Goal: Information Seeking & Learning: Learn about a topic

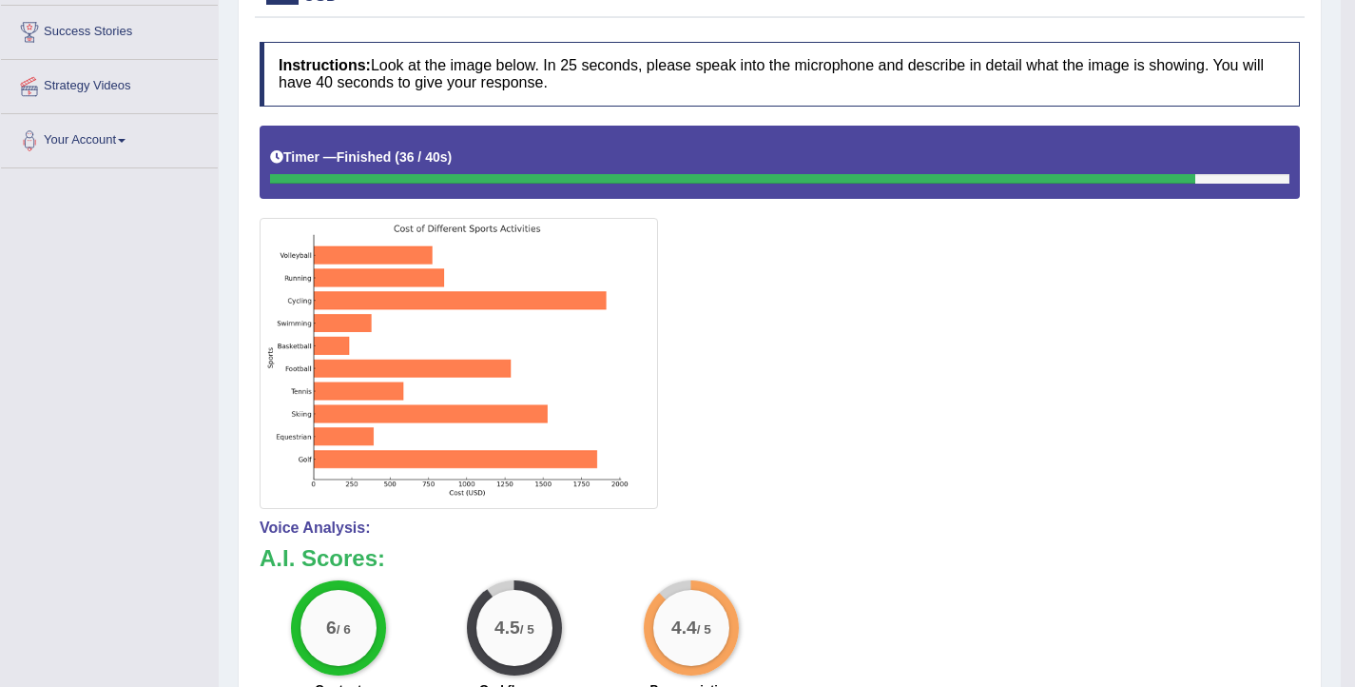
scroll to position [148, 0]
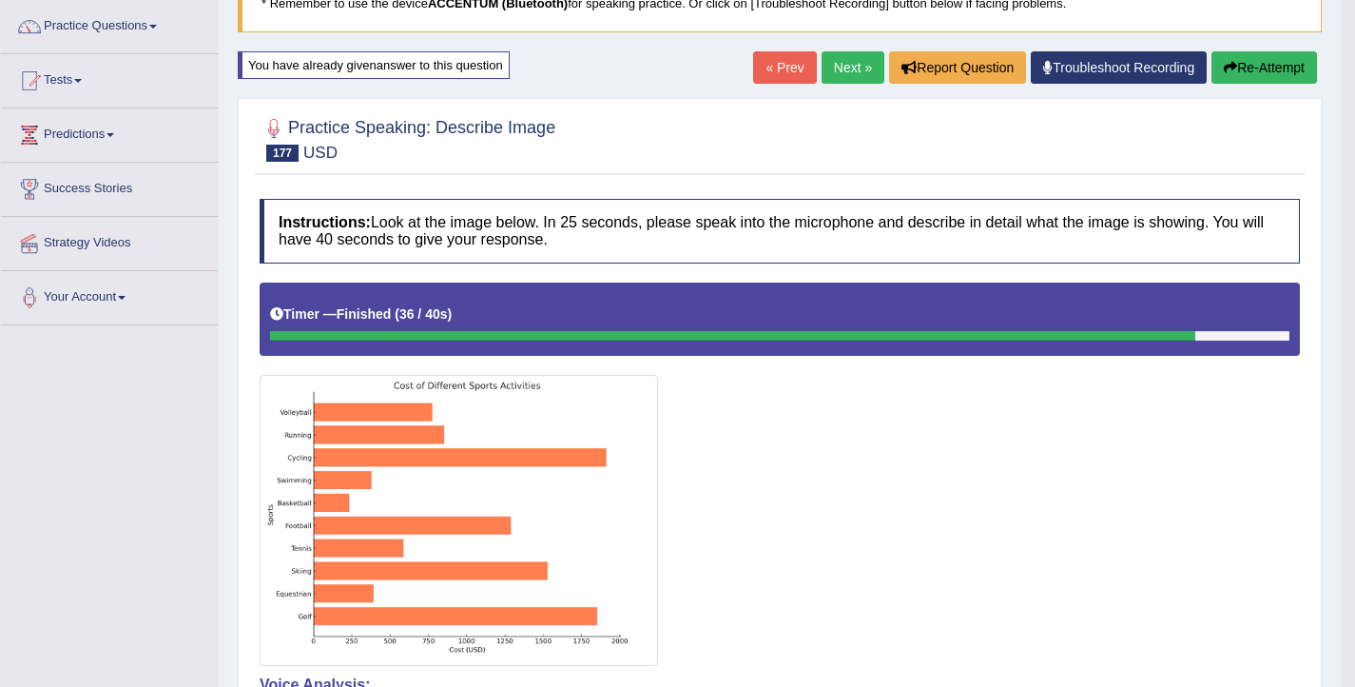
click at [837, 76] on link "Next »" at bounding box center [853, 67] width 63 height 32
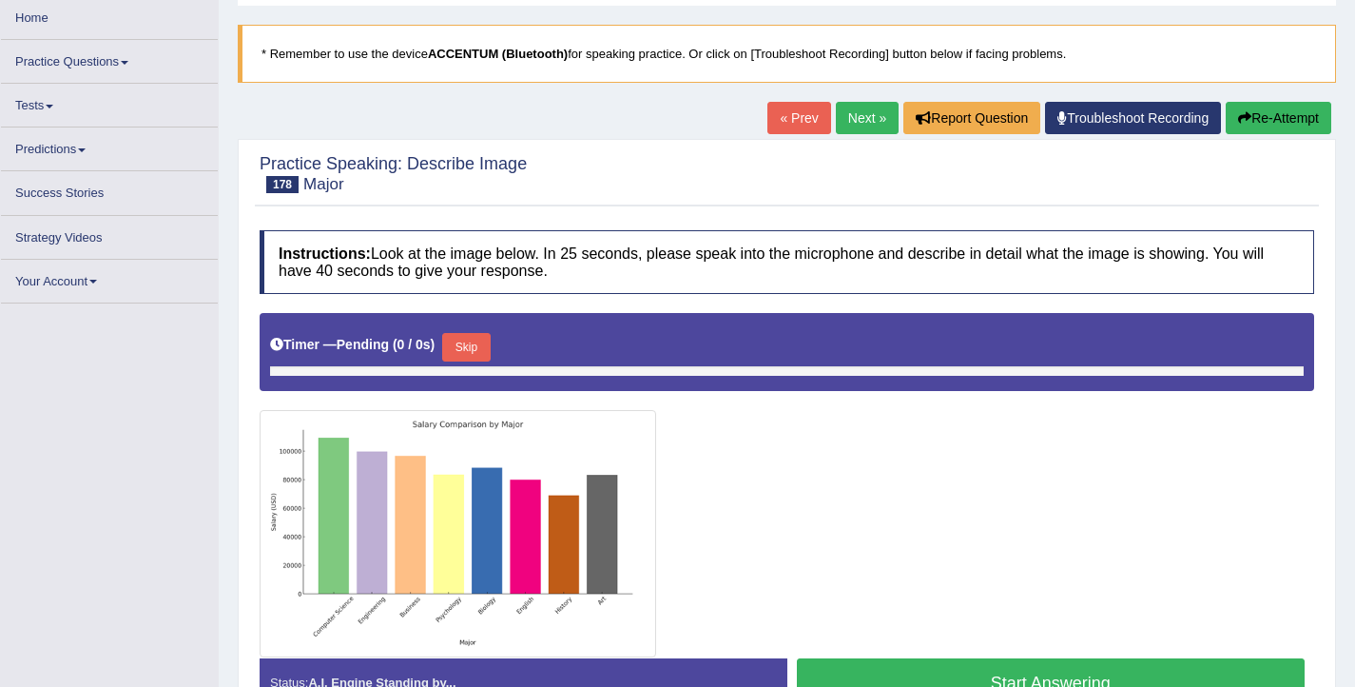
scroll to position [173, 0]
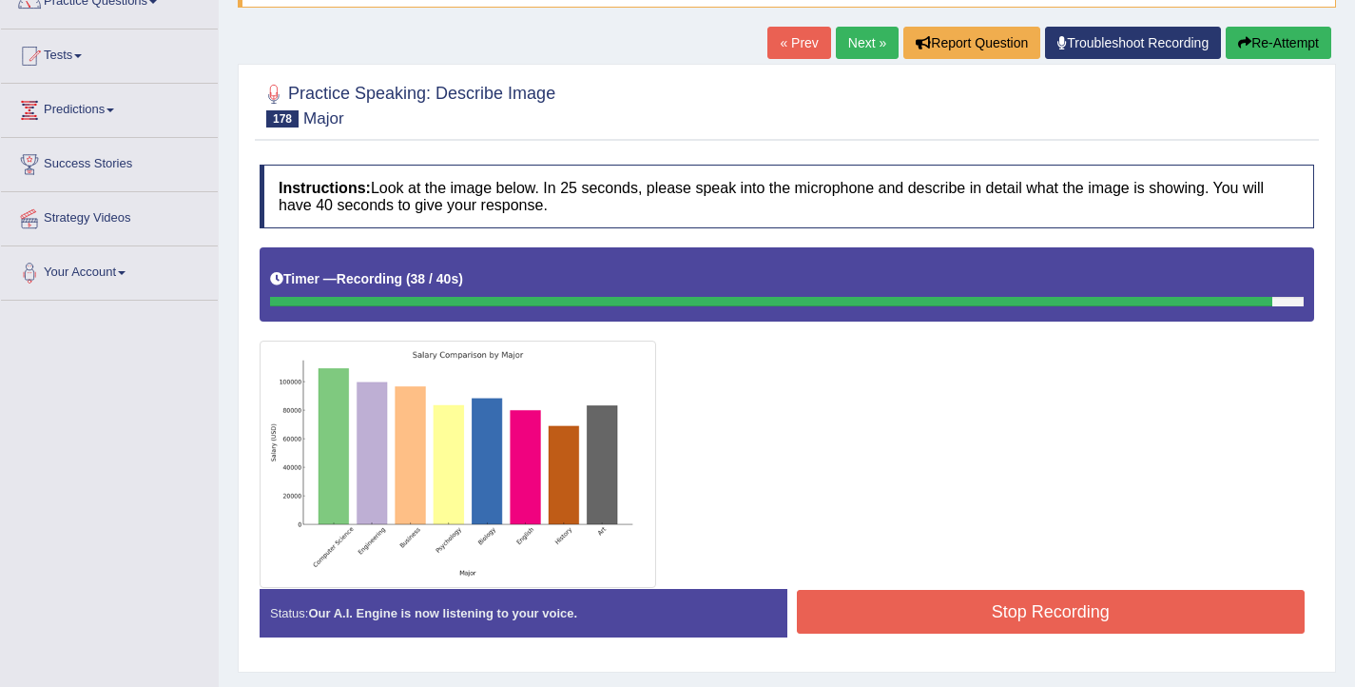
click at [944, 620] on button "Stop Recording" at bounding box center [1051, 612] width 509 height 44
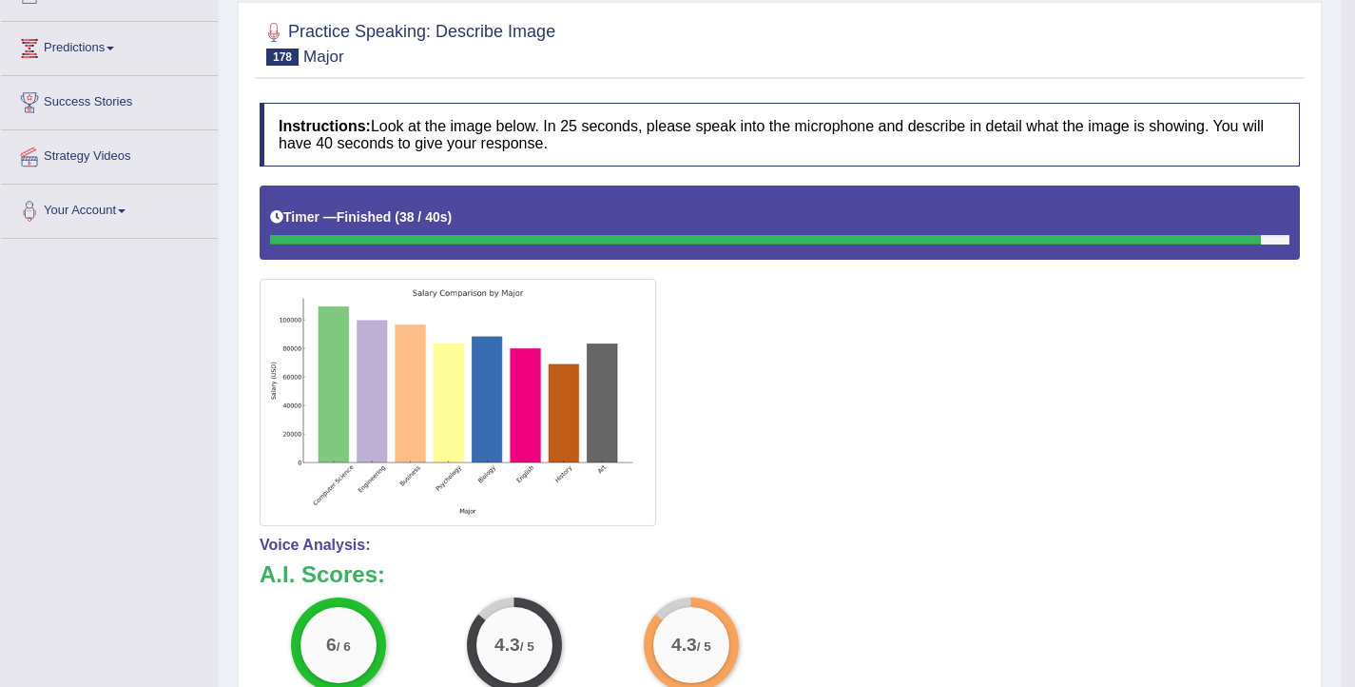
scroll to position [188, 0]
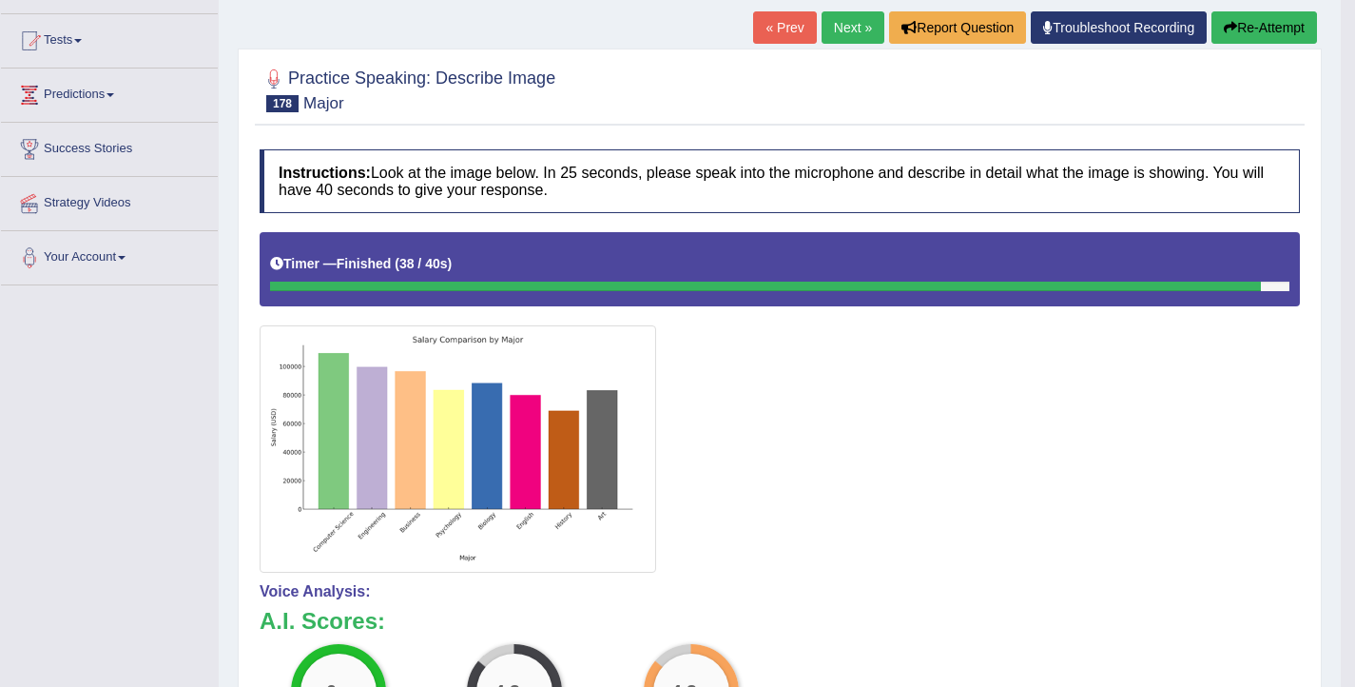
click at [842, 24] on link "Next »" at bounding box center [853, 27] width 63 height 32
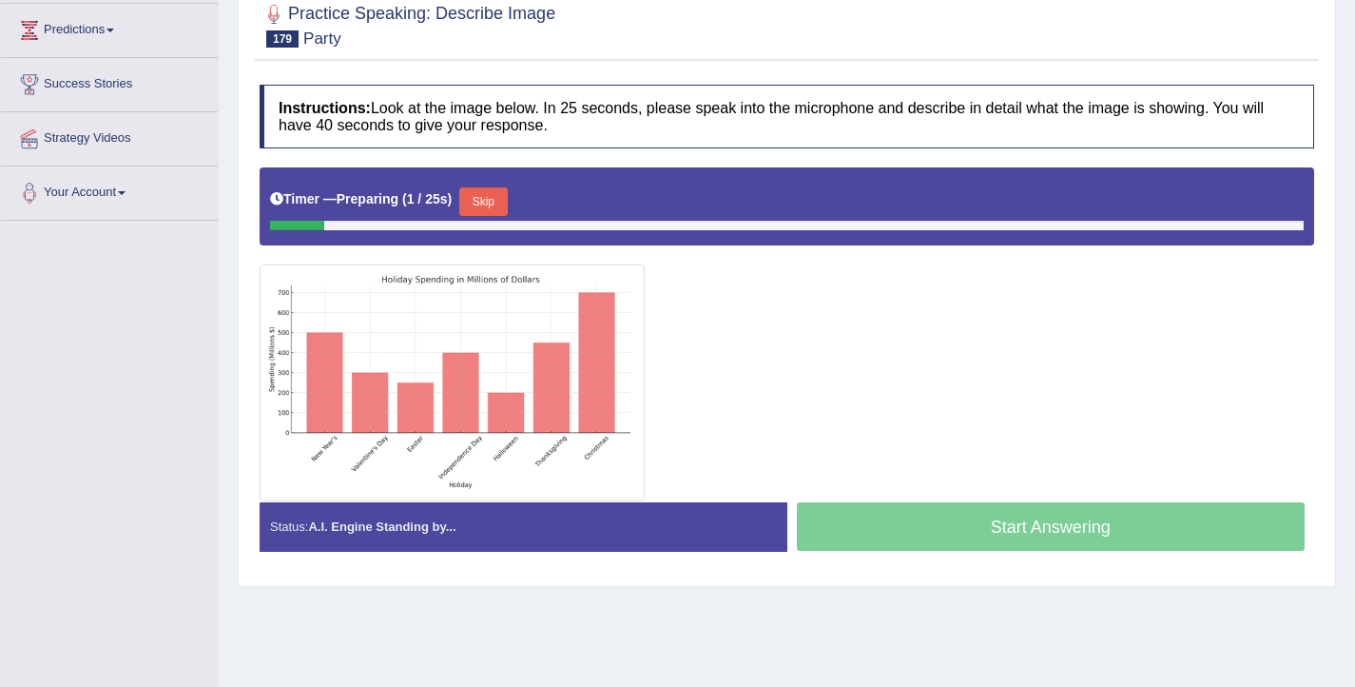
scroll to position [262, 0]
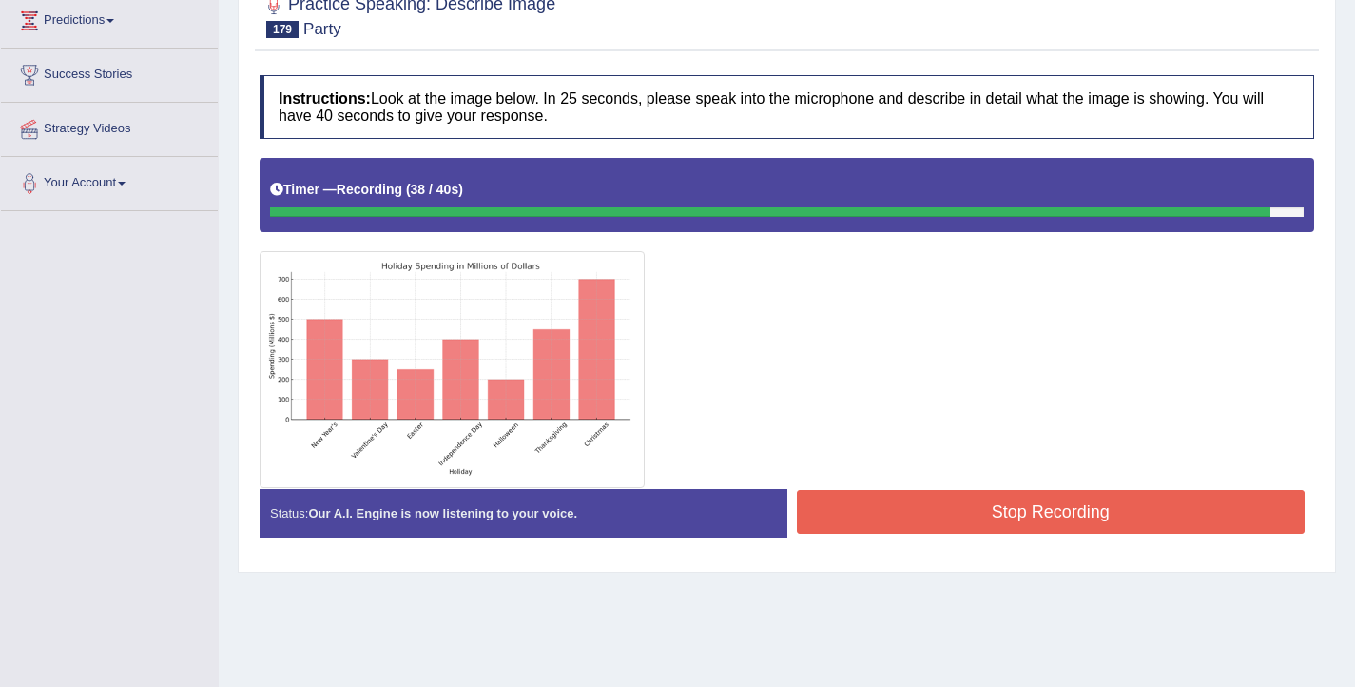
click at [1027, 518] on button "Stop Recording" at bounding box center [1051, 512] width 509 height 44
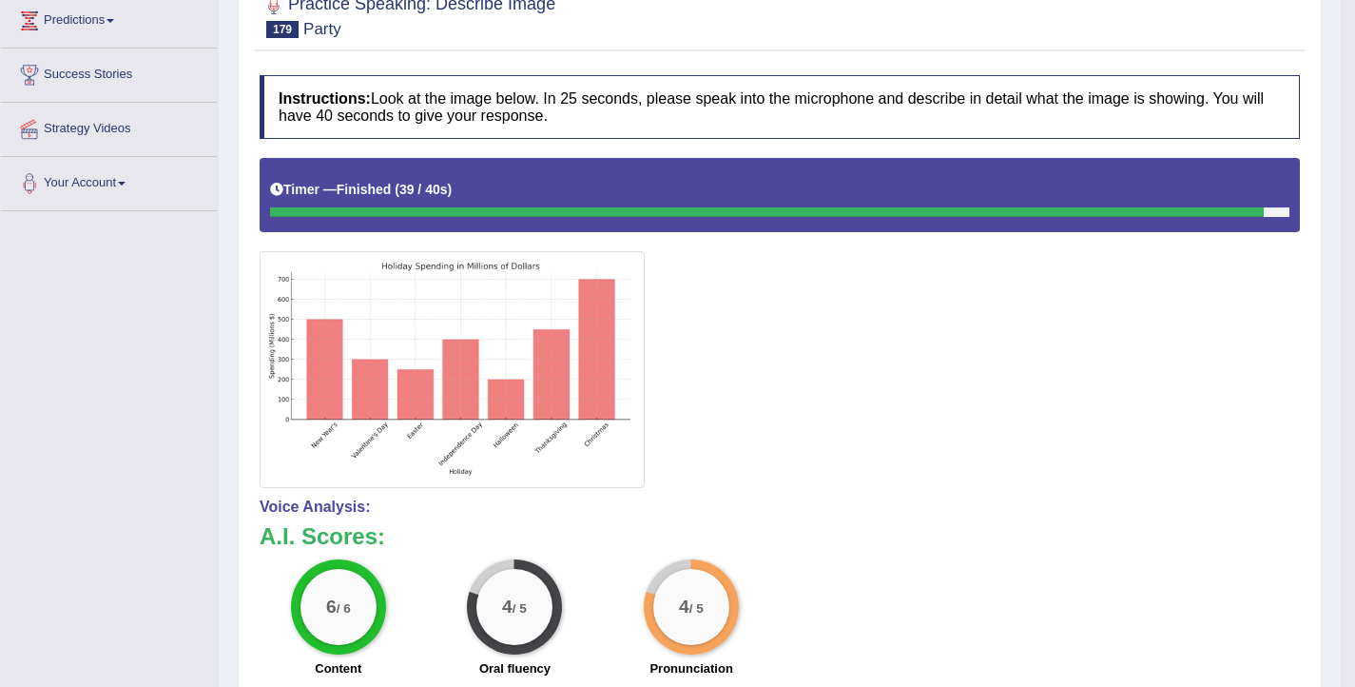
scroll to position [0, 0]
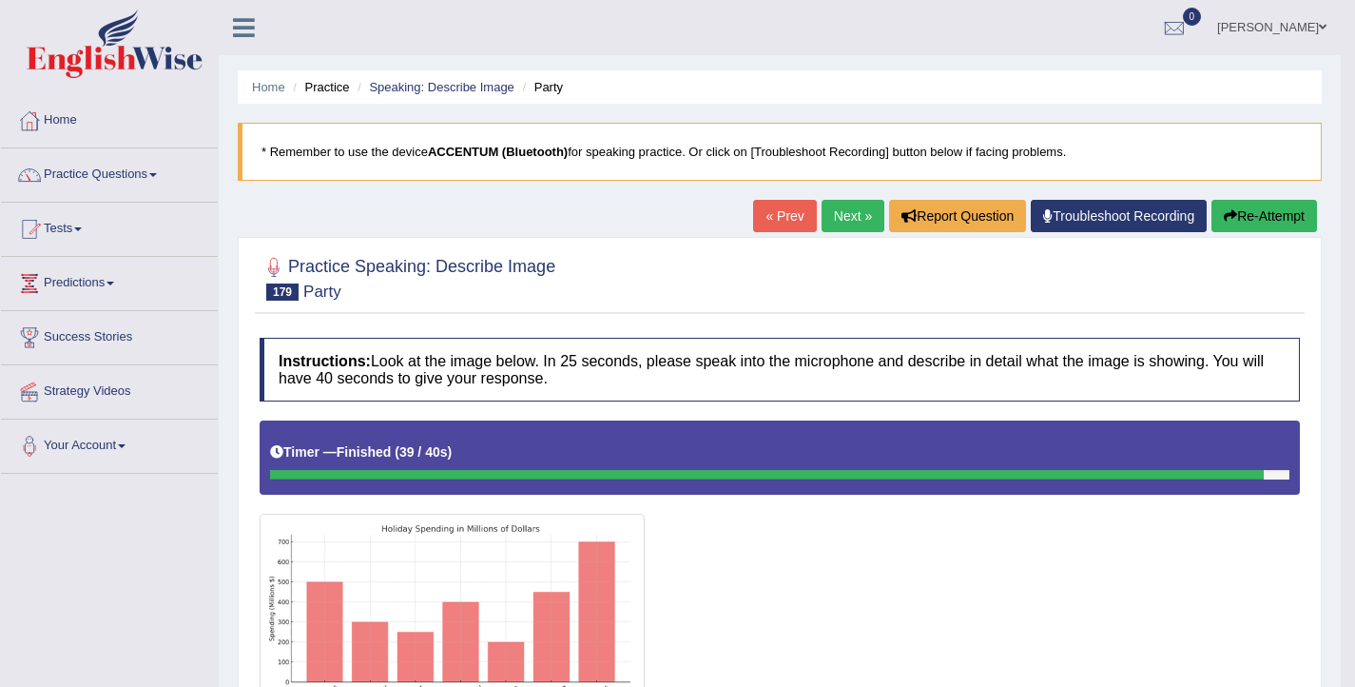
click at [829, 221] on link "Next »" at bounding box center [853, 216] width 63 height 32
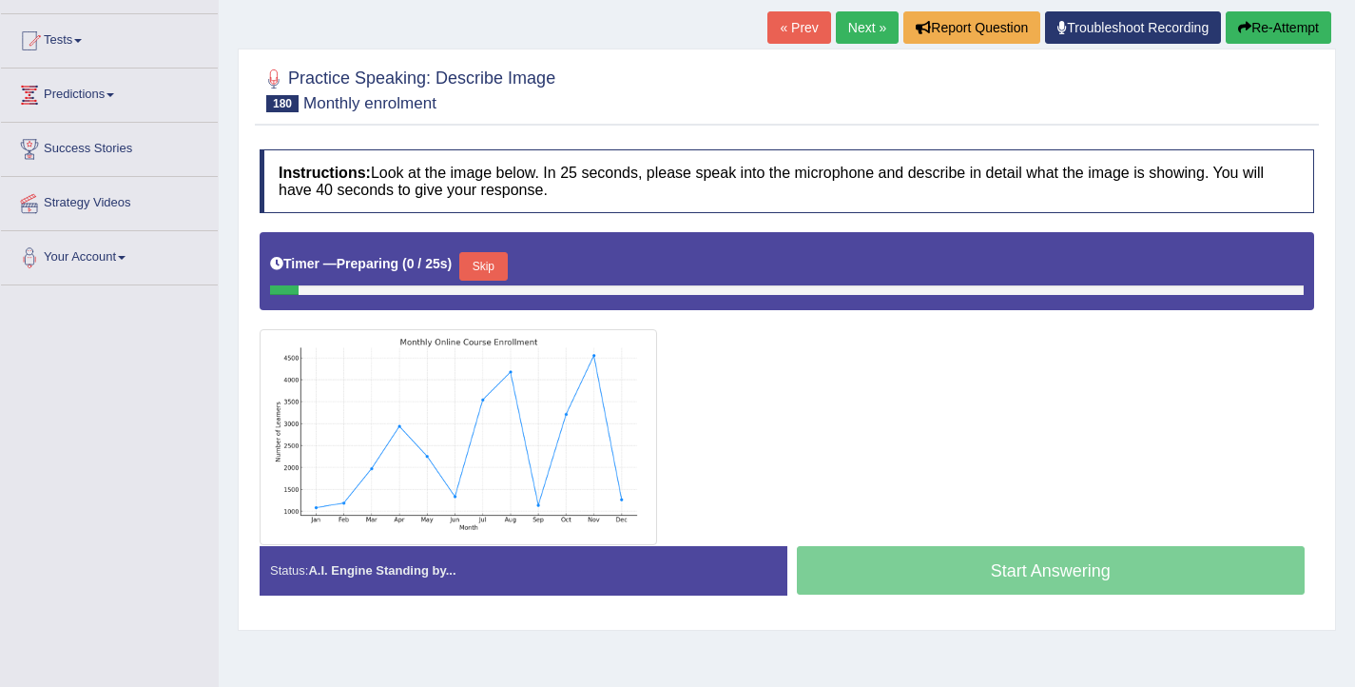
scroll to position [188, 0]
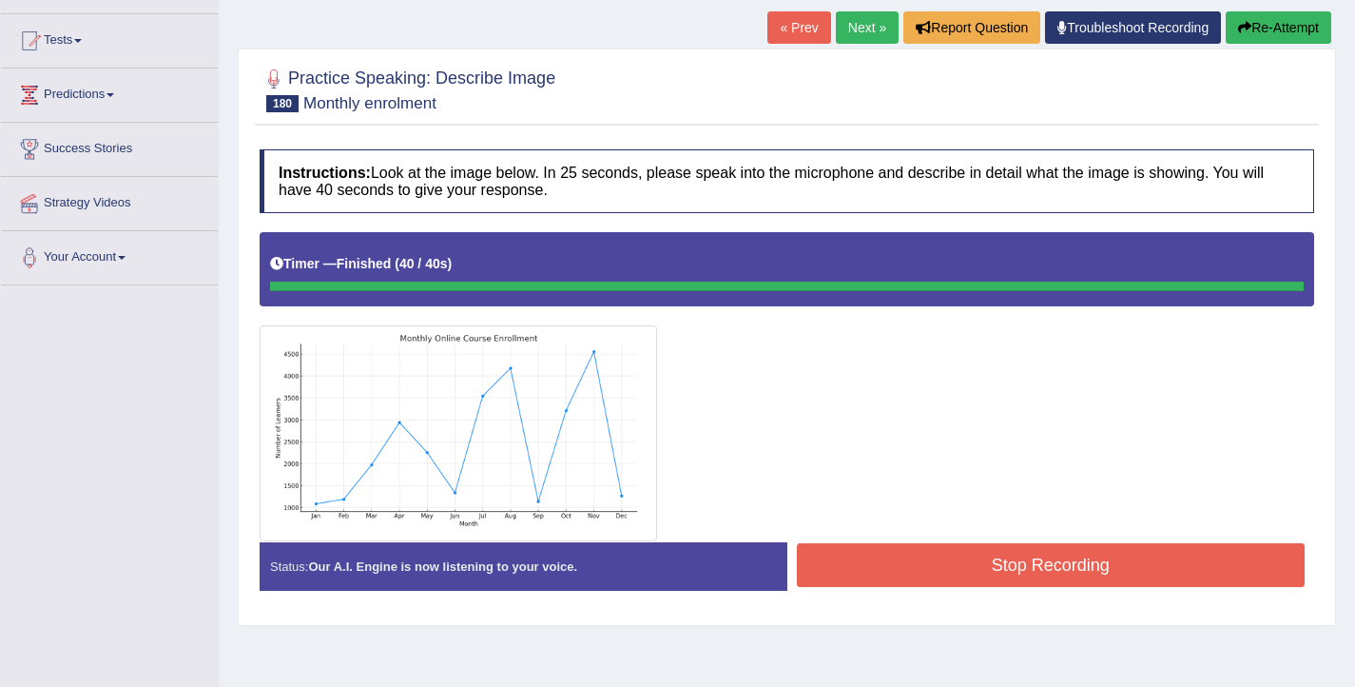
click at [960, 586] on button "Stop Recording" at bounding box center [1051, 565] width 509 height 44
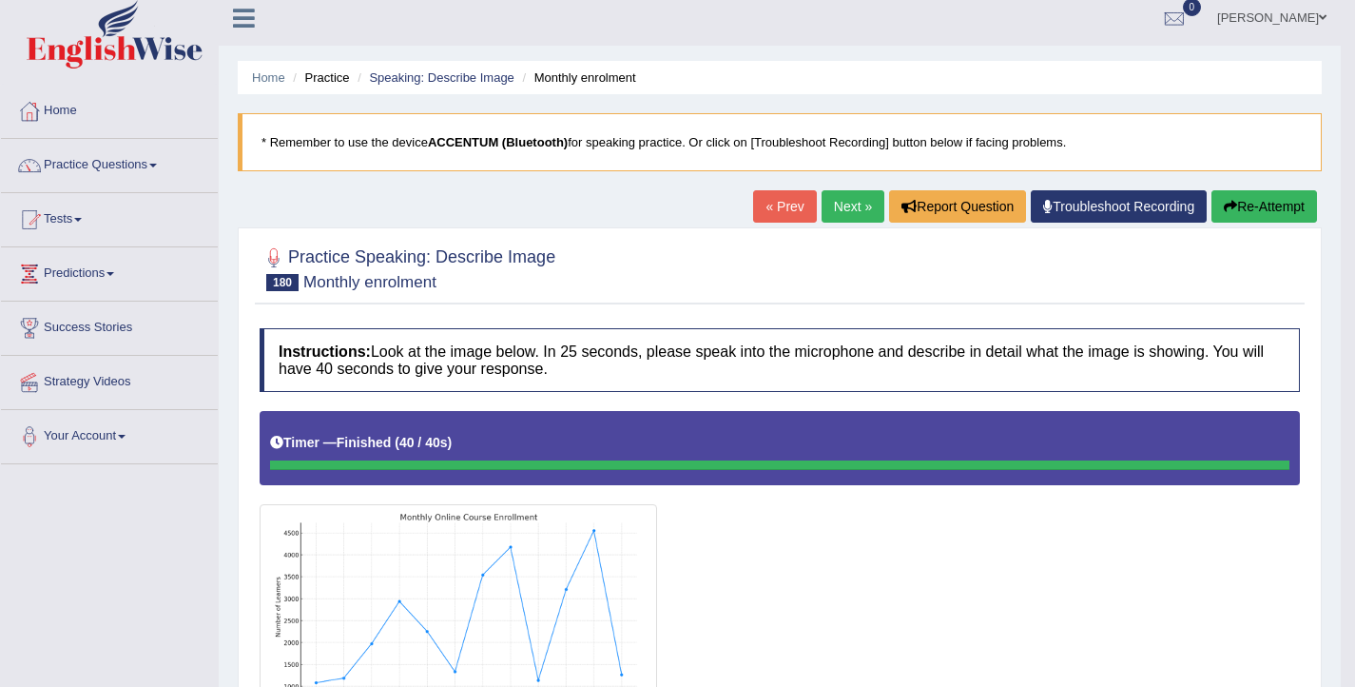
scroll to position [0, 0]
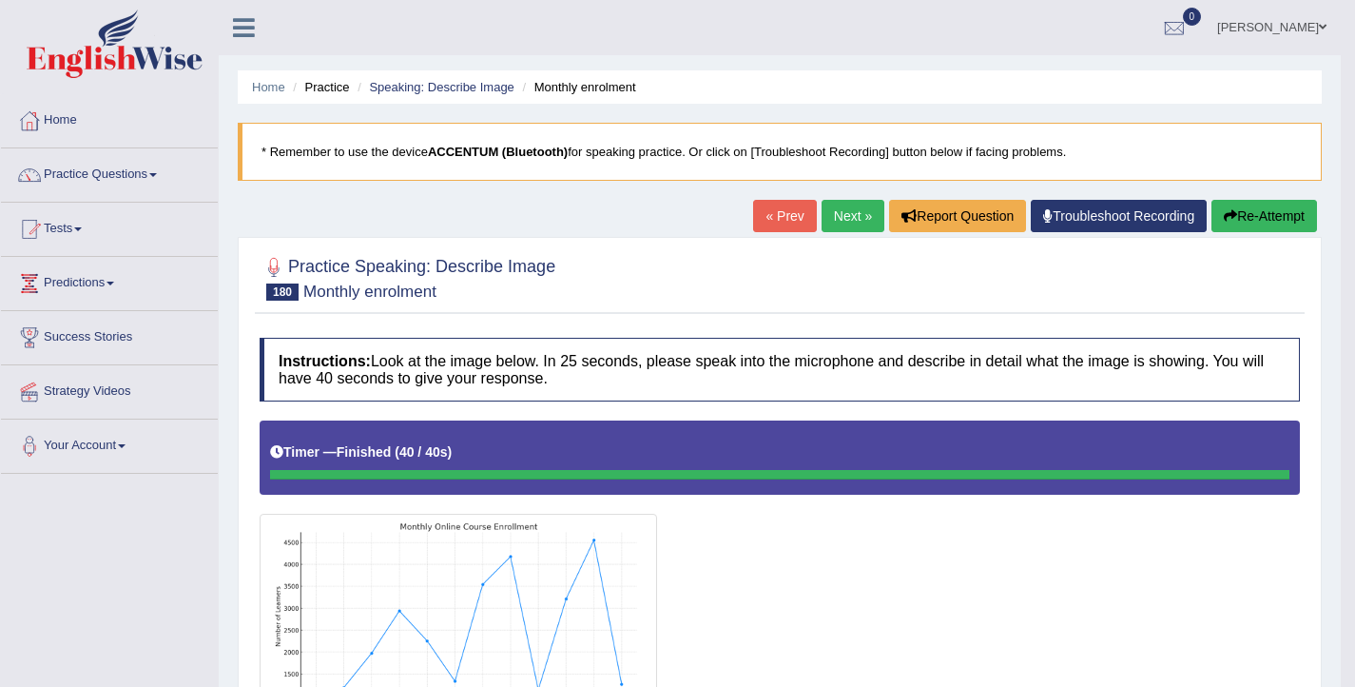
click at [822, 217] on link "Next »" at bounding box center [853, 216] width 63 height 32
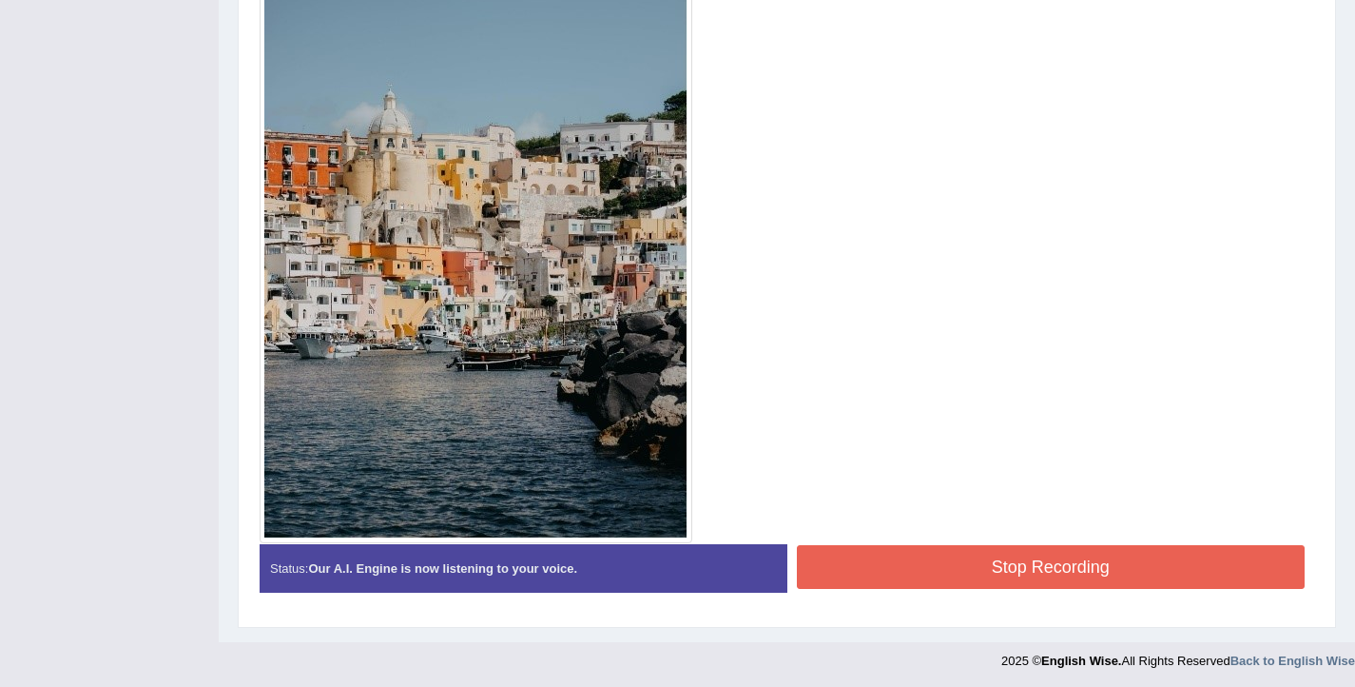
scroll to position [618, 0]
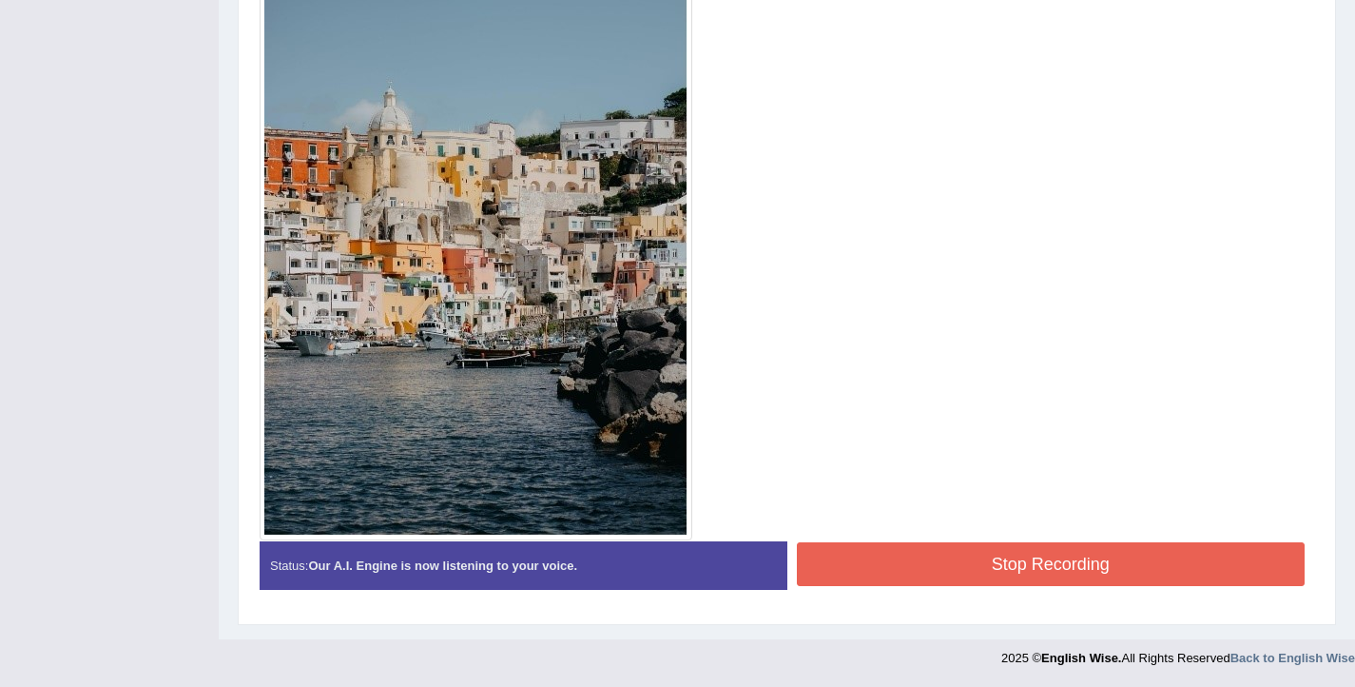
click at [944, 573] on button "Stop Recording" at bounding box center [1051, 564] width 509 height 44
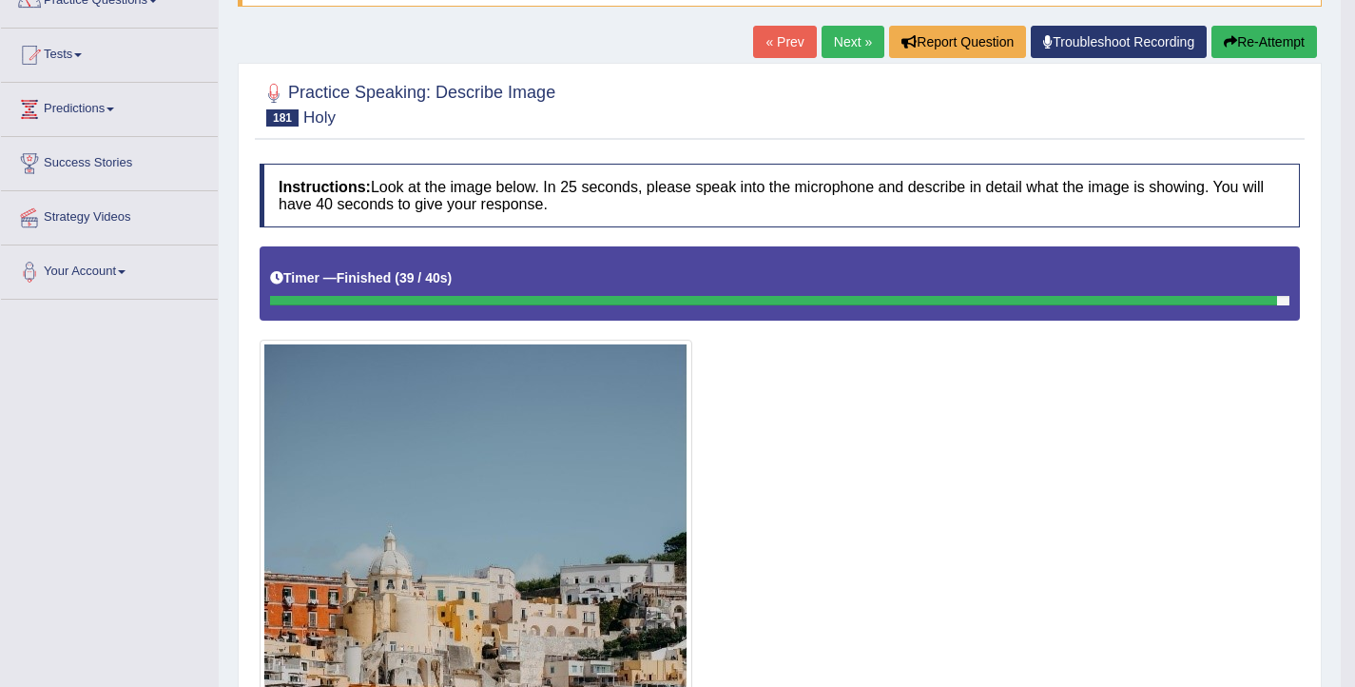
scroll to position [0, 0]
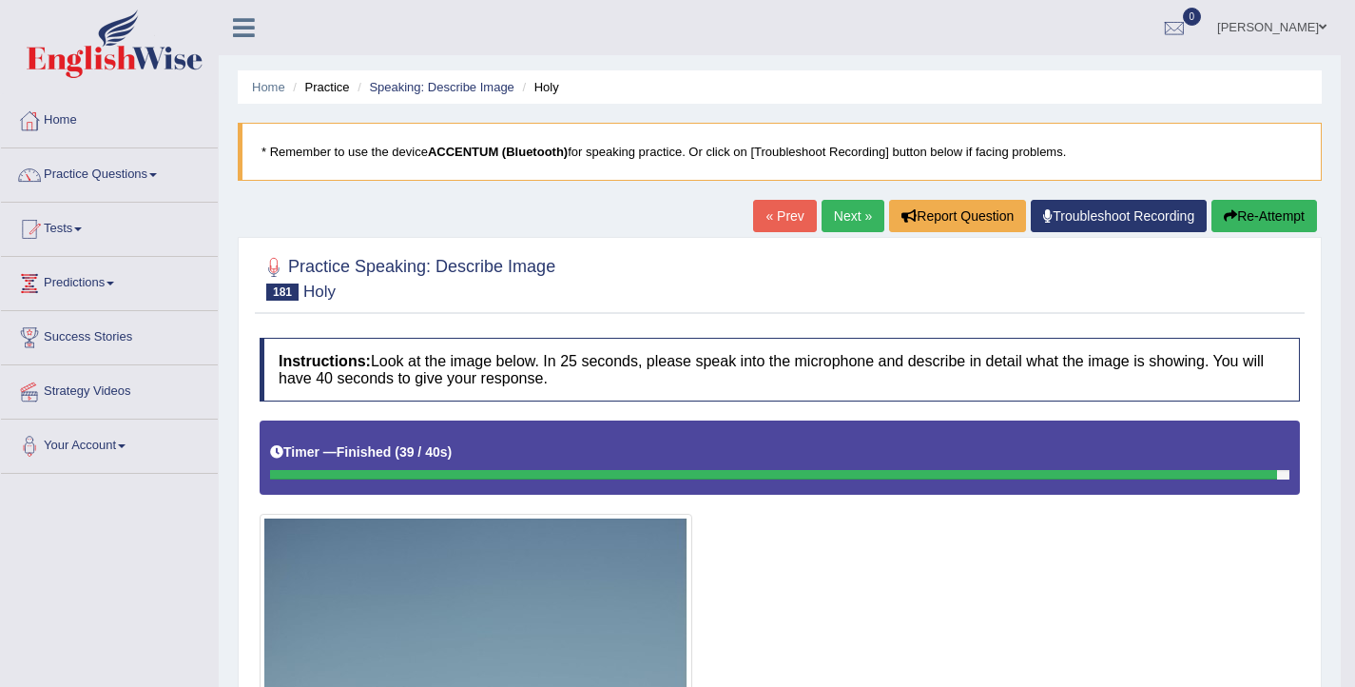
click at [1236, 218] on button "Re-Attempt" at bounding box center [1264, 216] width 106 height 32
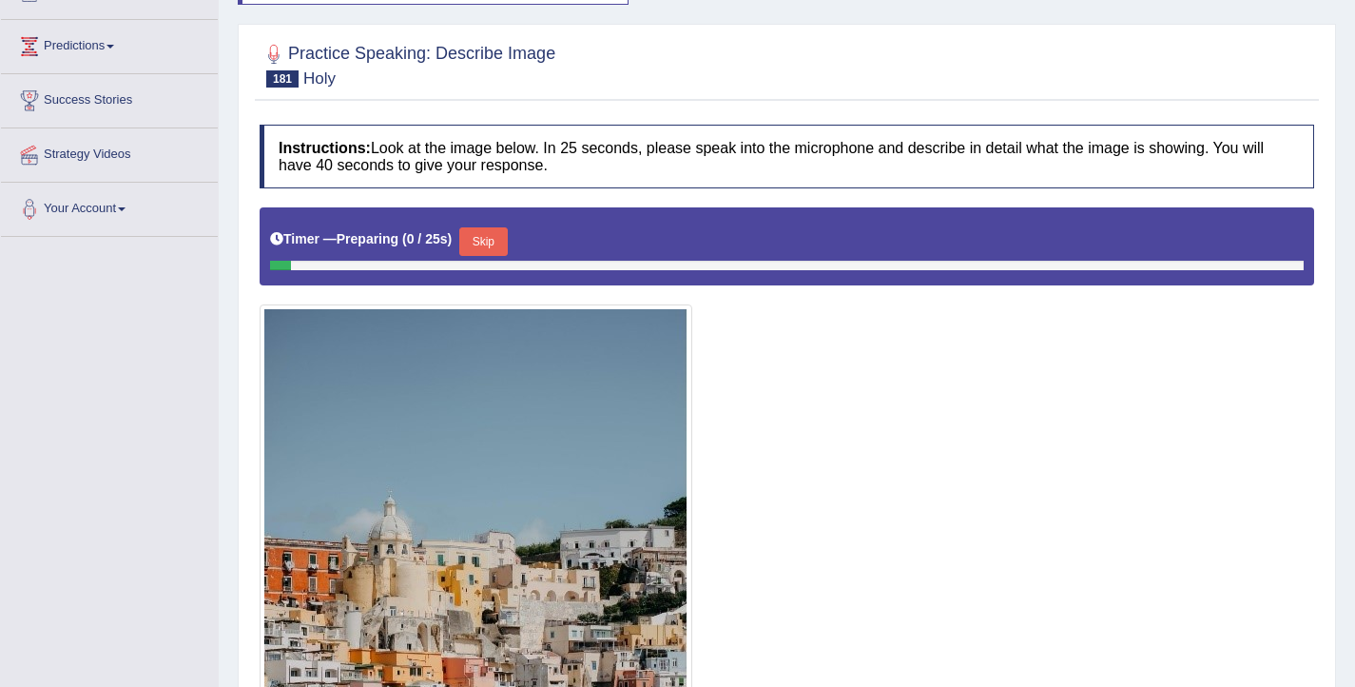
scroll to position [239, 0]
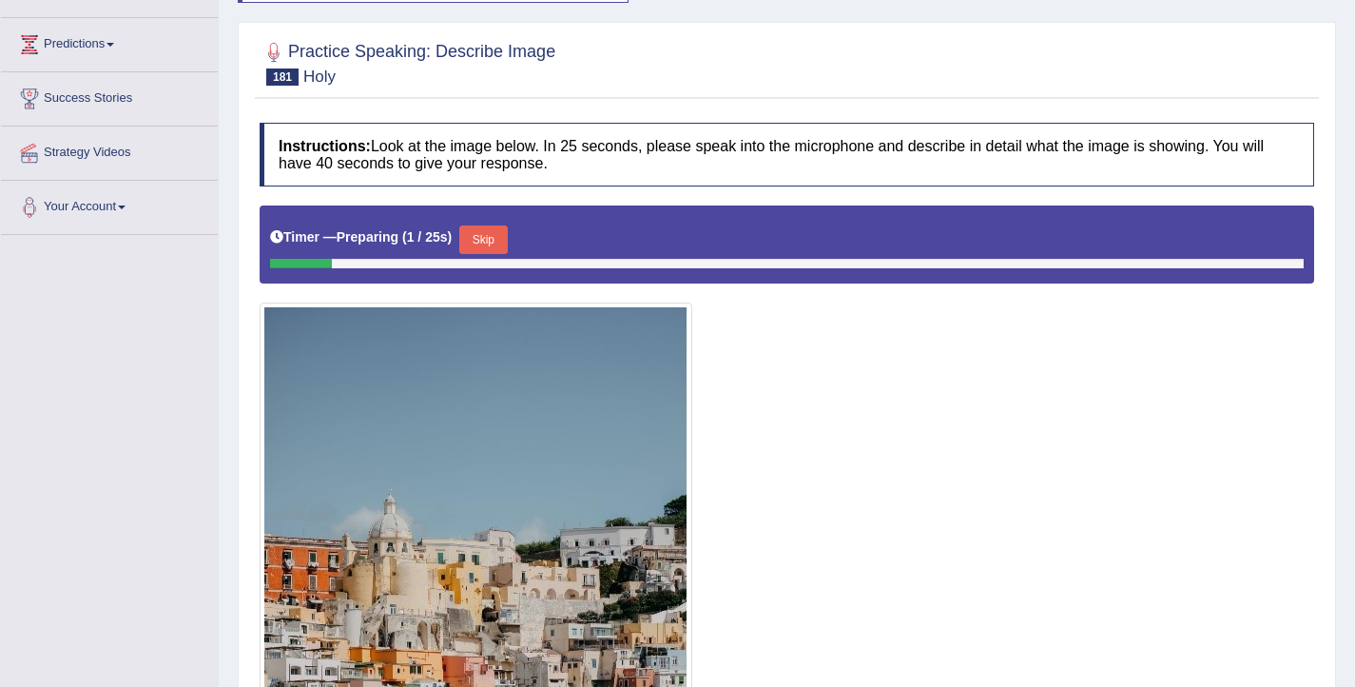
click at [493, 240] on button "Skip" at bounding box center [483, 239] width 48 height 29
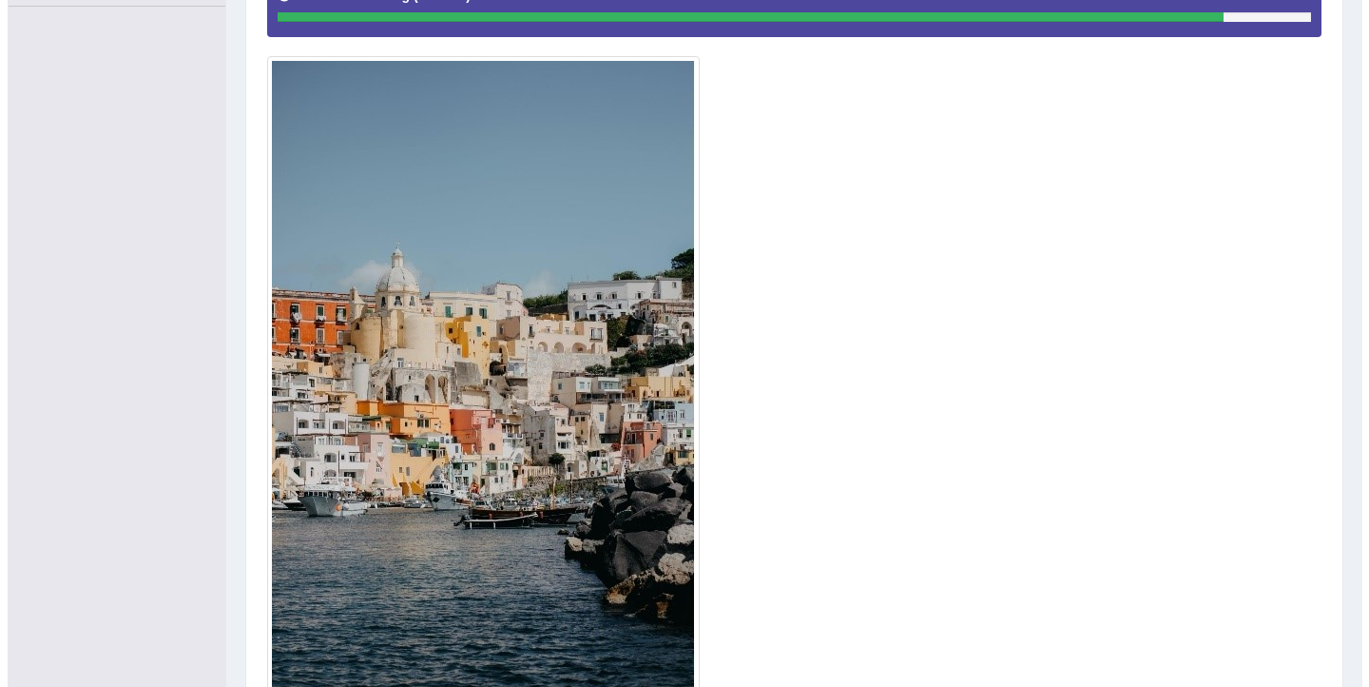
scroll to position [578, 0]
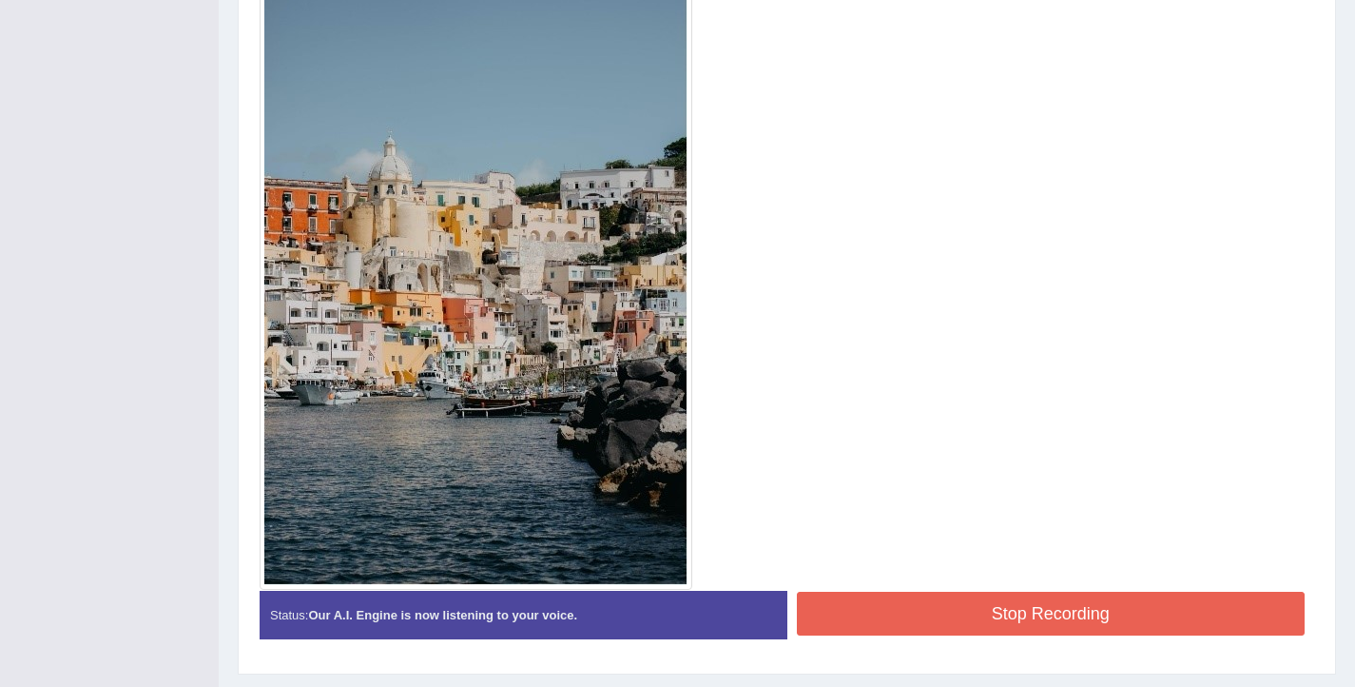
click at [921, 609] on button "Stop Recording" at bounding box center [1051, 613] width 509 height 44
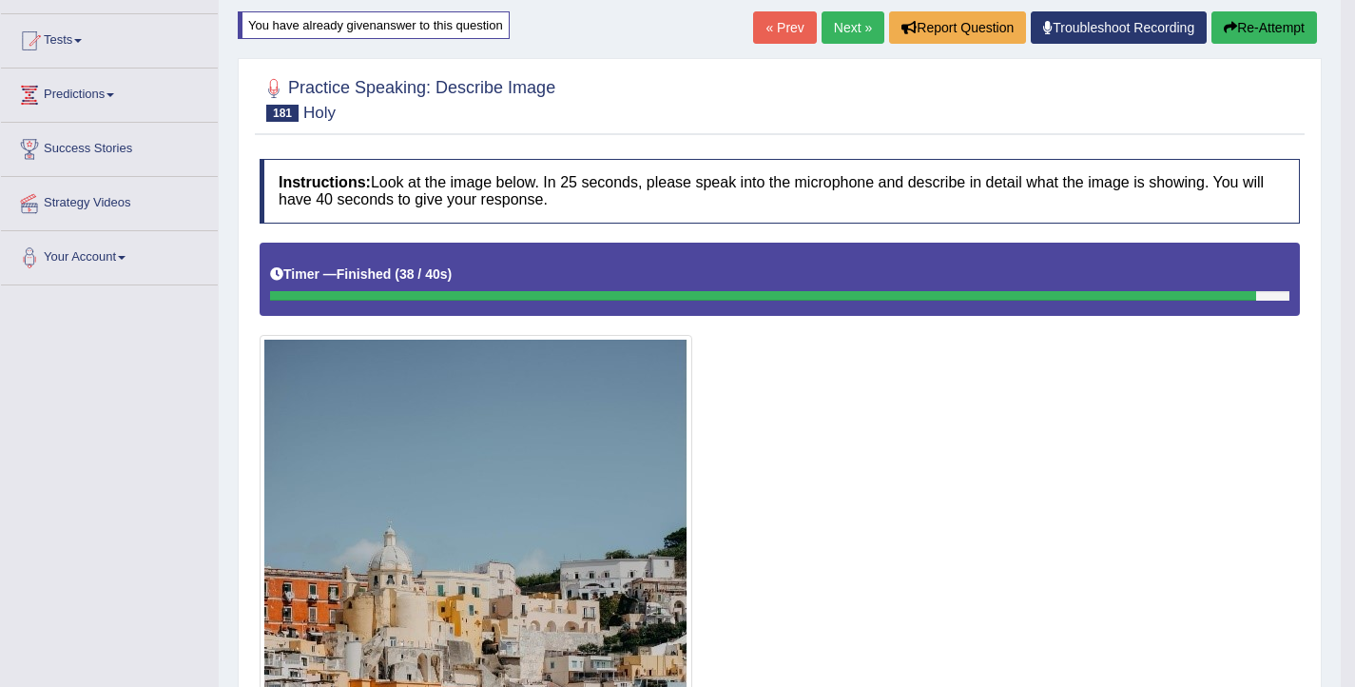
scroll to position [187, 0]
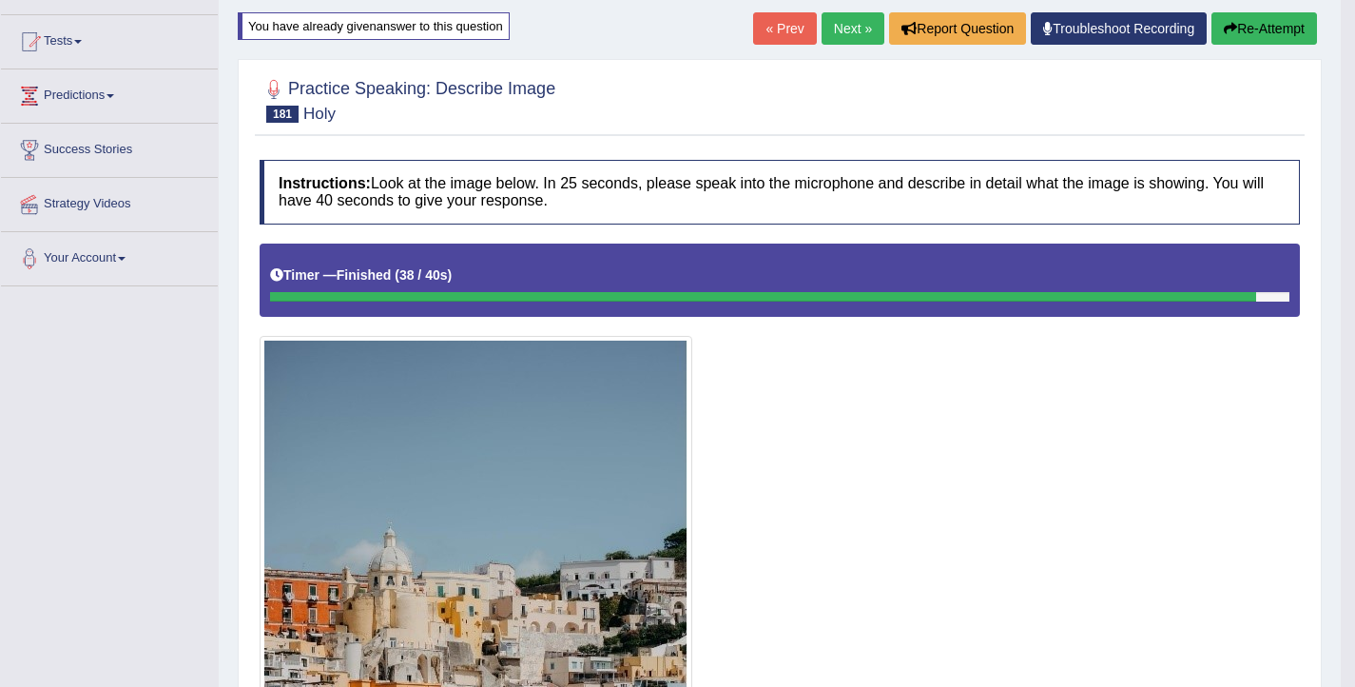
click at [1241, 39] on button "Re-Attempt" at bounding box center [1264, 28] width 106 height 32
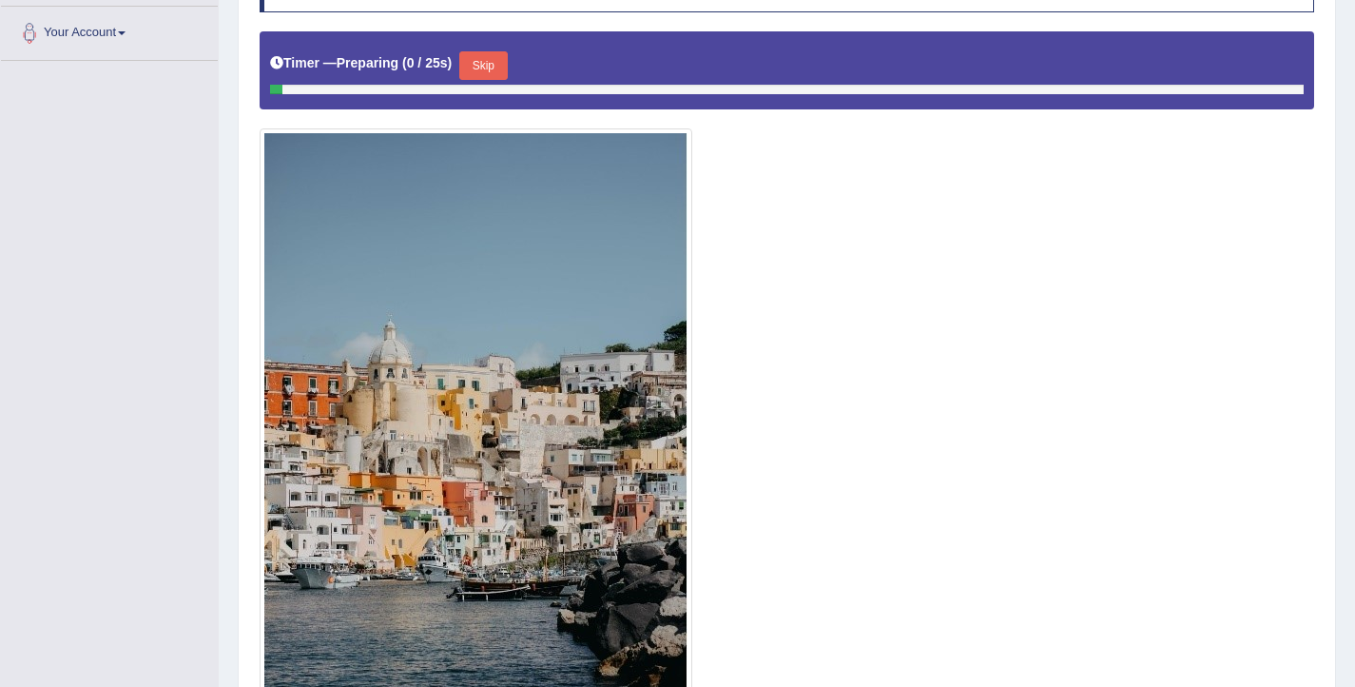
scroll to position [423, 0]
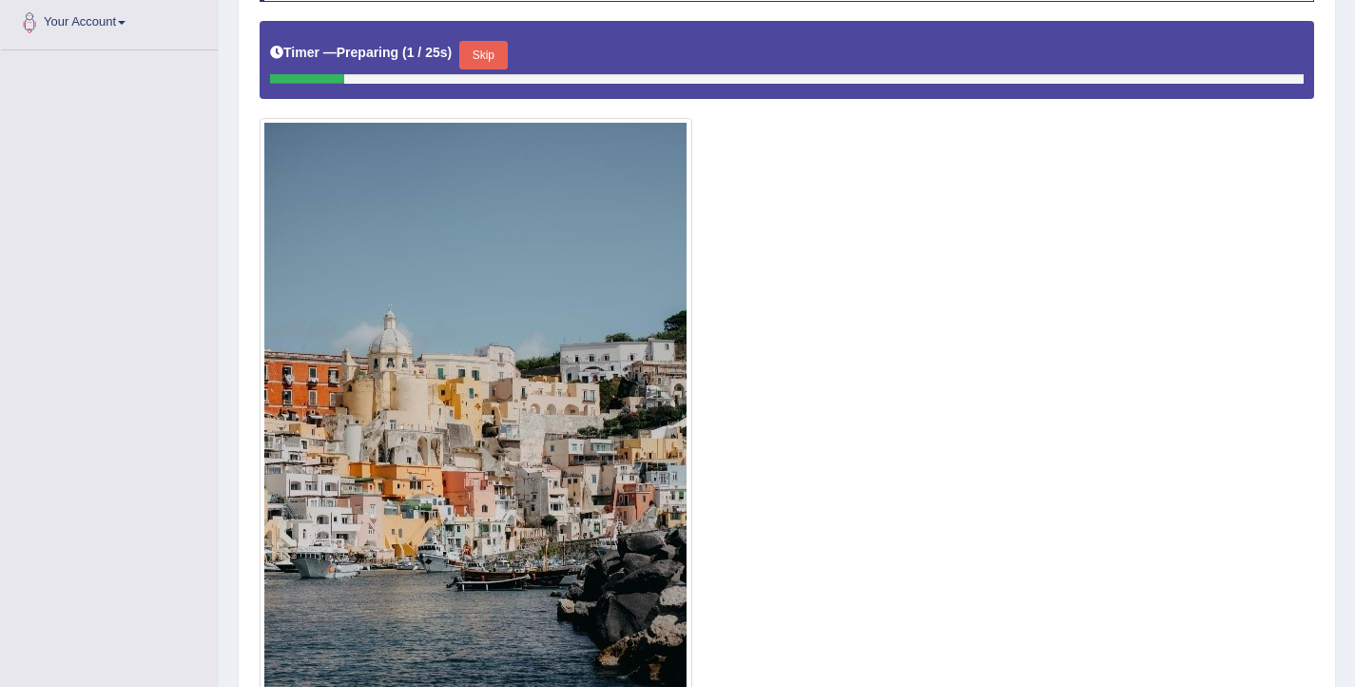
click at [474, 53] on button "Skip" at bounding box center [483, 55] width 48 height 29
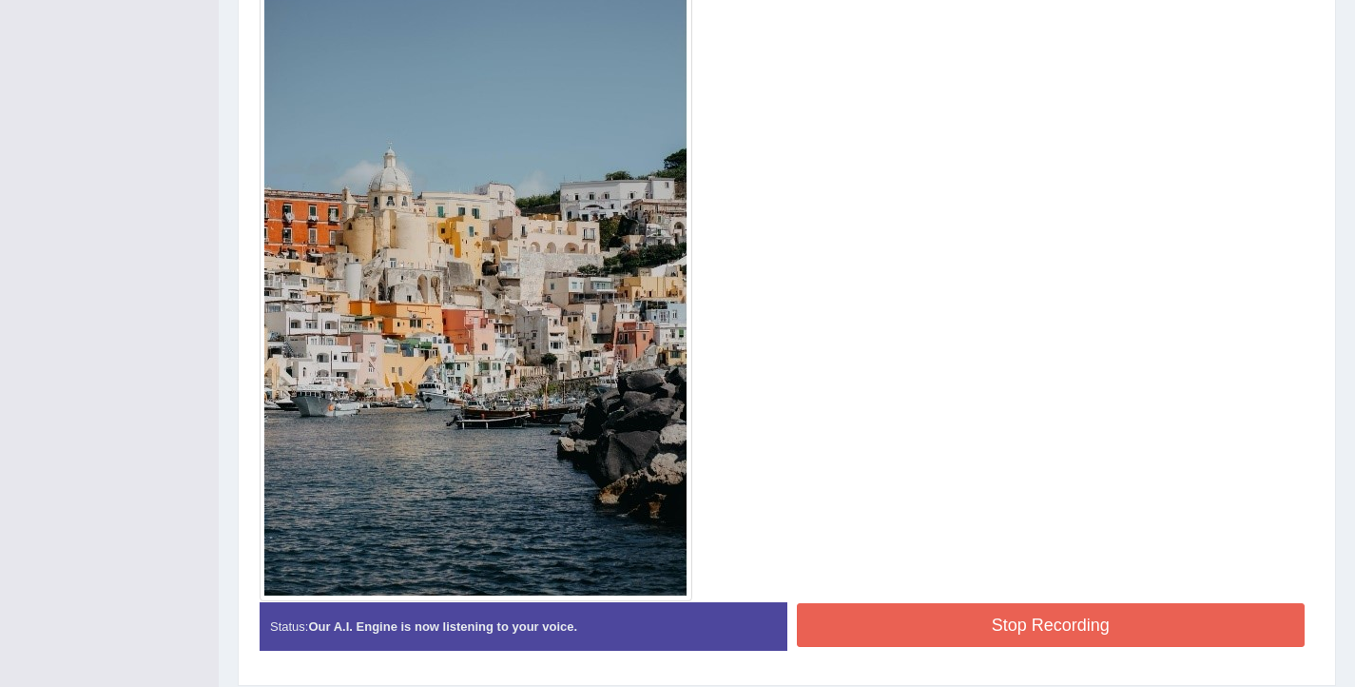
scroll to position [573, 0]
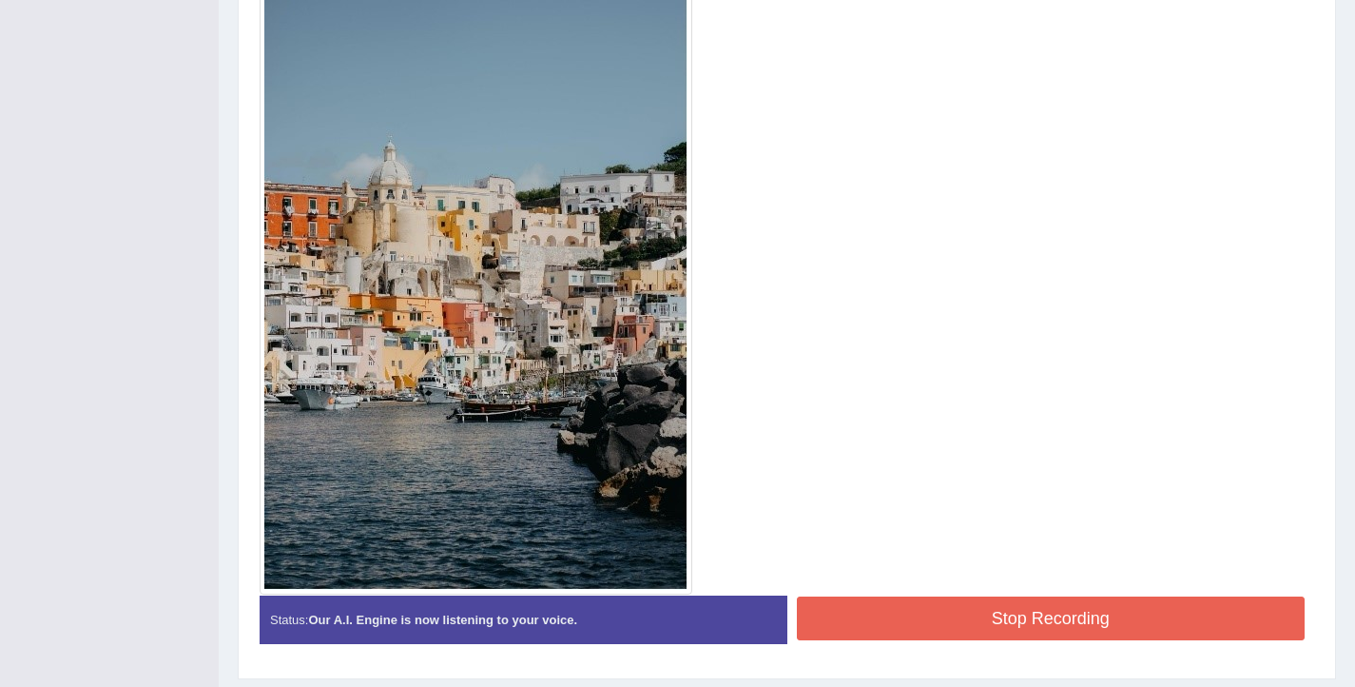
click at [903, 618] on button "Stop Recording" at bounding box center [1051, 618] width 509 height 44
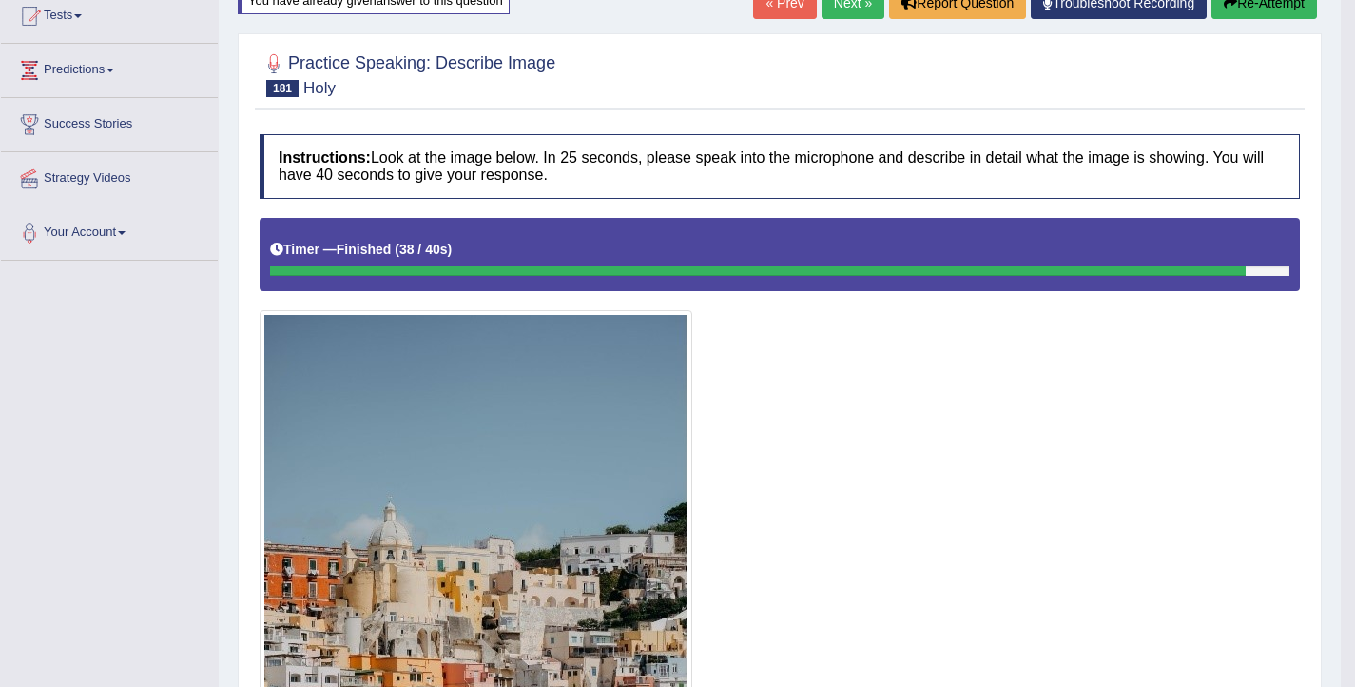
scroll to position [196, 0]
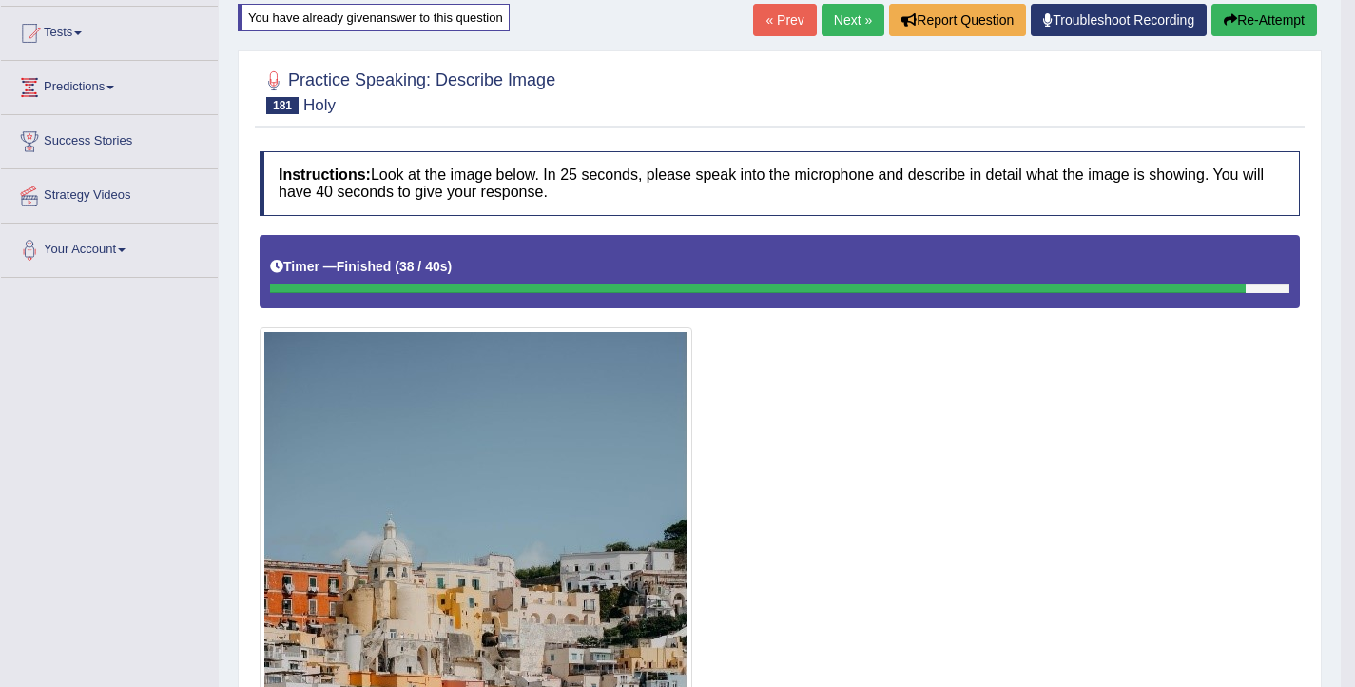
click at [831, 21] on link "Next »" at bounding box center [853, 20] width 63 height 32
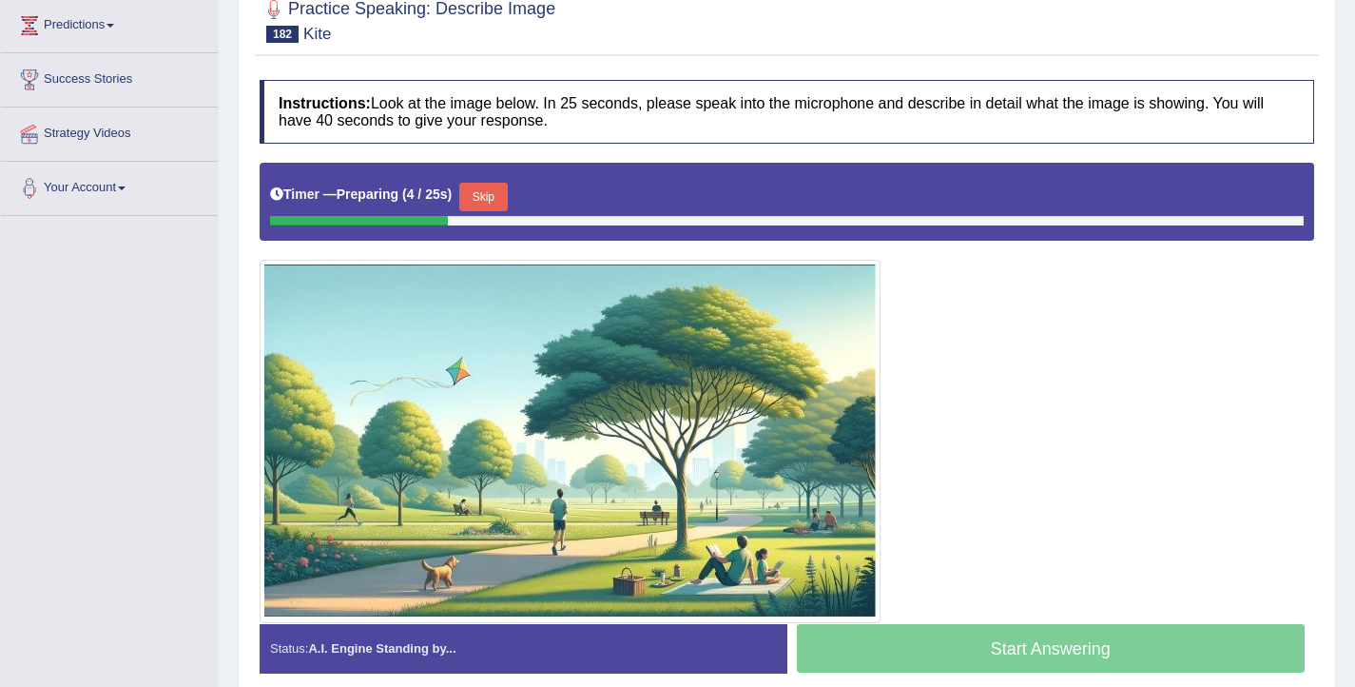
scroll to position [287, 0]
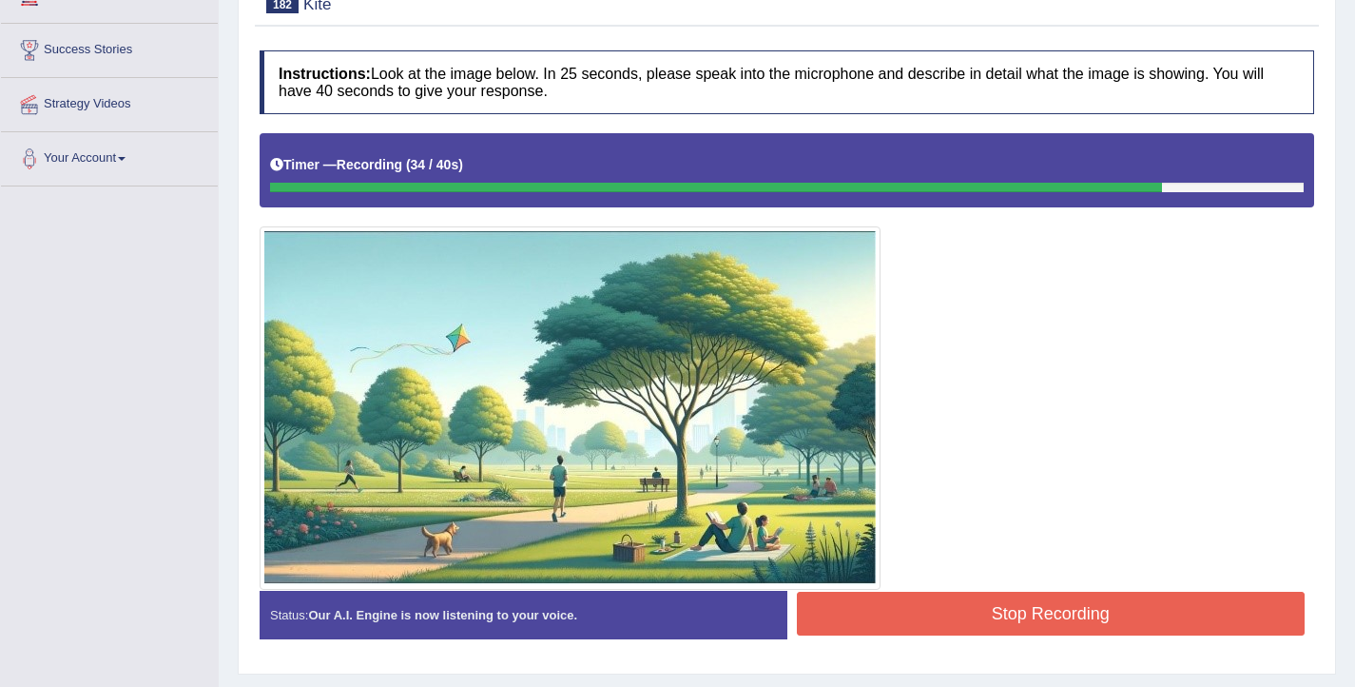
click at [997, 606] on button "Stop Recording" at bounding box center [1051, 613] width 509 height 44
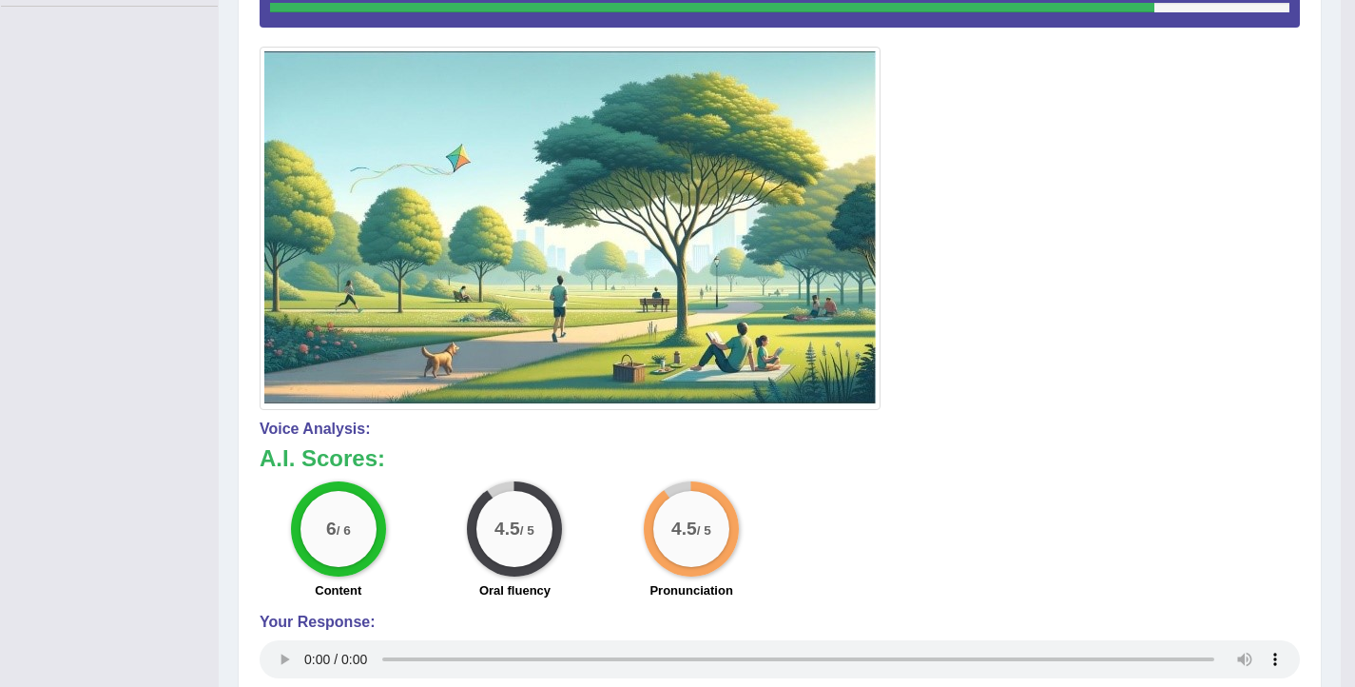
scroll to position [31, 0]
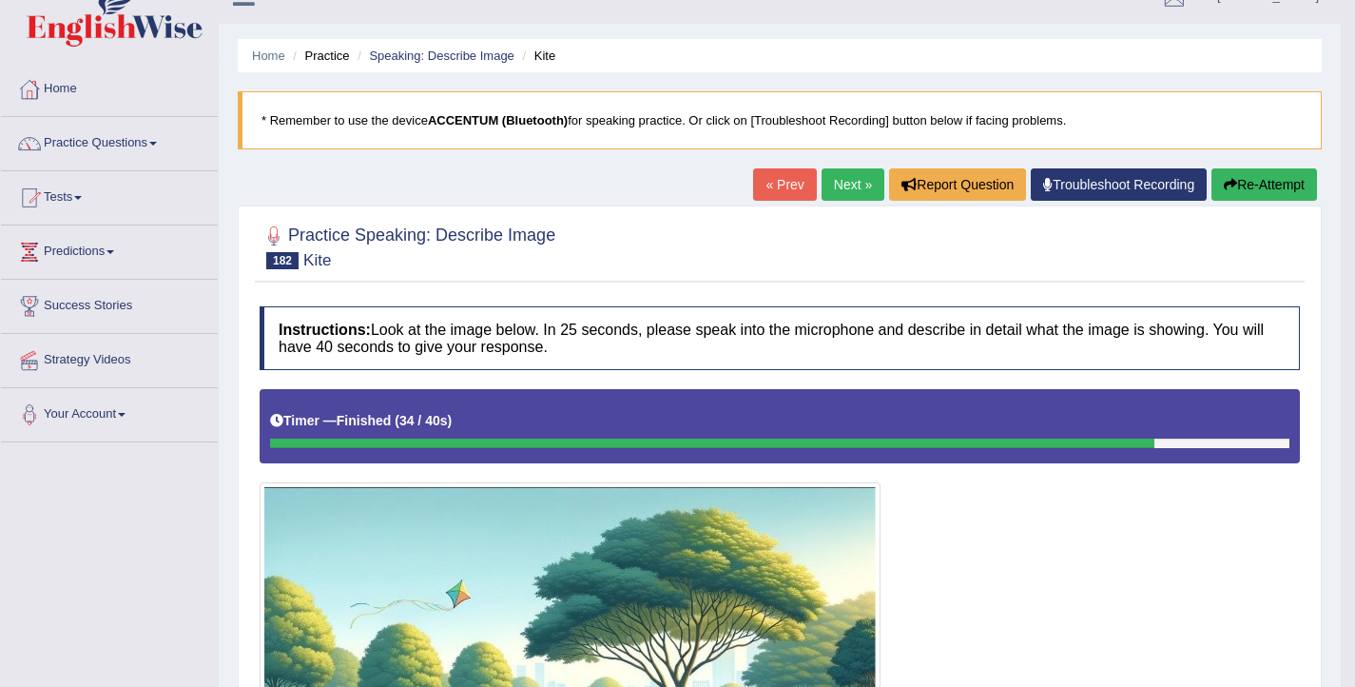
click at [843, 190] on link "Next »" at bounding box center [853, 184] width 63 height 32
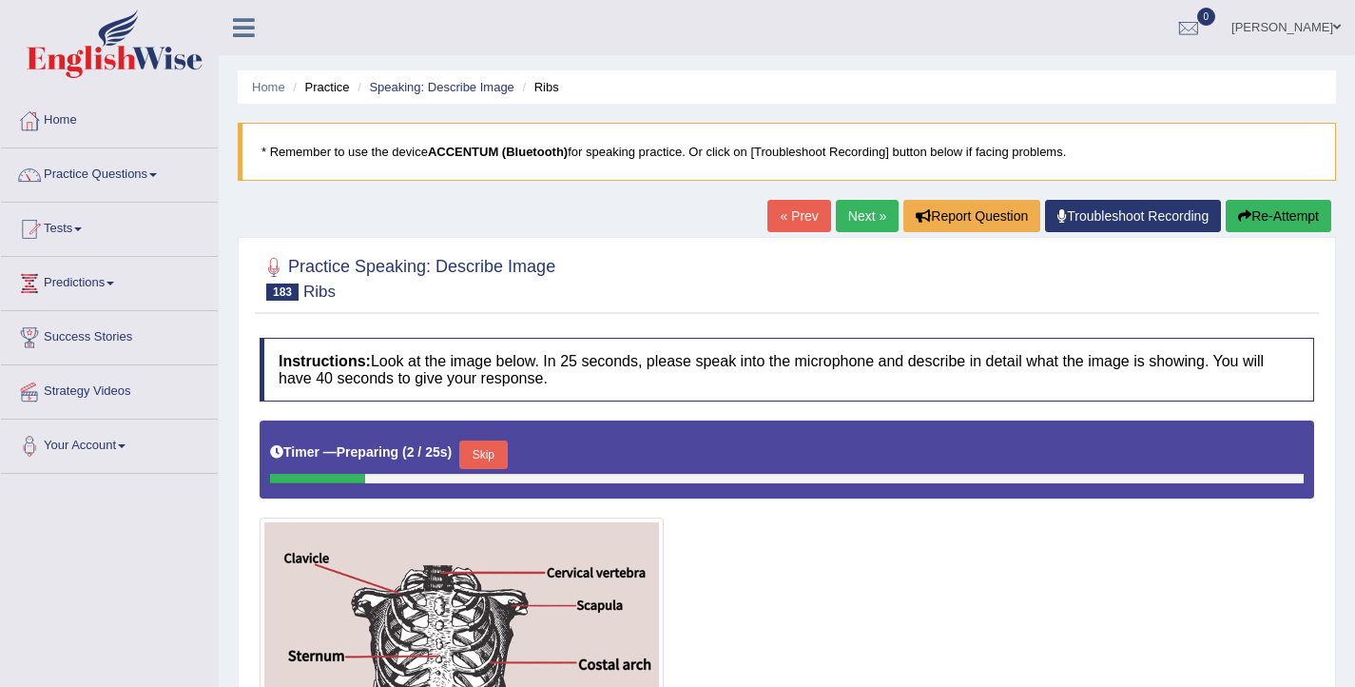
click at [843, 206] on link "Next »" at bounding box center [867, 216] width 63 height 32
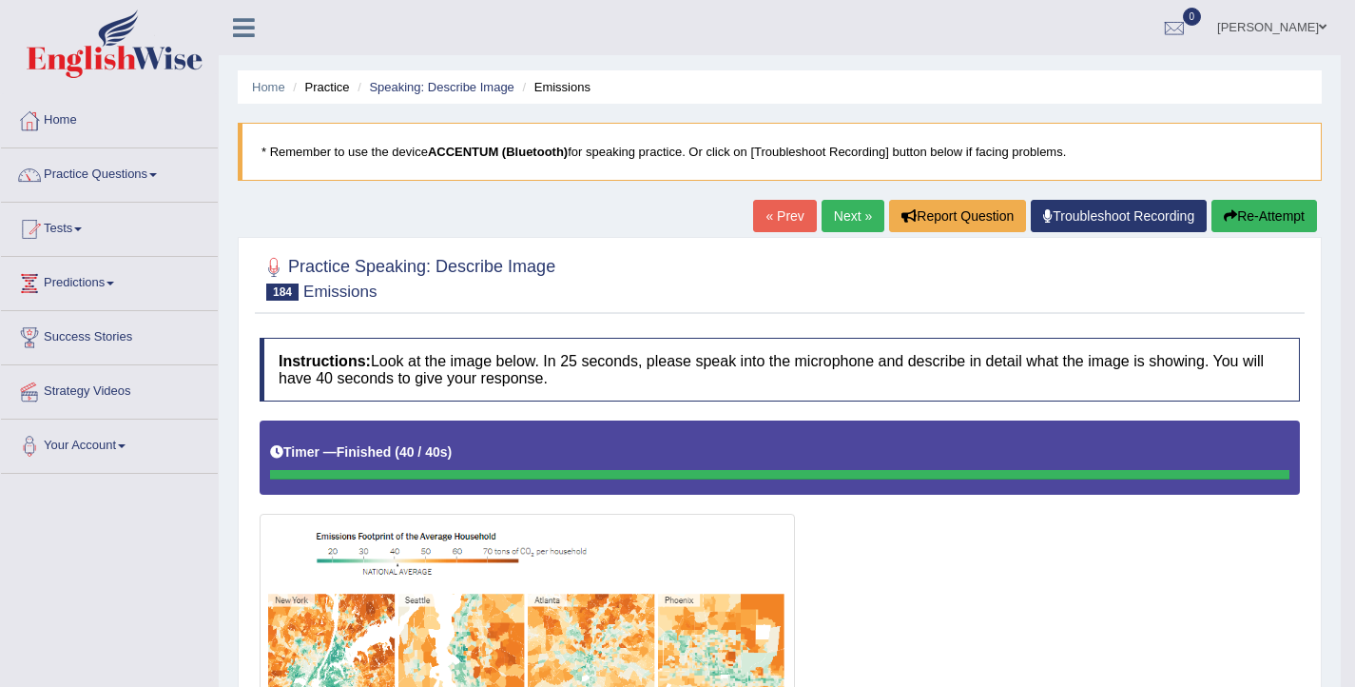
click at [822, 223] on link "Next »" at bounding box center [853, 216] width 63 height 32
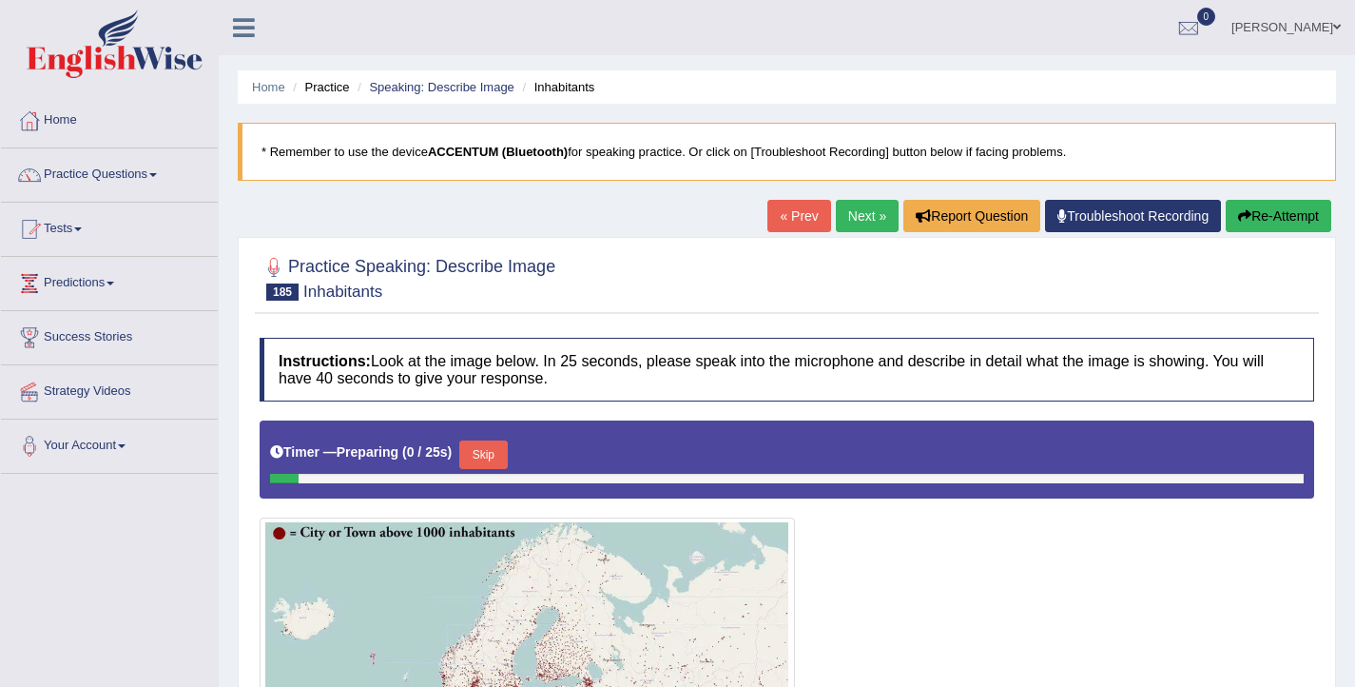
click at [836, 220] on link "Next »" at bounding box center [867, 216] width 63 height 32
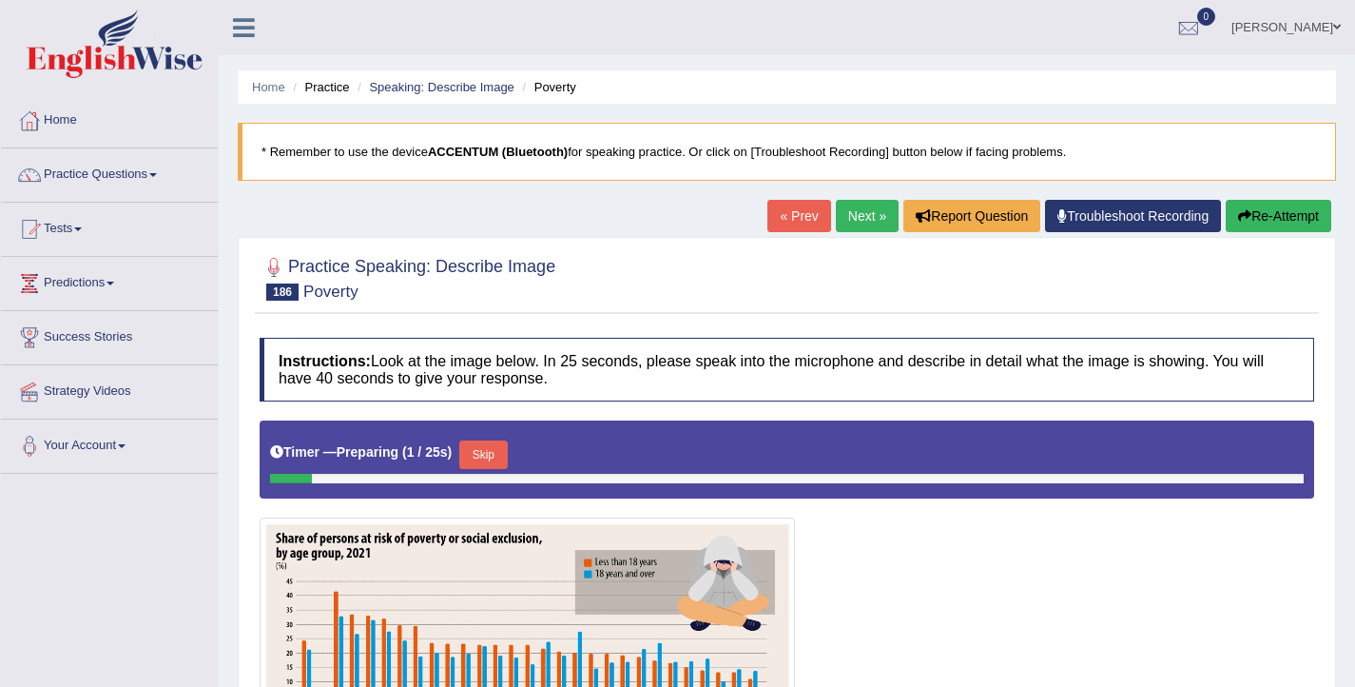
click at [836, 220] on link "Next »" at bounding box center [867, 216] width 63 height 32
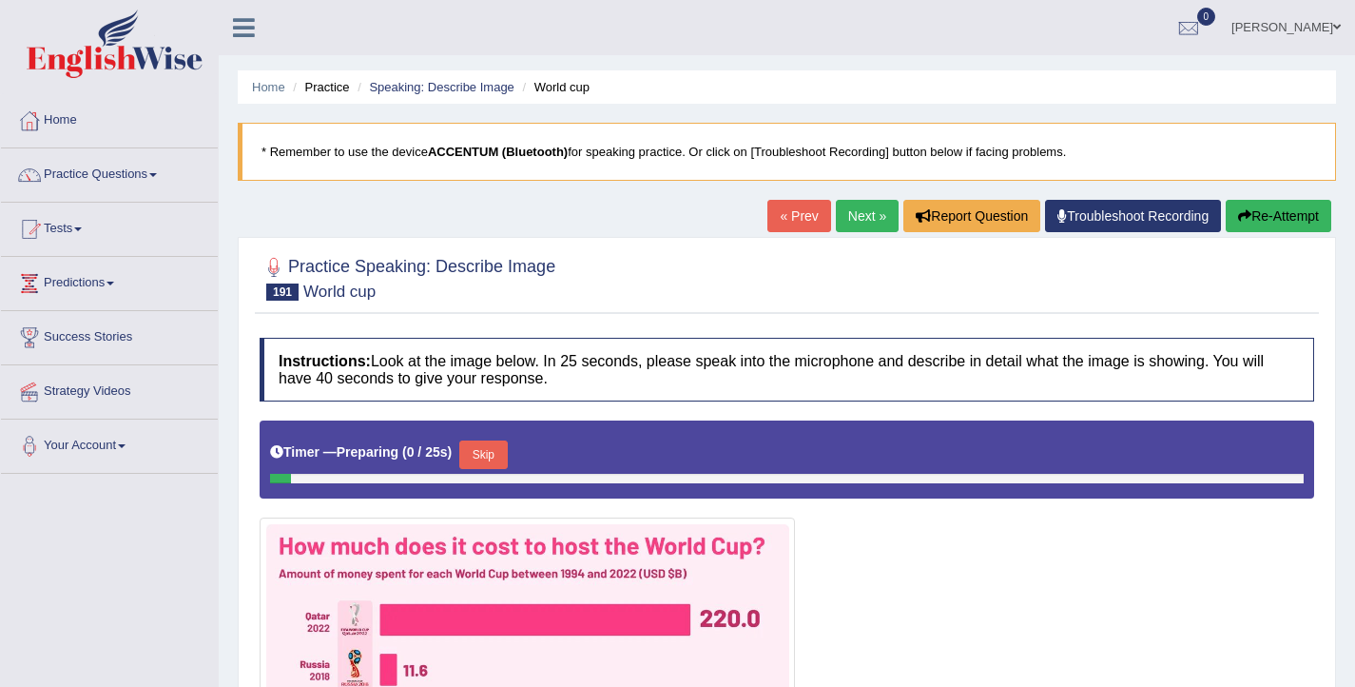
click at [838, 223] on link "Next »" at bounding box center [867, 216] width 63 height 32
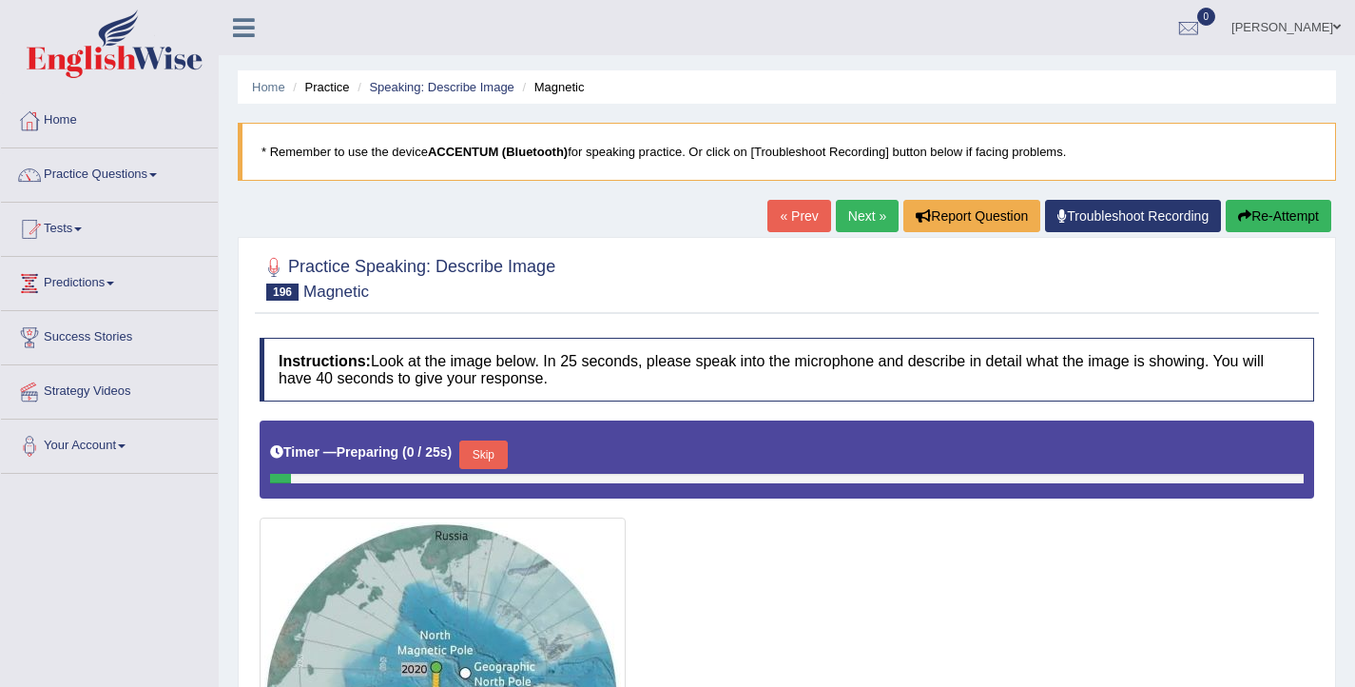
click at [838, 222] on link "Next »" at bounding box center [867, 216] width 63 height 32
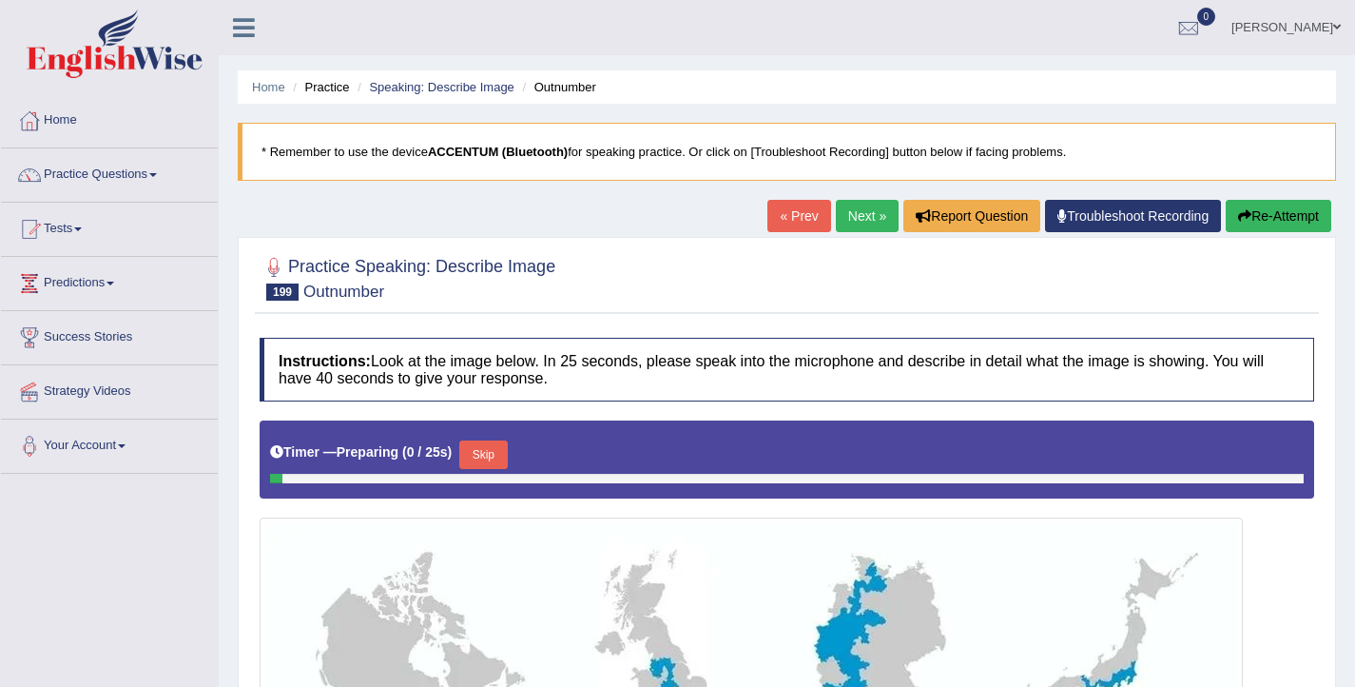
click at [838, 221] on link "Next »" at bounding box center [867, 216] width 63 height 32
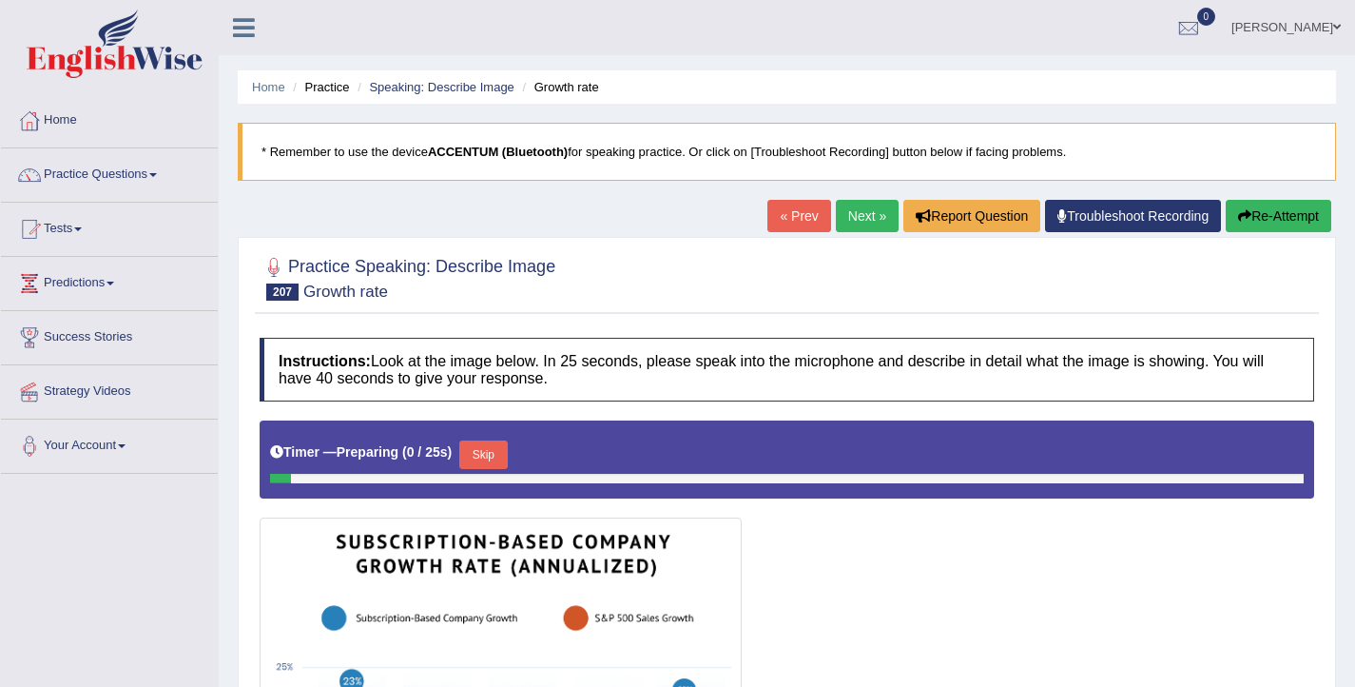
click at [838, 221] on link "Next »" at bounding box center [867, 216] width 63 height 32
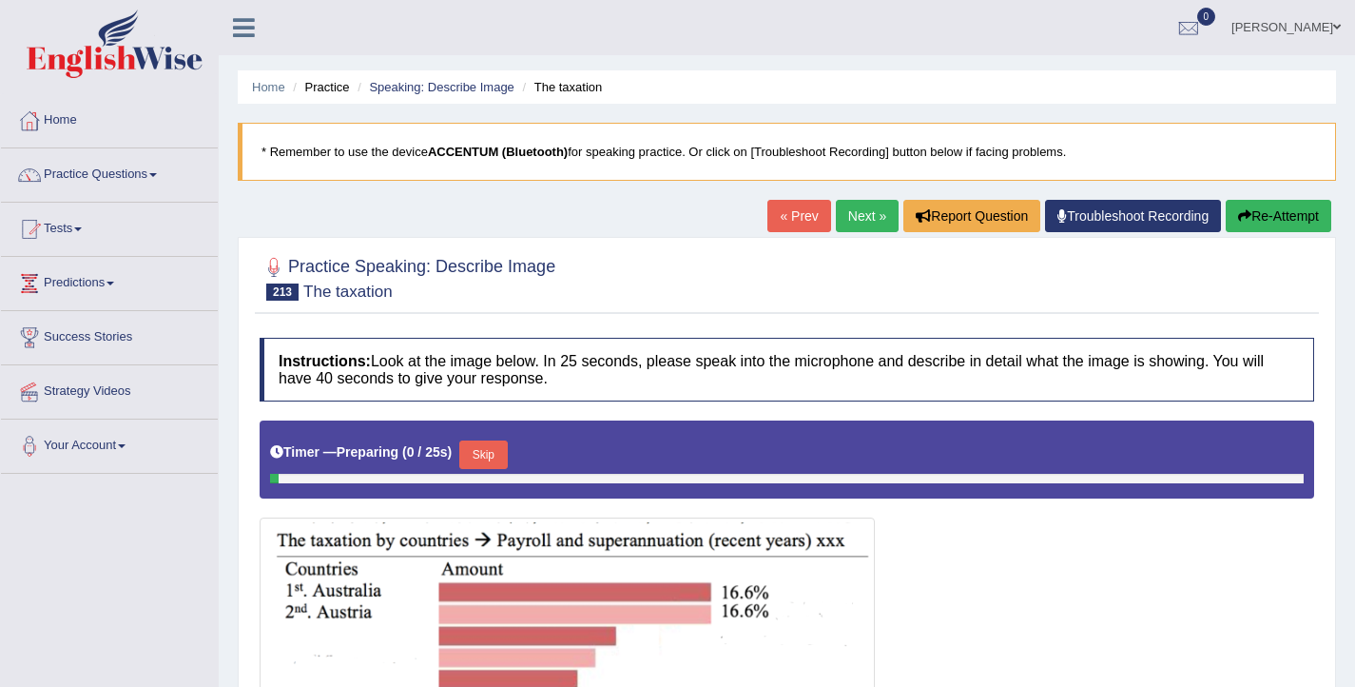
click at [838, 220] on link "Next »" at bounding box center [867, 216] width 63 height 32
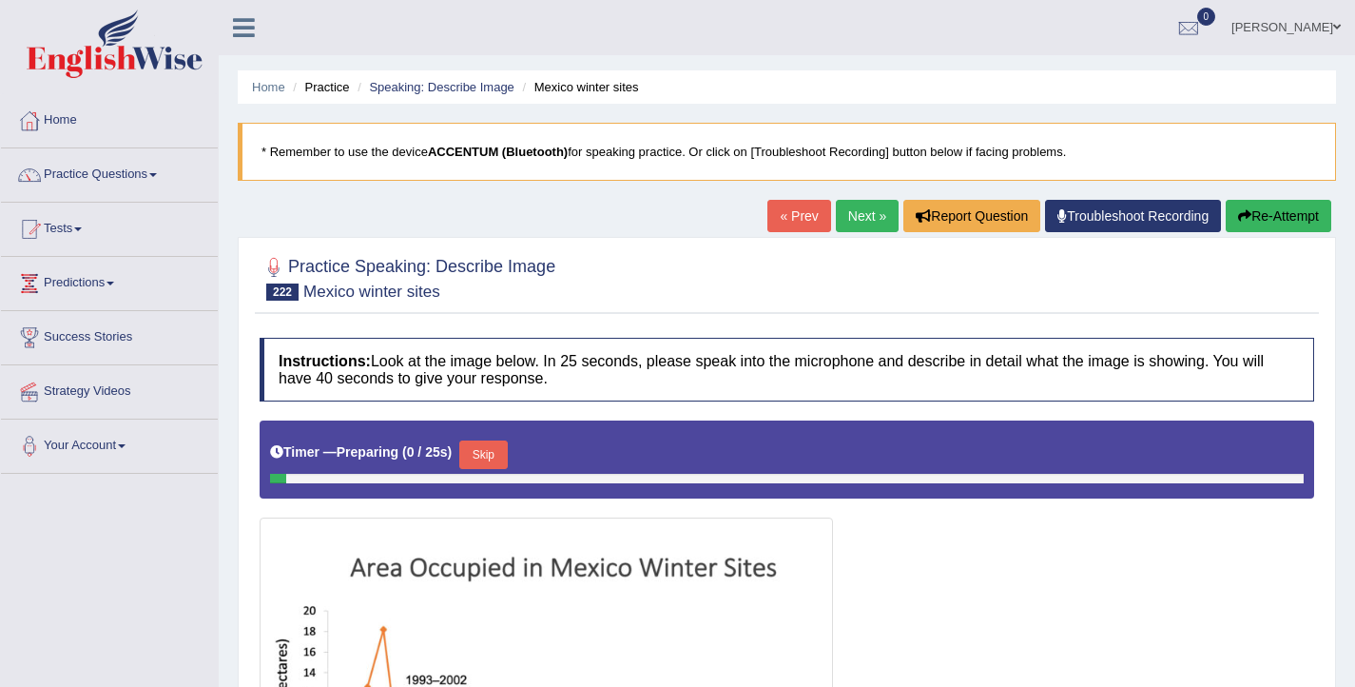
click at [839, 217] on link "Next »" at bounding box center [867, 216] width 63 height 32
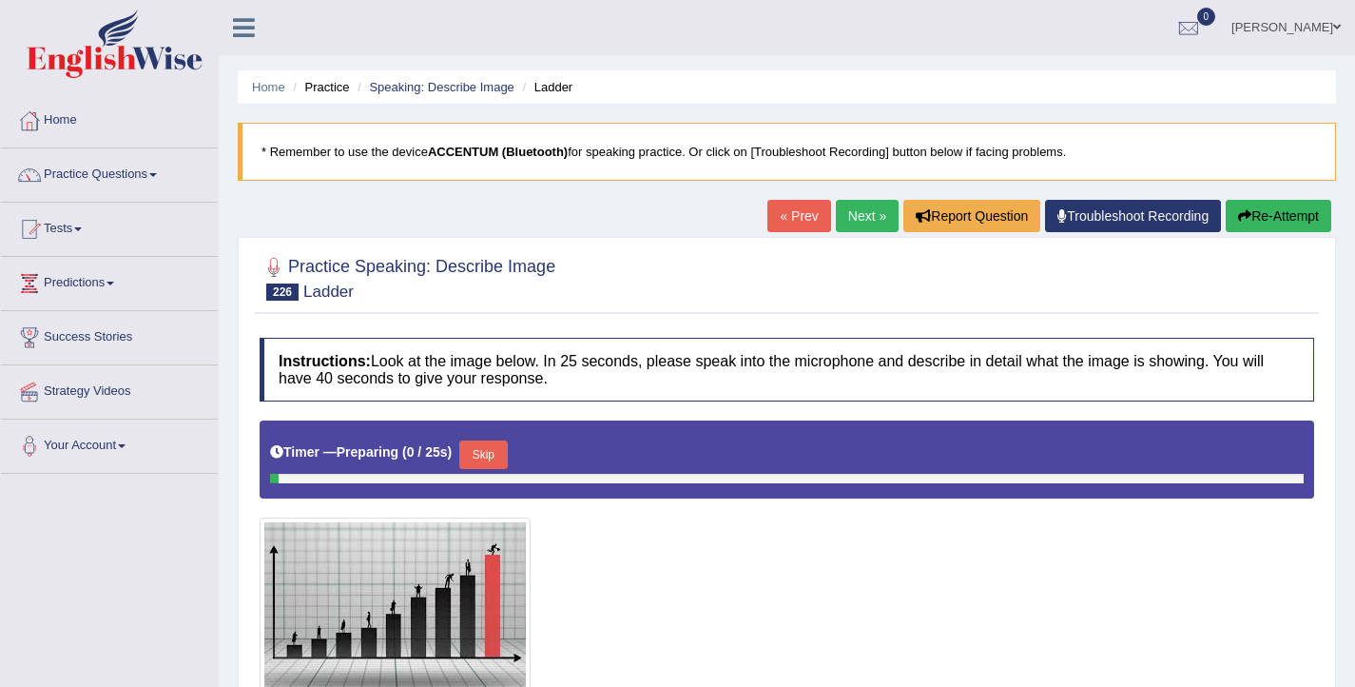
click at [839, 217] on link "Next »" at bounding box center [867, 216] width 63 height 32
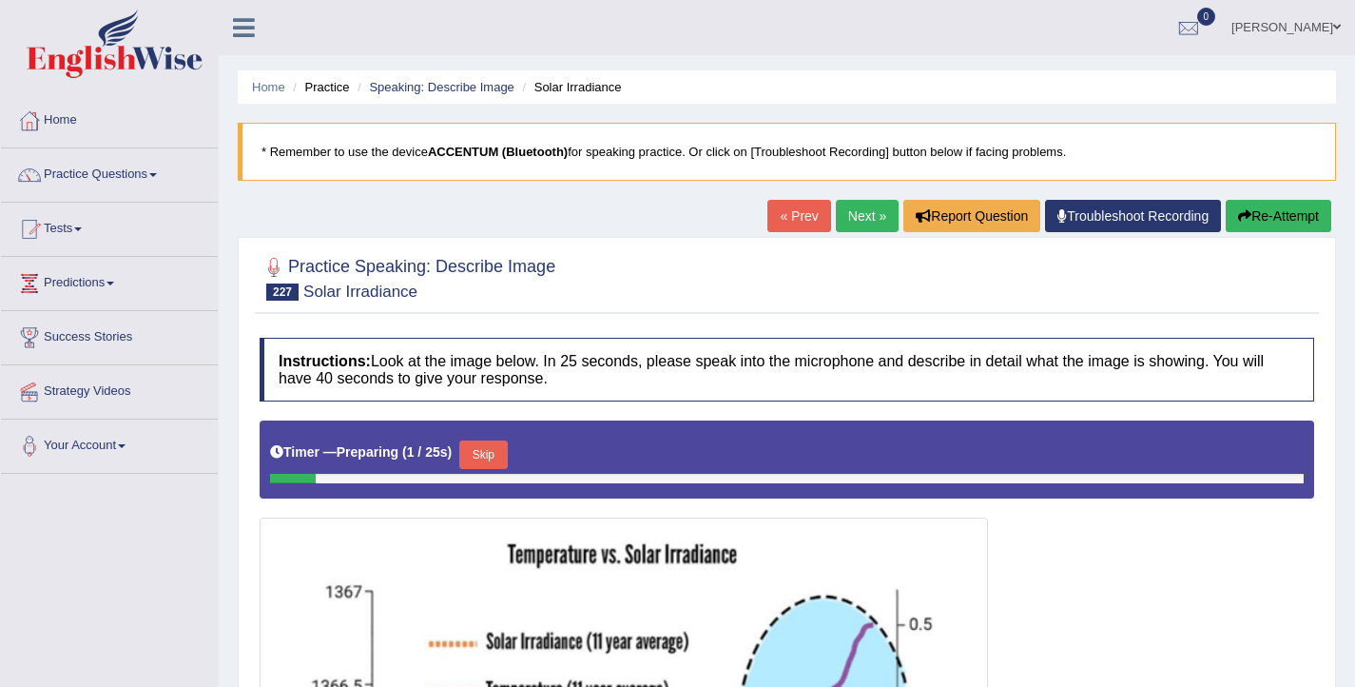
click at [839, 217] on link "Next »" at bounding box center [867, 216] width 63 height 32
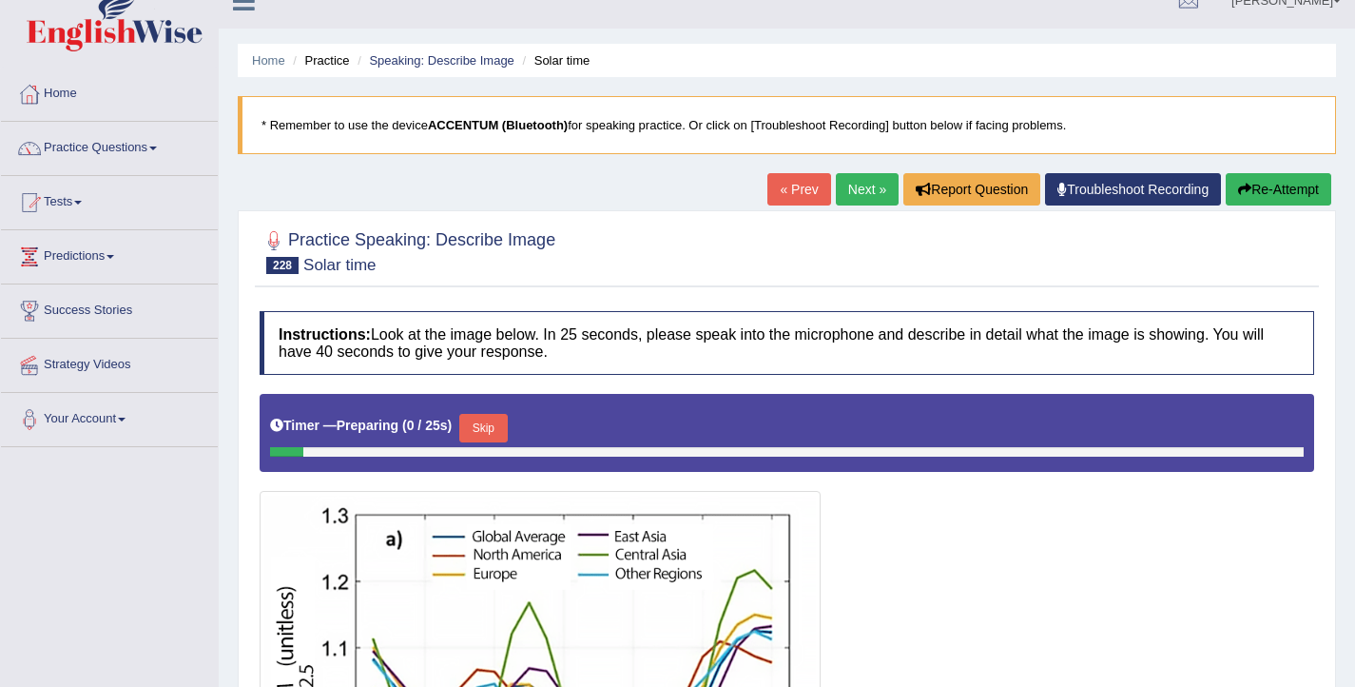
scroll to position [35, 0]
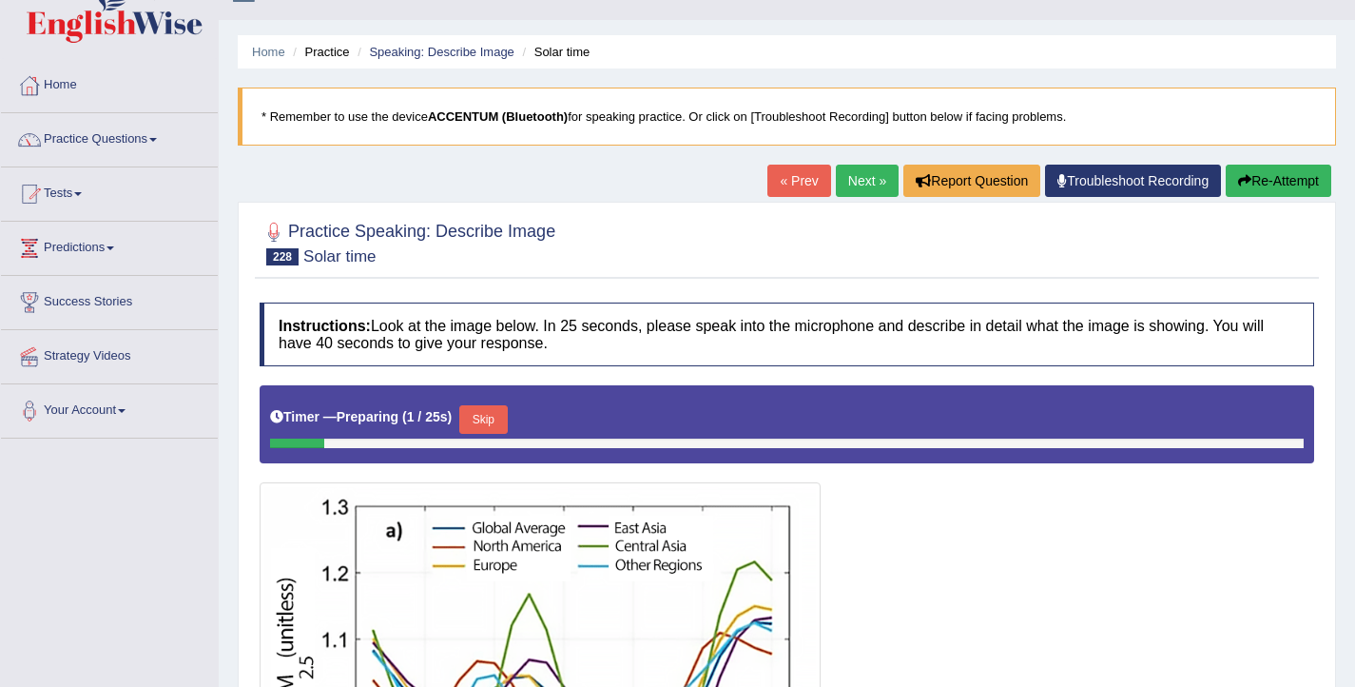
click at [844, 198] on div "« Prev Next » Report Question Troubleshoot Recording Re-Attempt" at bounding box center [1051, 183] width 569 height 37
click at [845, 193] on link "Next »" at bounding box center [867, 181] width 63 height 32
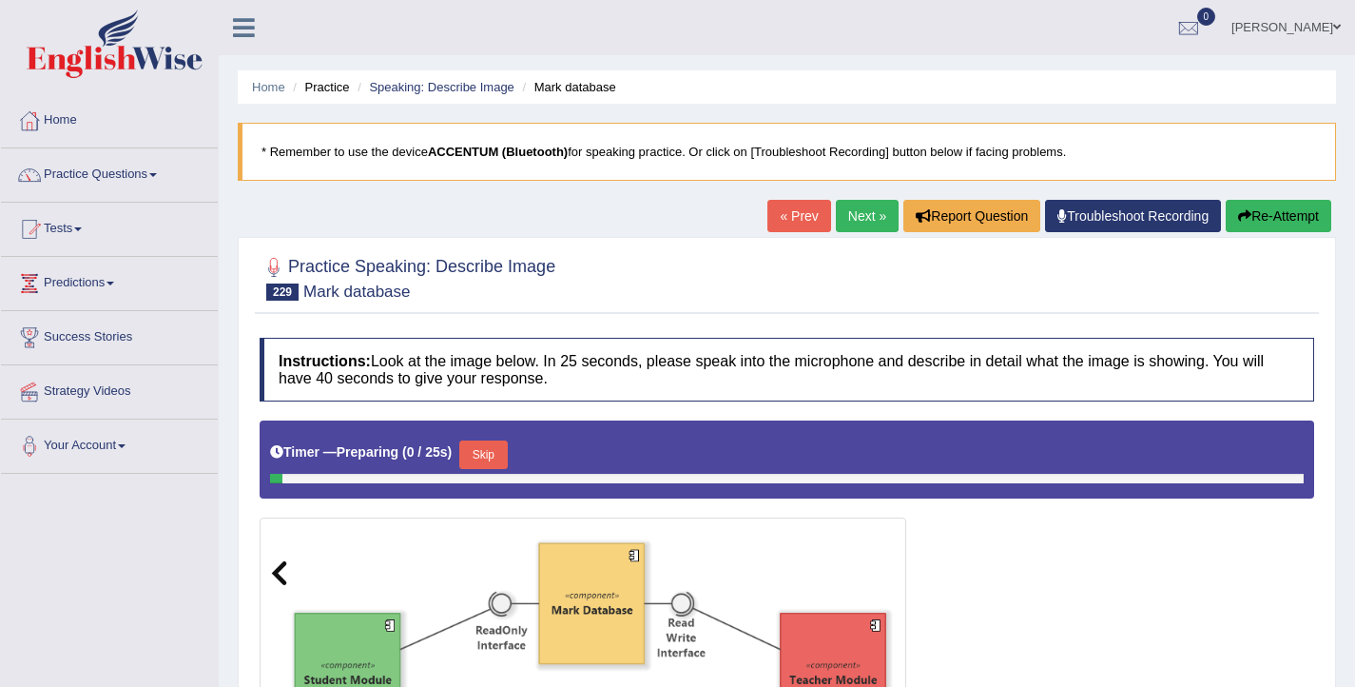
click at [845, 192] on div "Home Practice Speaking: Describe Image Mark database * Remember to use the devi…" at bounding box center [787, 497] width 1136 height 995
click at [852, 225] on link "Next »" at bounding box center [867, 216] width 63 height 32
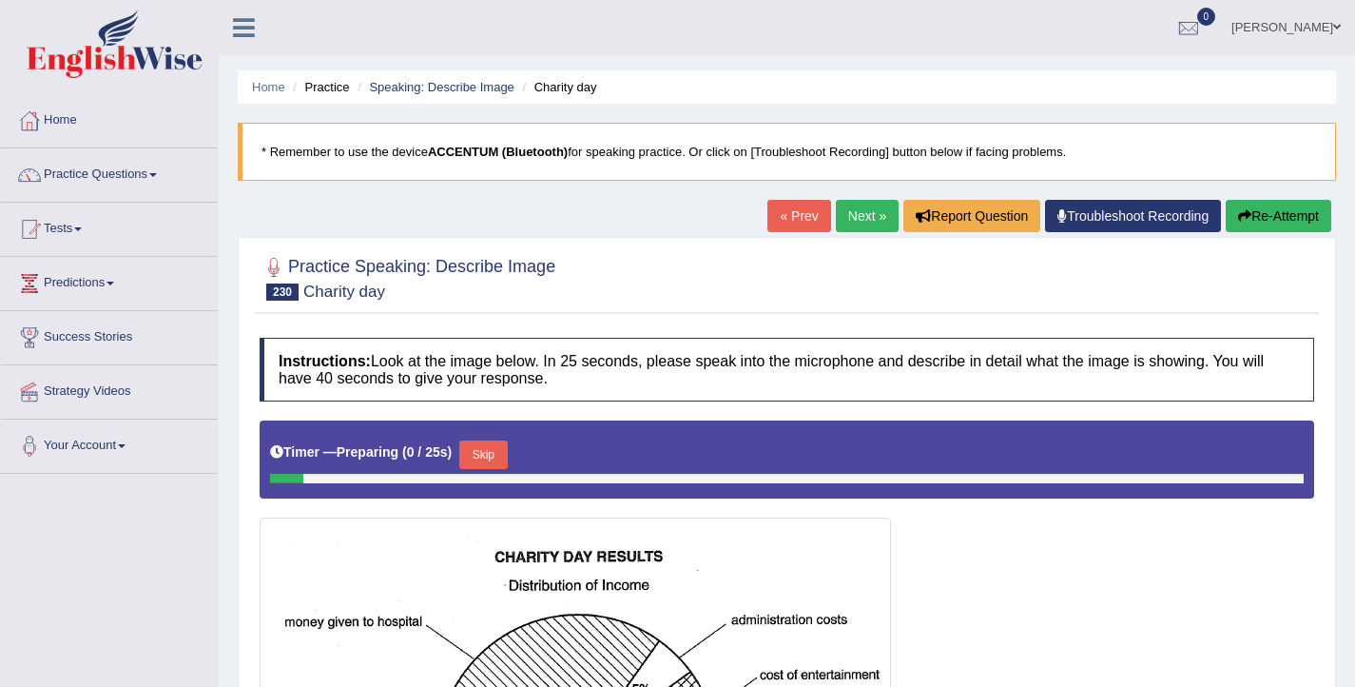
click at [852, 224] on link "Next »" at bounding box center [867, 216] width 63 height 32
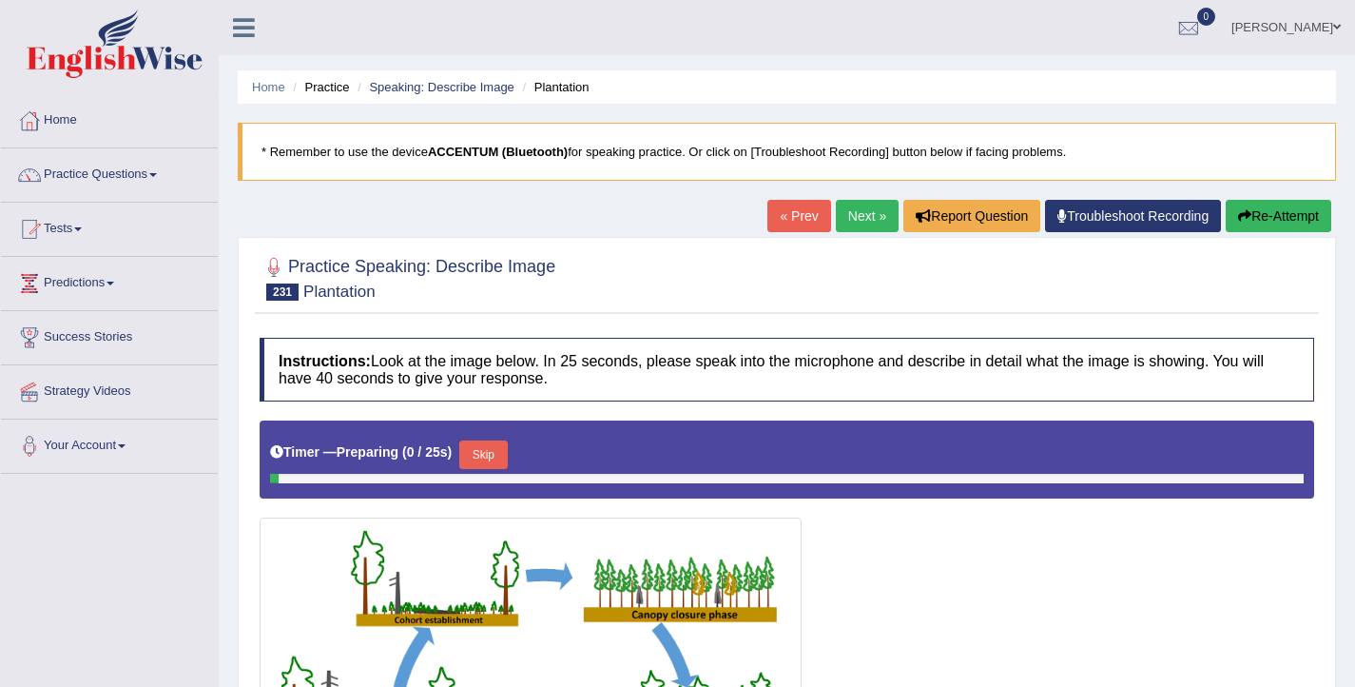
click at [852, 224] on link "Next »" at bounding box center [867, 216] width 63 height 32
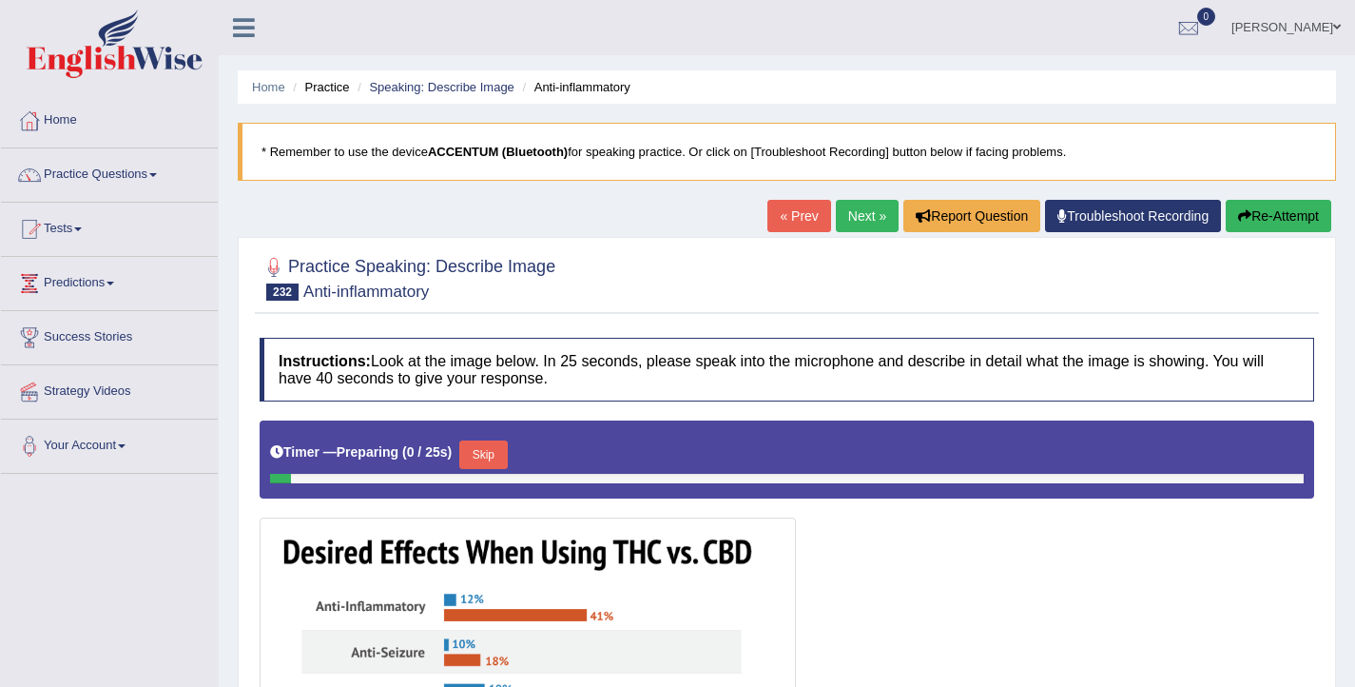
click at [852, 224] on link "Next »" at bounding box center [867, 216] width 63 height 32
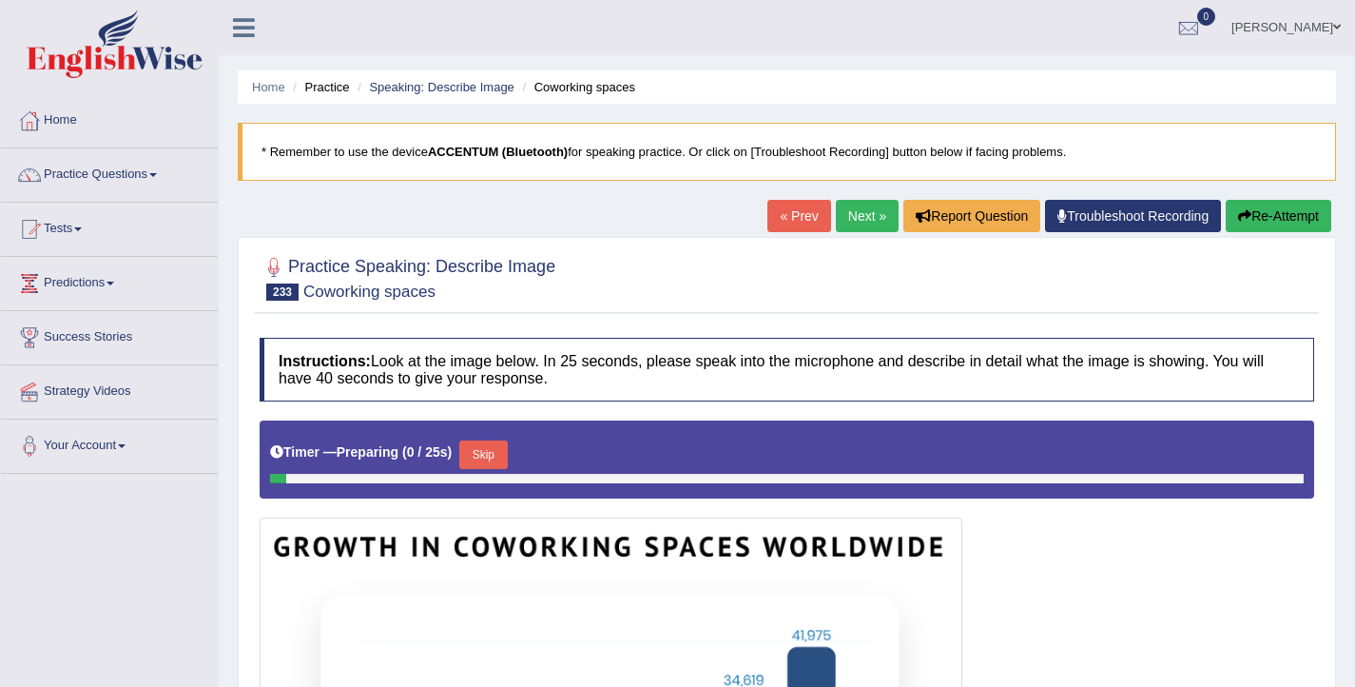
click at [852, 224] on link "Next »" at bounding box center [867, 216] width 63 height 32
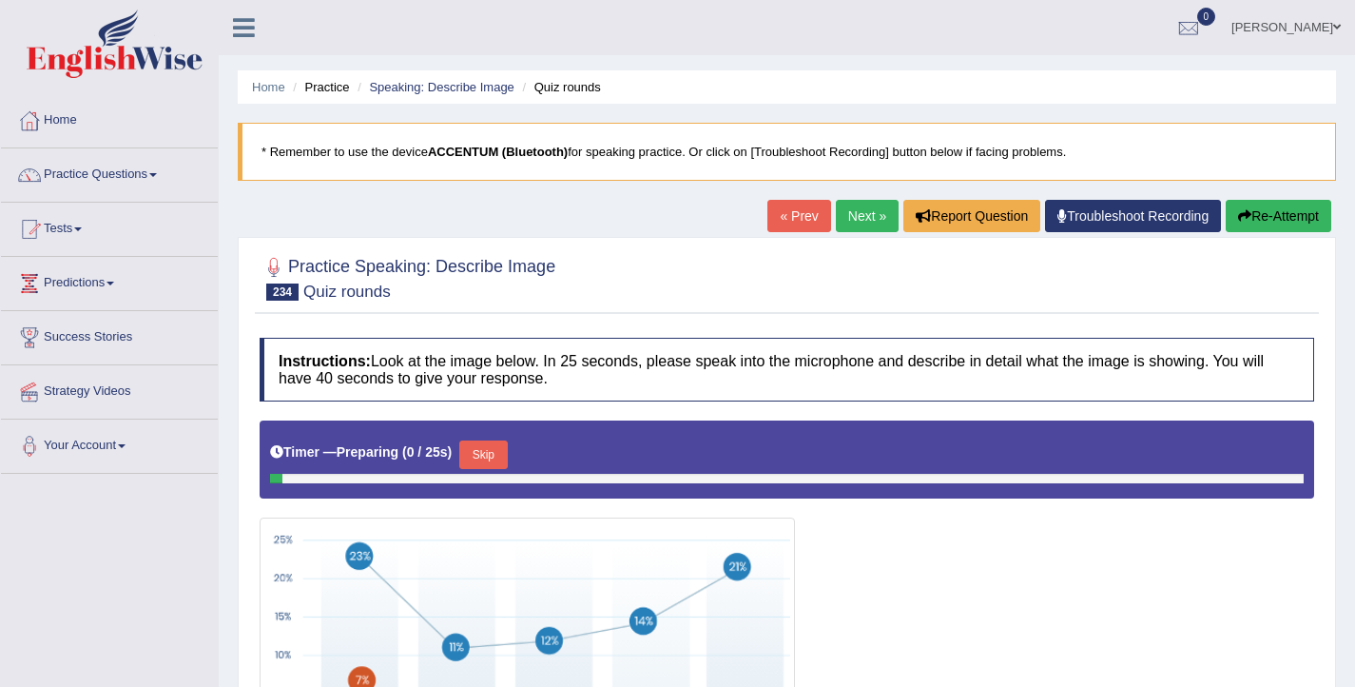
click at [852, 224] on link "Next »" at bounding box center [867, 216] width 63 height 32
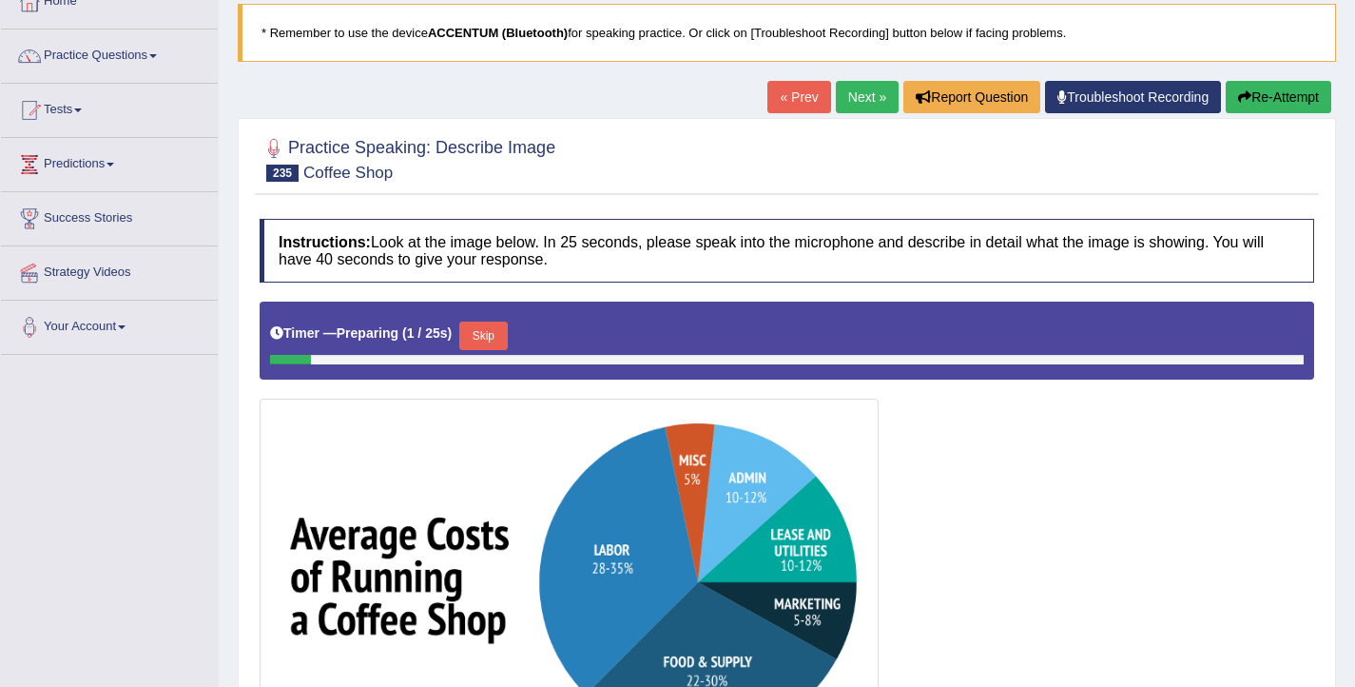
scroll to position [315, 0]
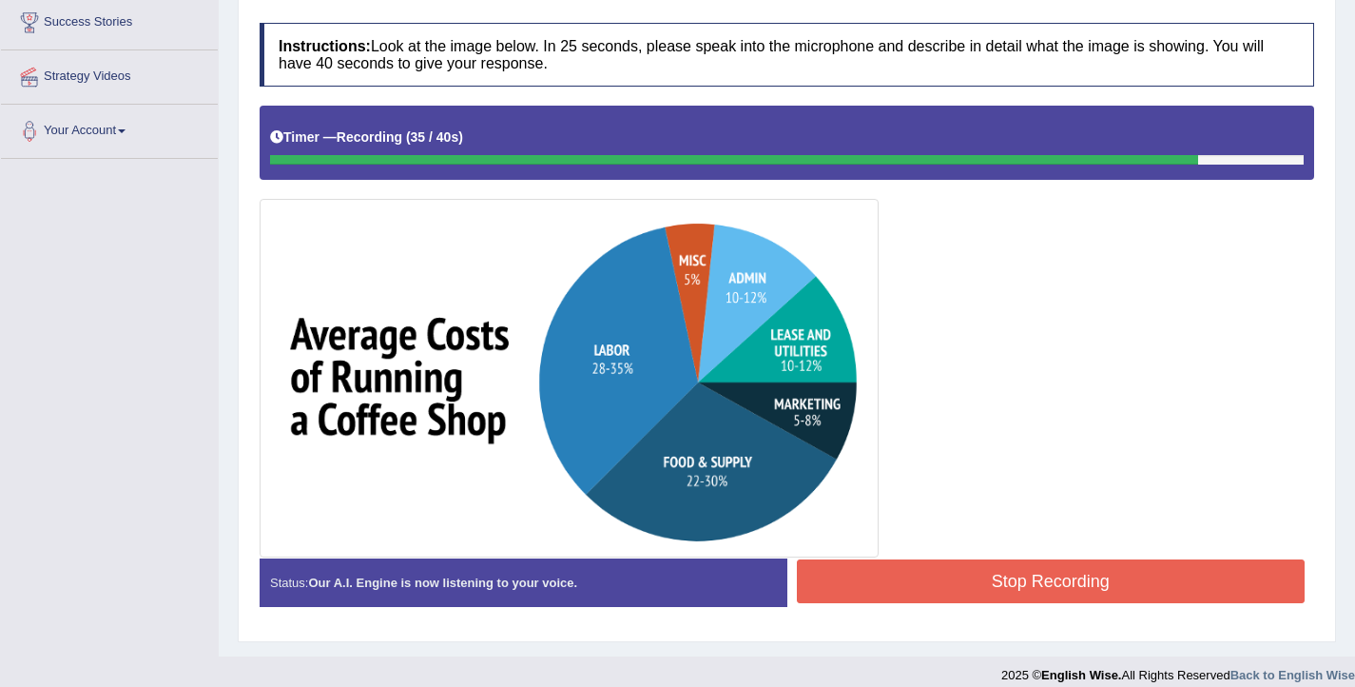
click at [1115, 573] on button "Stop Recording" at bounding box center [1051, 581] width 509 height 44
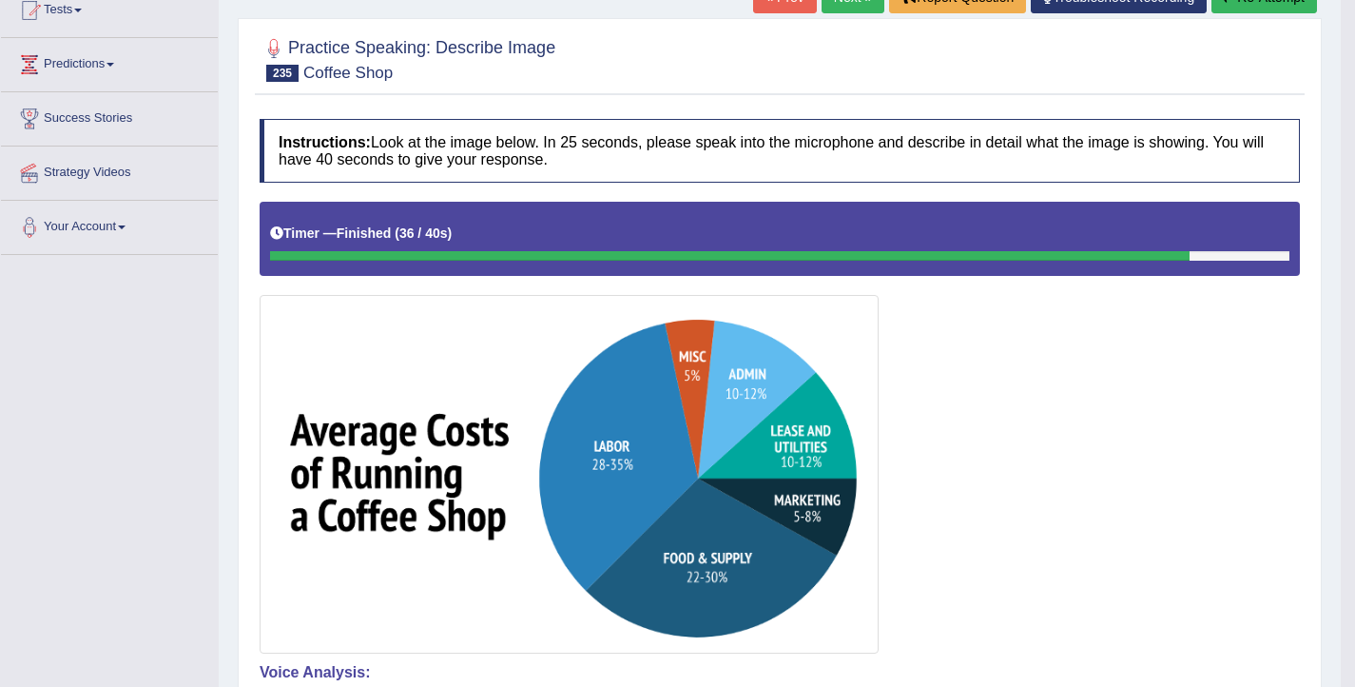
scroll to position [214, 0]
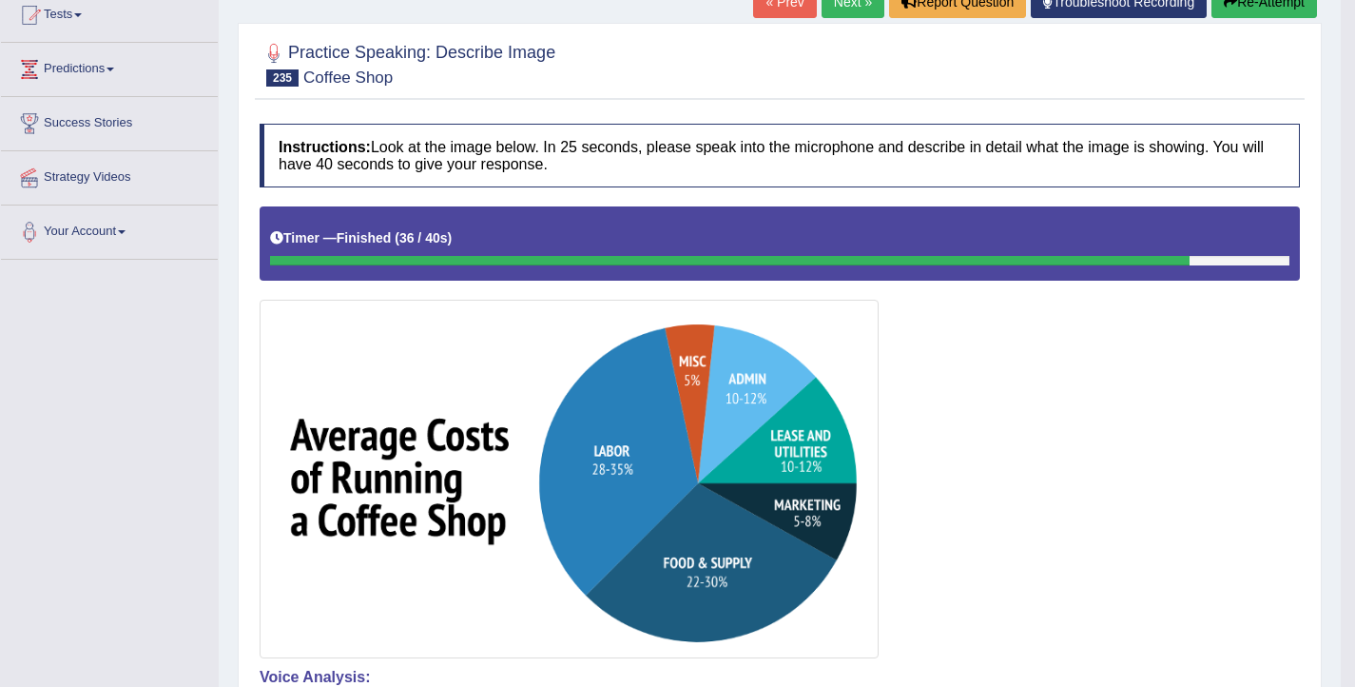
click at [834, 13] on link "Next »" at bounding box center [853, 2] width 63 height 32
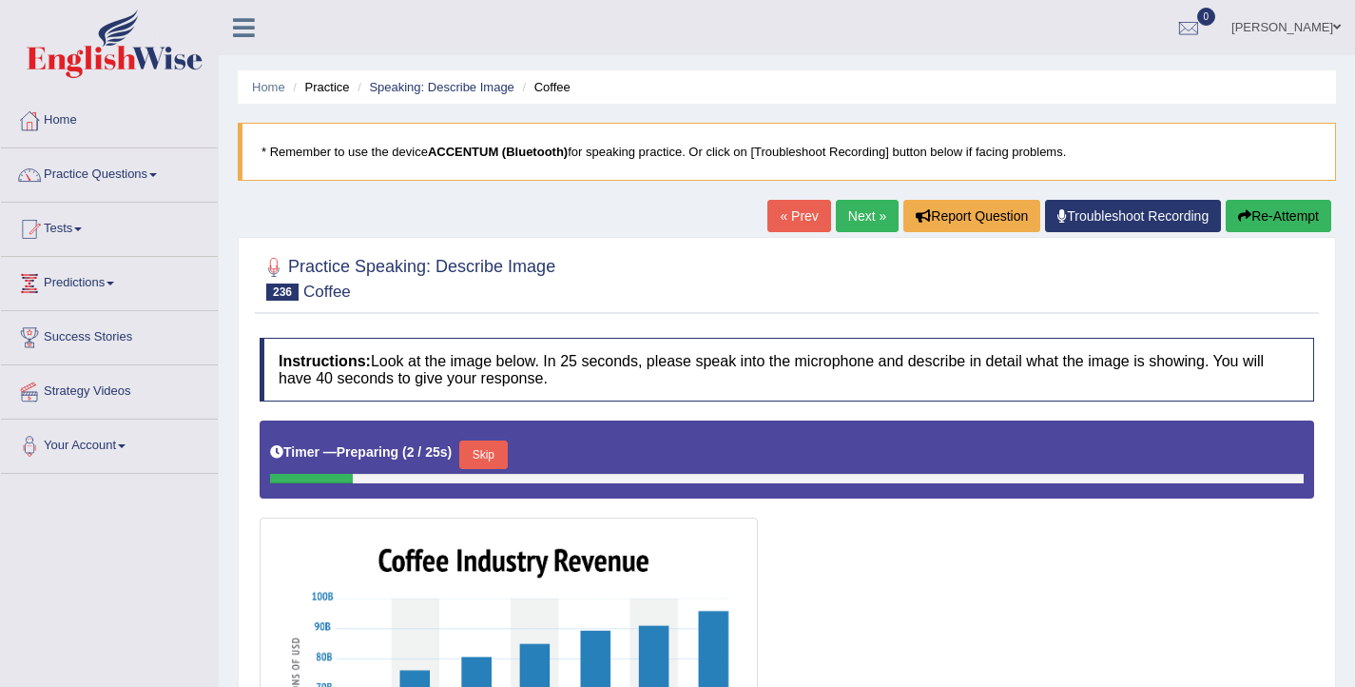
click at [858, 211] on link "Next »" at bounding box center [867, 216] width 63 height 32
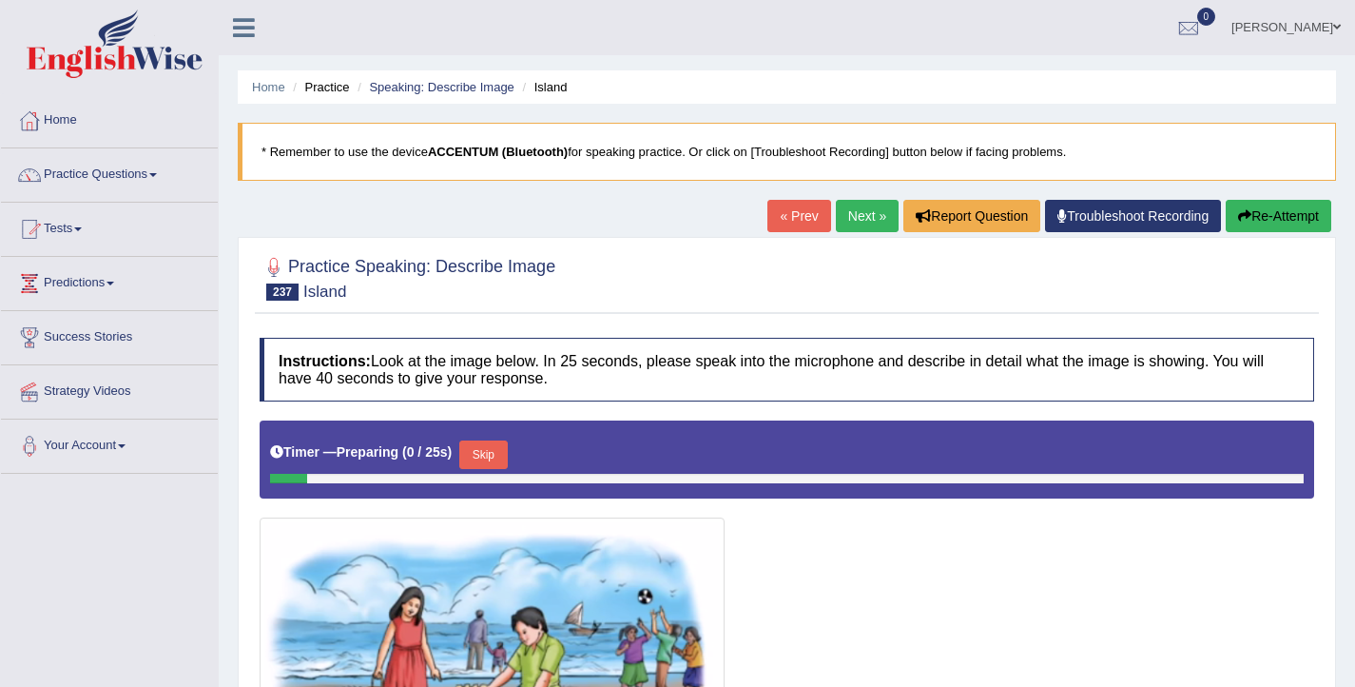
click at [858, 211] on link "Next »" at bounding box center [867, 216] width 63 height 32
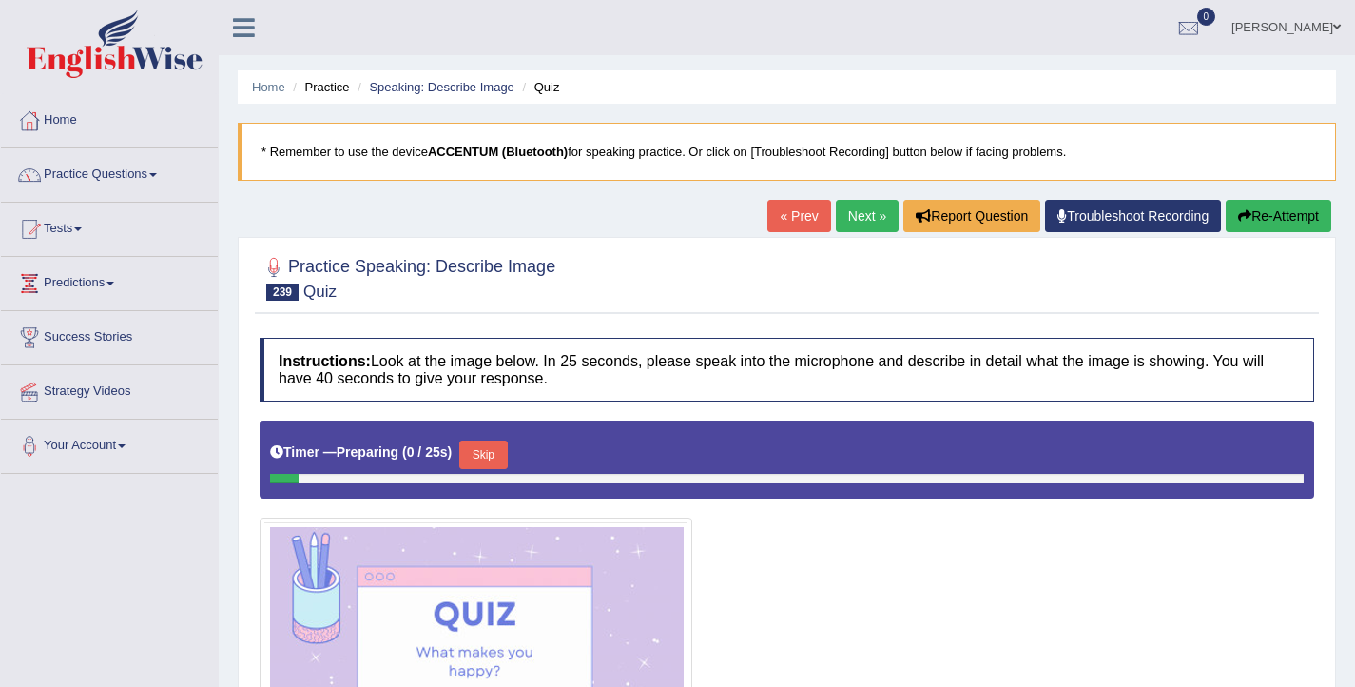
click at [858, 211] on link "Next »" at bounding box center [867, 216] width 63 height 32
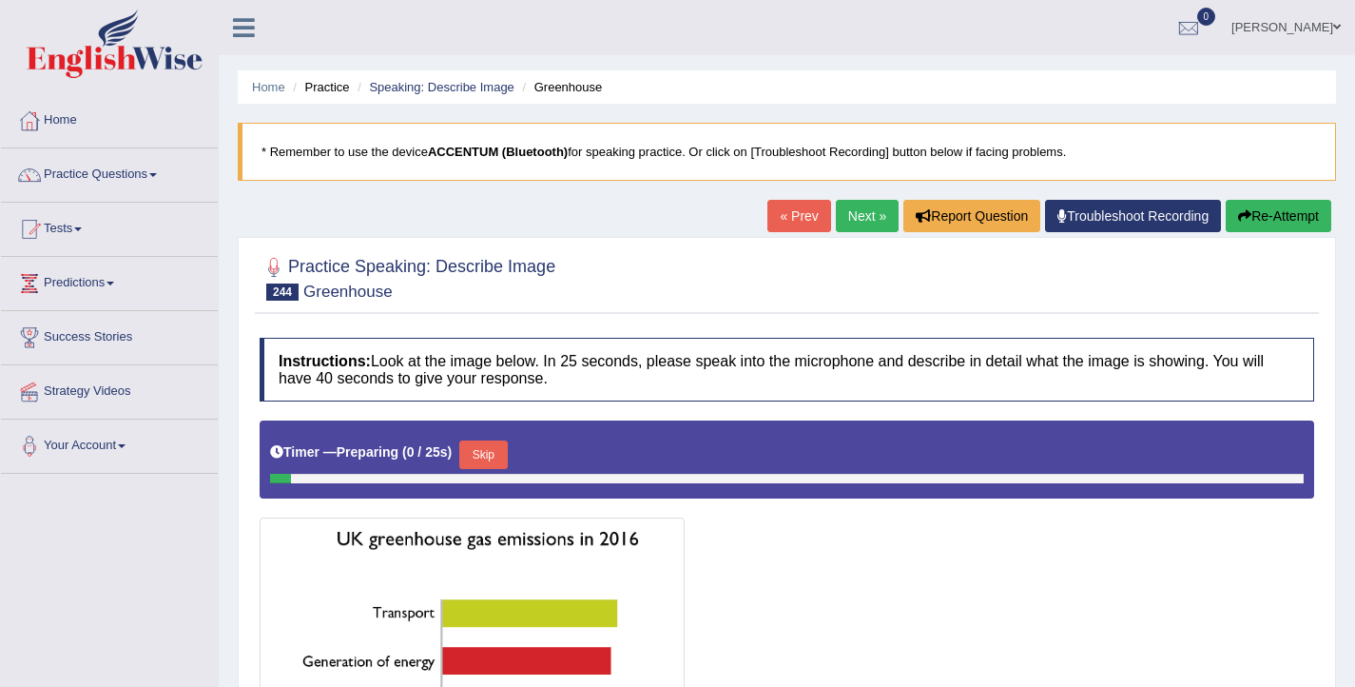
click at [858, 211] on link "Next »" at bounding box center [867, 216] width 63 height 32
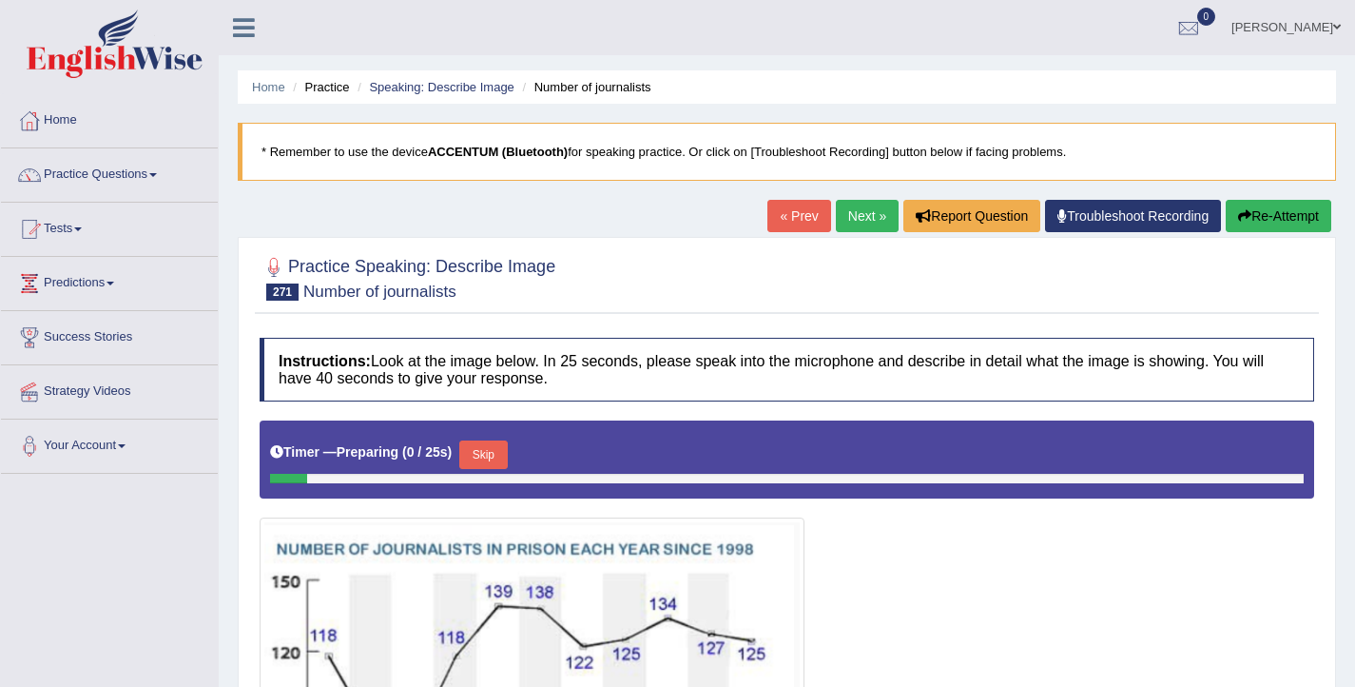
click at [792, 219] on link "« Prev" at bounding box center [798, 216] width 63 height 32
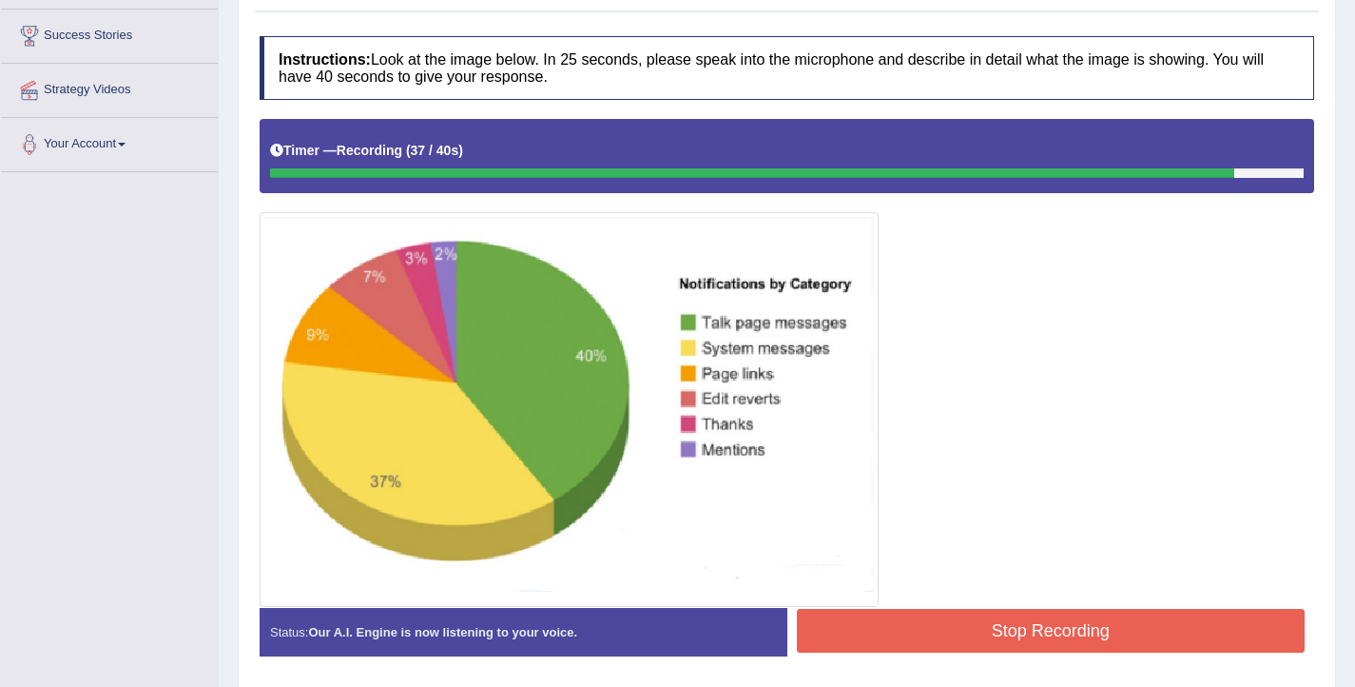
scroll to position [304, 0]
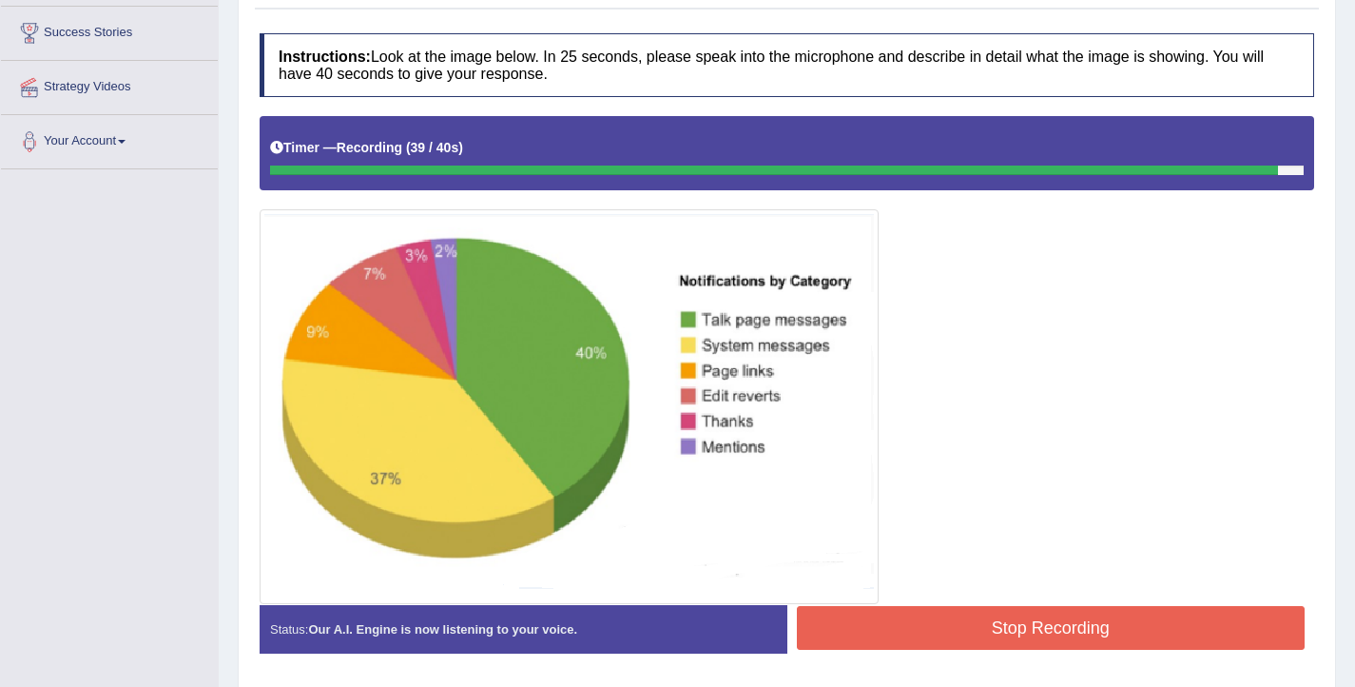
click at [901, 621] on button "Stop Recording" at bounding box center [1051, 628] width 509 height 44
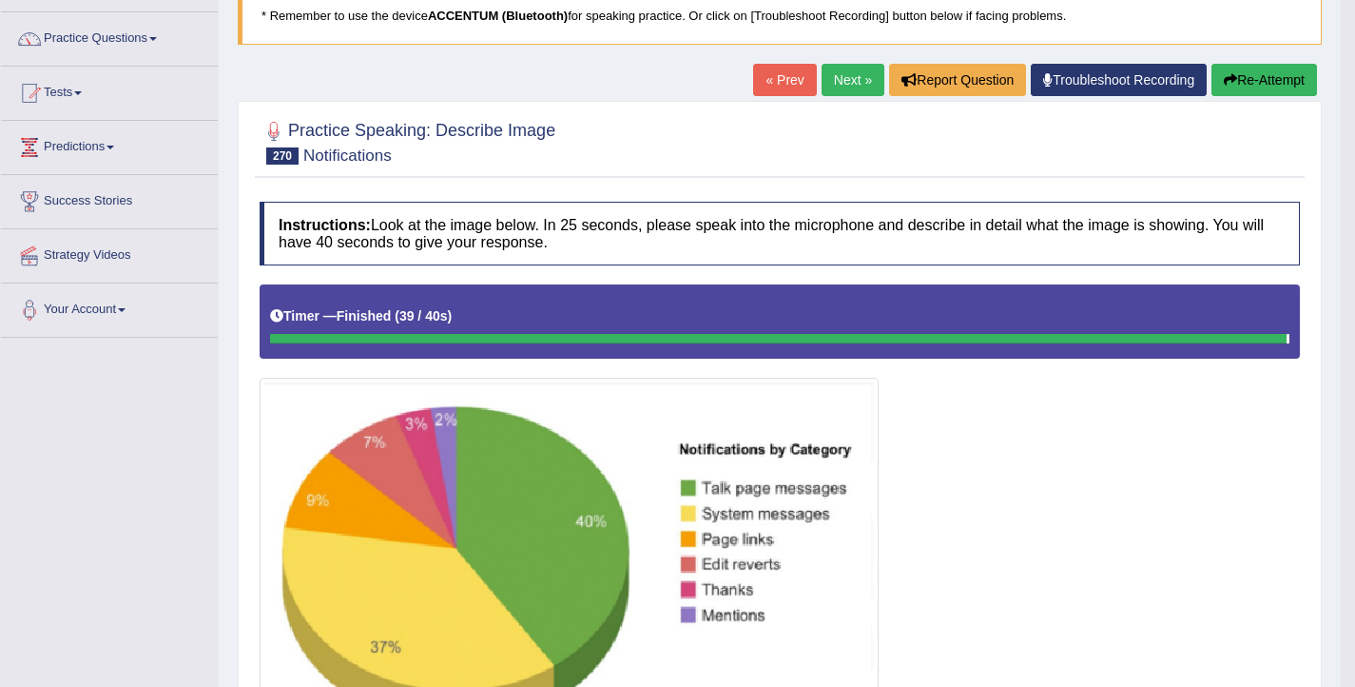
scroll to position [67, 0]
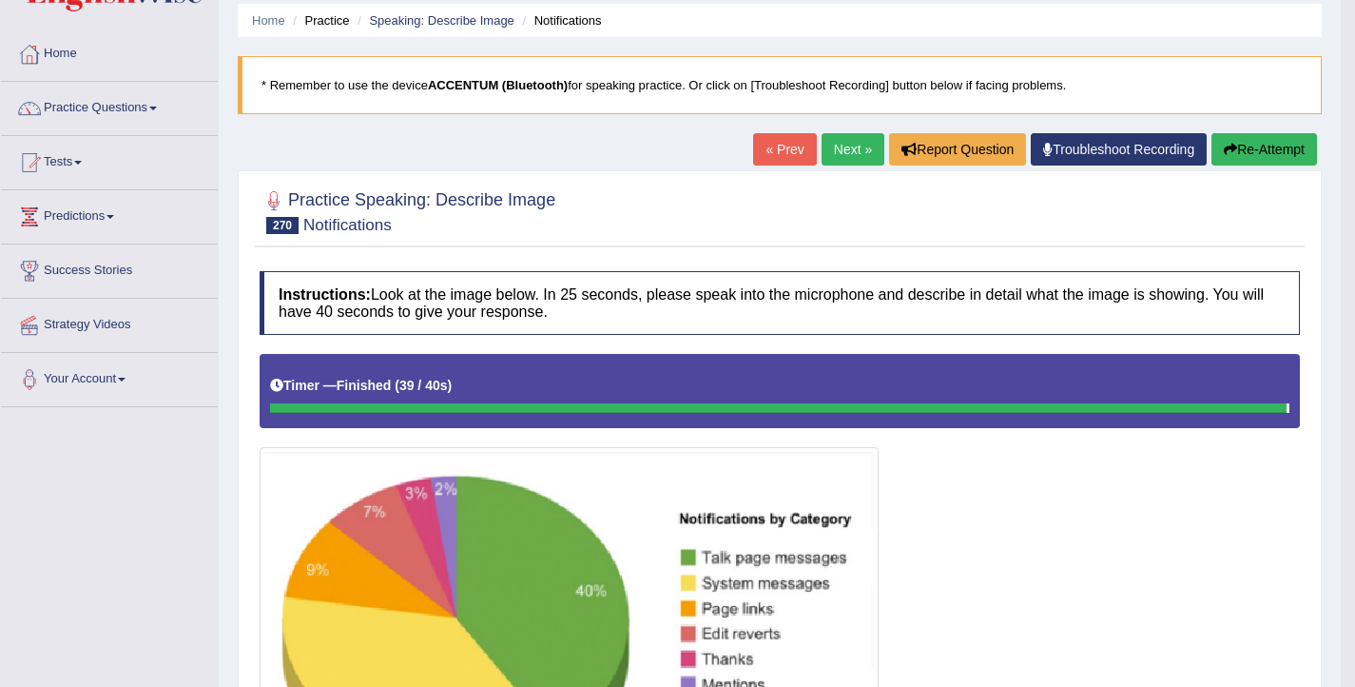
click at [823, 150] on link "Next »" at bounding box center [853, 149] width 63 height 32
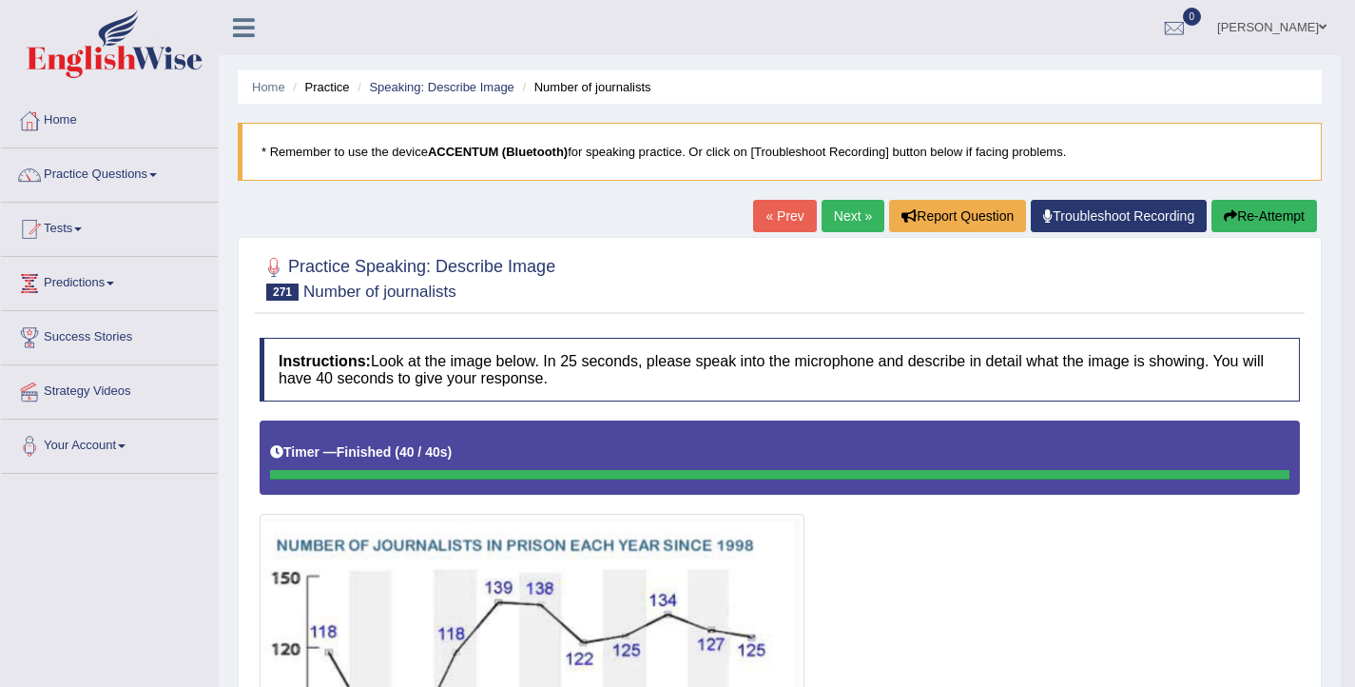
click at [1224, 210] on icon "button" at bounding box center [1230, 215] width 13 height 13
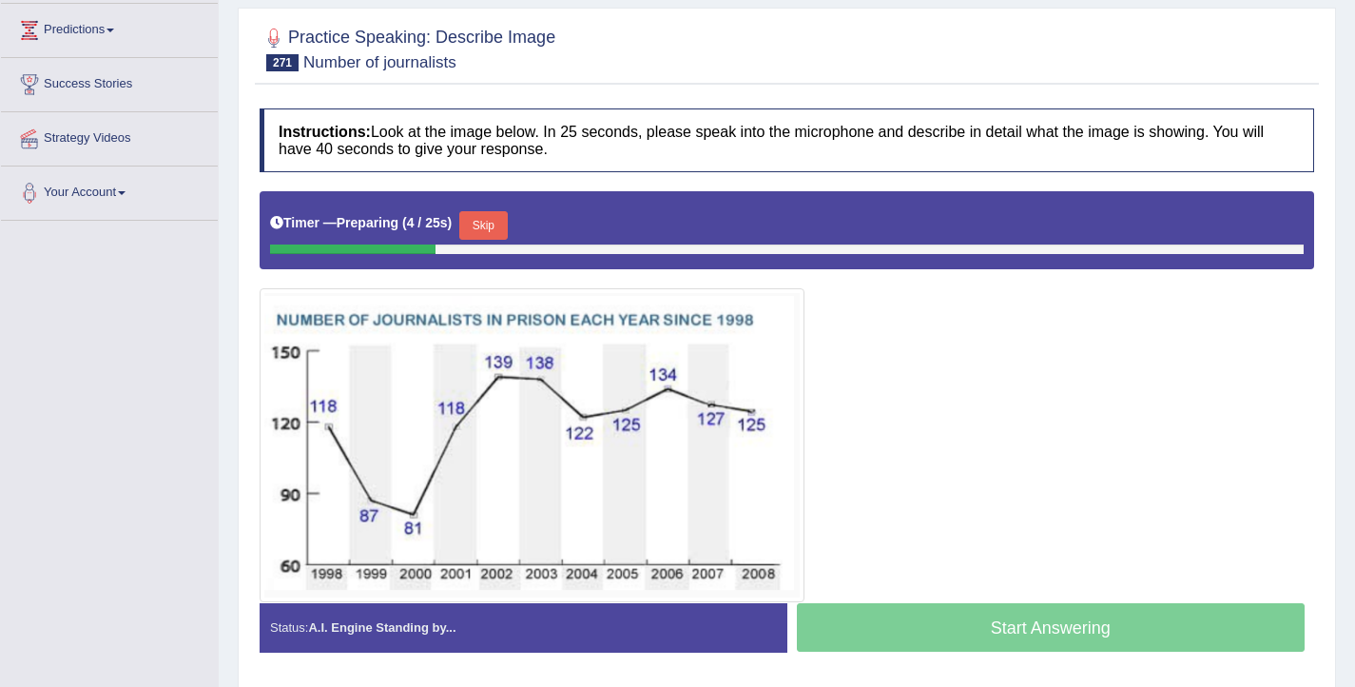
scroll to position [256, 0]
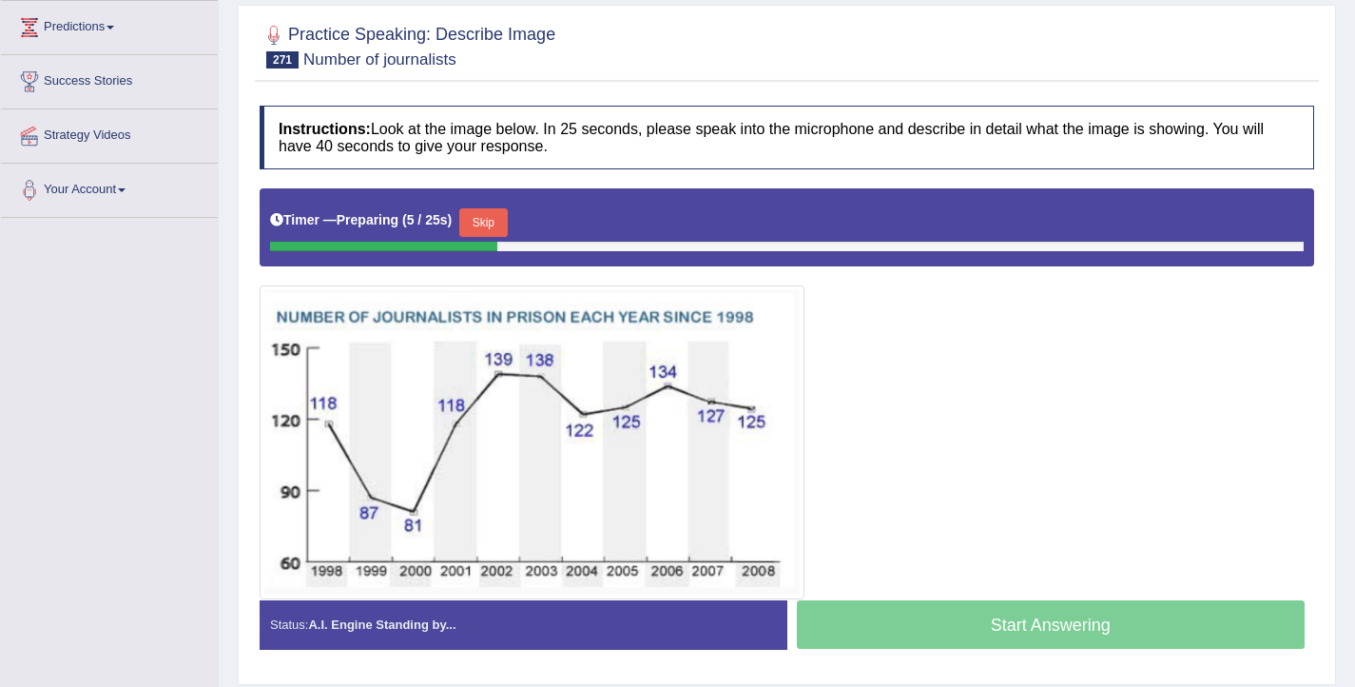
click at [479, 217] on button "Skip" at bounding box center [483, 222] width 48 height 29
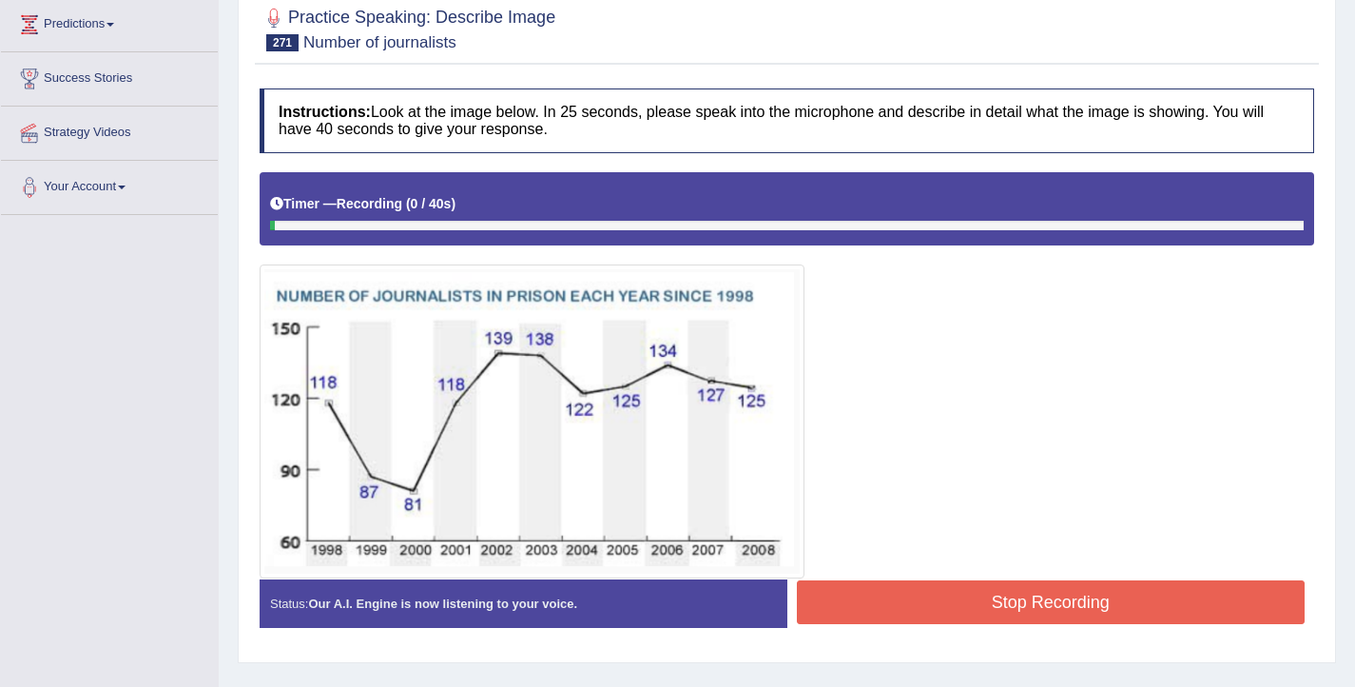
scroll to position [260, 0]
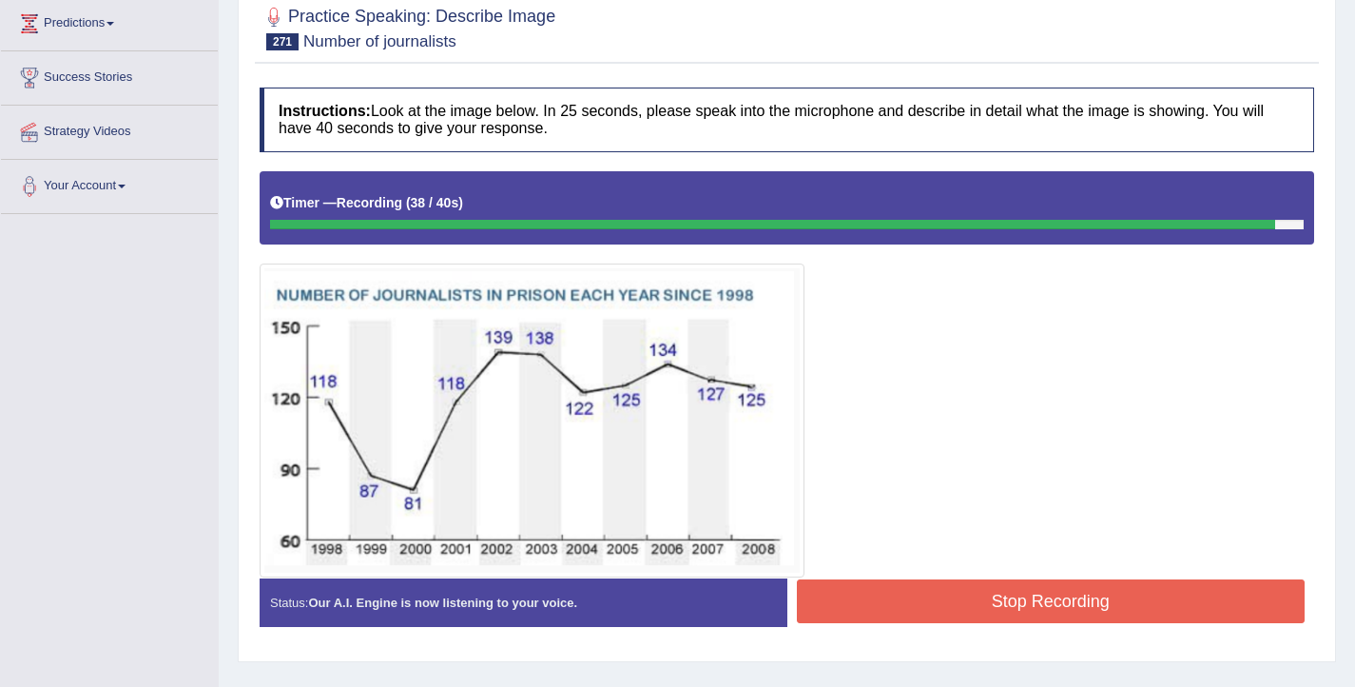
click at [894, 597] on button "Stop Recording" at bounding box center [1051, 601] width 509 height 44
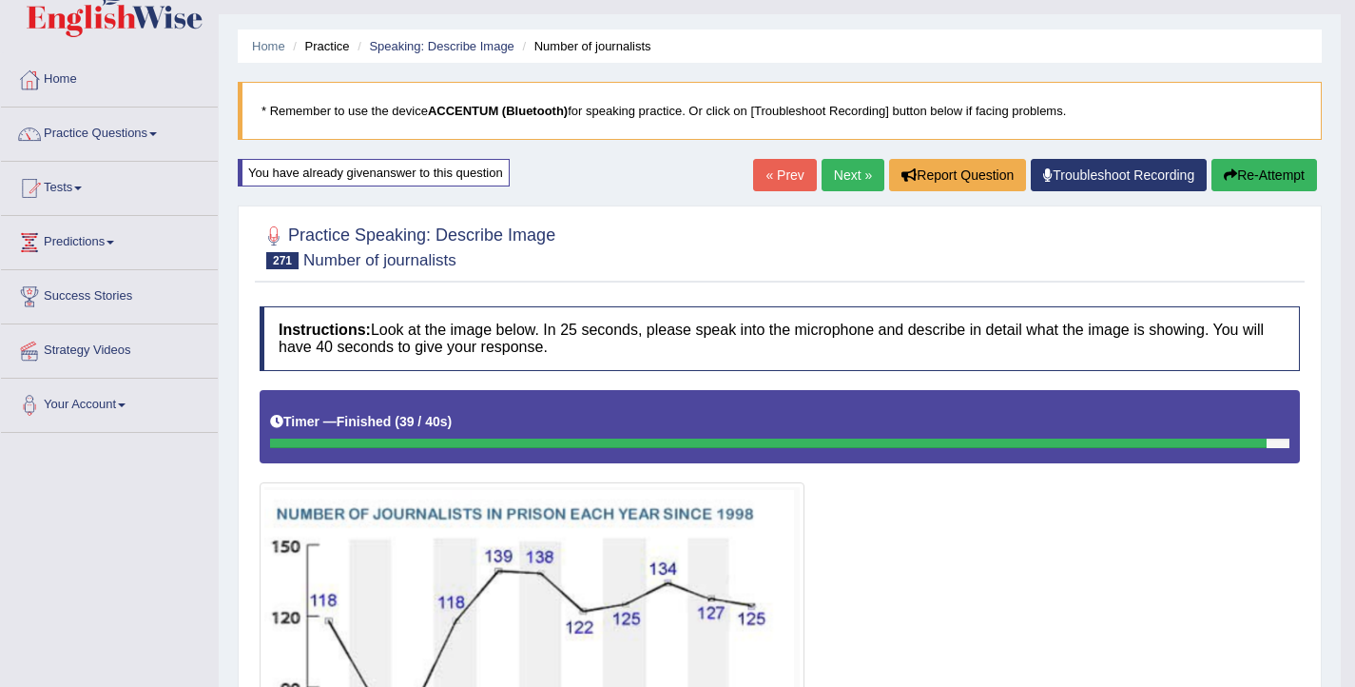
scroll to position [0, 0]
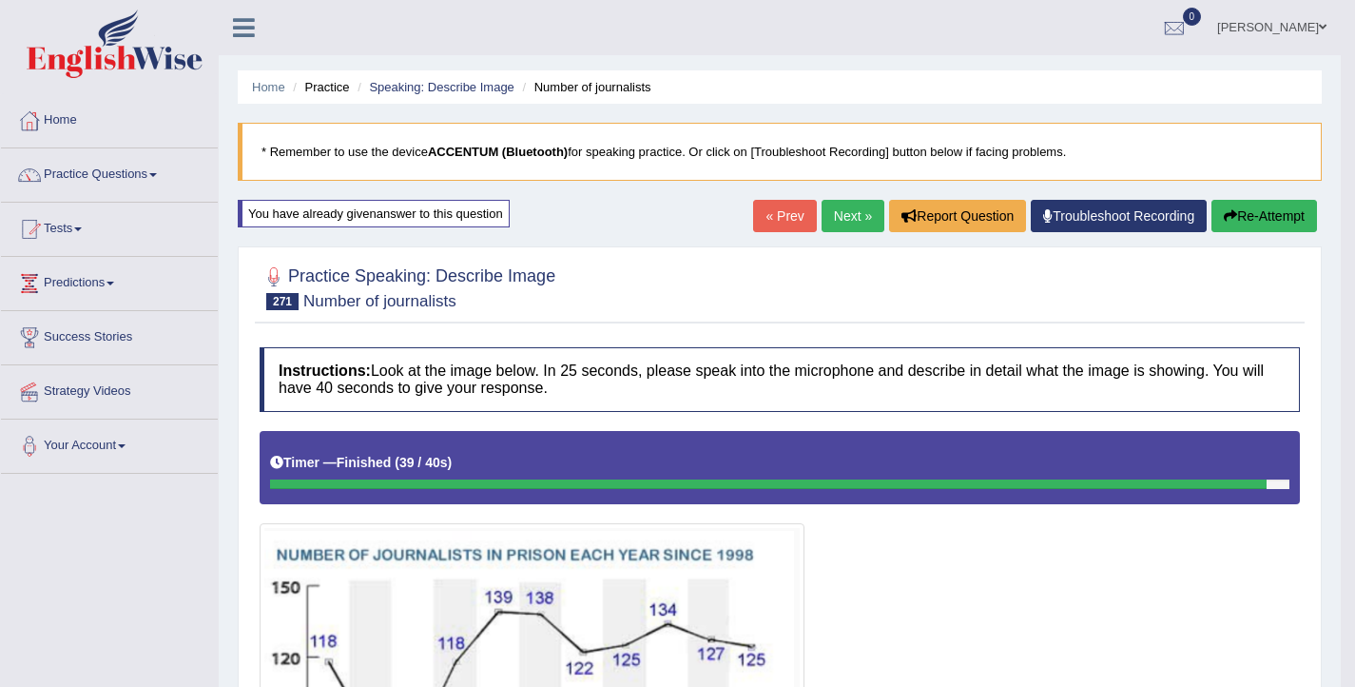
click at [1289, 209] on button "Re-Attempt" at bounding box center [1264, 216] width 106 height 32
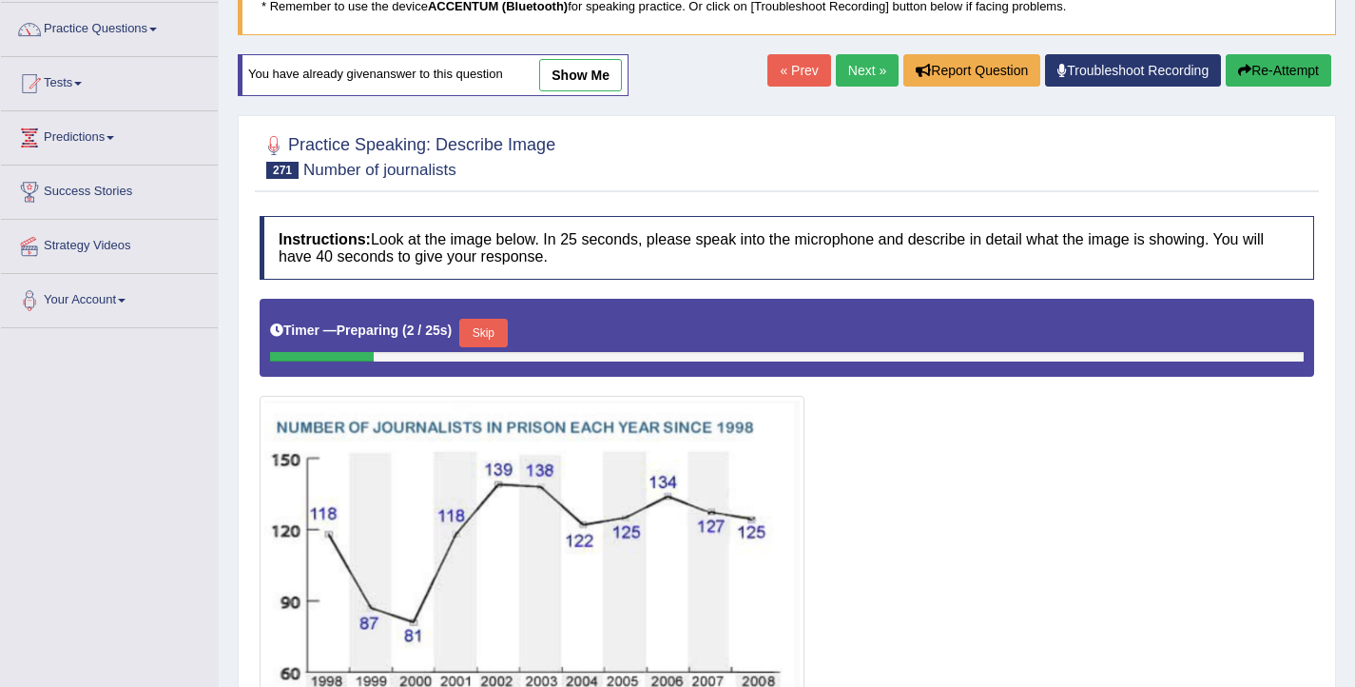
scroll to position [163, 0]
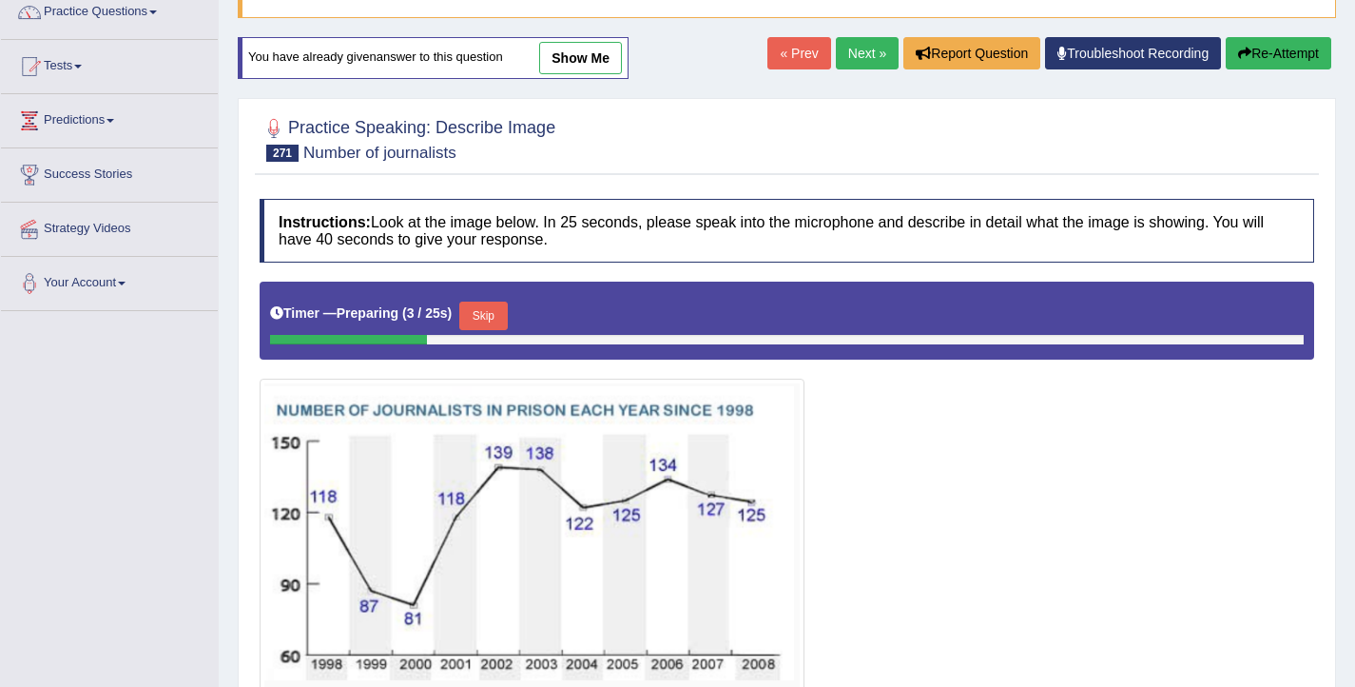
click at [479, 317] on button "Skip" at bounding box center [483, 315] width 48 height 29
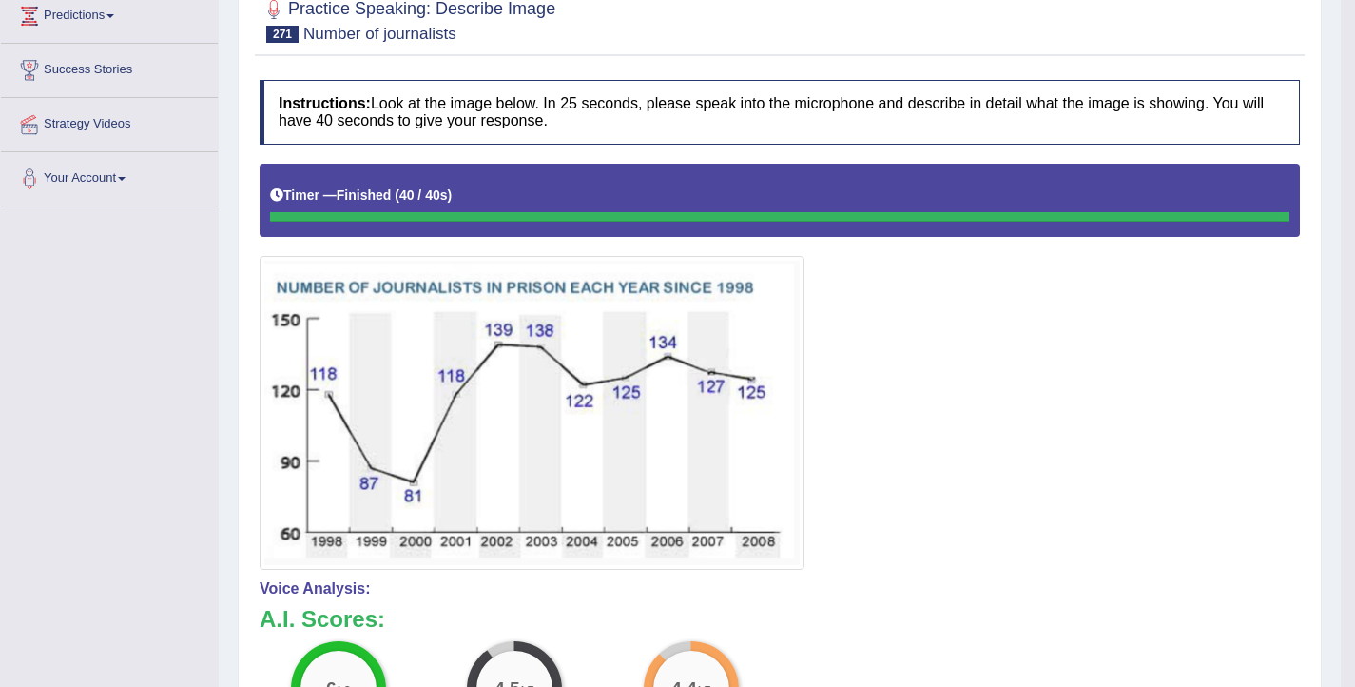
scroll to position [0, 0]
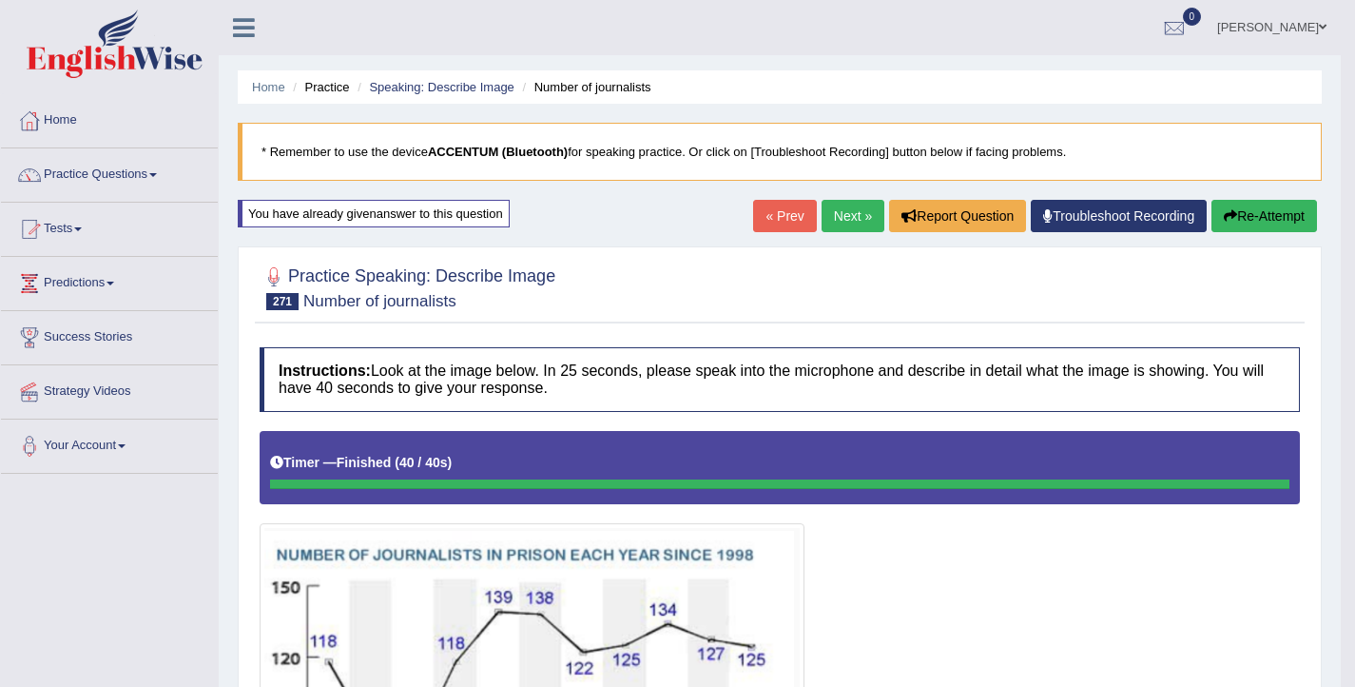
click at [122, 168] on link "Practice Questions" at bounding box center [109, 172] width 217 height 48
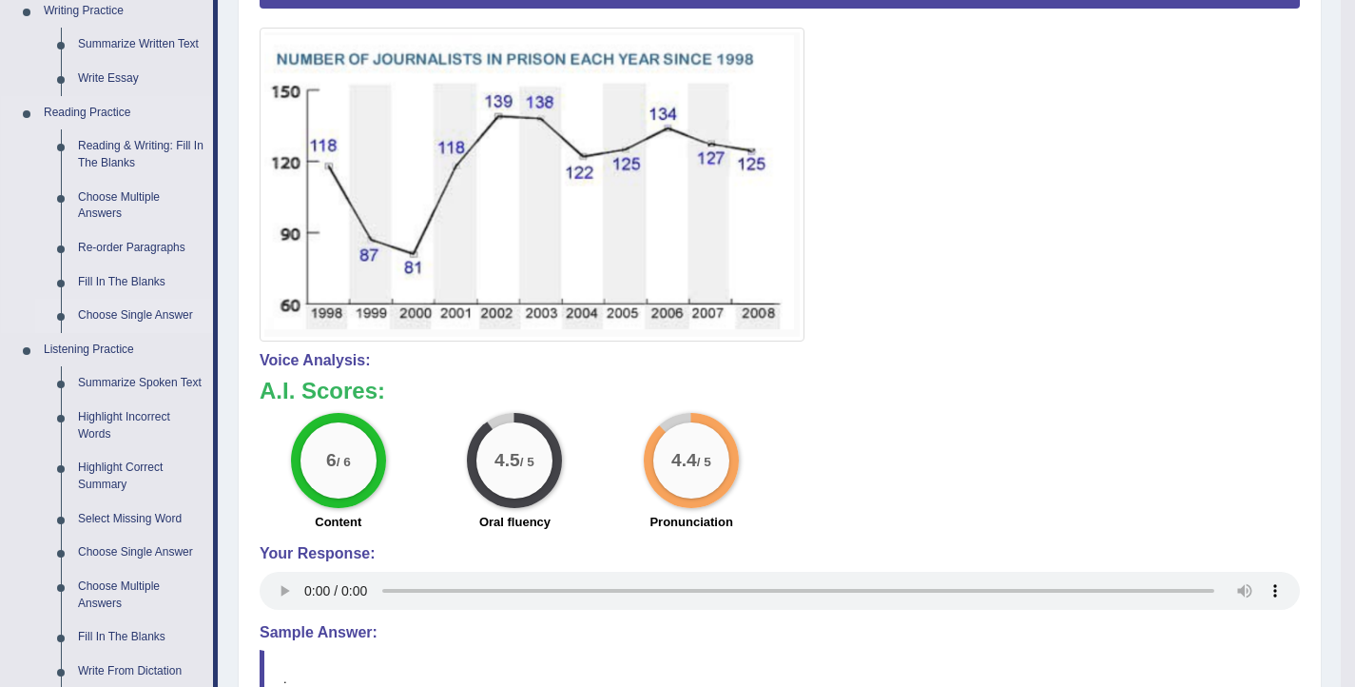
scroll to position [510, 0]
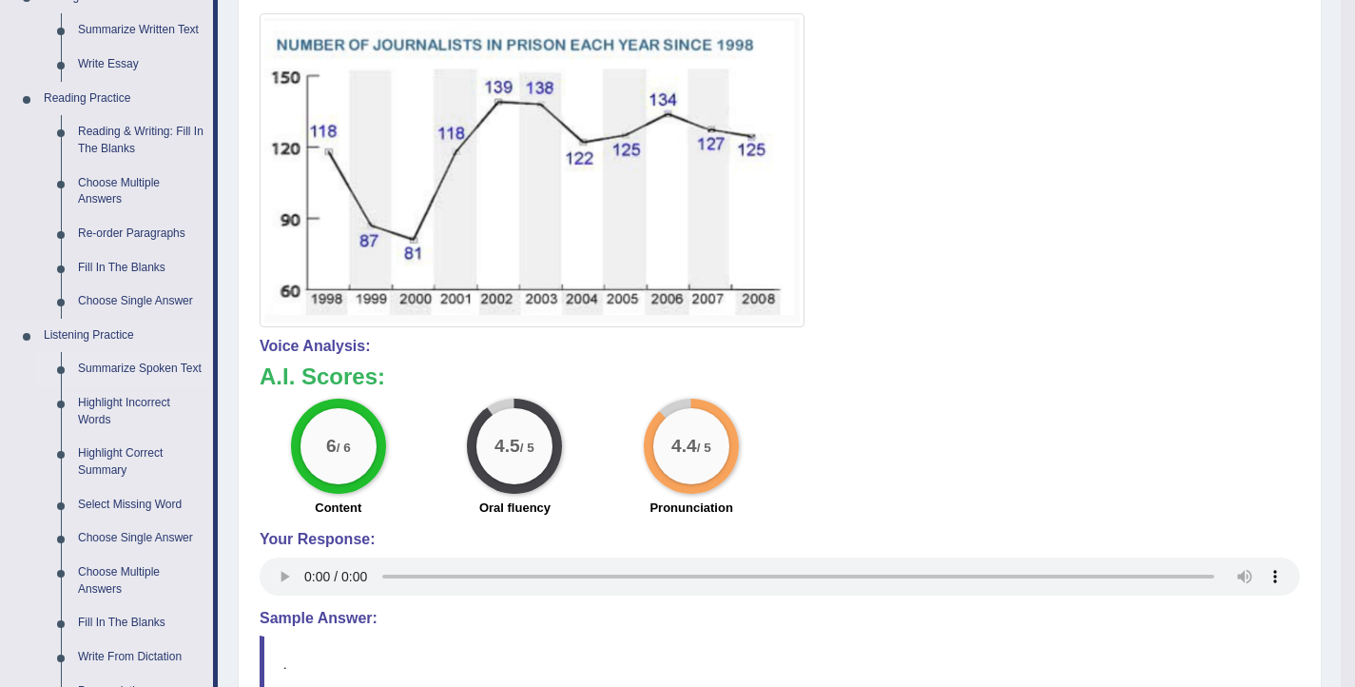
click at [118, 372] on link "Summarize Spoken Text" at bounding box center [141, 369] width 144 height 34
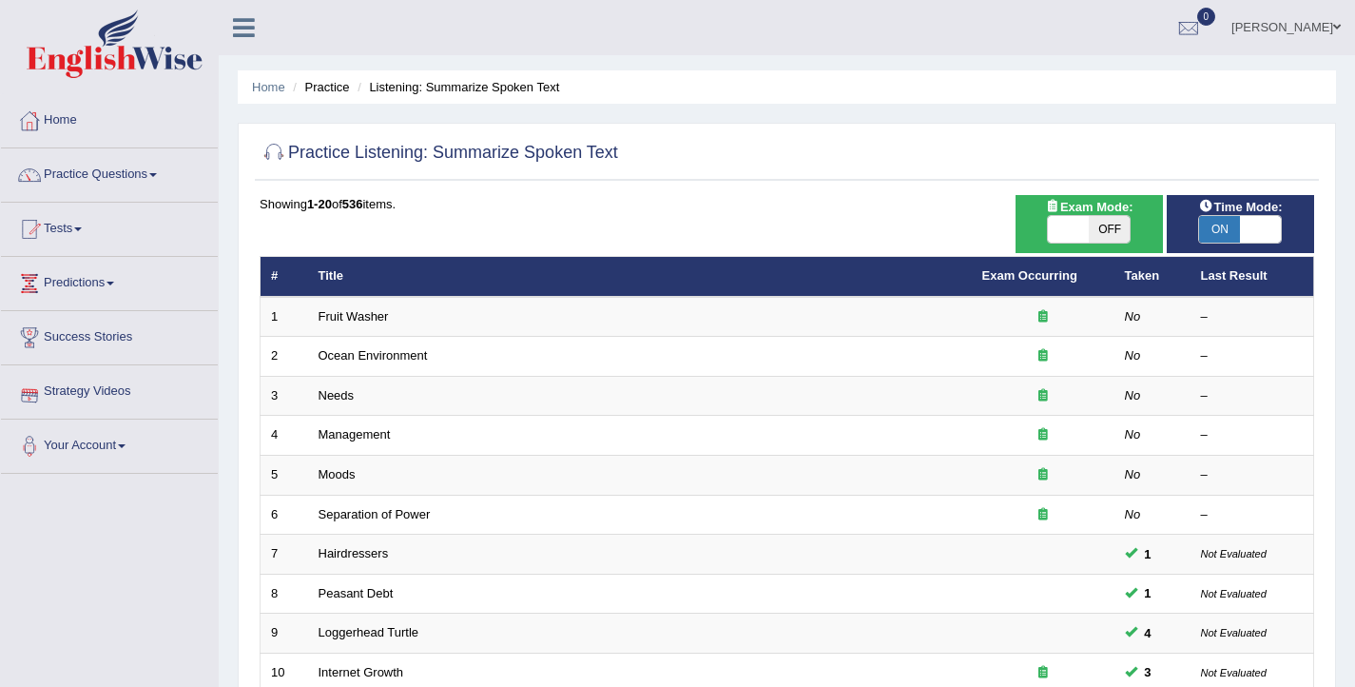
scroll to position [572, 0]
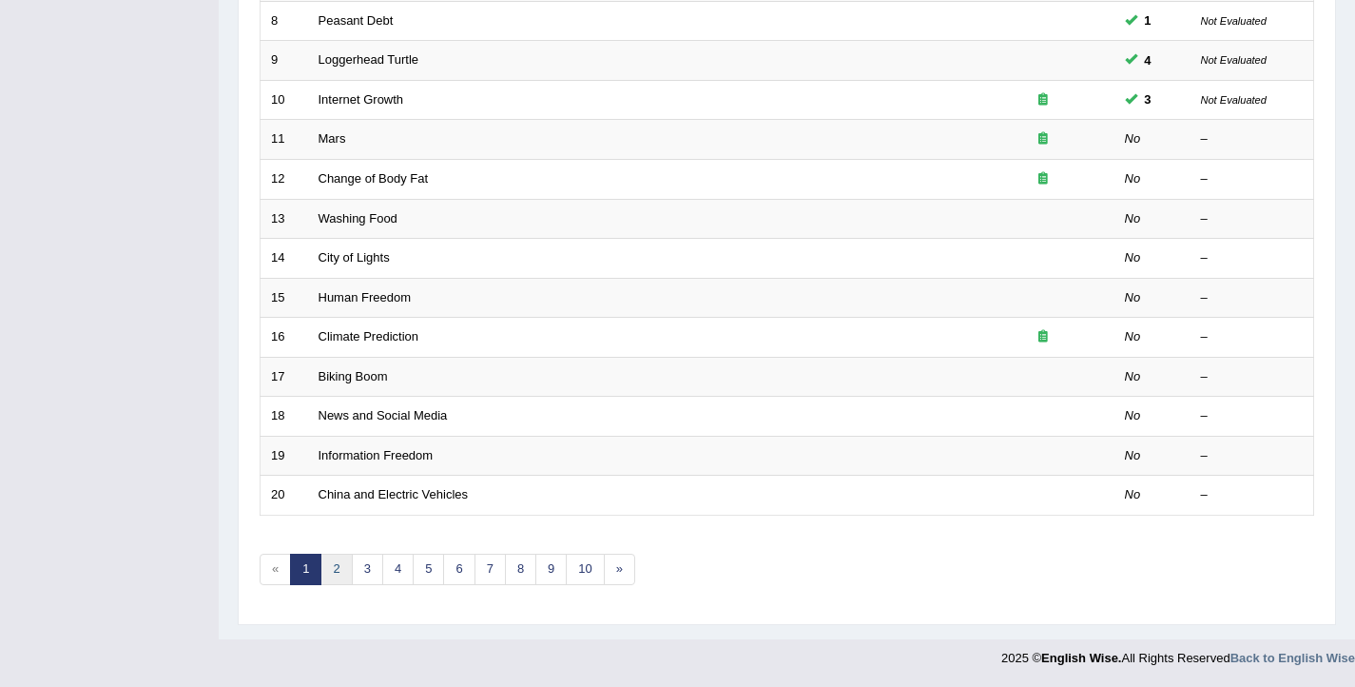
click at [333, 570] on link "2" at bounding box center [335, 568] width 31 height 31
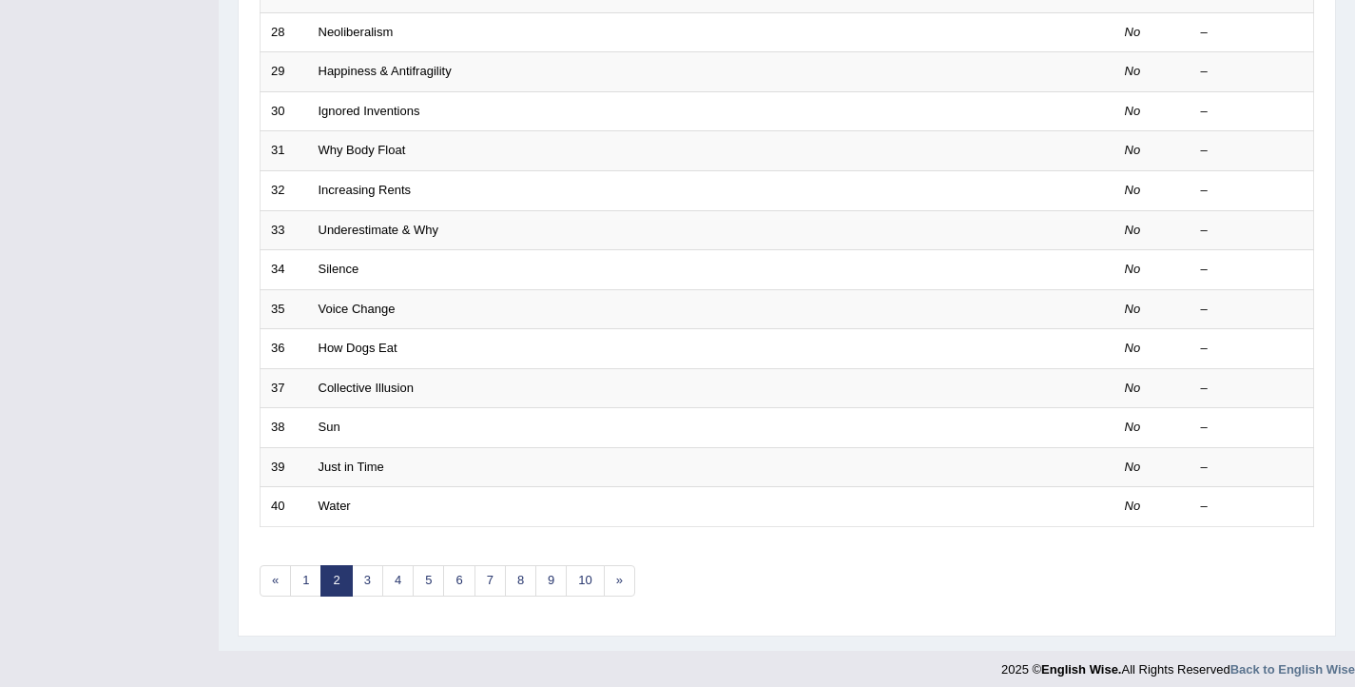
scroll to position [572, 0]
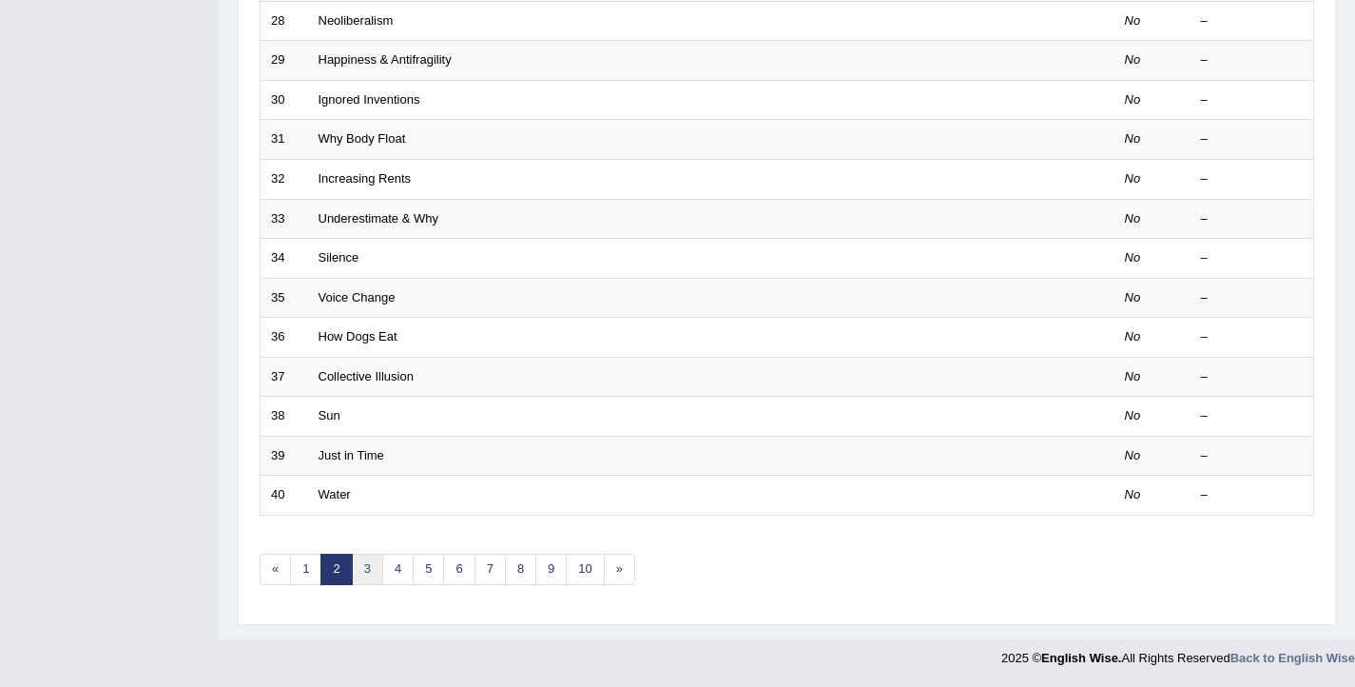
click at [357, 570] on link "3" at bounding box center [367, 568] width 31 height 31
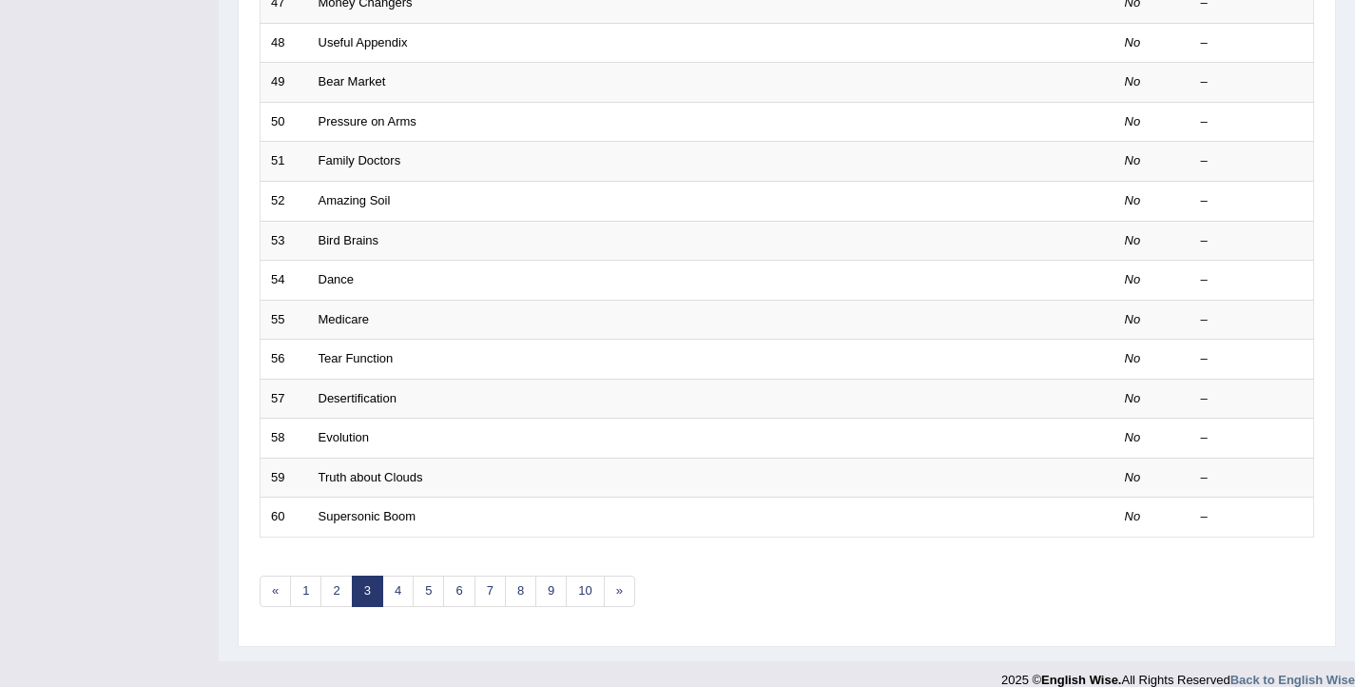
scroll to position [572, 0]
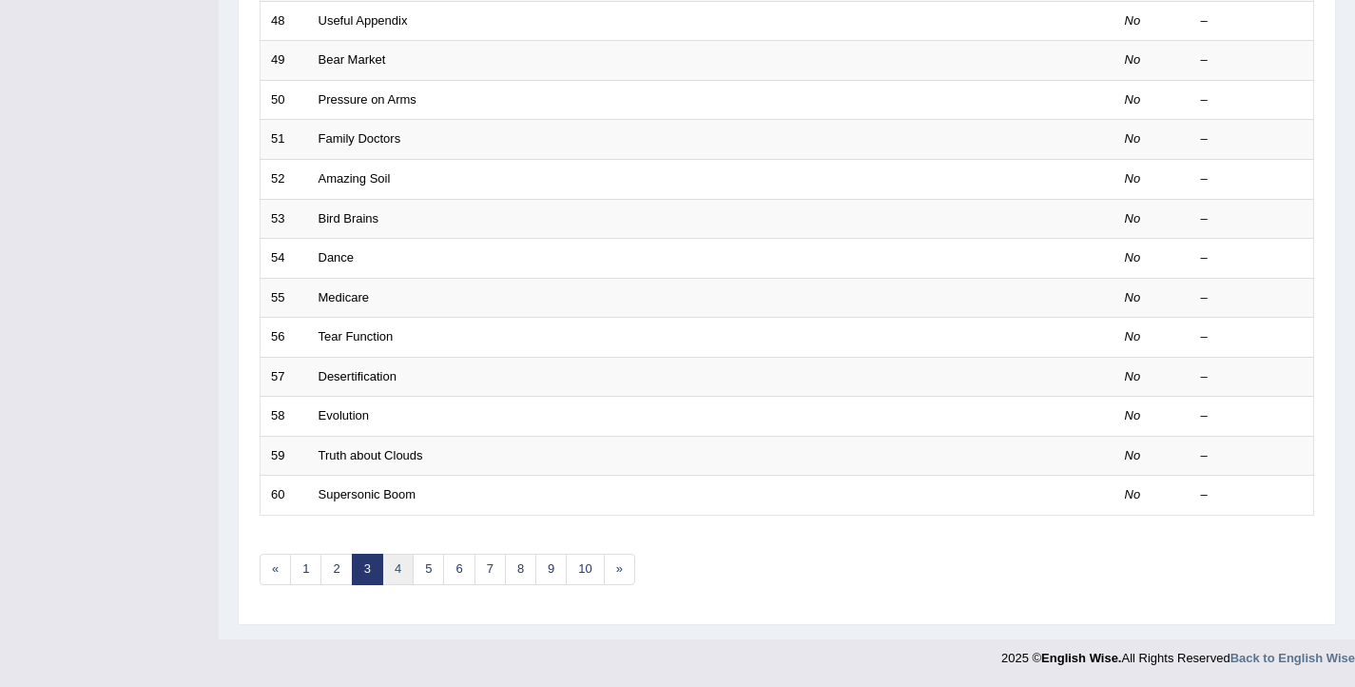
click at [388, 573] on link "4" at bounding box center [397, 568] width 31 height 31
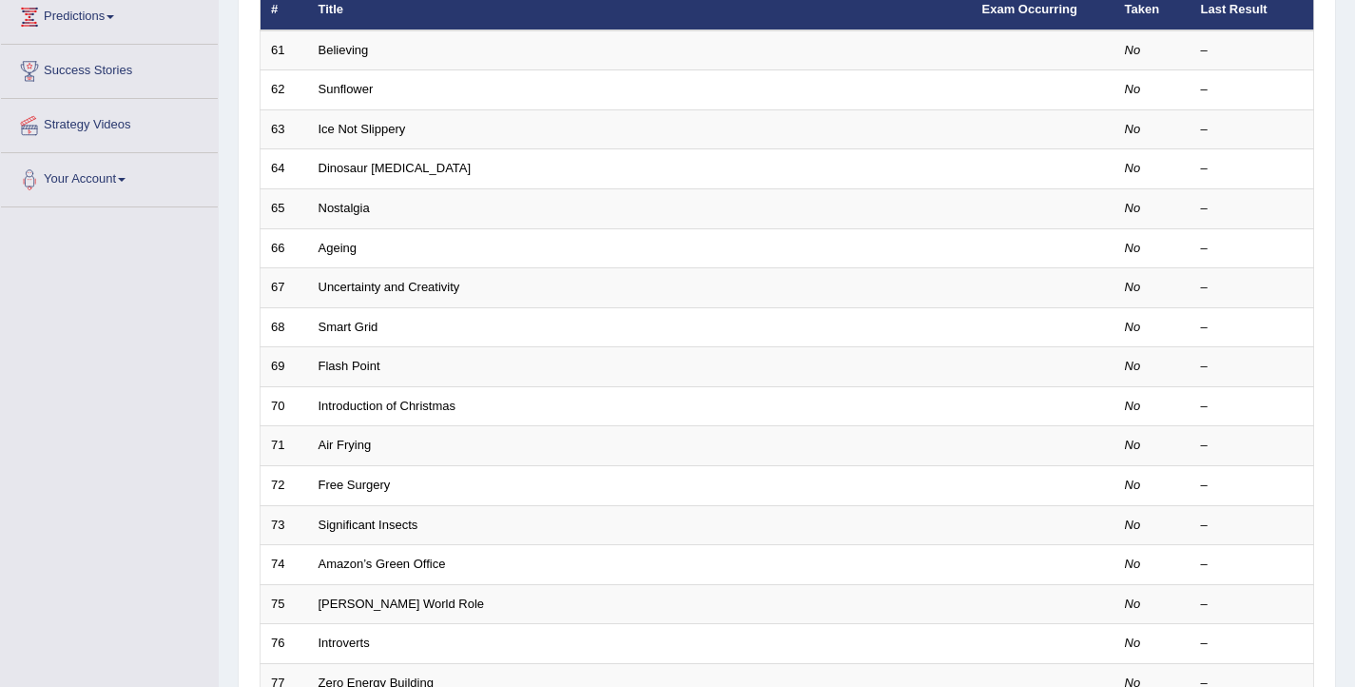
scroll to position [572, 0]
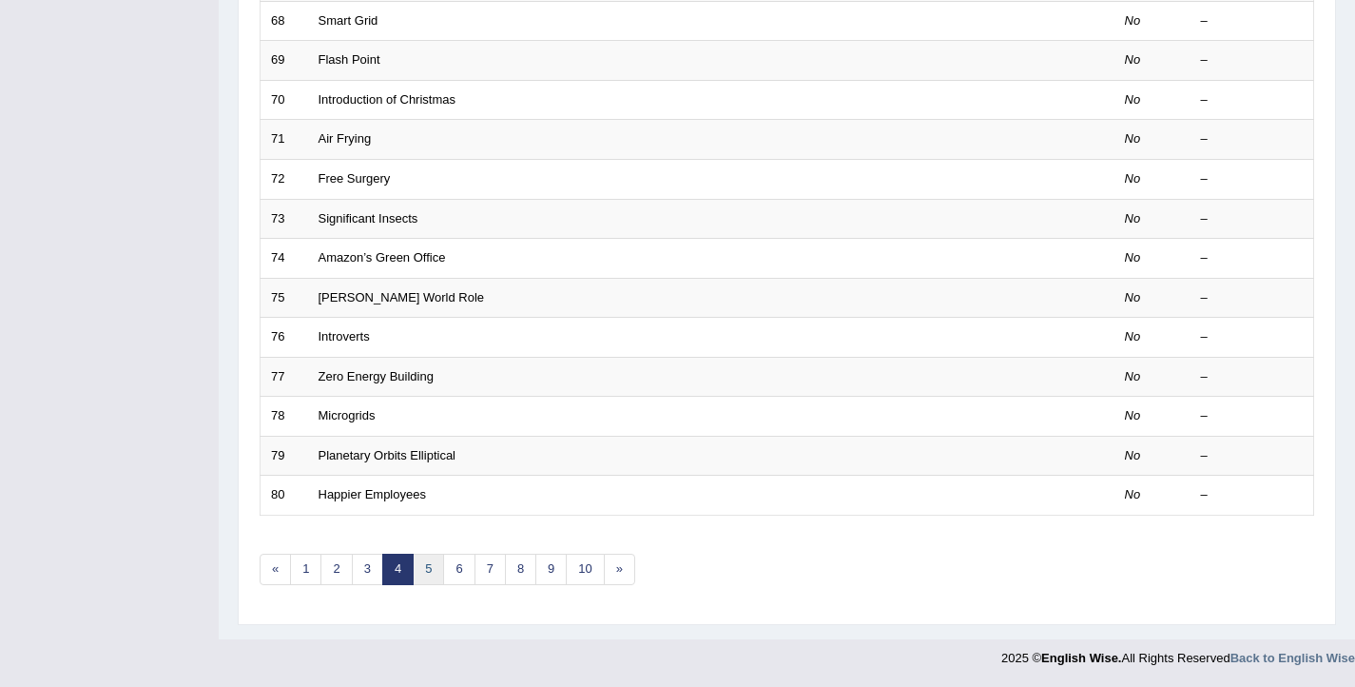
click at [415, 570] on link "5" at bounding box center [428, 568] width 31 height 31
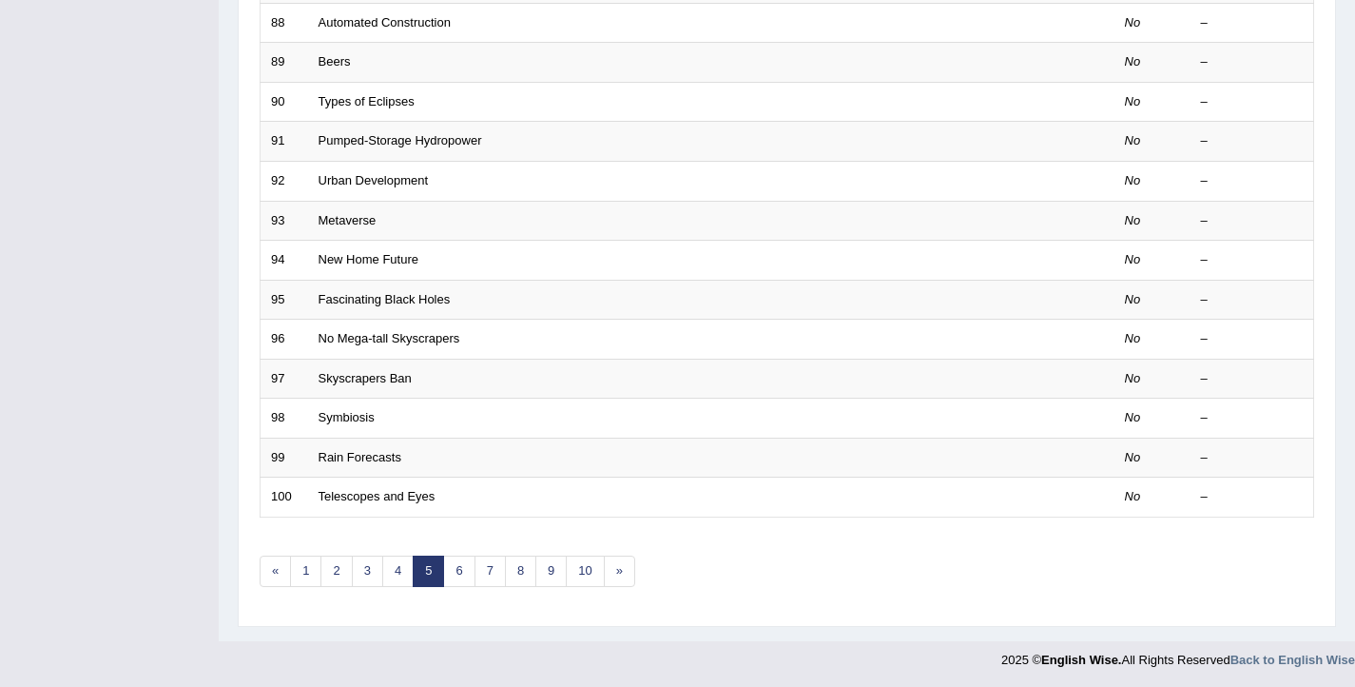
scroll to position [572, 0]
click at [452, 574] on link "6" at bounding box center [458, 568] width 31 height 31
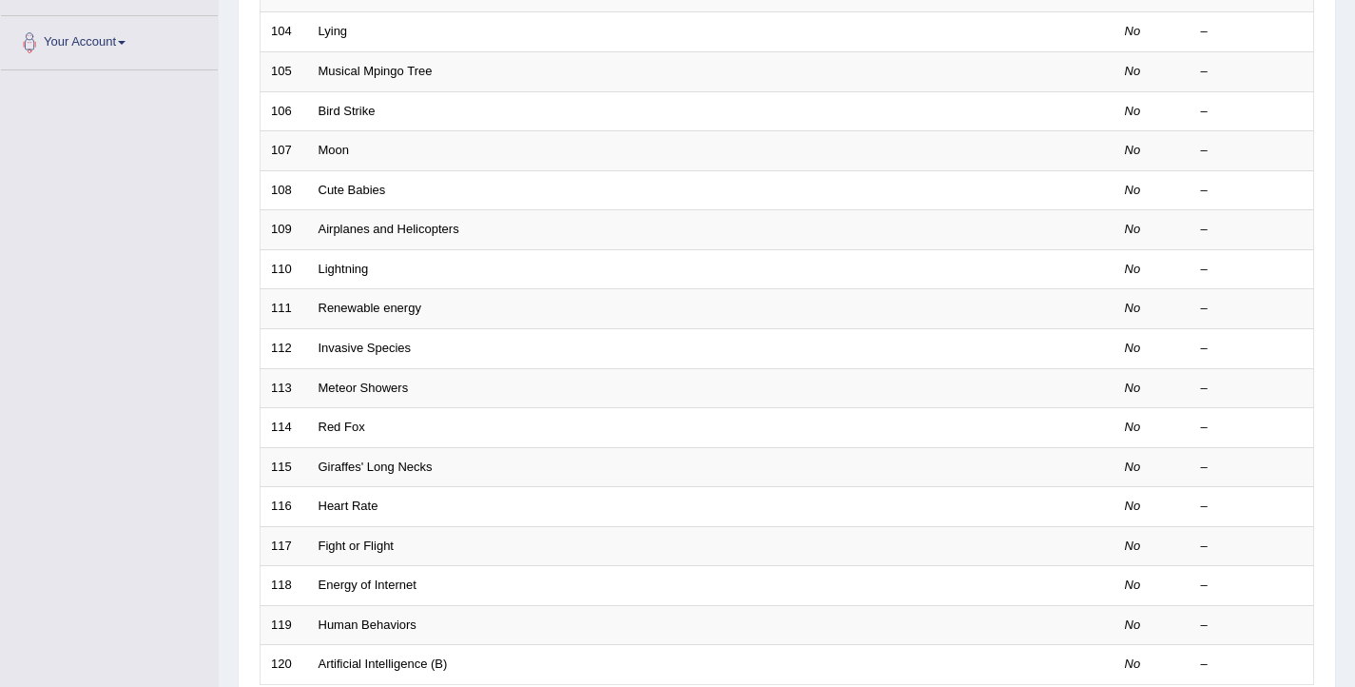
scroll to position [572, 0]
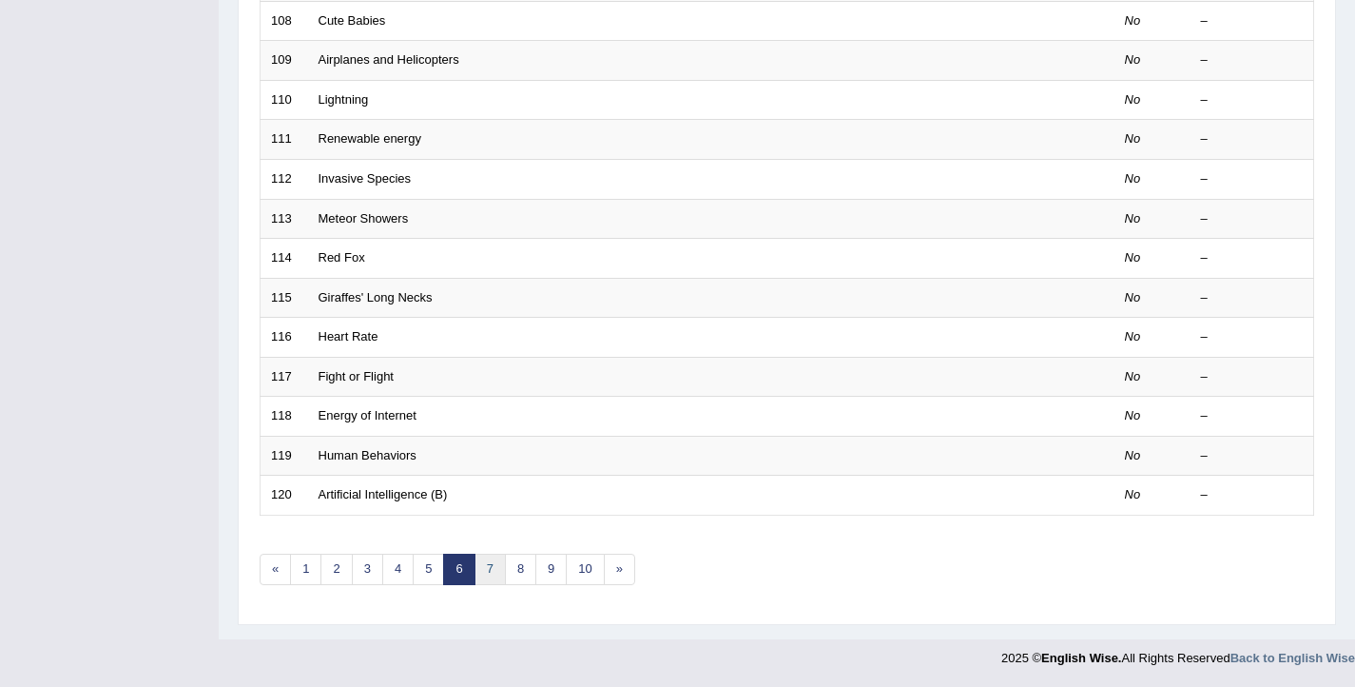
click at [486, 572] on link "7" at bounding box center [490, 568] width 31 height 31
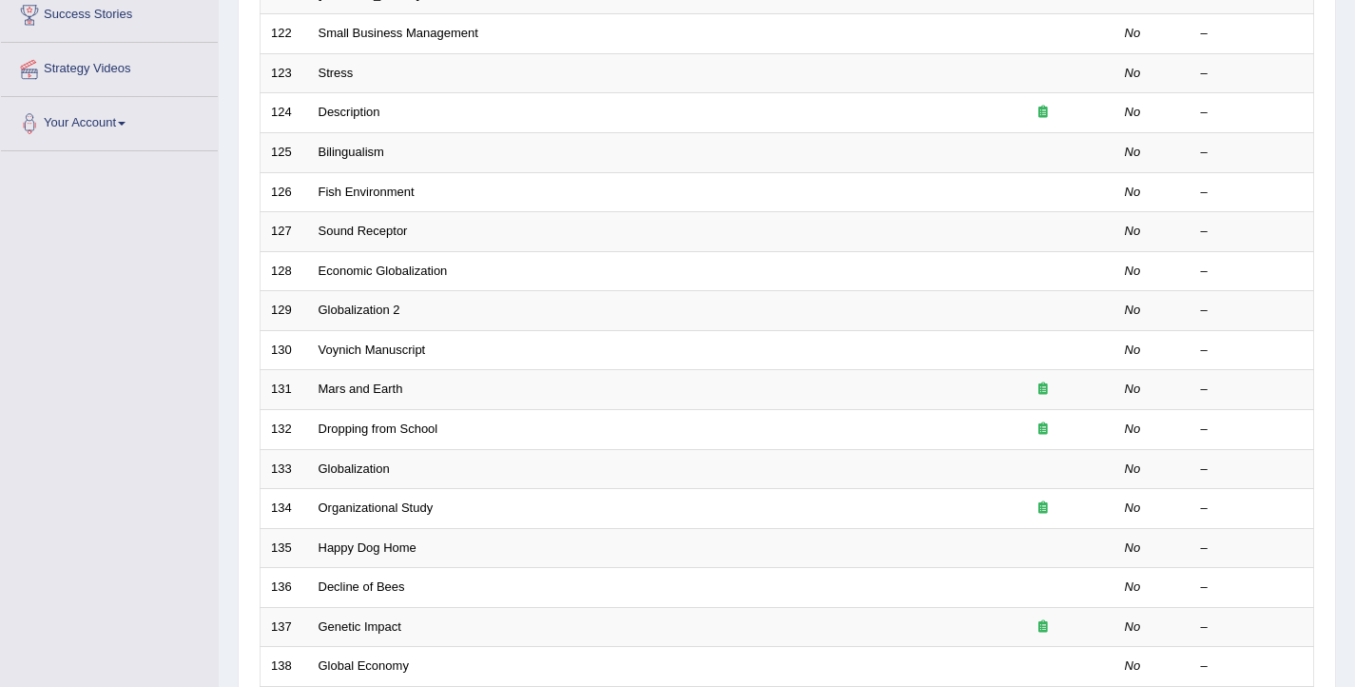
scroll to position [572, 0]
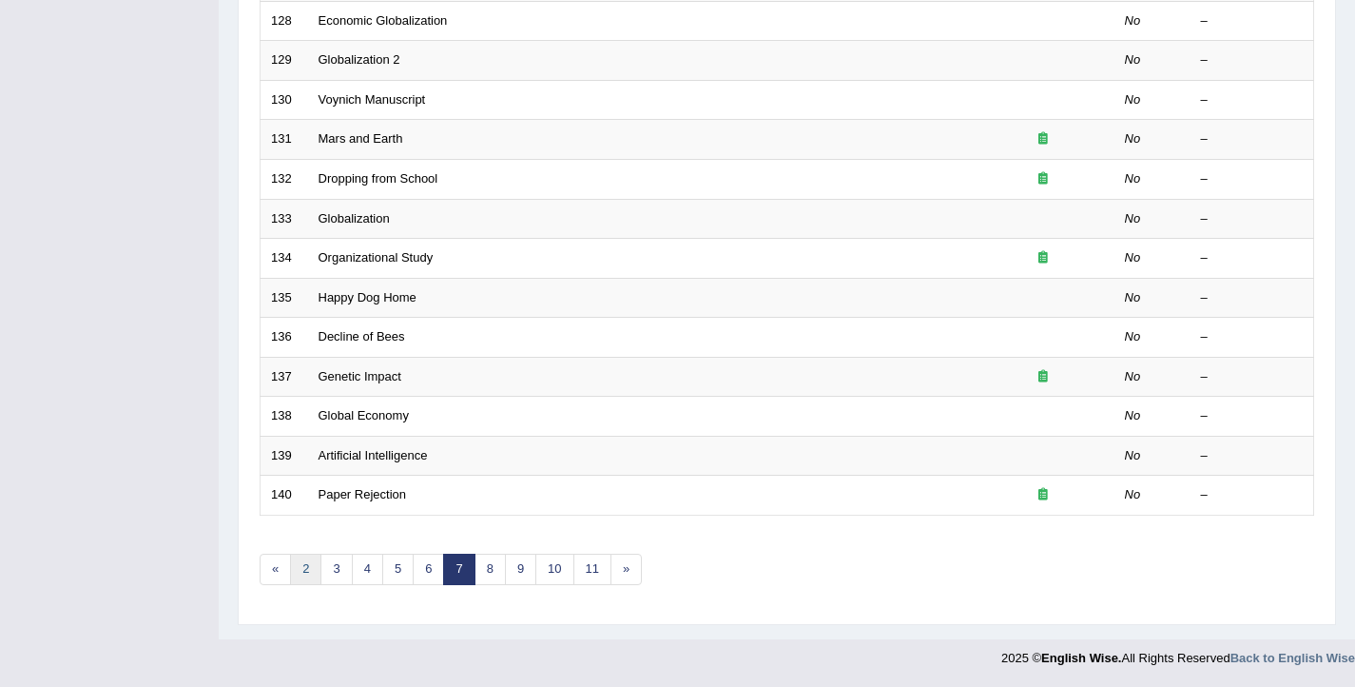
click at [318, 573] on link "2" at bounding box center [305, 568] width 31 height 31
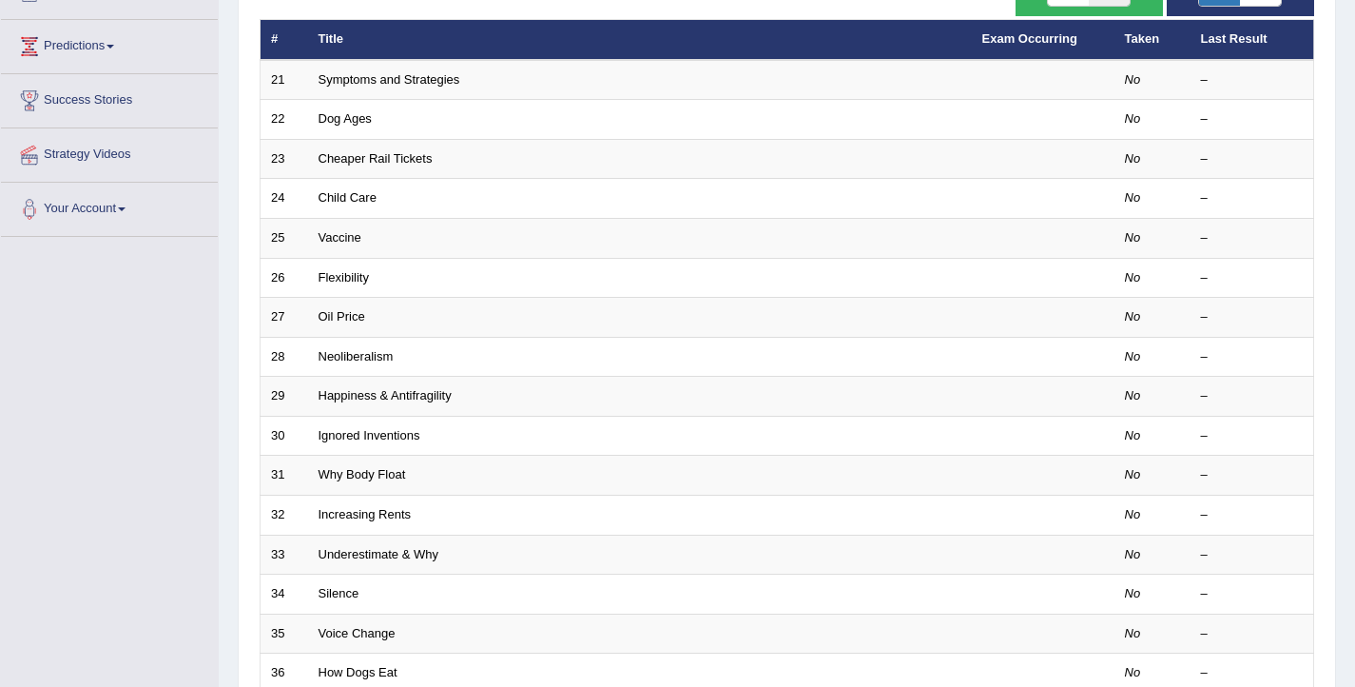
scroll to position [572, 0]
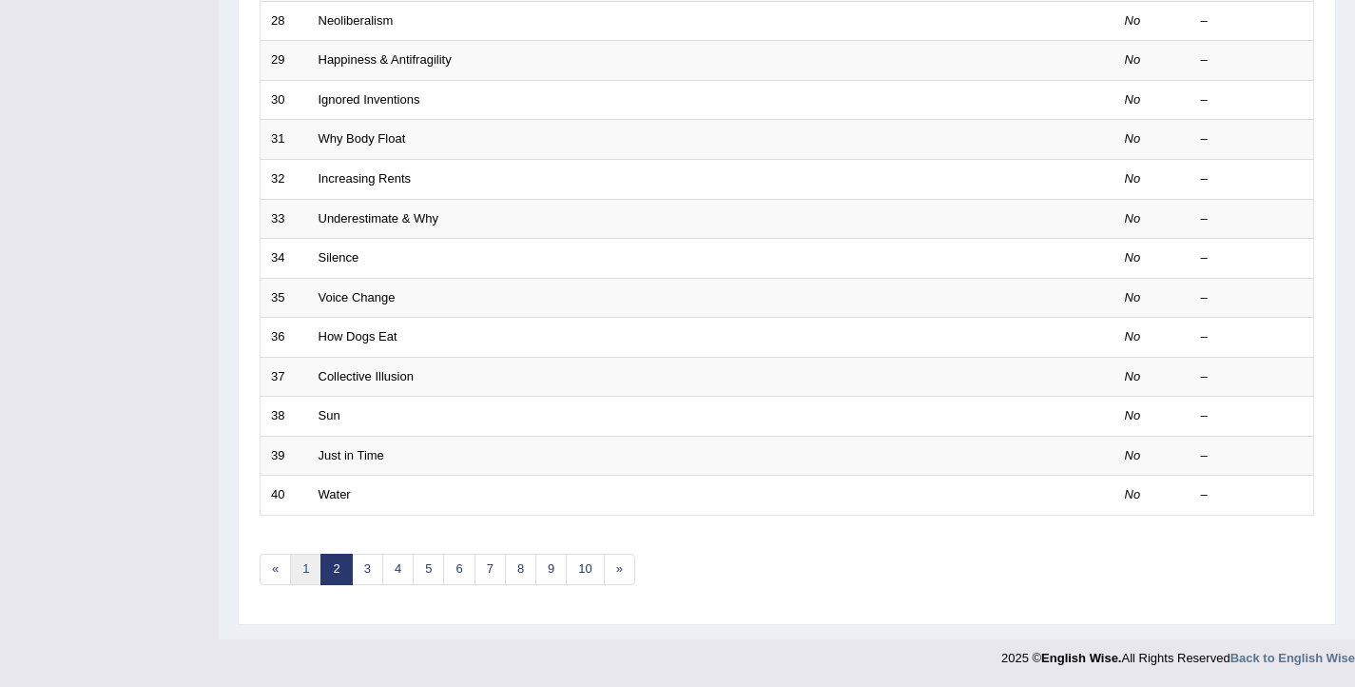
click at [312, 577] on link "1" at bounding box center [305, 568] width 31 height 31
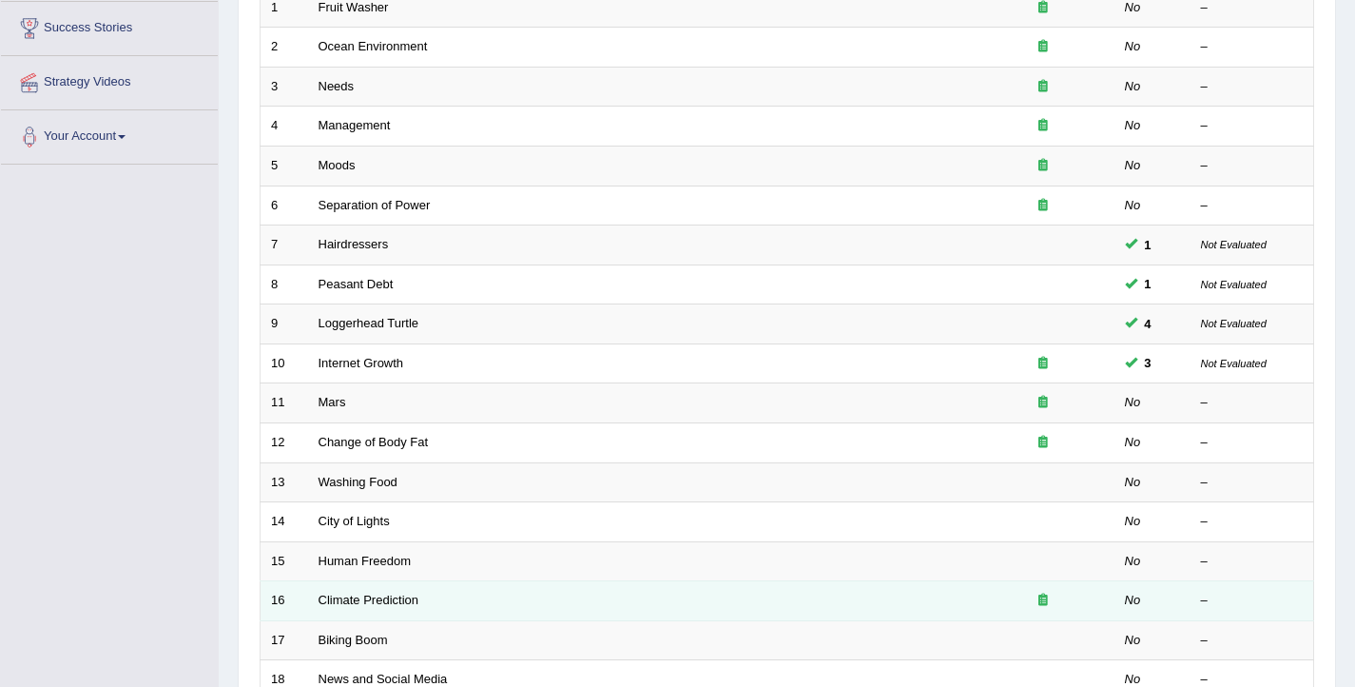
scroll to position [450, 0]
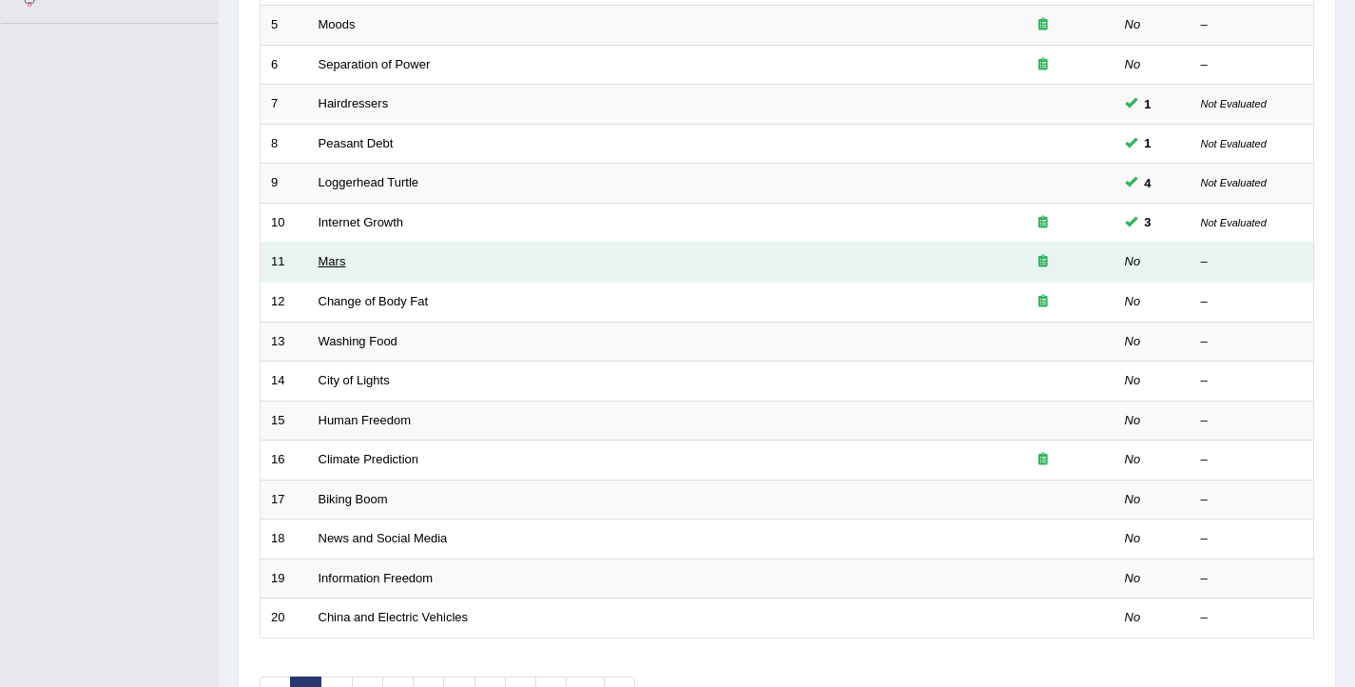
click at [329, 268] on link "Mars" at bounding box center [333, 261] width 28 height 14
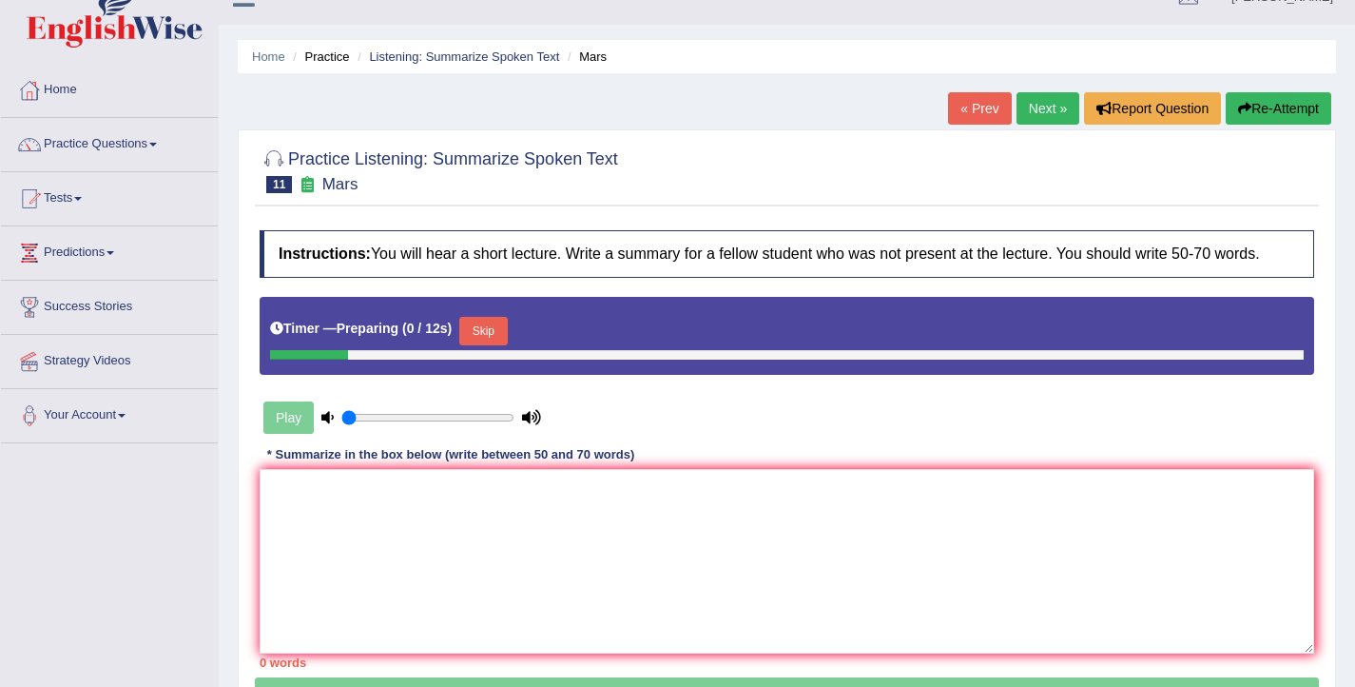
scroll to position [60, 0]
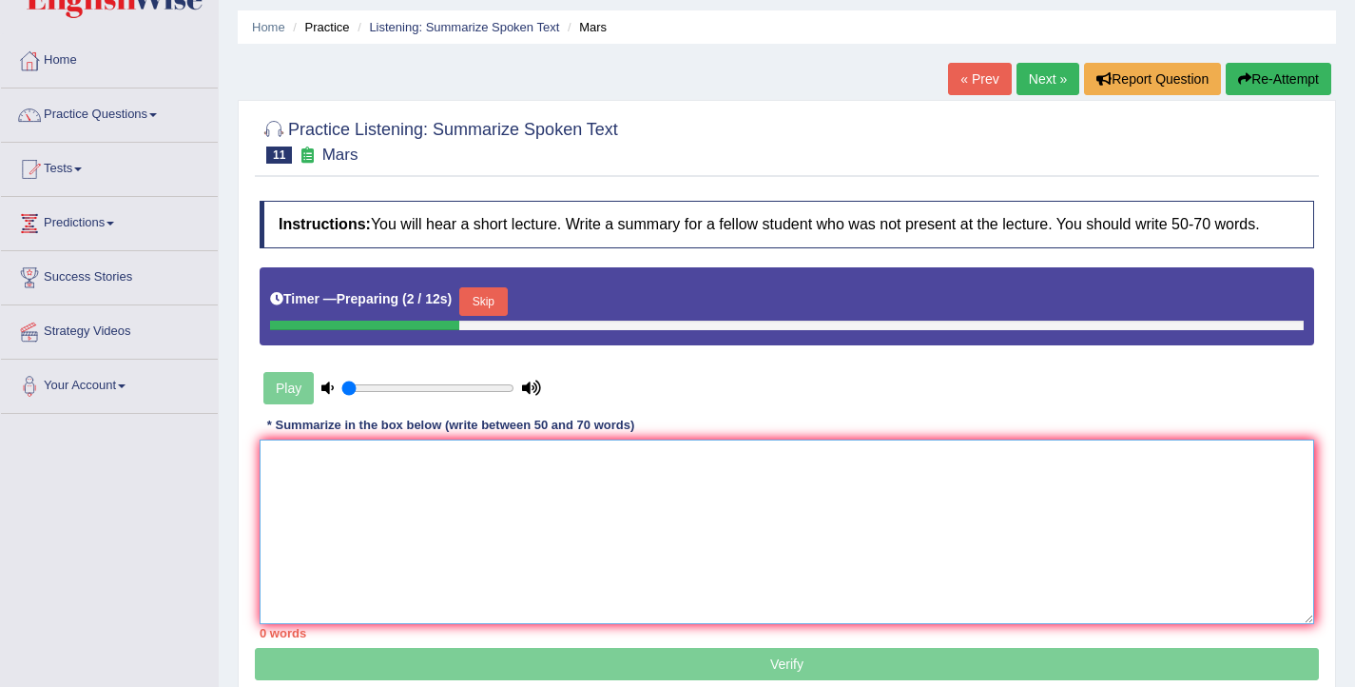
click at [441, 486] on textarea at bounding box center [787, 531] width 1055 height 184
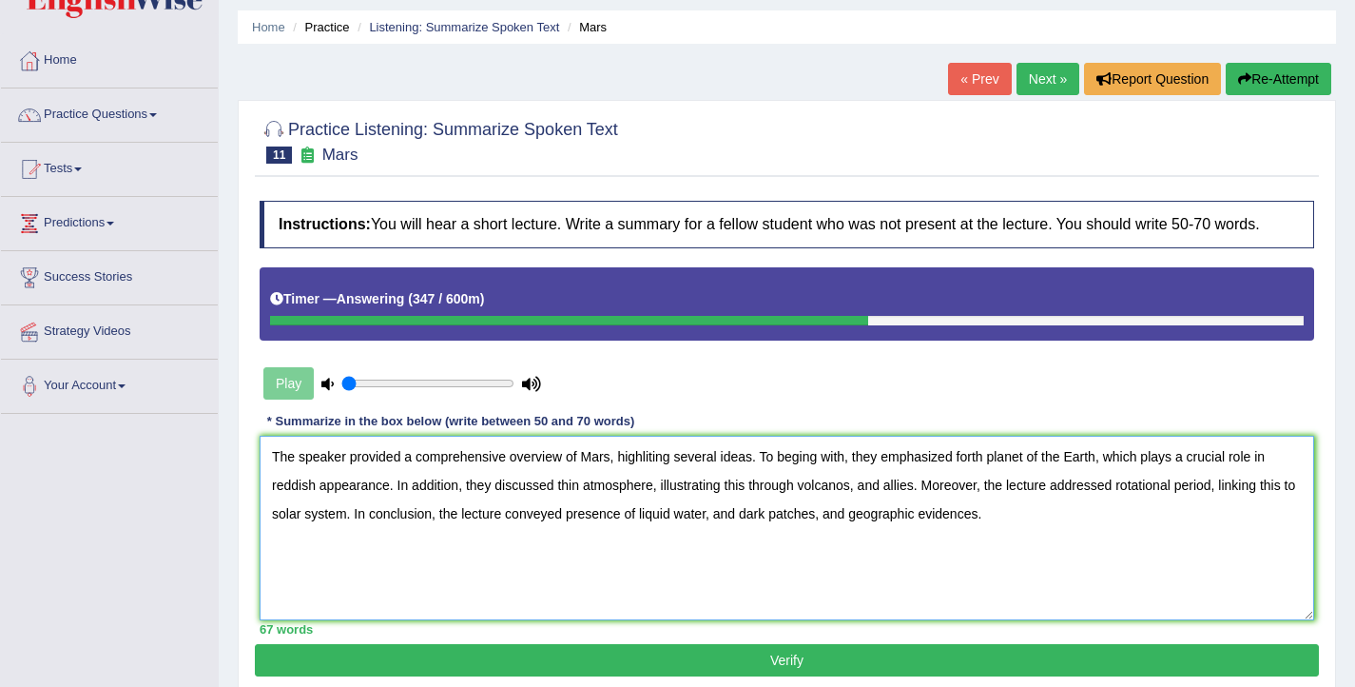
click at [757, 533] on textarea "The speaker provided a comprehensive overview of Mars, highliting several ideas…" at bounding box center [787, 528] width 1055 height 184
drag, startPoint x: 672, startPoint y: 480, endPoint x: 621, endPoint y: 475, distance: 51.6
click at [621, 475] on textarea "The speaker provided a comprehensive overview of Mars, highliting several ideas…" at bounding box center [787, 528] width 1055 height 184
click at [1049, 472] on textarea "The speaker provided a comprehensive overview of Mars, highlighting several ide…" at bounding box center [787, 528] width 1055 height 184
click at [1234, 504] on textarea "The speaker provided a comprehensive overview of Mars, highlighting several ide…" at bounding box center [787, 528] width 1055 height 184
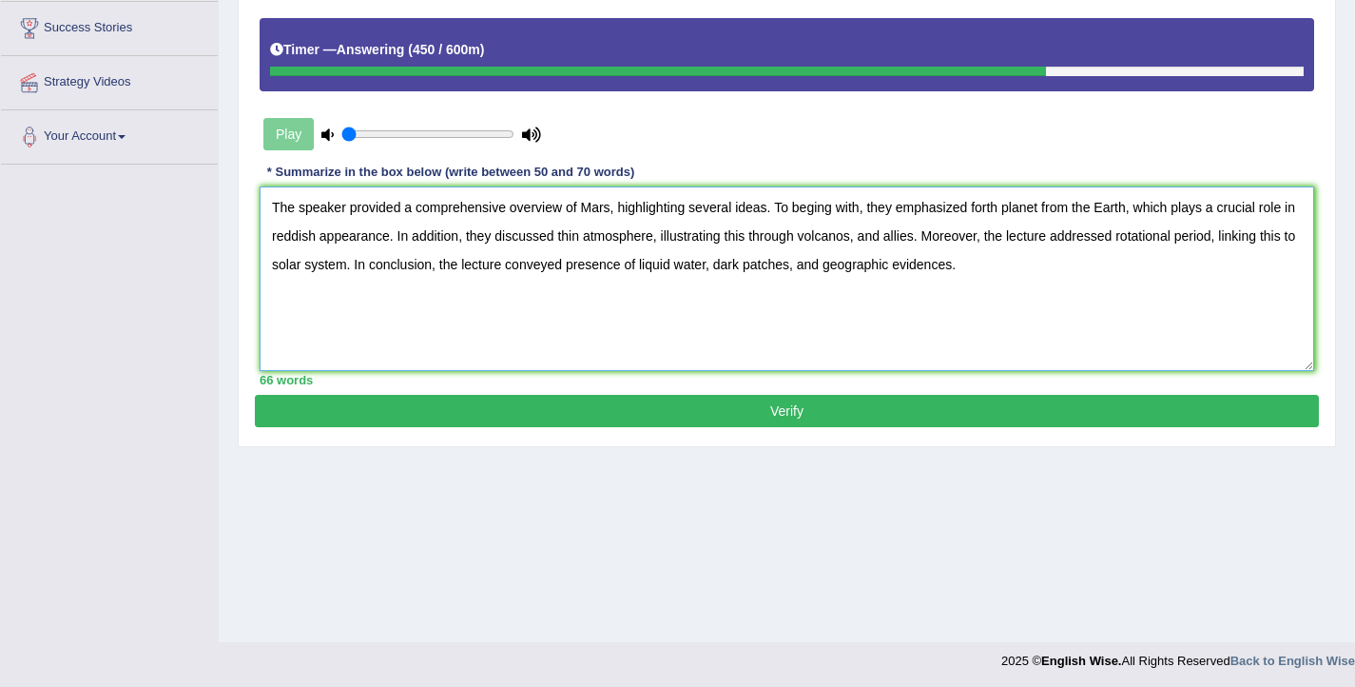
scroll to position [312, 0]
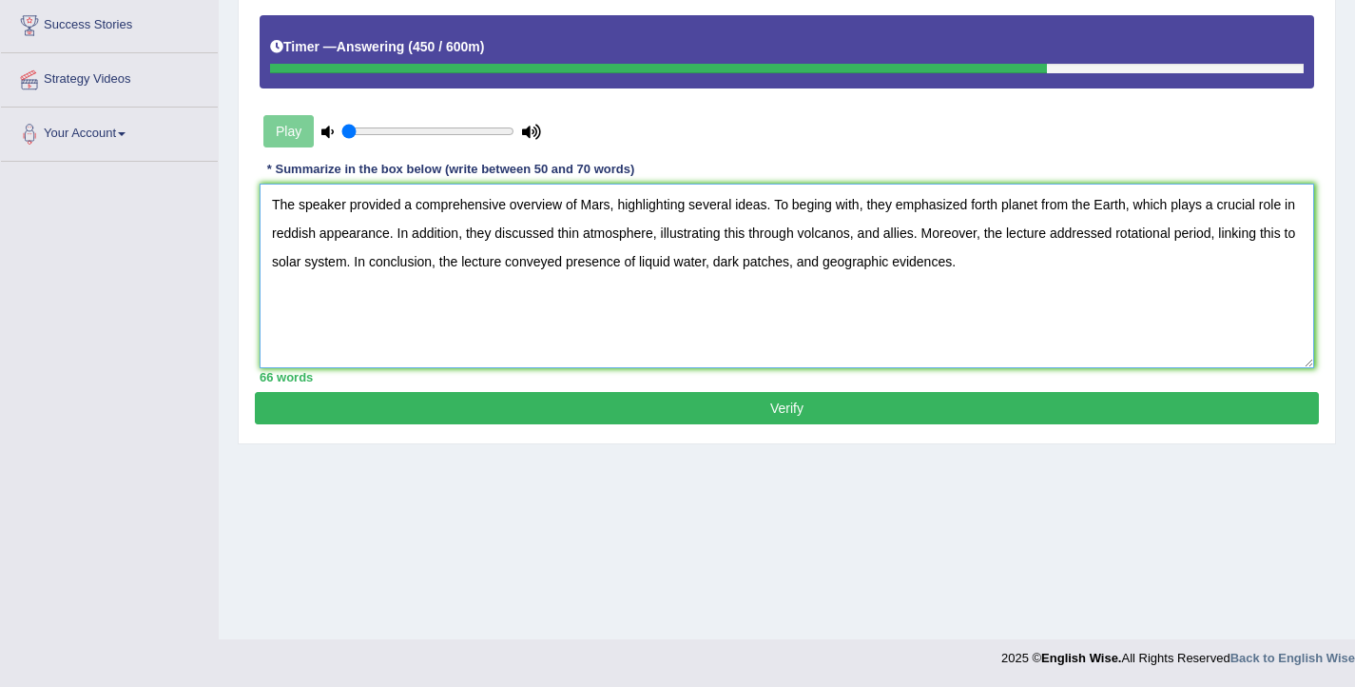
type textarea "The speaker provided a comprehensive overview of Mars, highlighting several ide…"
click at [778, 424] on button "Verify" at bounding box center [787, 408] width 1064 height 32
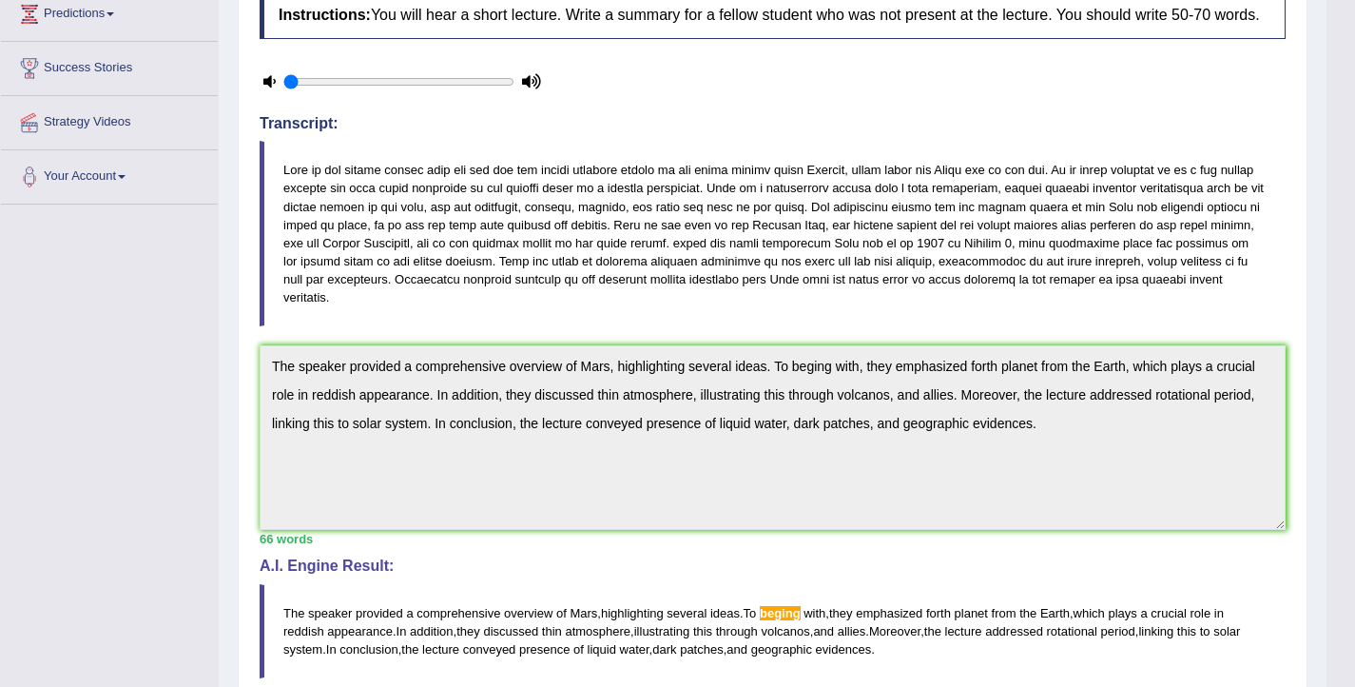
scroll to position [102, 0]
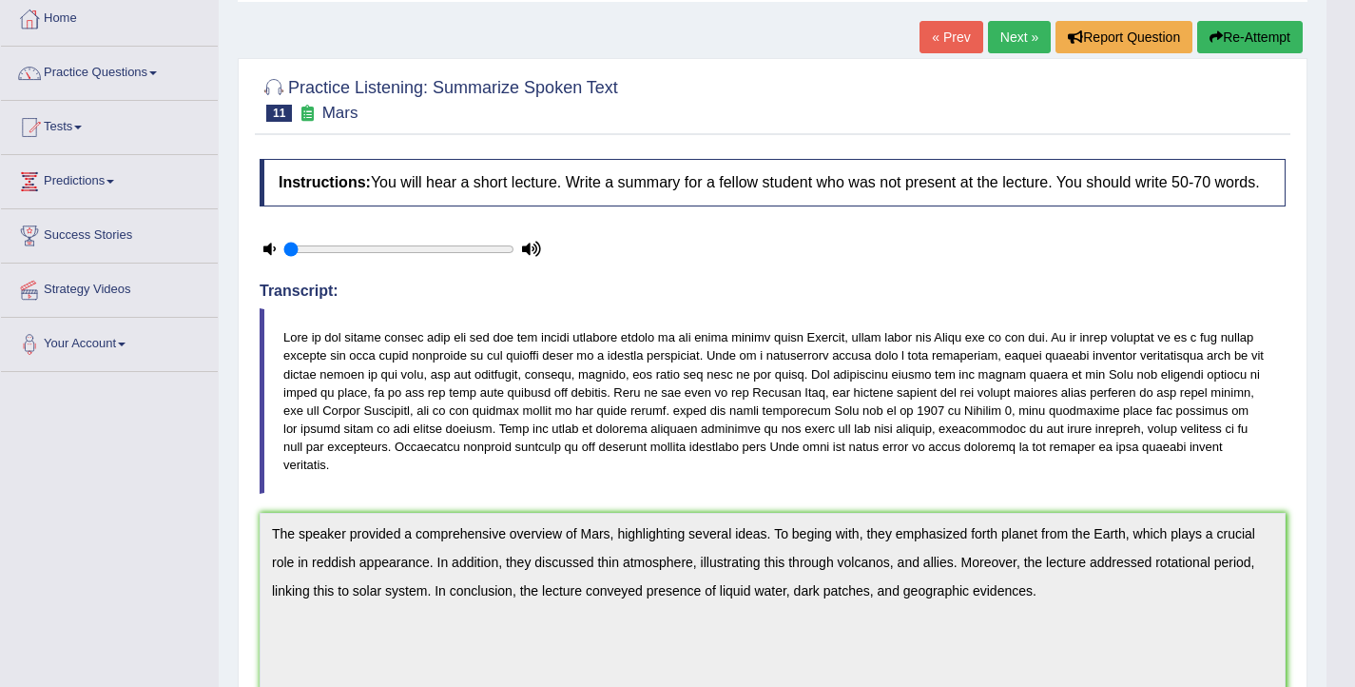
click at [1002, 44] on link "Next »" at bounding box center [1019, 37] width 63 height 32
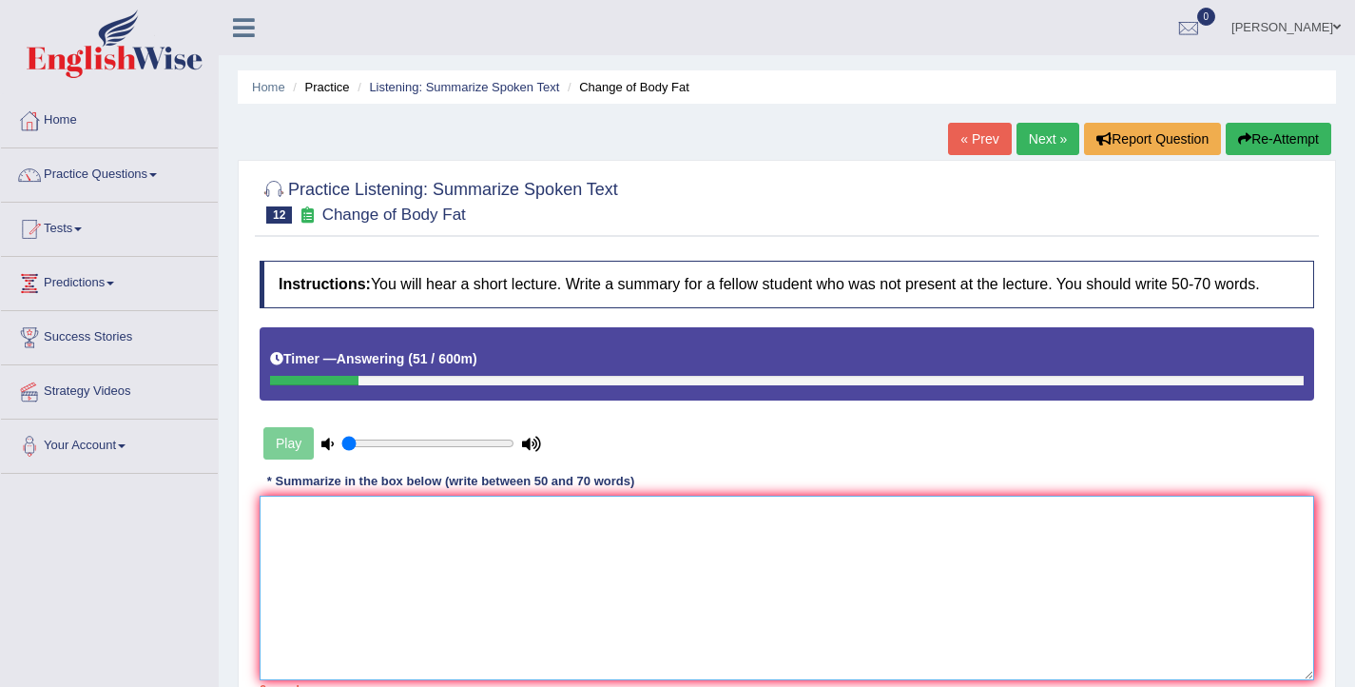
click at [1165, 558] on textarea at bounding box center [787, 587] width 1055 height 184
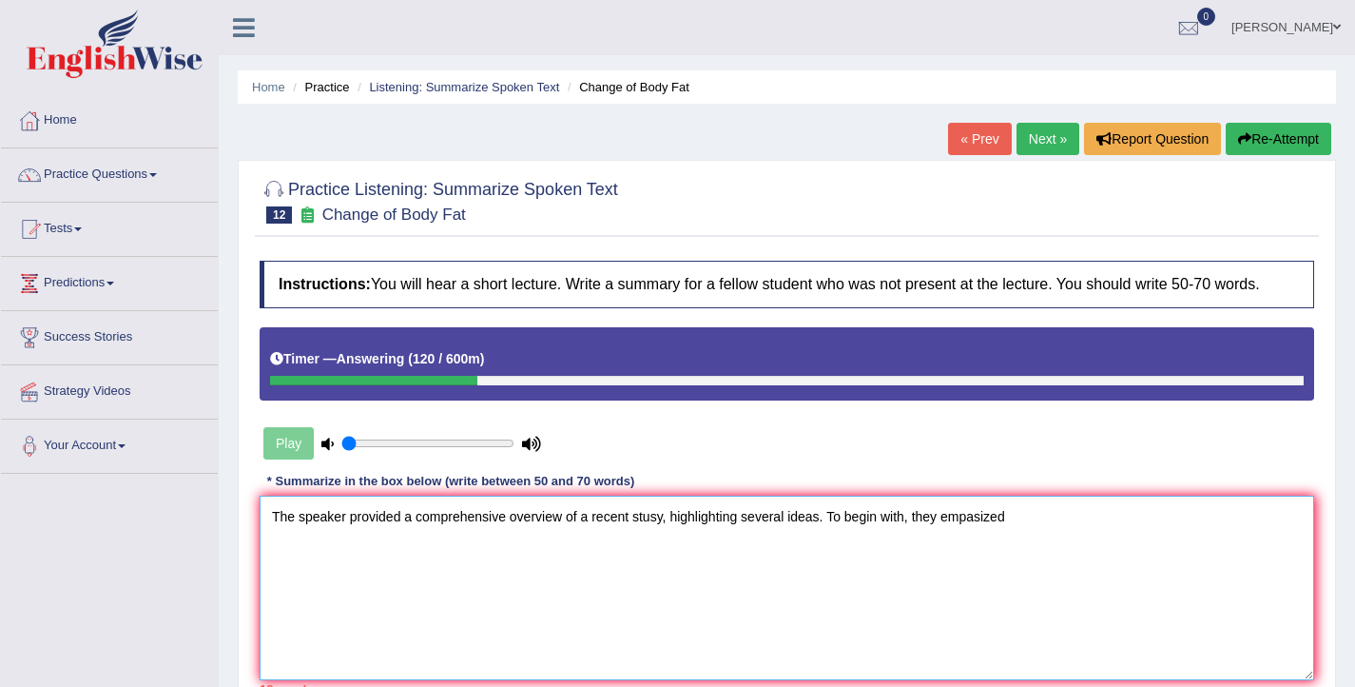
click at [970, 536] on textarea "The speaker provided a comprehensive overview of a recent stusy, highlighting s…" at bounding box center [787, 587] width 1055 height 184
click at [1029, 544] on textarea "The speaker provided a comprehensive overview of a recent stusy, highlighting s…" at bounding box center [787, 587] width 1055 height 184
drag, startPoint x: 665, startPoint y: 538, endPoint x: 636, endPoint y: 540, distance: 28.6
click at [636, 540] on textarea "The speaker provided a comprehensive overview of a recent stusy, highlighting s…" at bounding box center [787, 587] width 1055 height 184
click at [1032, 534] on textarea "The speaker provided a comprehensive overview of a recent survey, highlighting …" at bounding box center [787, 587] width 1055 height 184
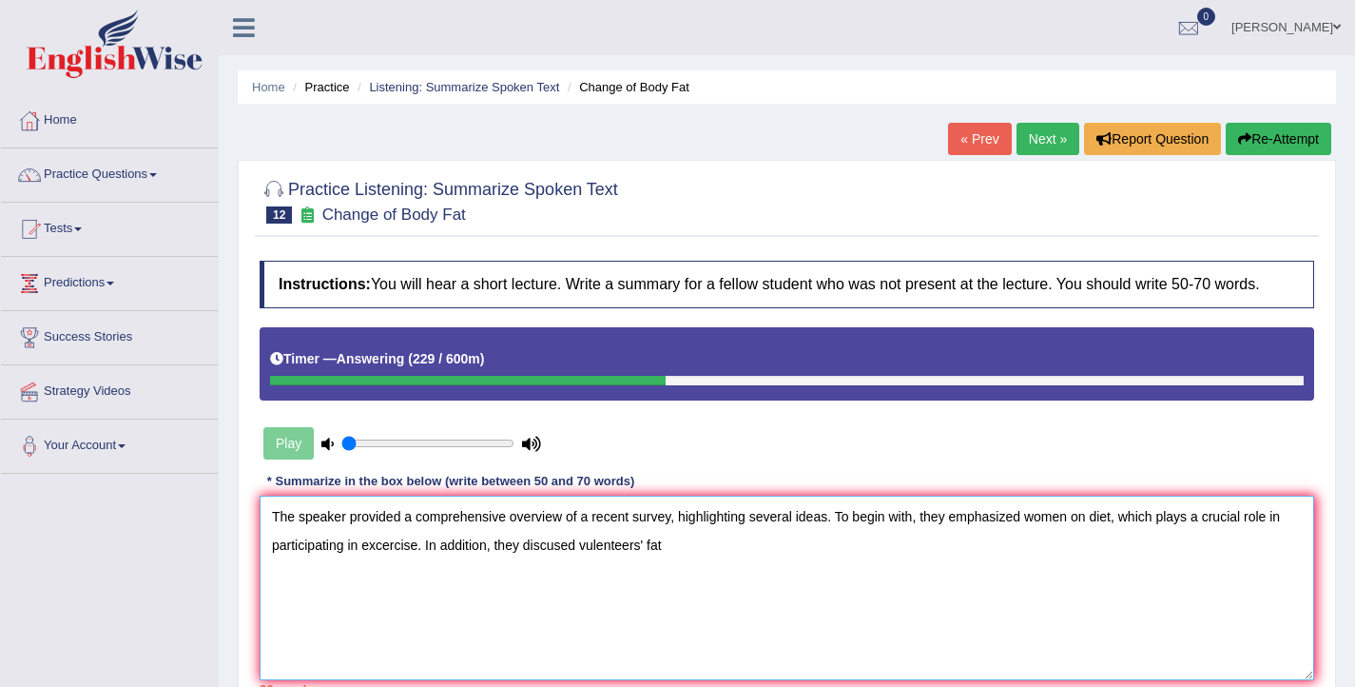
click at [597, 566] on textarea "The speaker provided a comprehensive overview of a recent survey, highlighting …" at bounding box center [787, 587] width 1055 height 184
click at [600, 566] on textarea "The speaker provided a comprehensive overview of a recent survey, highlighting …" at bounding box center [787, 587] width 1055 height 184
click at [697, 563] on textarea "The speaker provided a comprehensive overview of a recent survey, highlighting …" at bounding box center [787, 587] width 1055 height 184
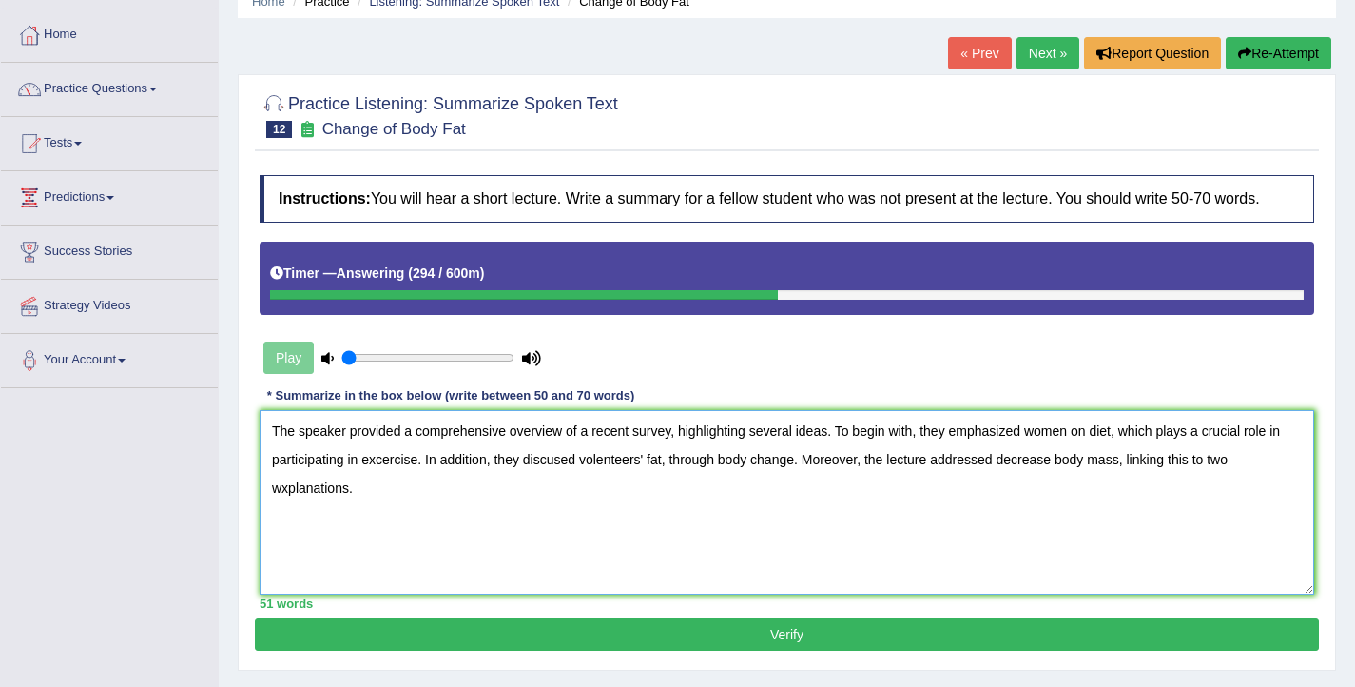
scroll to position [307, 0]
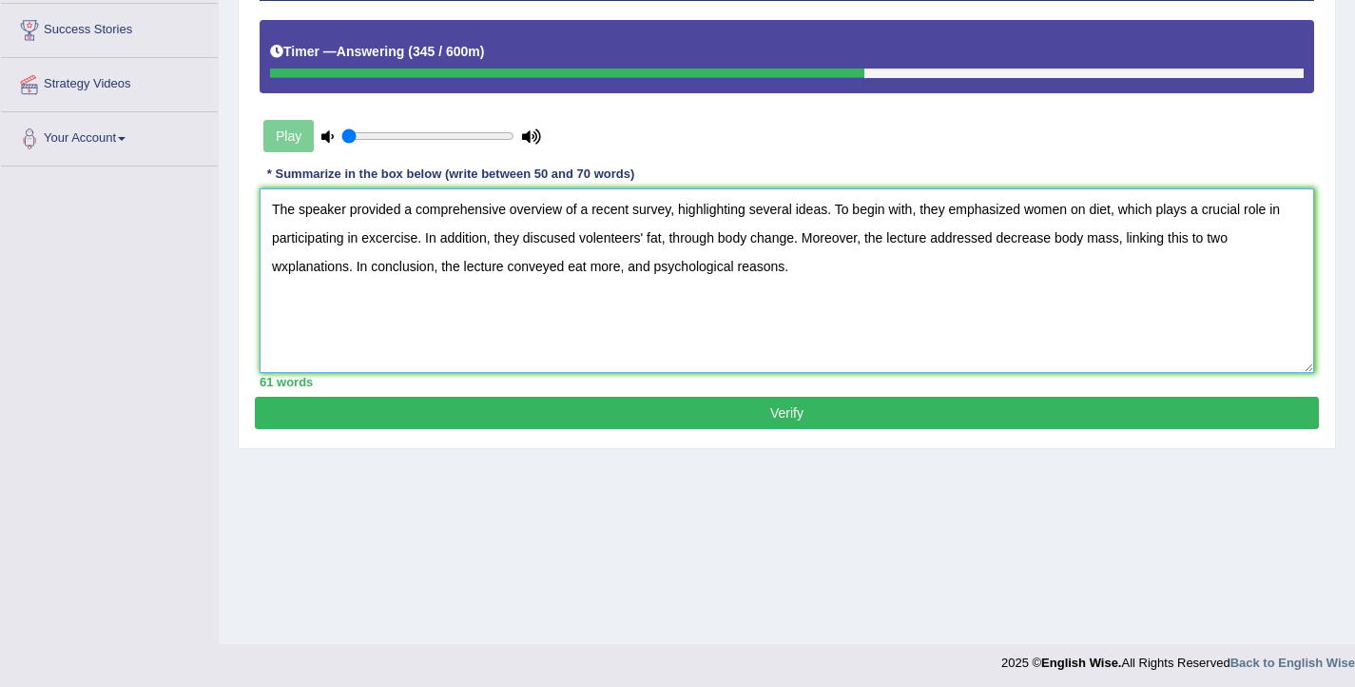
click at [609, 261] on textarea "The speaker provided a comprehensive overview of a recent survey, highlighting …" at bounding box center [787, 280] width 1055 height 184
click at [543, 255] on textarea "The speaker provided a comprehensive overview of a recent survey, highlighting …" at bounding box center [787, 280] width 1055 height 184
click at [1066, 256] on textarea "The speaker provided a comprehensive overview of a recent survey, highlighting …" at bounding box center [787, 280] width 1055 height 184
click at [281, 289] on textarea "The speaker provided a comprehensive overview of a recent survey, highlighting …" at bounding box center [787, 280] width 1055 height 184
type textarea "The speaker provided a comprehensive overview of a recent survey, highlighting …"
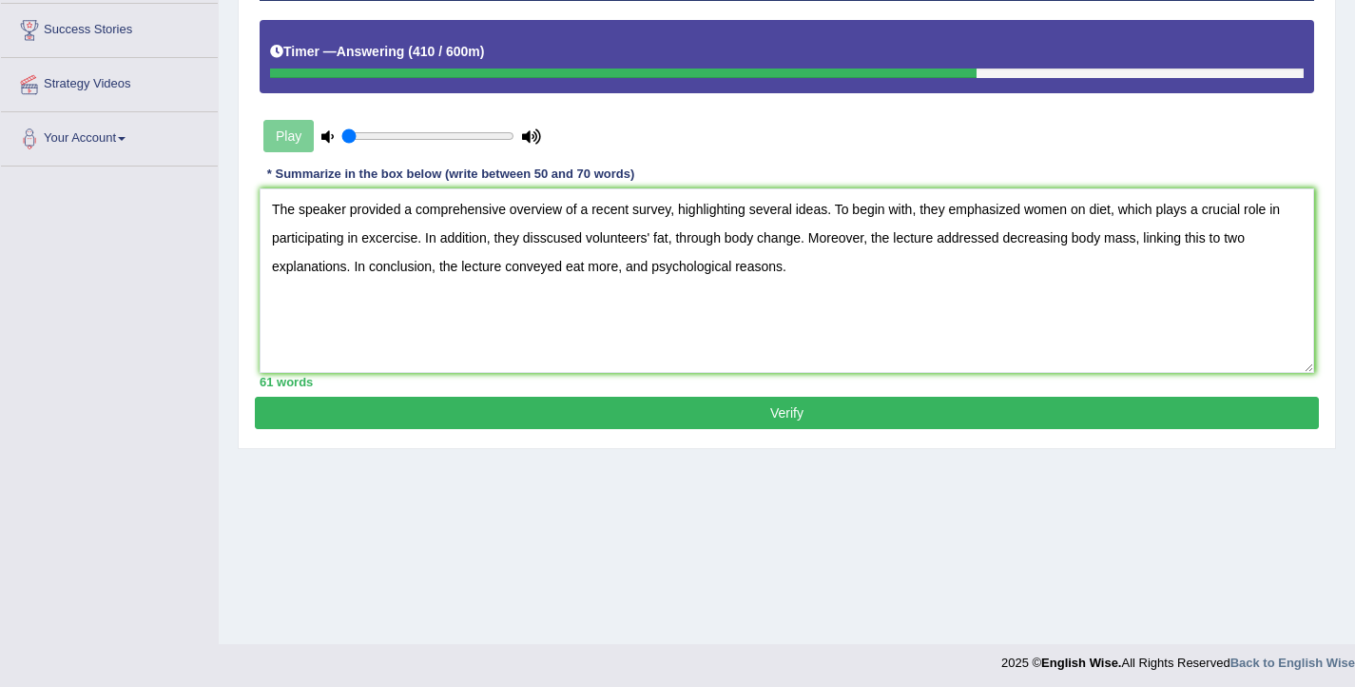
click at [707, 429] on button "Verify" at bounding box center [787, 413] width 1064 height 32
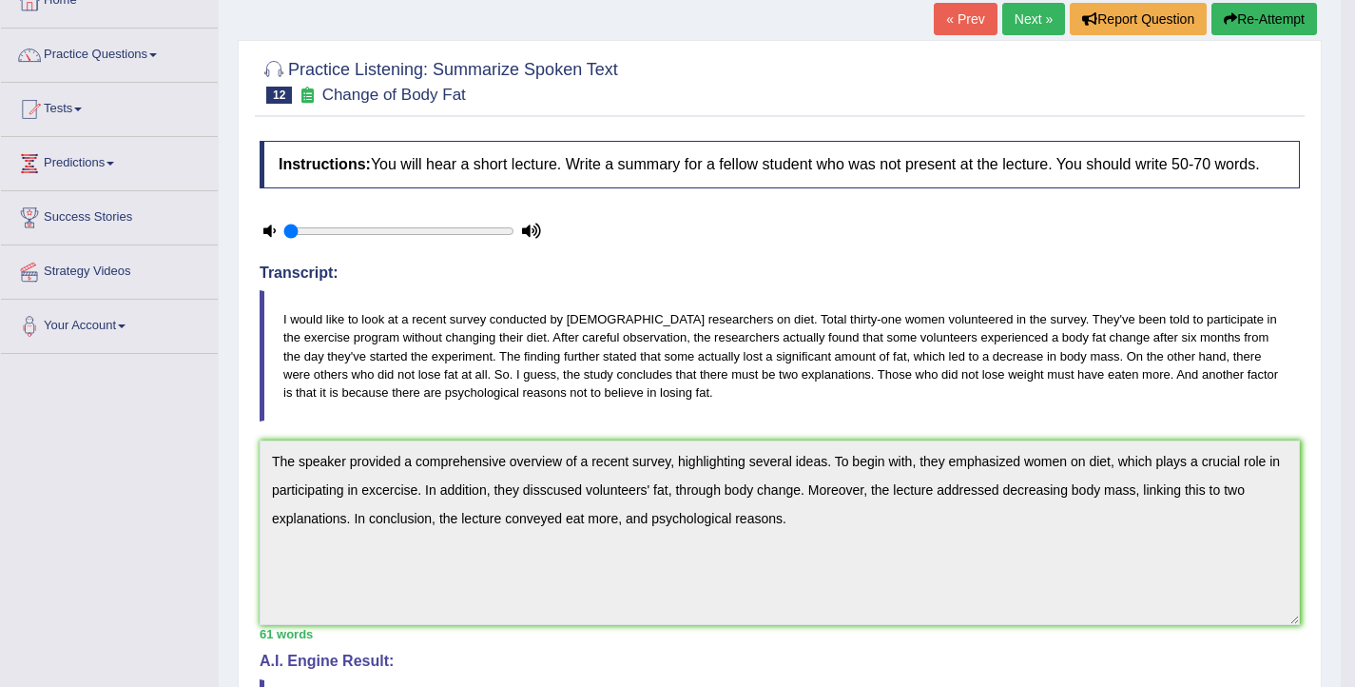
scroll to position [1, 0]
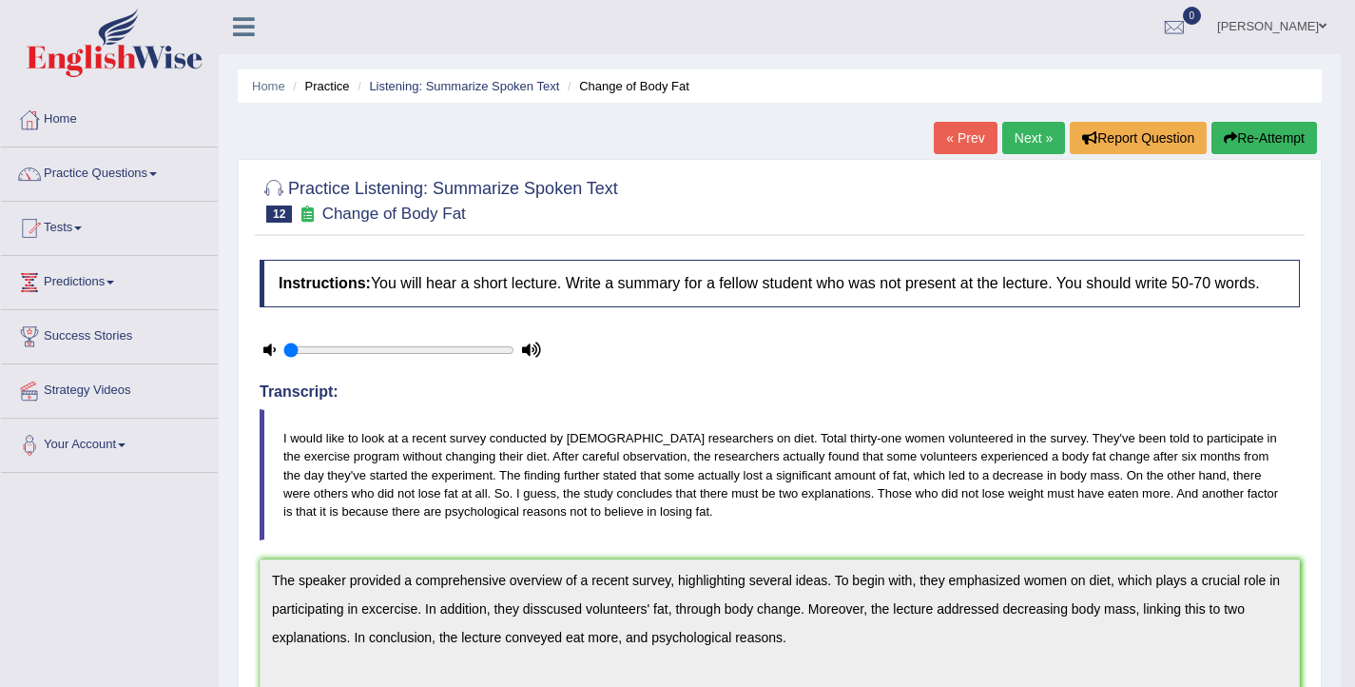
click at [1239, 144] on button "Re-Attempt" at bounding box center [1264, 138] width 106 height 32
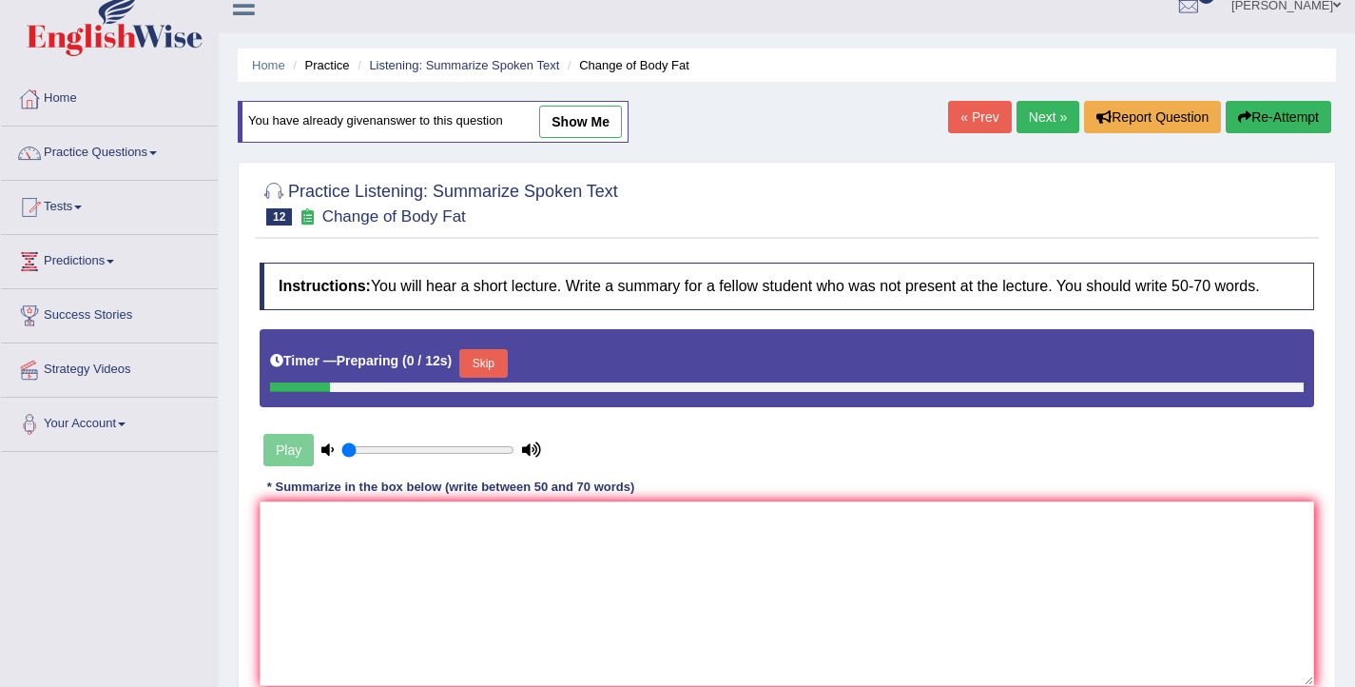
scroll to position [23, 0]
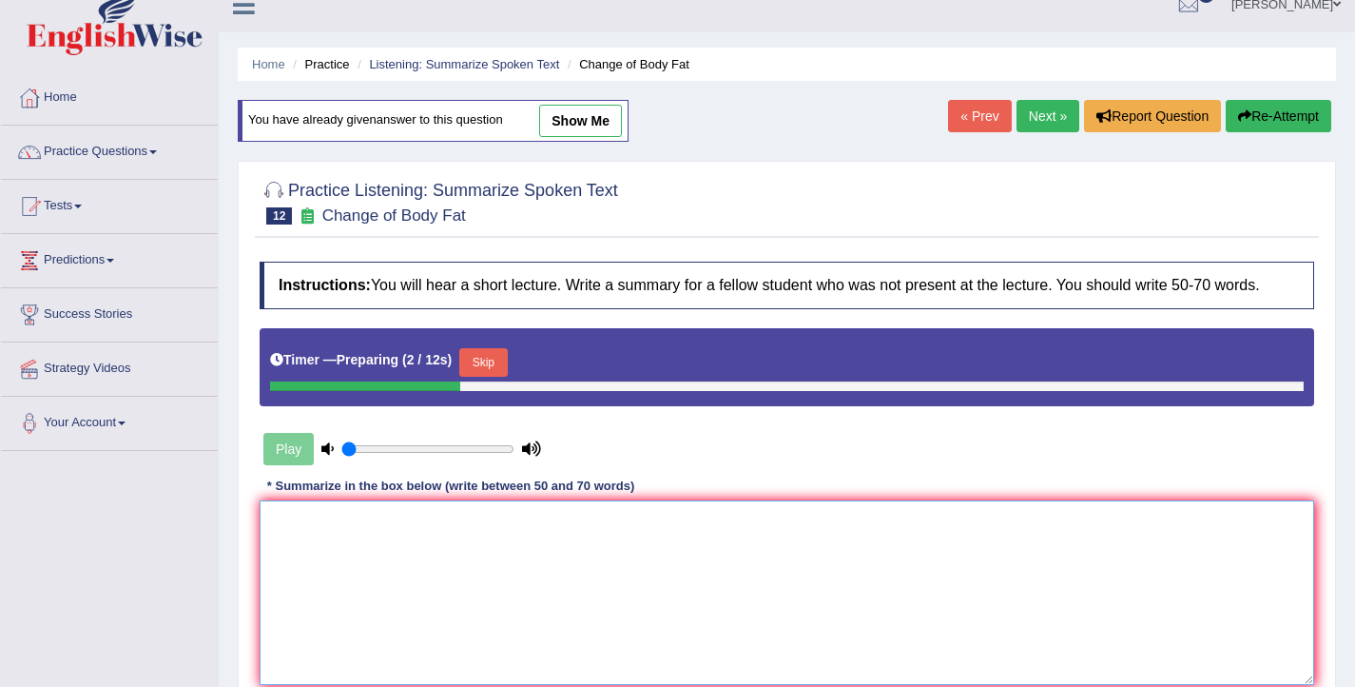
paste textarea "The speaker provided a comprehensive overview of a recent survey, highlighting …"
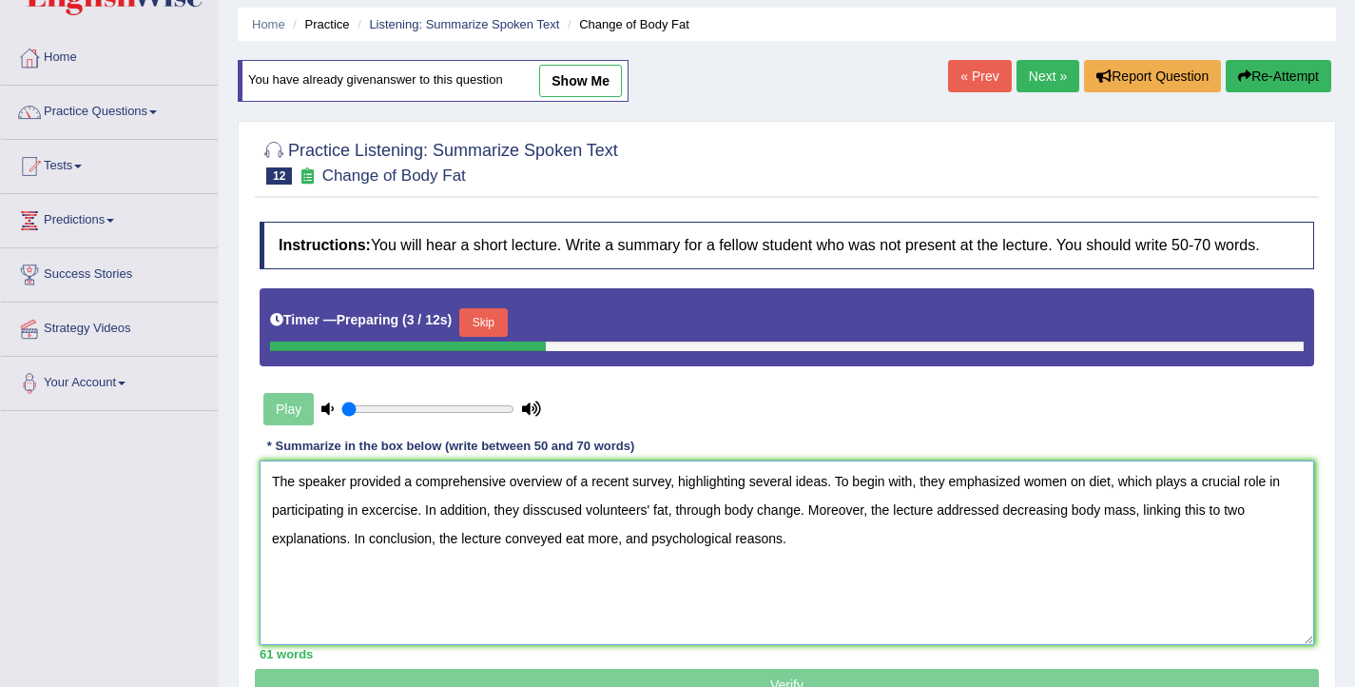
scroll to position [64, 0]
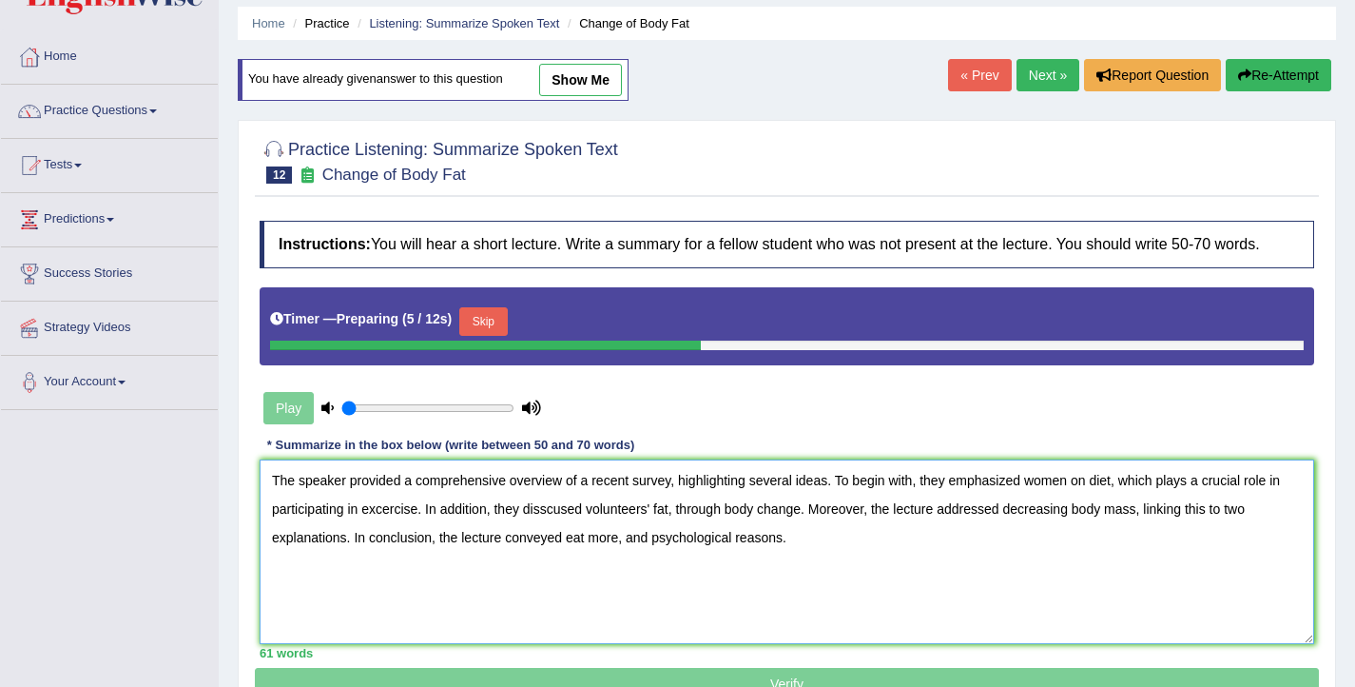
click at [382, 530] on textarea "The speaker provided a comprehensive overview of a recent survey, highlighting …" at bounding box center [787, 551] width 1055 height 184
click at [539, 530] on textarea "The speaker provided a comprehensive overview of a recent survey, highlighting …" at bounding box center [787, 551] width 1055 height 184
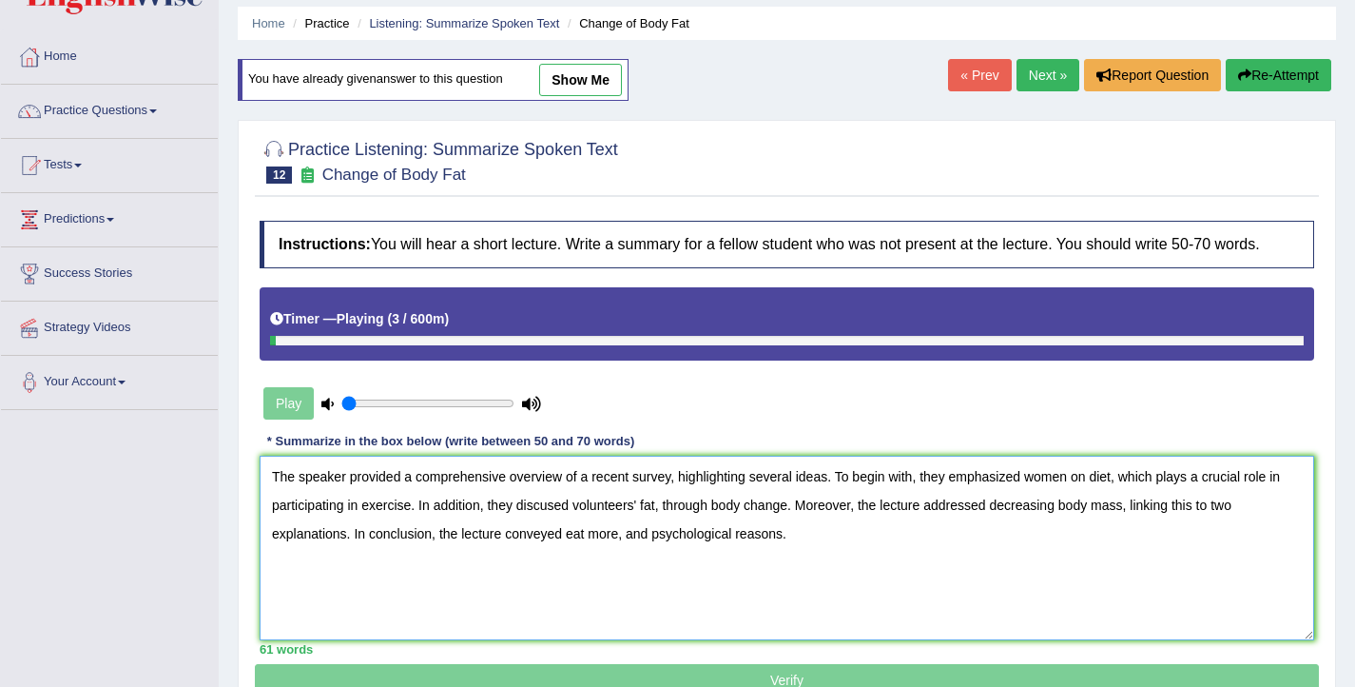
type textarea "The speaker provided a comprehensive overview of a recent survey, highlighting …"
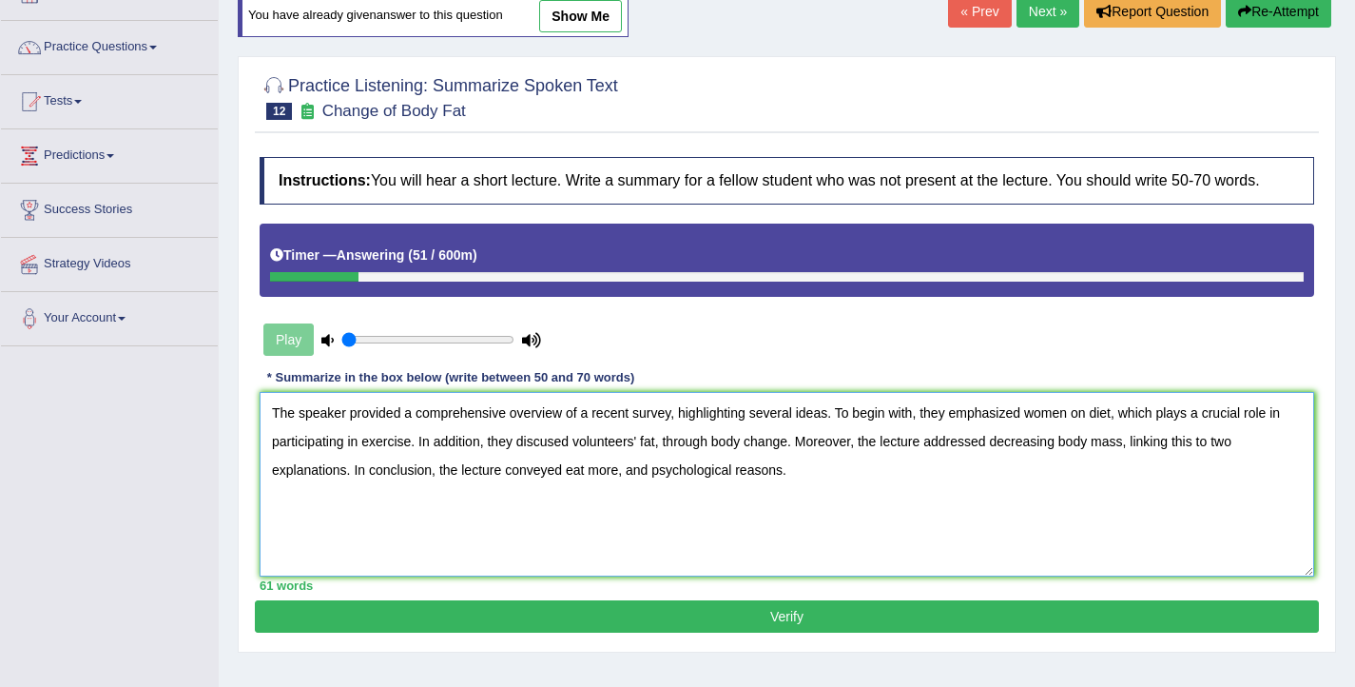
scroll to position [128, 0]
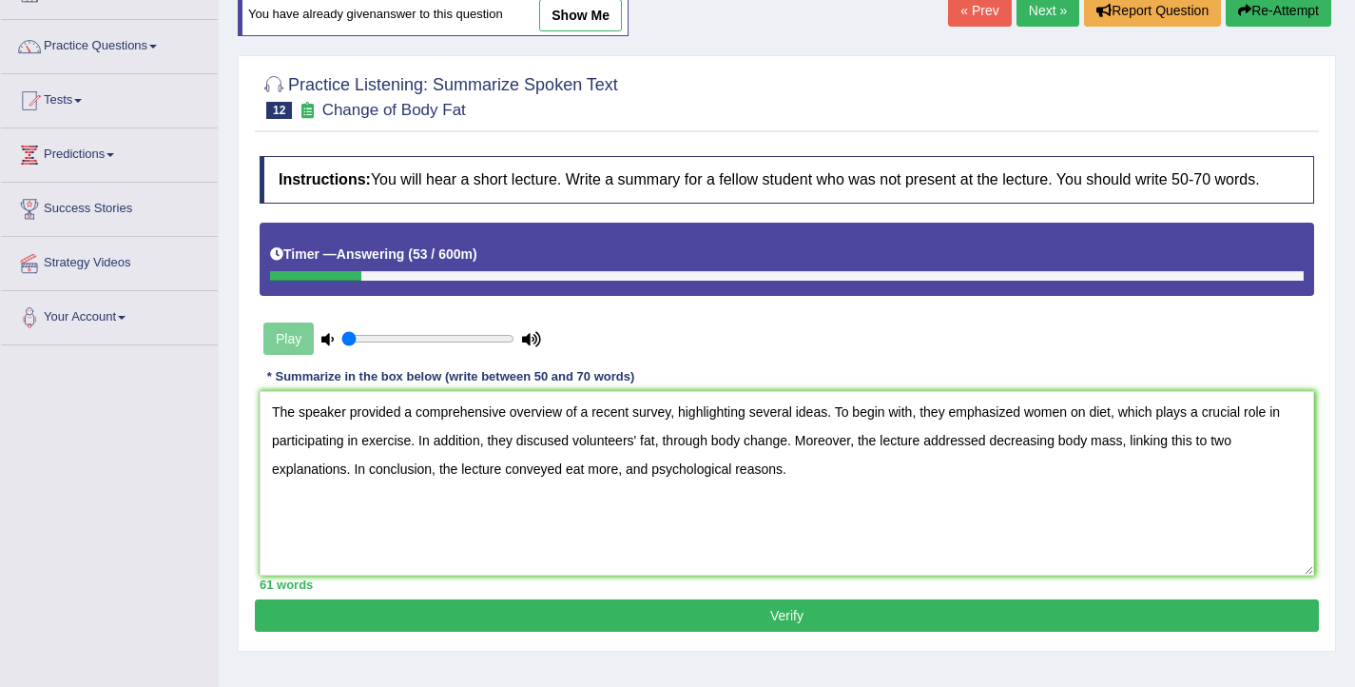
click at [777, 630] on button "Verify" at bounding box center [787, 615] width 1064 height 32
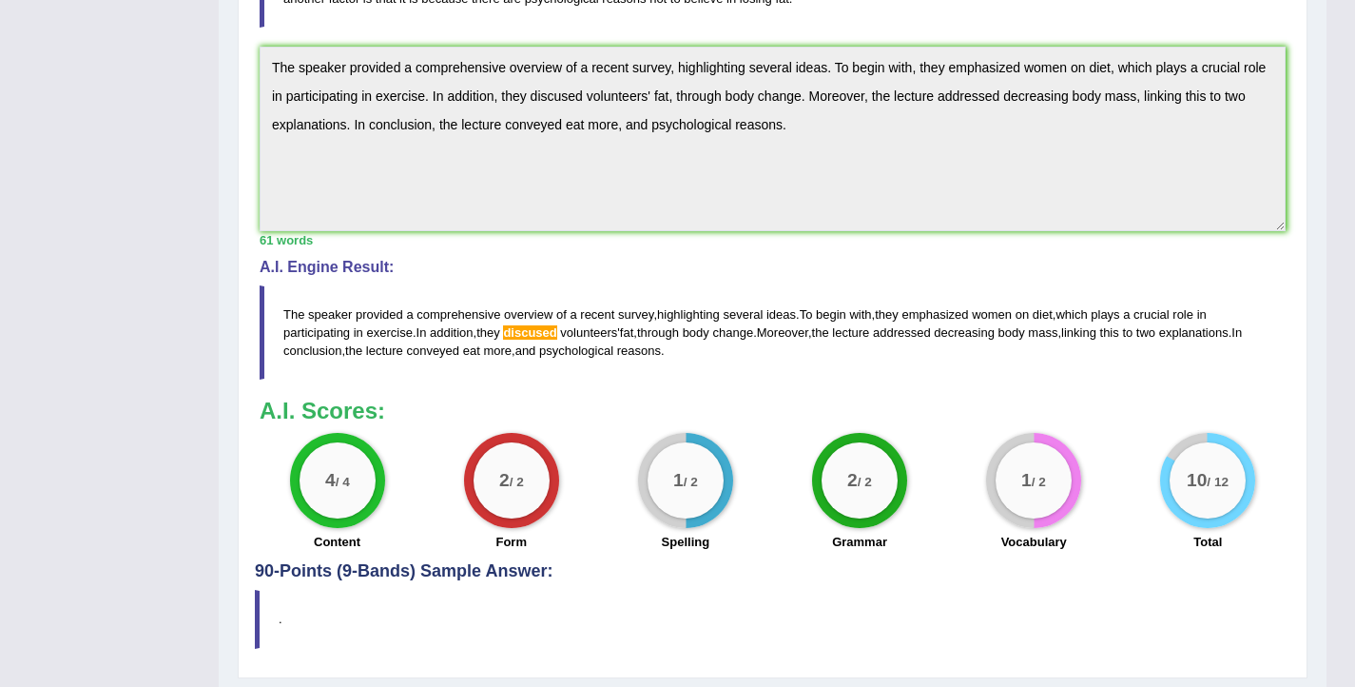
scroll to position [531, 0]
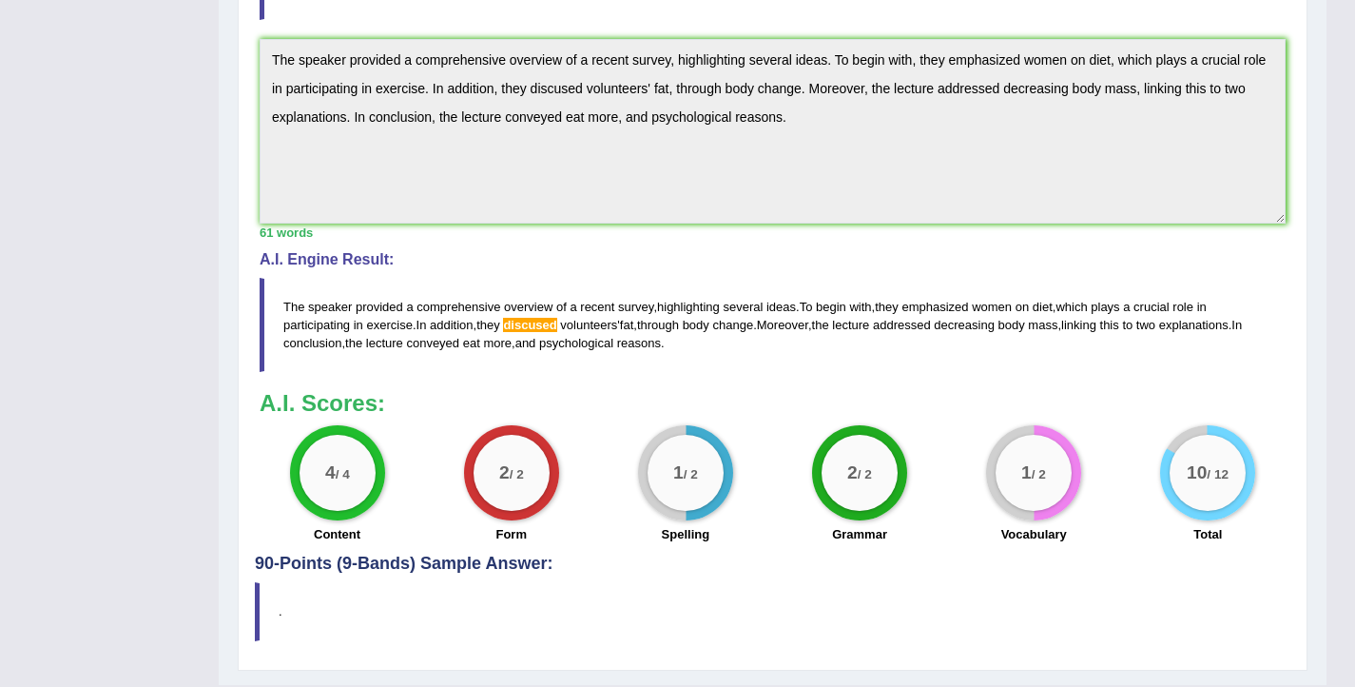
click at [253, 83] on div "Practice Listening: Summarize Spoken Text 12 Change of Body Fat Instructions: Y…" at bounding box center [773, 154] width 1070 height 1031
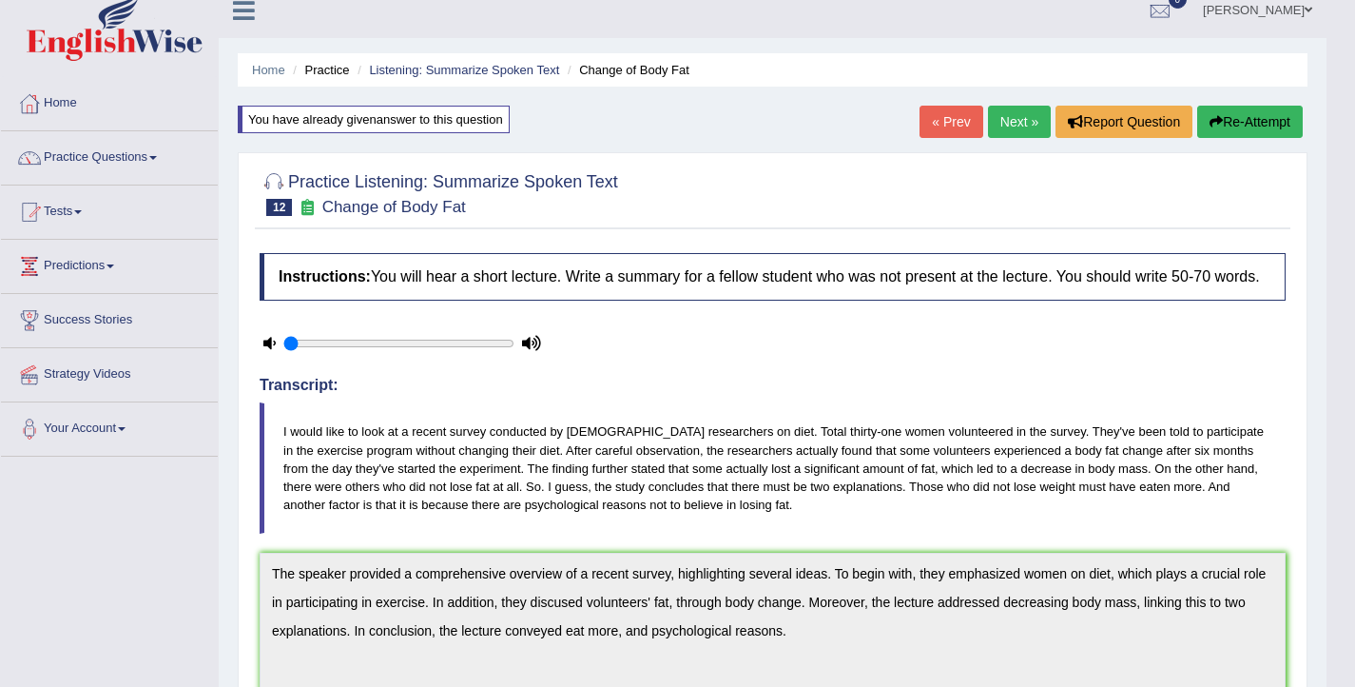
scroll to position [0, 0]
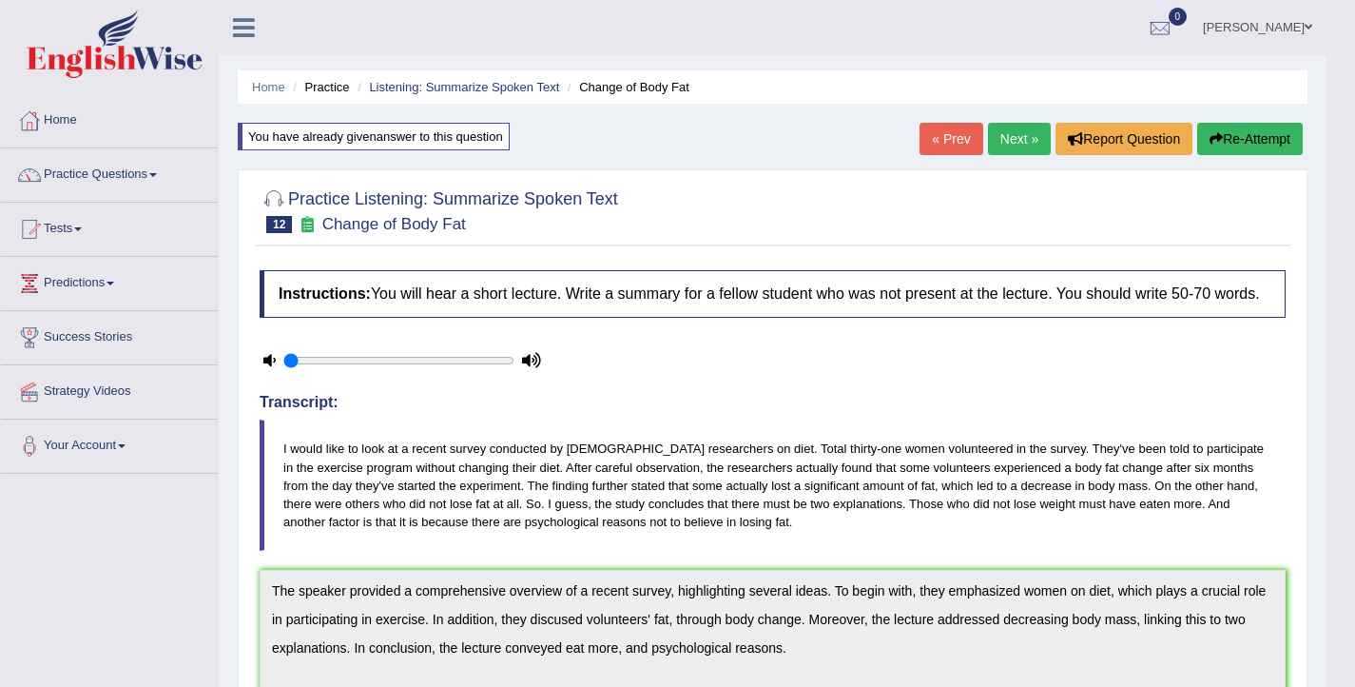
click at [1220, 140] on button "Re-Attempt" at bounding box center [1250, 139] width 106 height 32
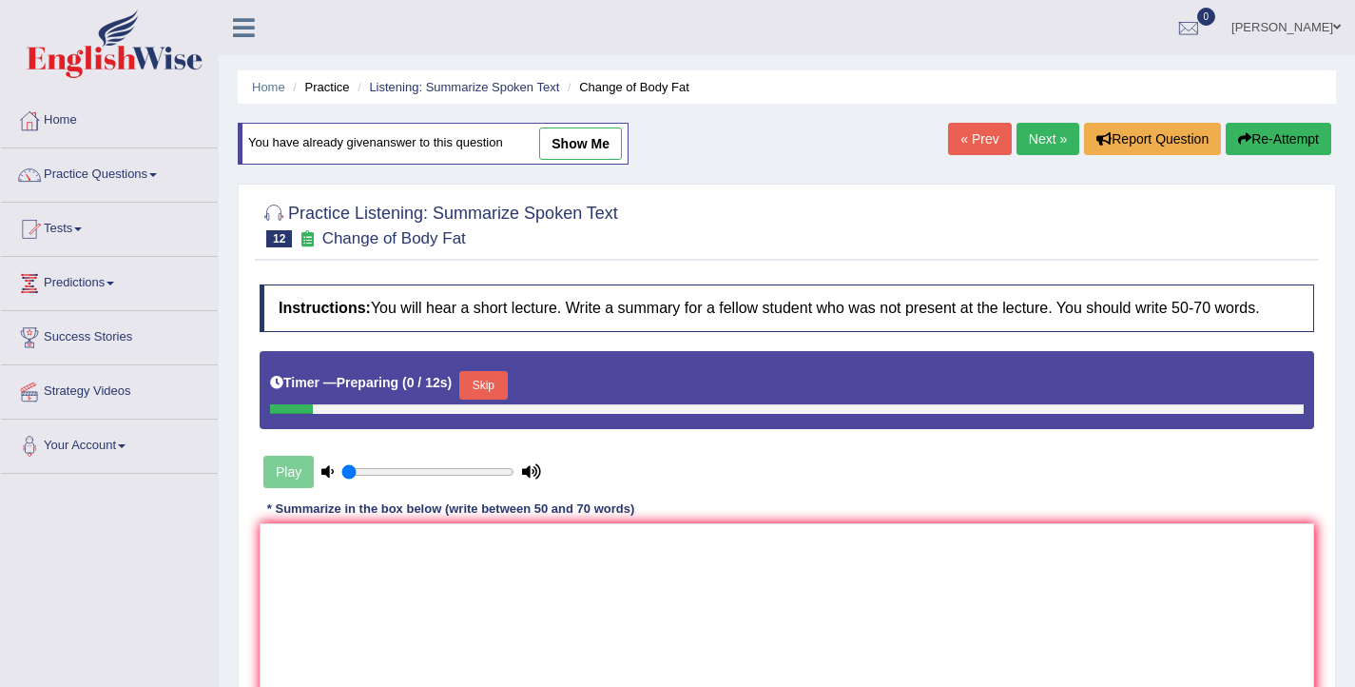
scroll to position [312, 0]
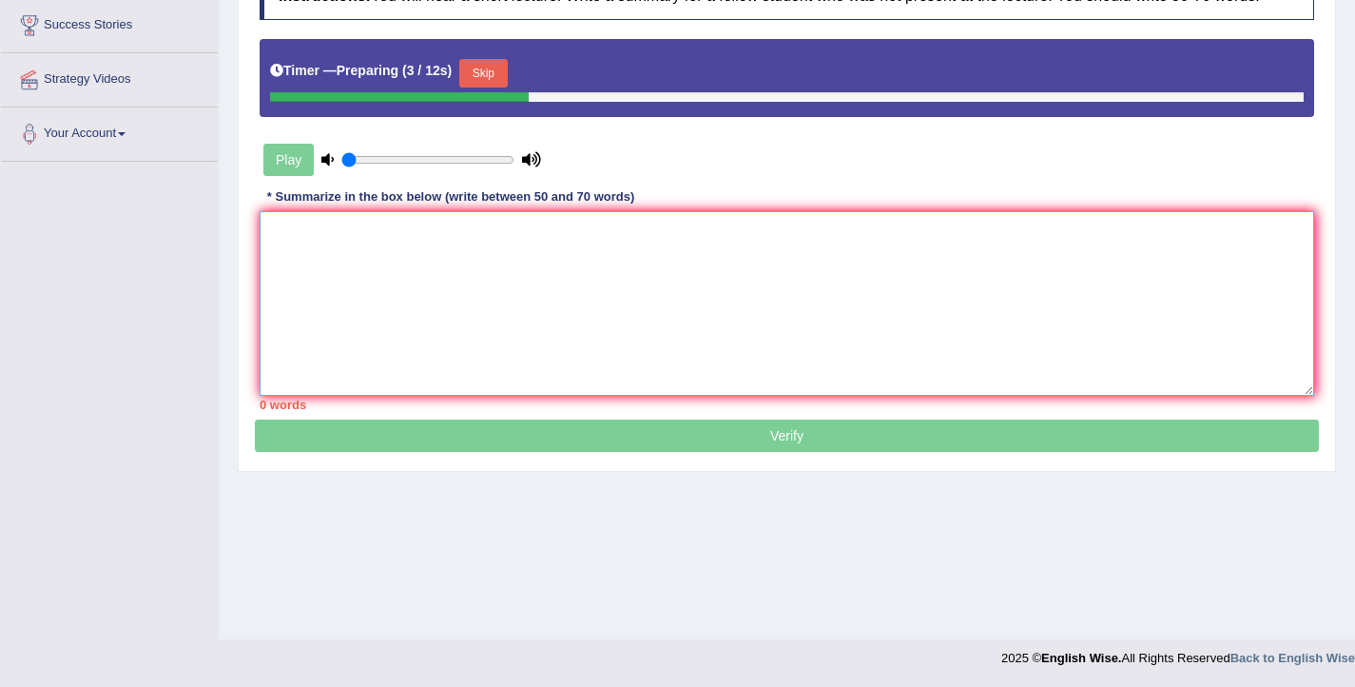
paste textarea "The speaker provided a comprehensive overview of a recent survey, highlighting …"
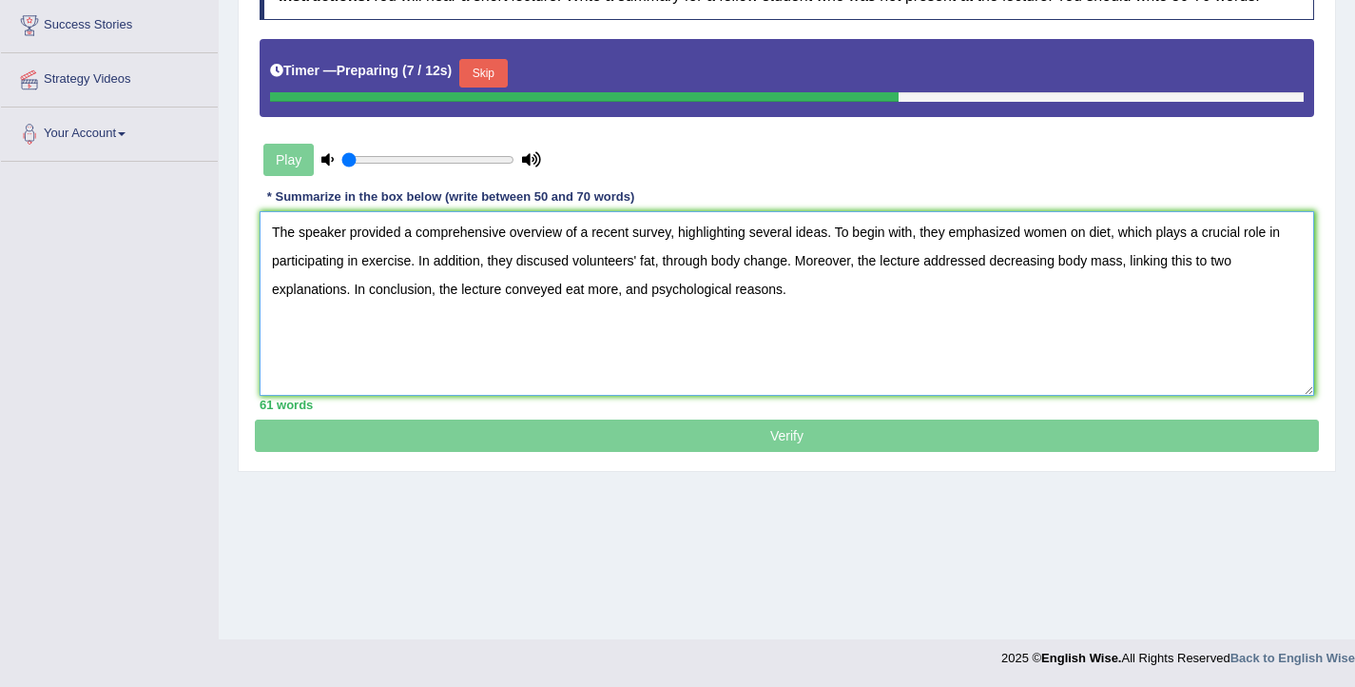
click at [555, 284] on textarea "The speaker provided a comprehensive overview of a recent survey, highlighting …" at bounding box center [787, 303] width 1055 height 184
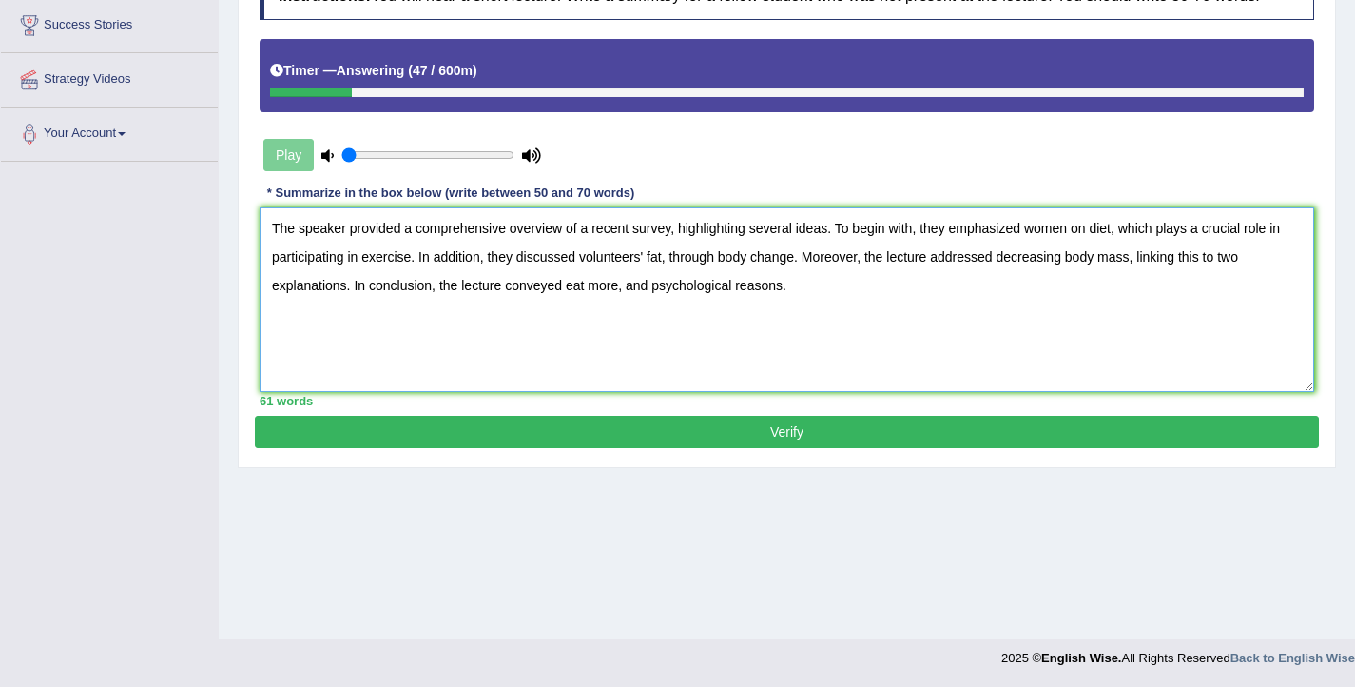
type textarea "The speaker provided a comprehensive overview of a recent survey, highlighting …"
click at [751, 445] on button "Verify" at bounding box center [787, 432] width 1064 height 32
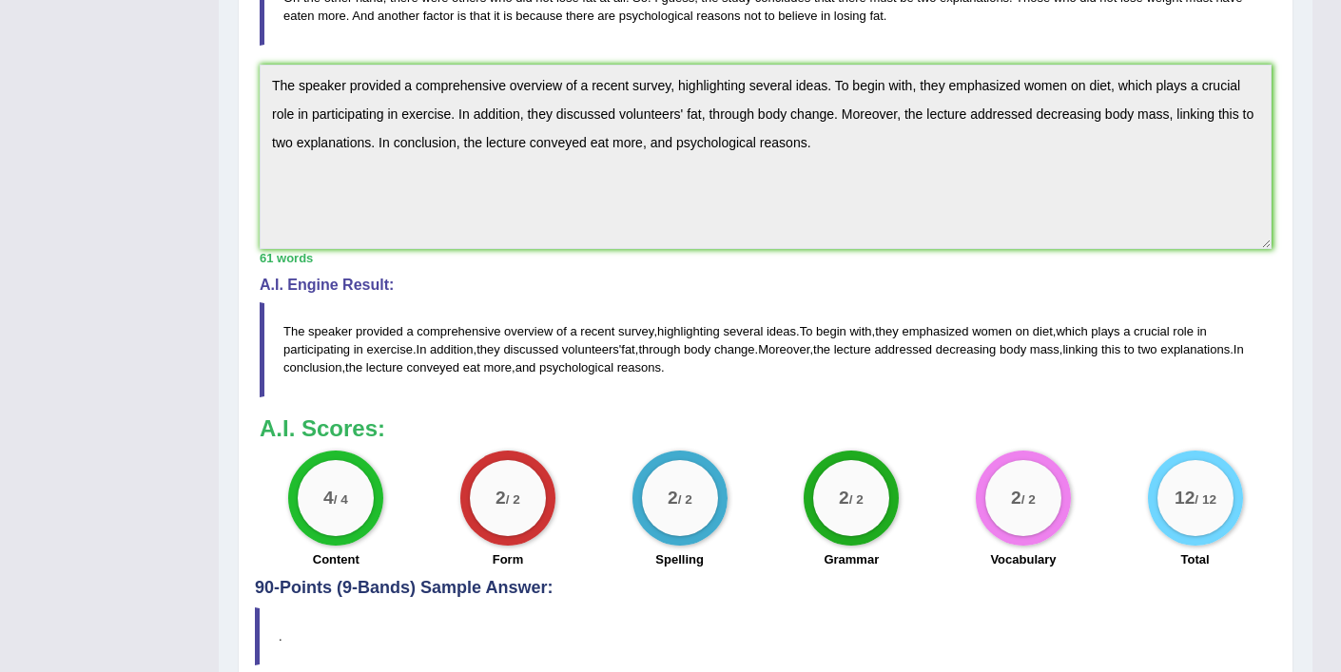
scroll to position [7, 0]
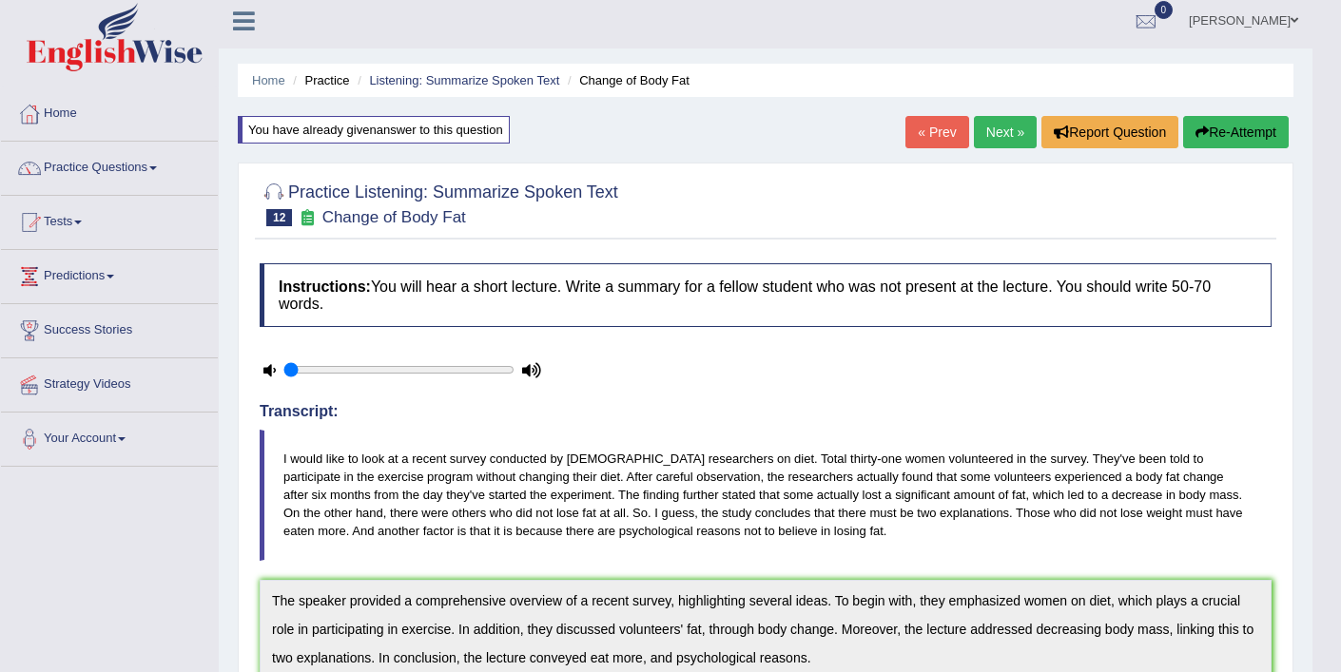
click at [1003, 135] on link "Next »" at bounding box center [1005, 132] width 63 height 32
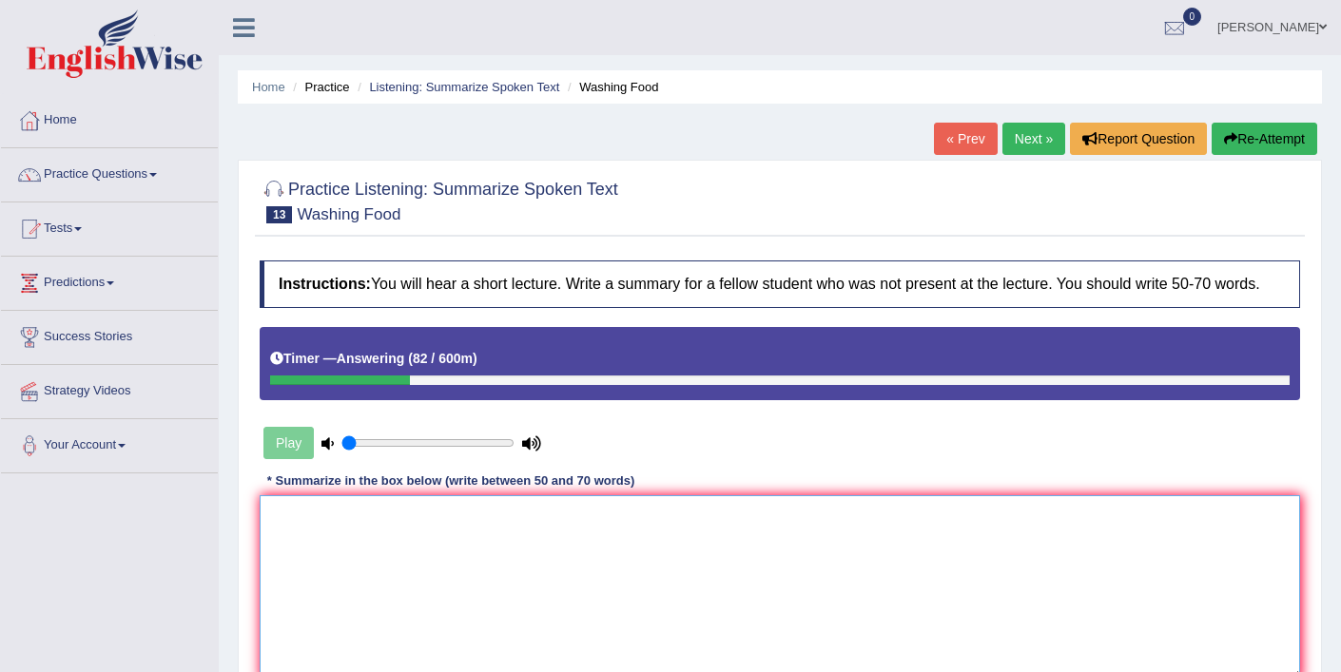
click at [881, 591] on textarea at bounding box center [780, 587] width 1040 height 184
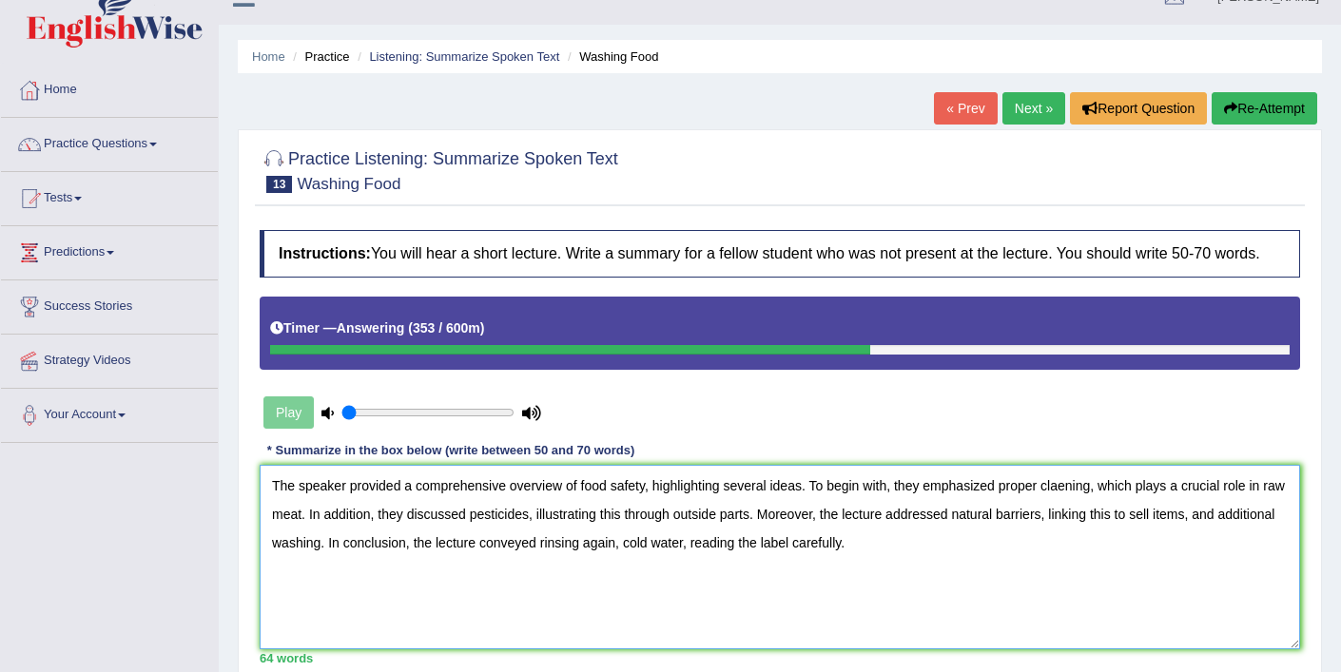
scroll to position [29, 0]
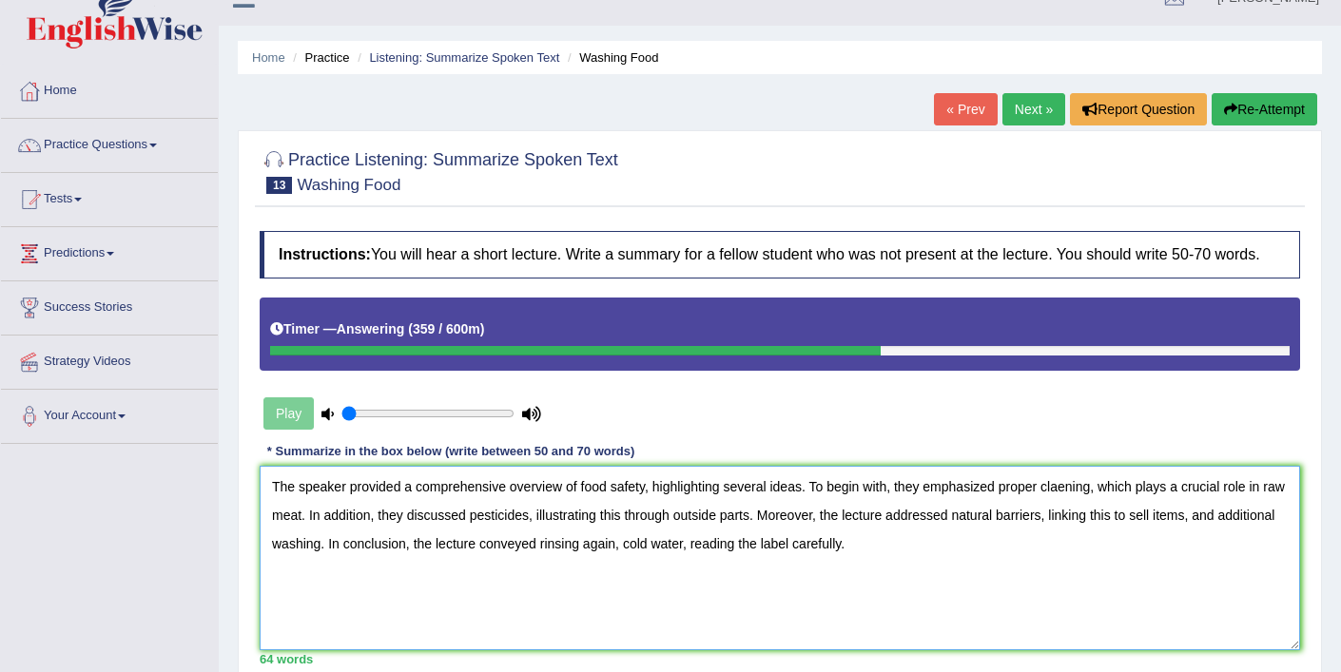
drag, startPoint x: 1099, startPoint y: 503, endPoint x: 1049, endPoint y: 506, distance: 50.5
click at [1049, 506] on textarea "The speaker provided a comprehensive overview of food safety, highlighting seve…" at bounding box center [780, 558] width 1040 height 184
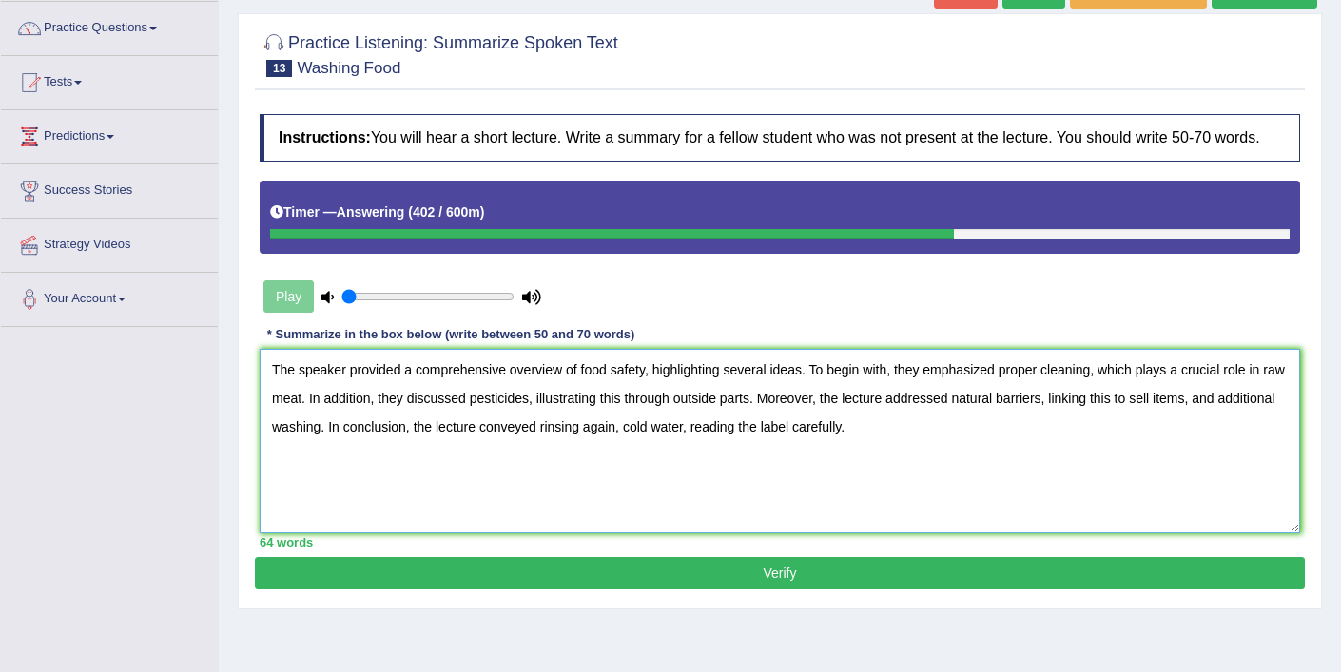
scroll to position [165, 0]
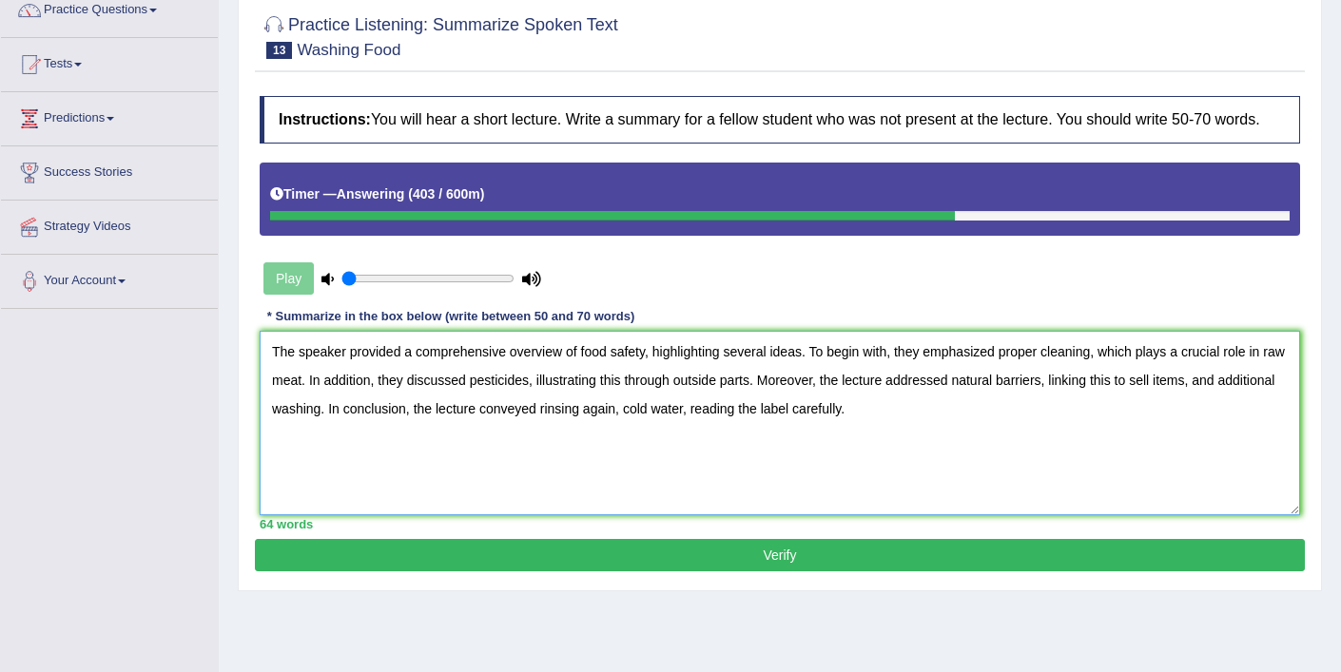
type textarea "The speaker provided a comprehensive overview of food safety, highlighting seve…"
click at [587, 572] on button "Verify" at bounding box center [780, 555] width 1050 height 32
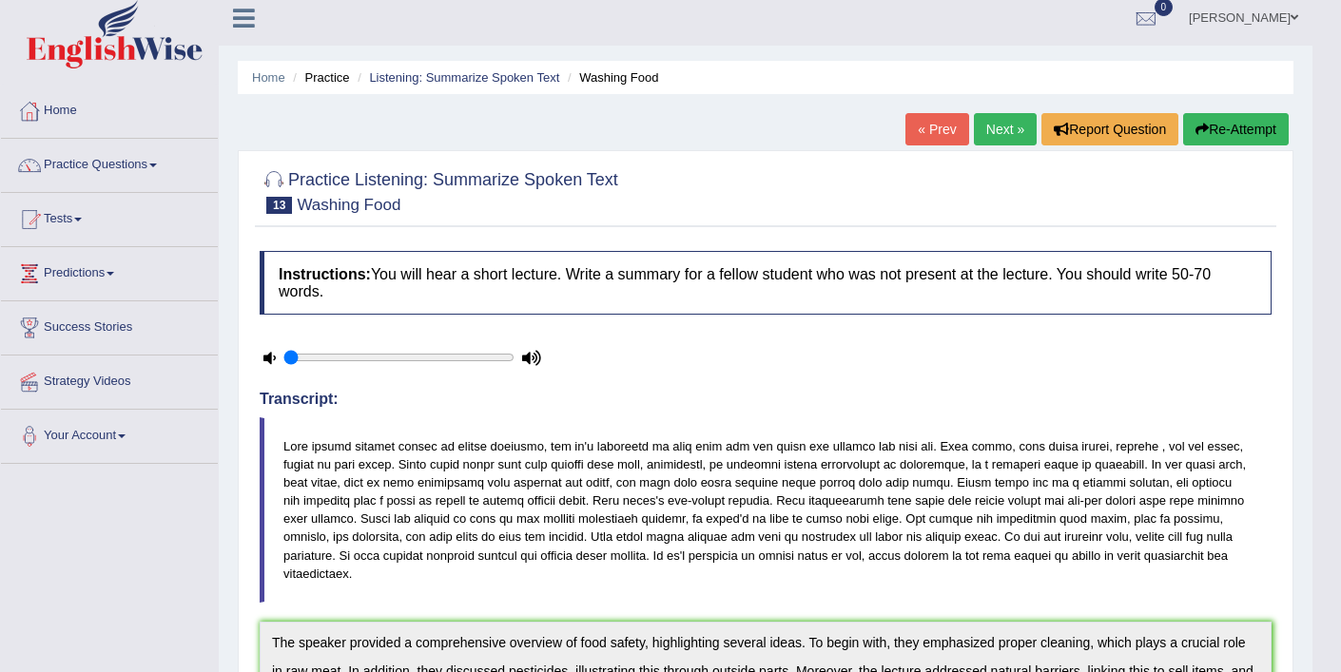
scroll to position [0, 0]
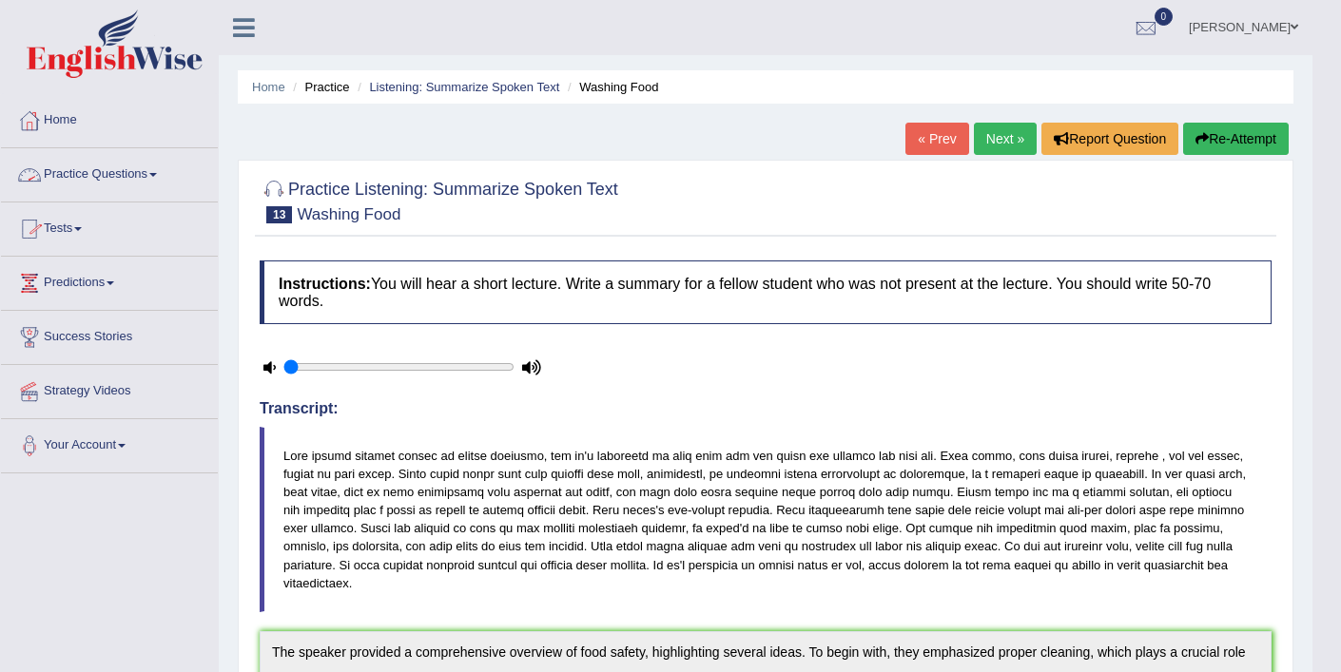
click at [100, 185] on link "Practice Questions" at bounding box center [109, 172] width 217 height 48
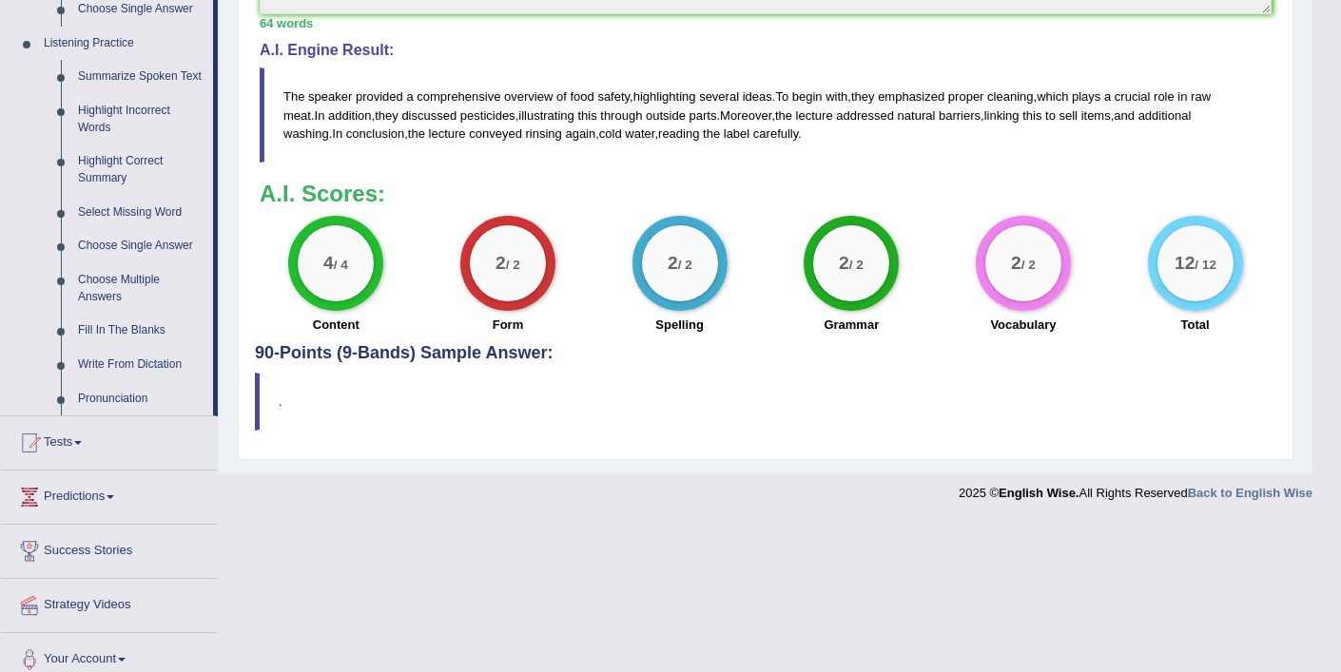
scroll to position [835, 0]
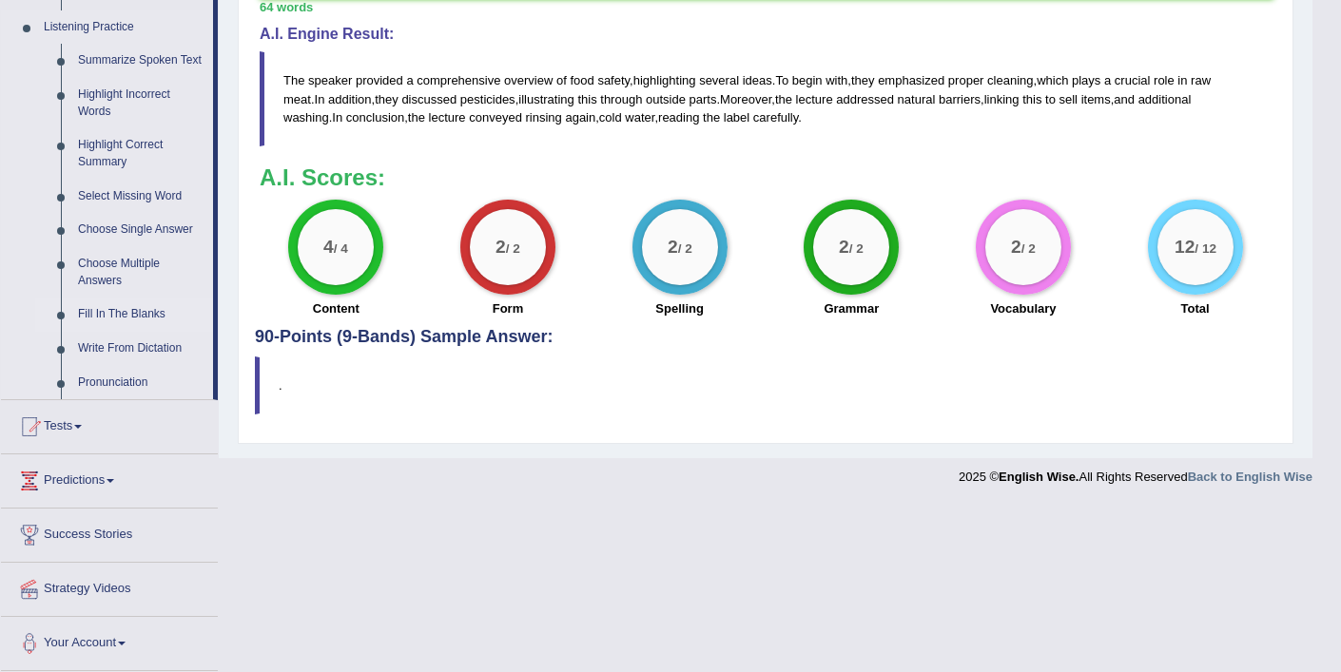
click at [134, 312] on link "Fill In The Blanks" at bounding box center [141, 315] width 144 height 34
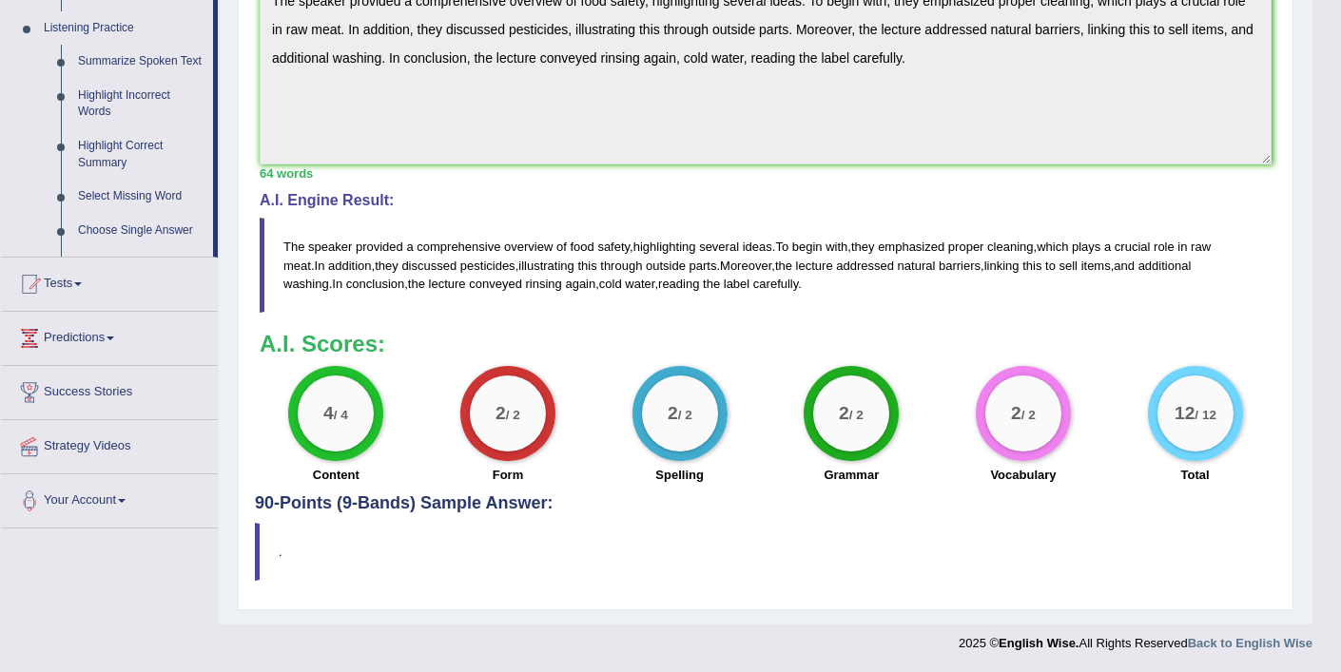
scroll to position [248, 0]
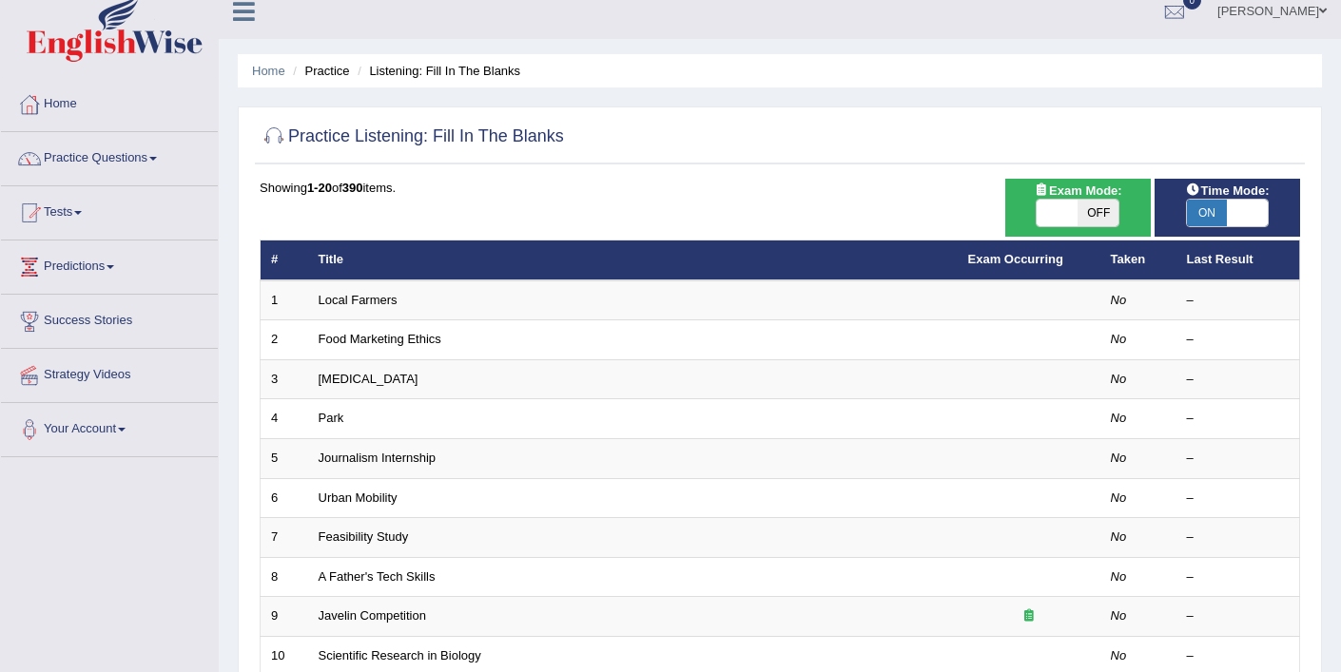
scroll to position [587, 0]
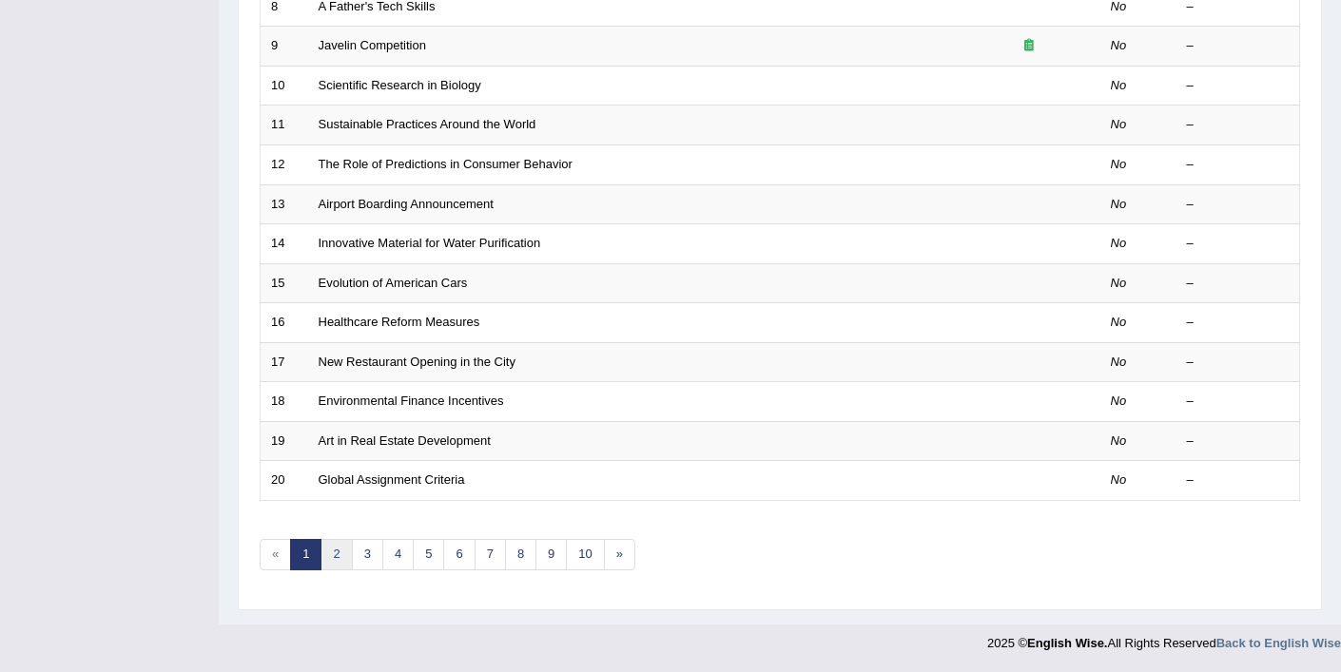
click at [329, 561] on link "2" at bounding box center [335, 554] width 31 height 31
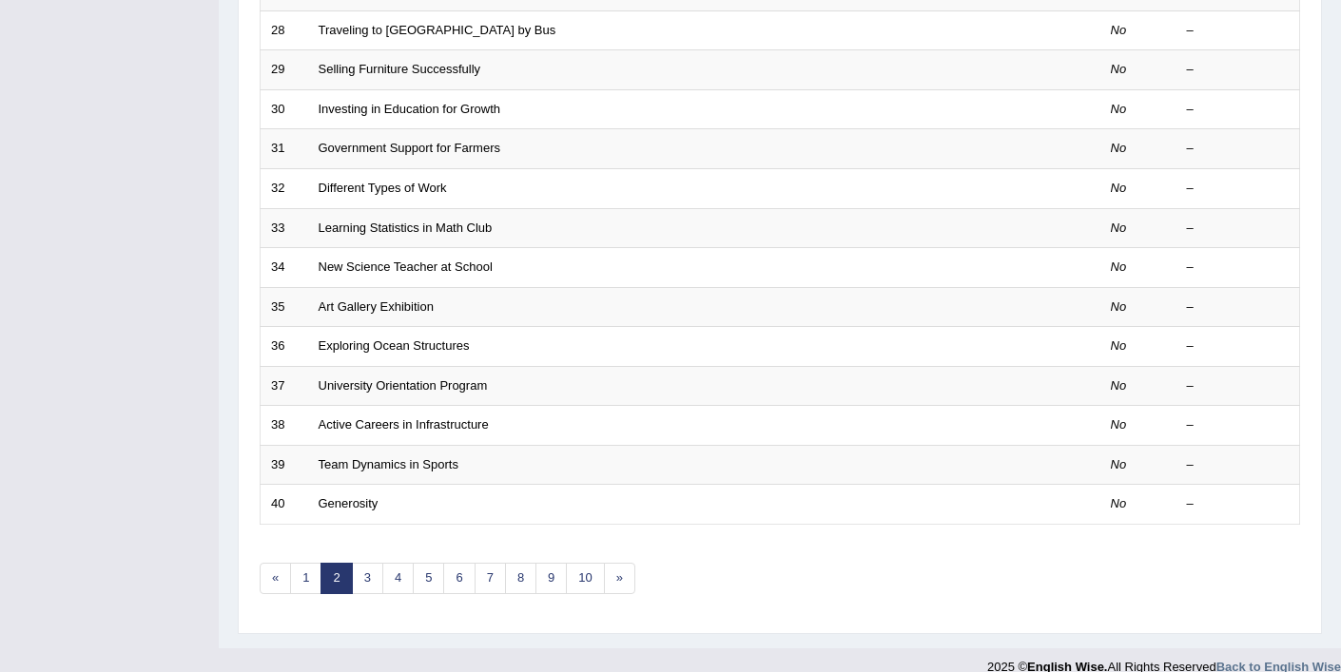
scroll to position [587, 0]
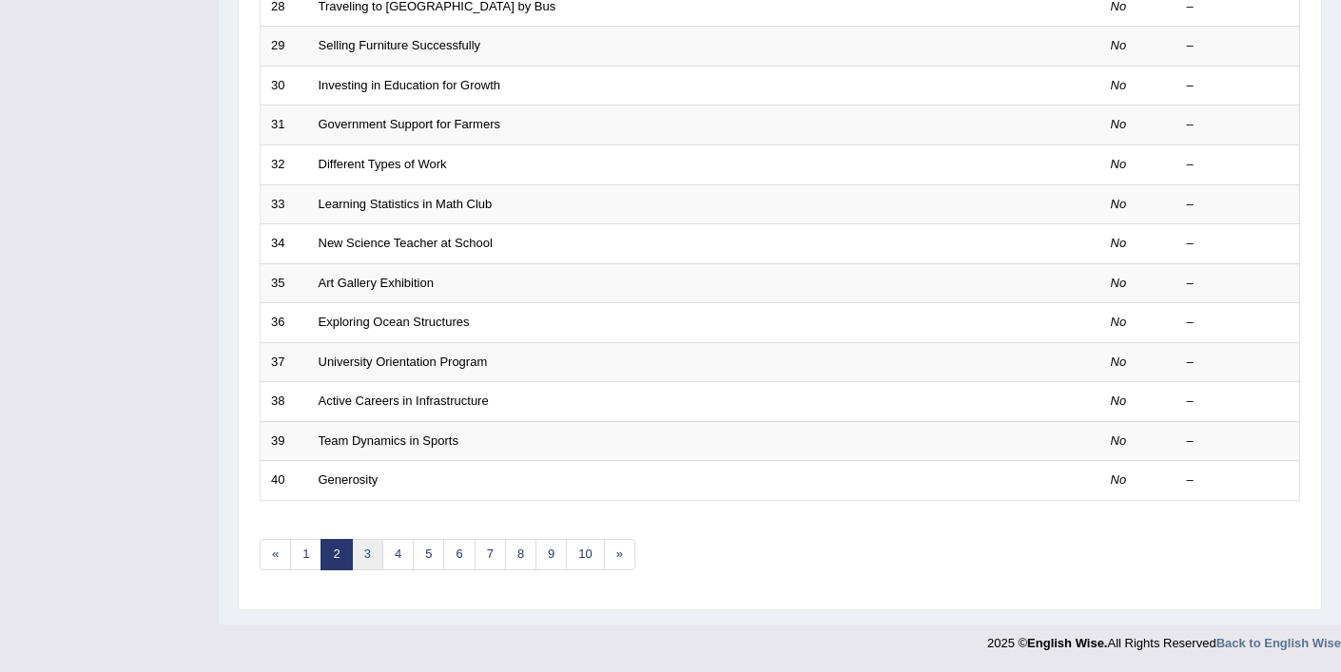
click at [374, 559] on link "3" at bounding box center [367, 554] width 31 height 31
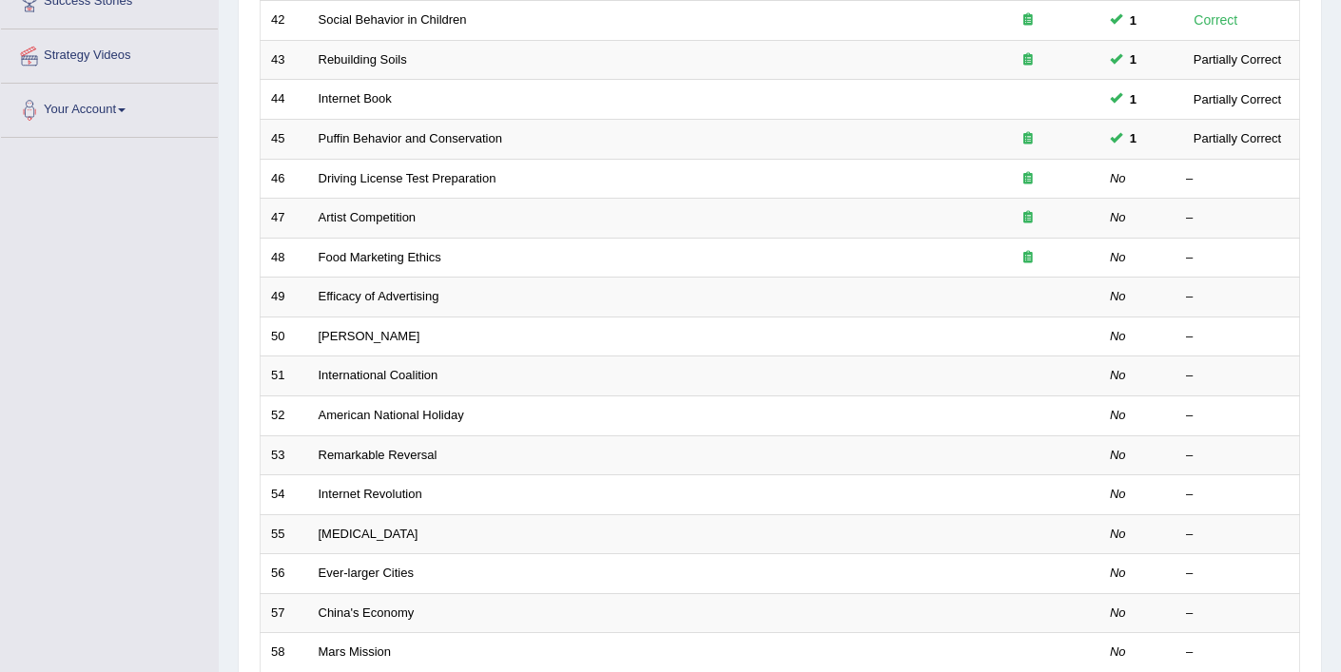
scroll to position [587, 0]
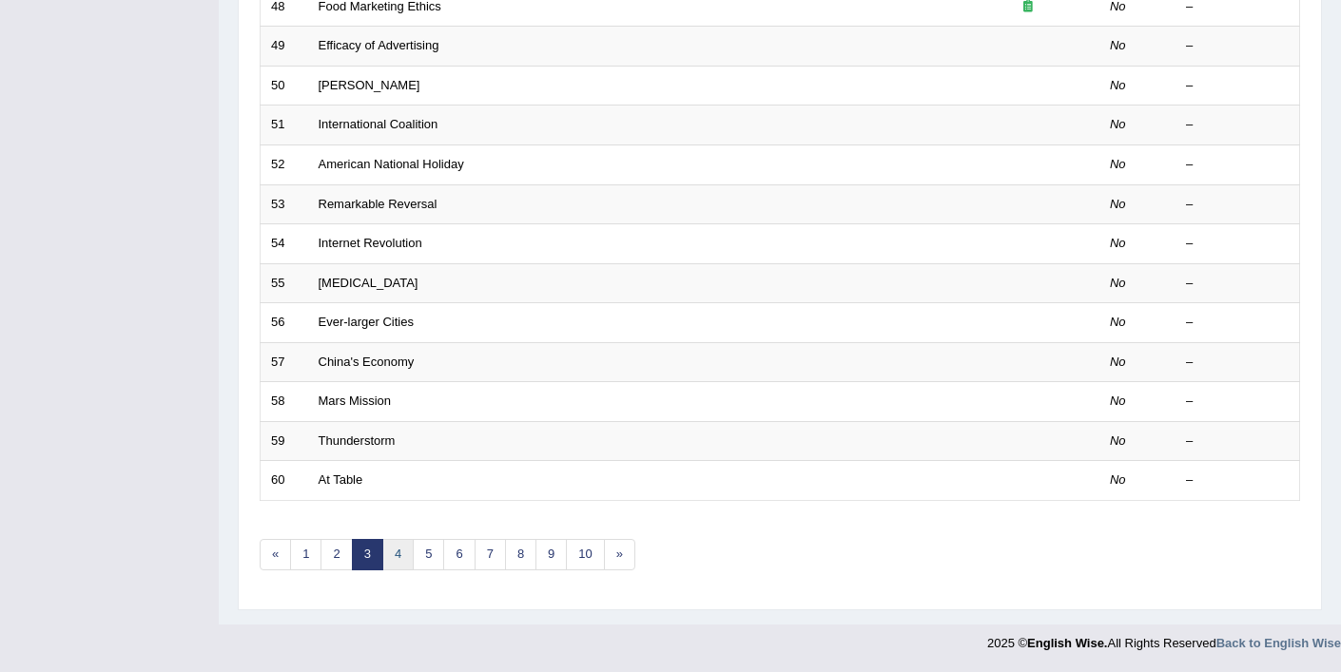
click at [395, 557] on link "4" at bounding box center [397, 554] width 31 height 31
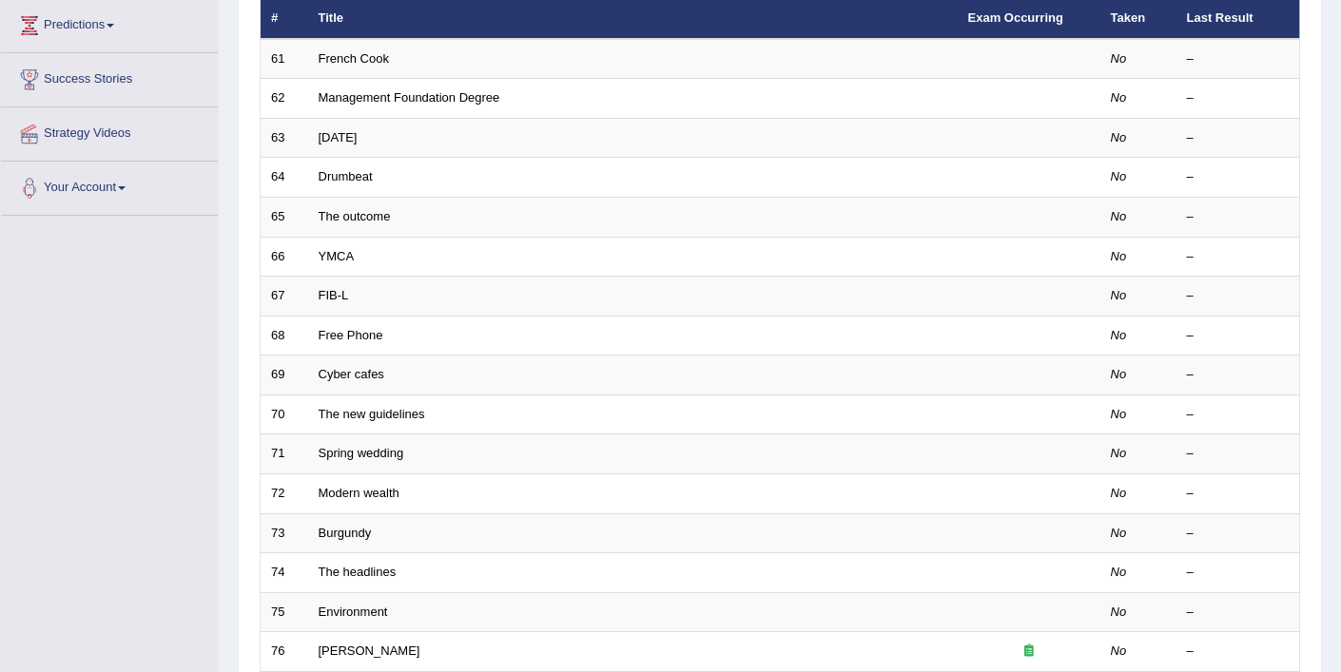
scroll to position [587, 0]
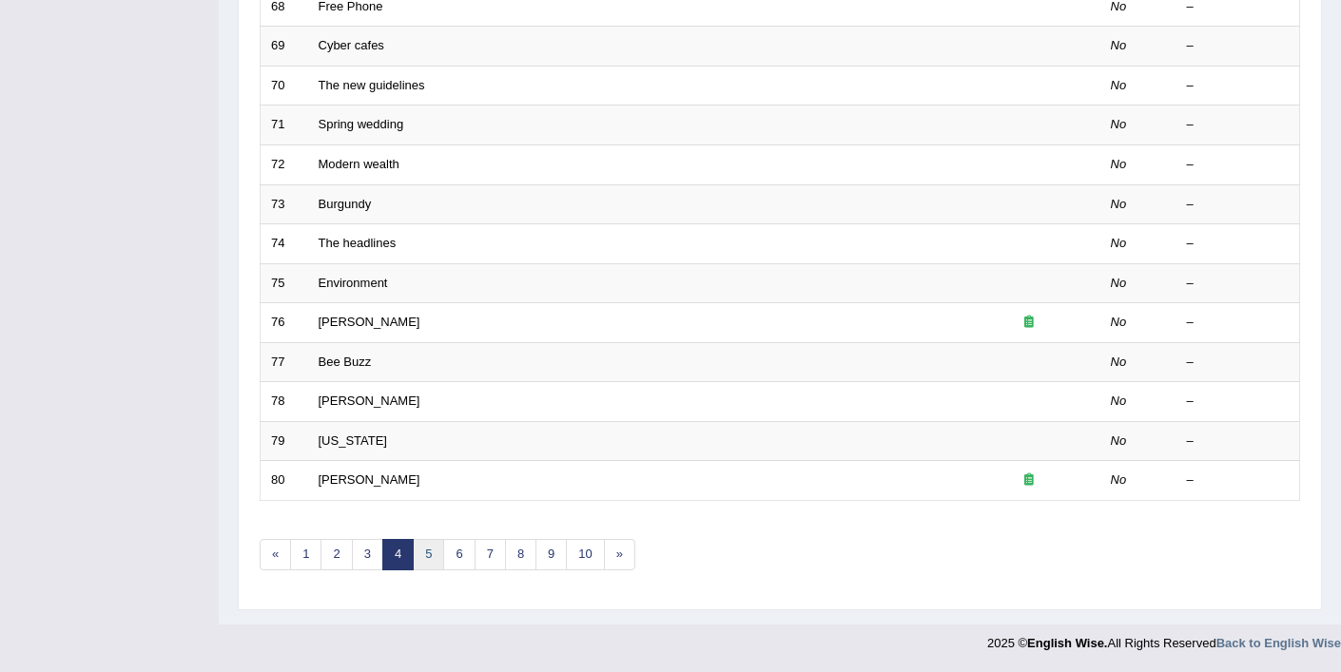
click at [435, 565] on link "5" at bounding box center [428, 554] width 31 height 31
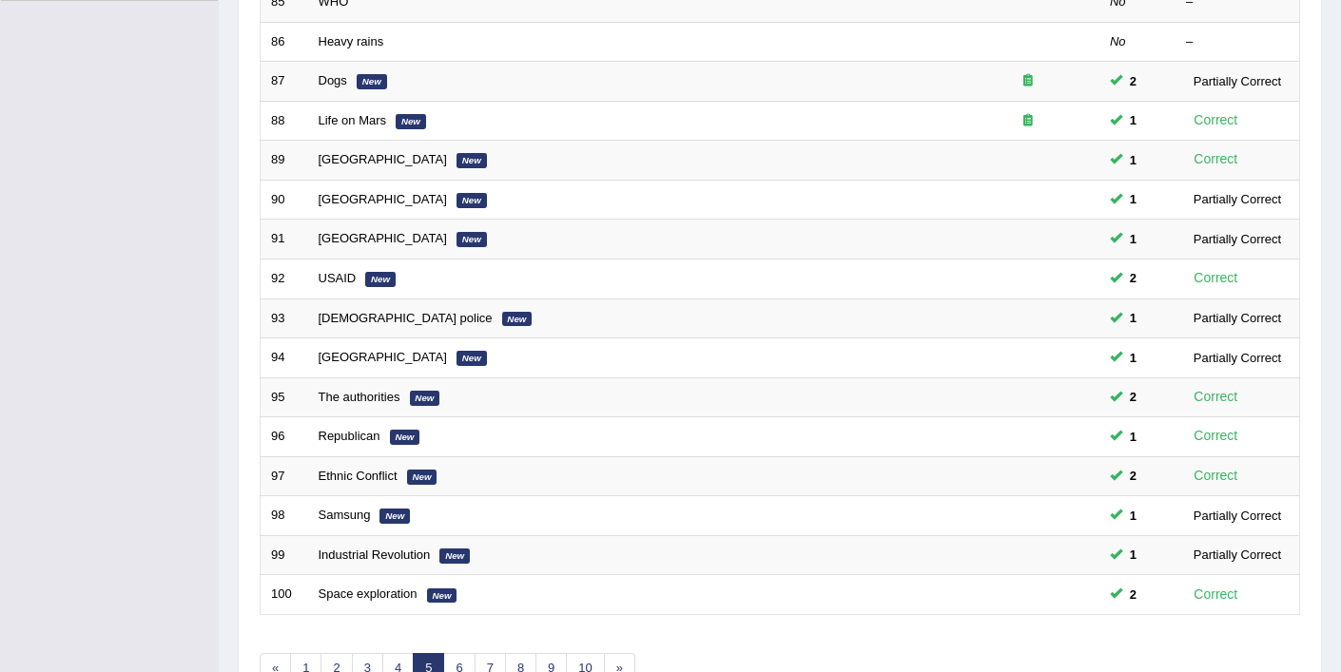
scroll to position [587, 0]
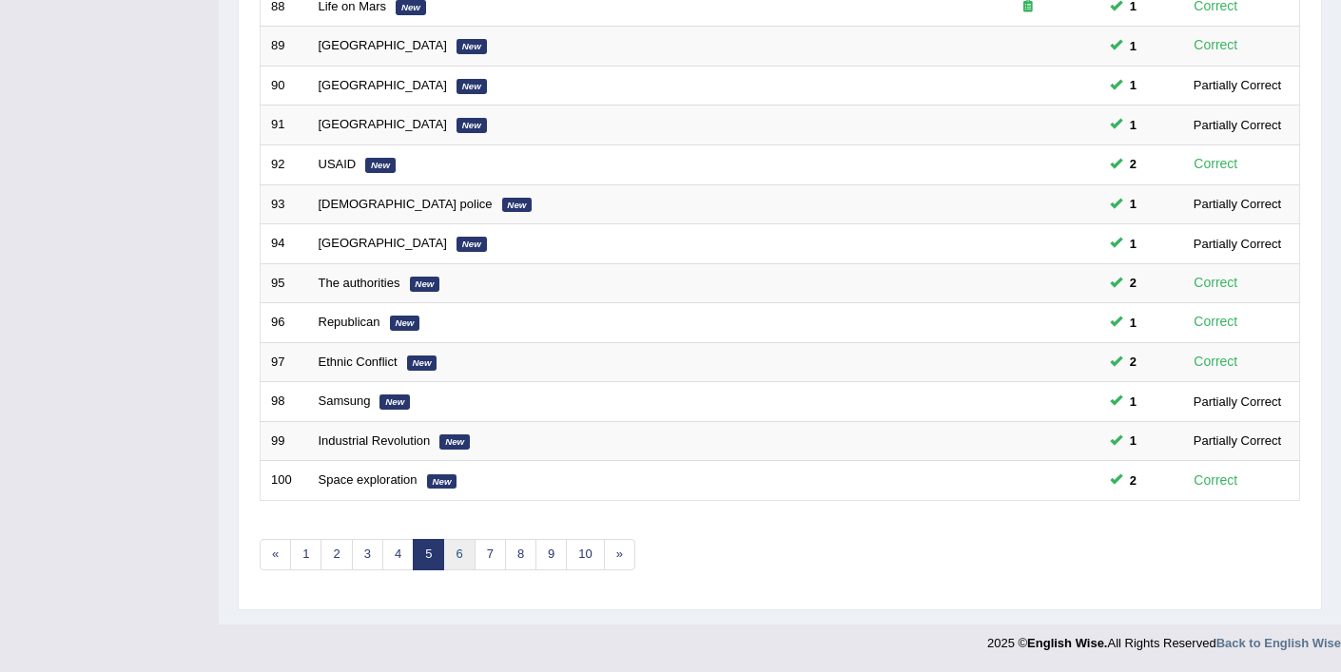
click at [455, 558] on link "6" at bounding box center [458, 554] width 31 height 31
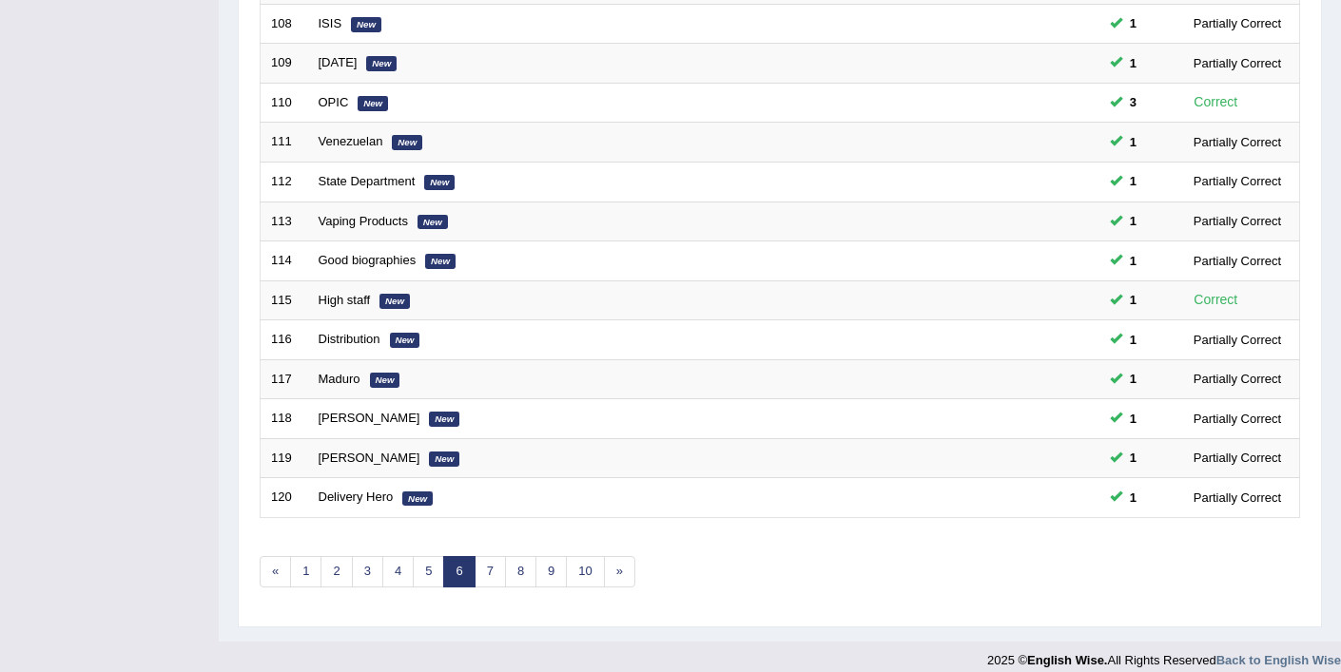
scroll to position [587, 0]
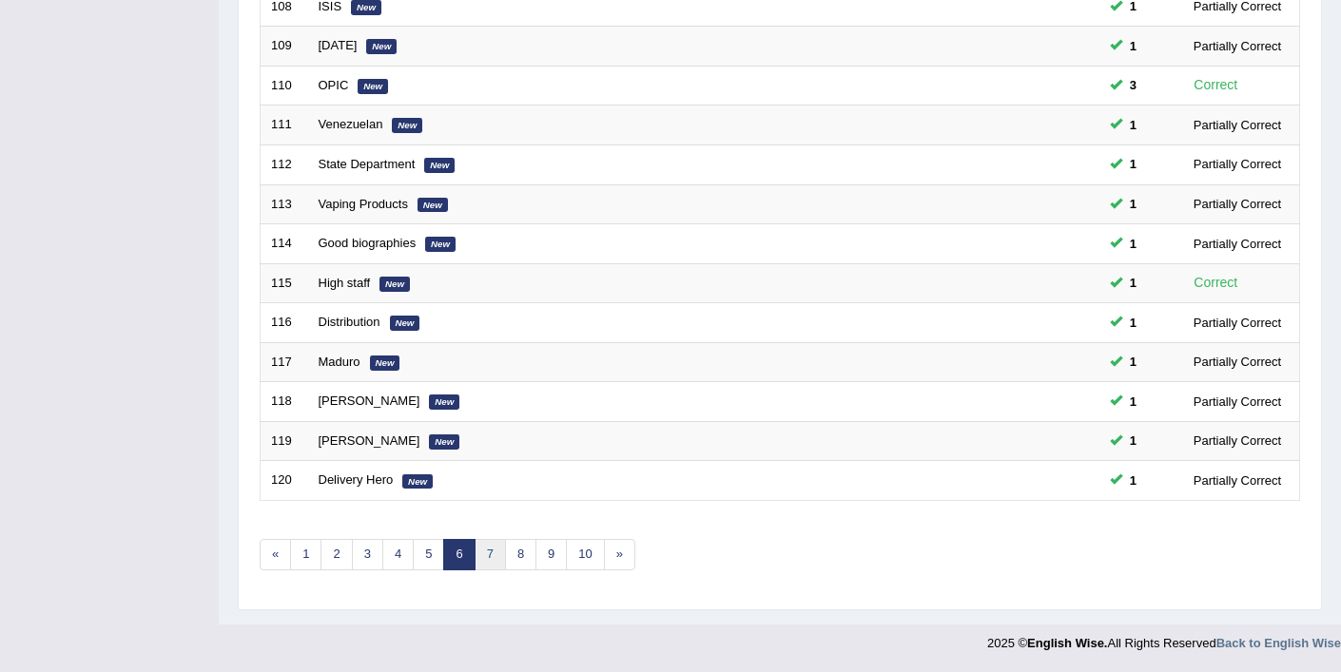
click at [485, 554] on link "7" at bounding box center [490, 554] width 31 height 31
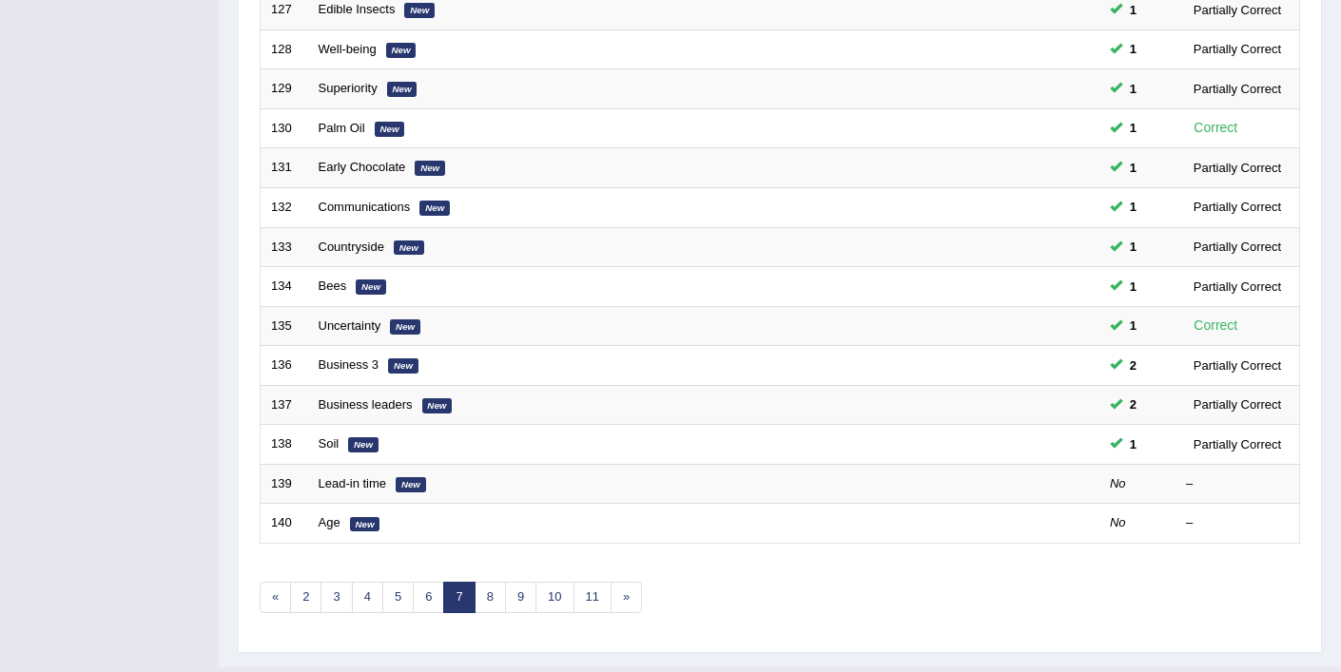
scroll to position [587, 0]
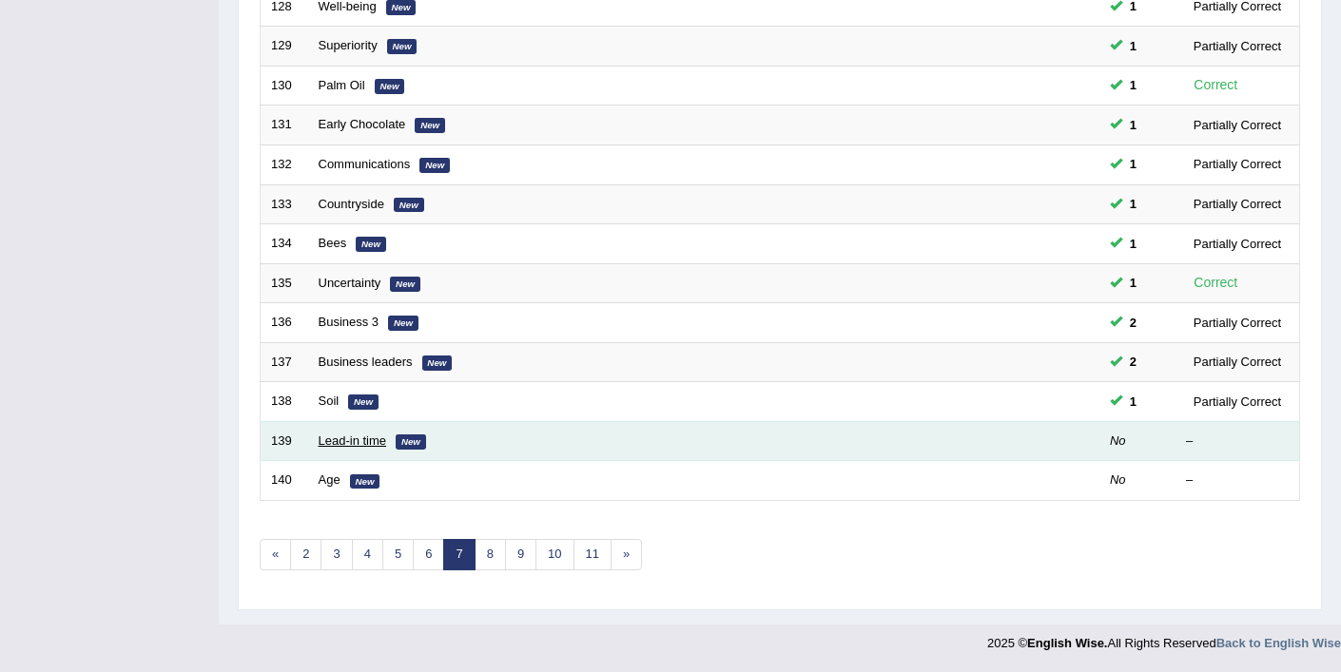
click at [348, 442] on link "Lead-in time" at bounding box center [353, 441] width 68 height 14
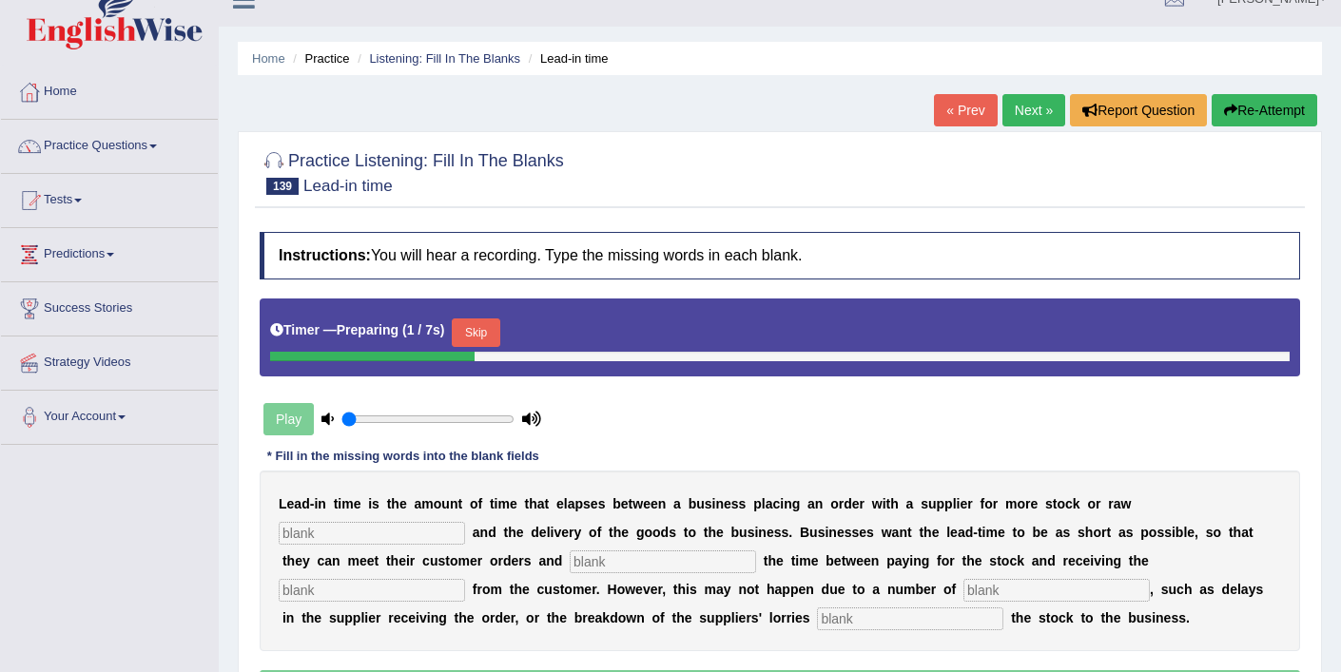
scroll to position [129, 0]
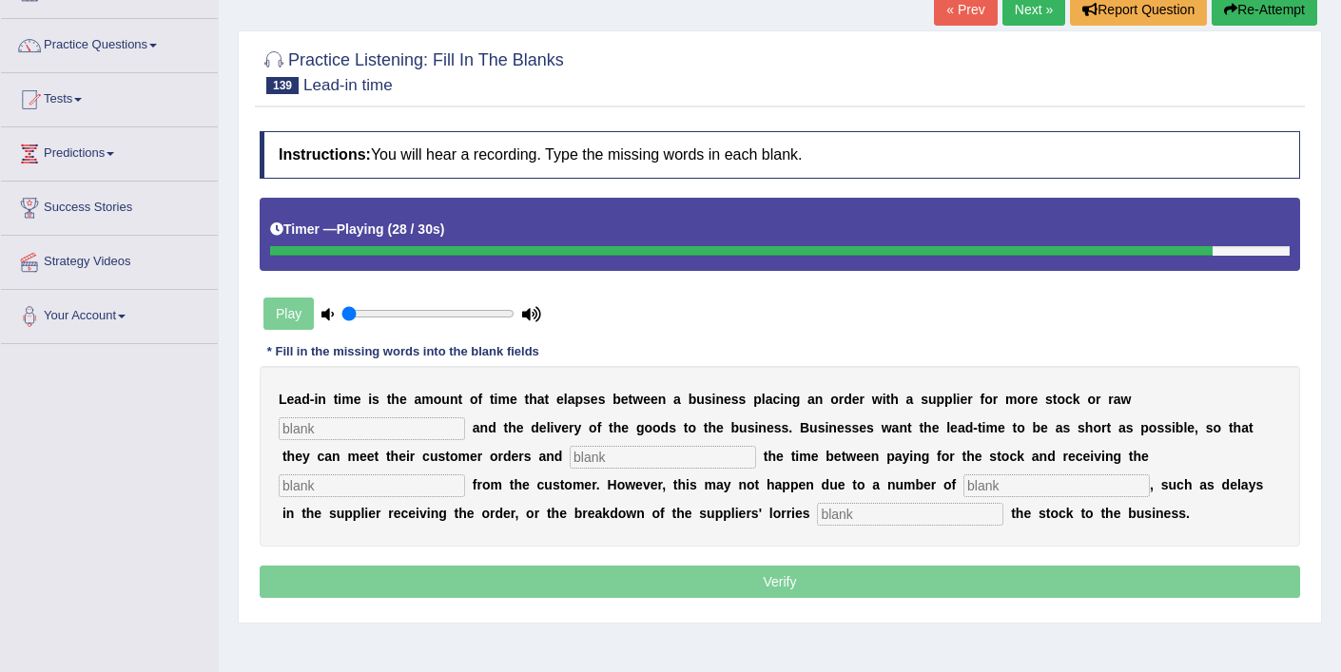
click at [817, 515] on input "text" at bounding box center [910, 514] width 186 height 23
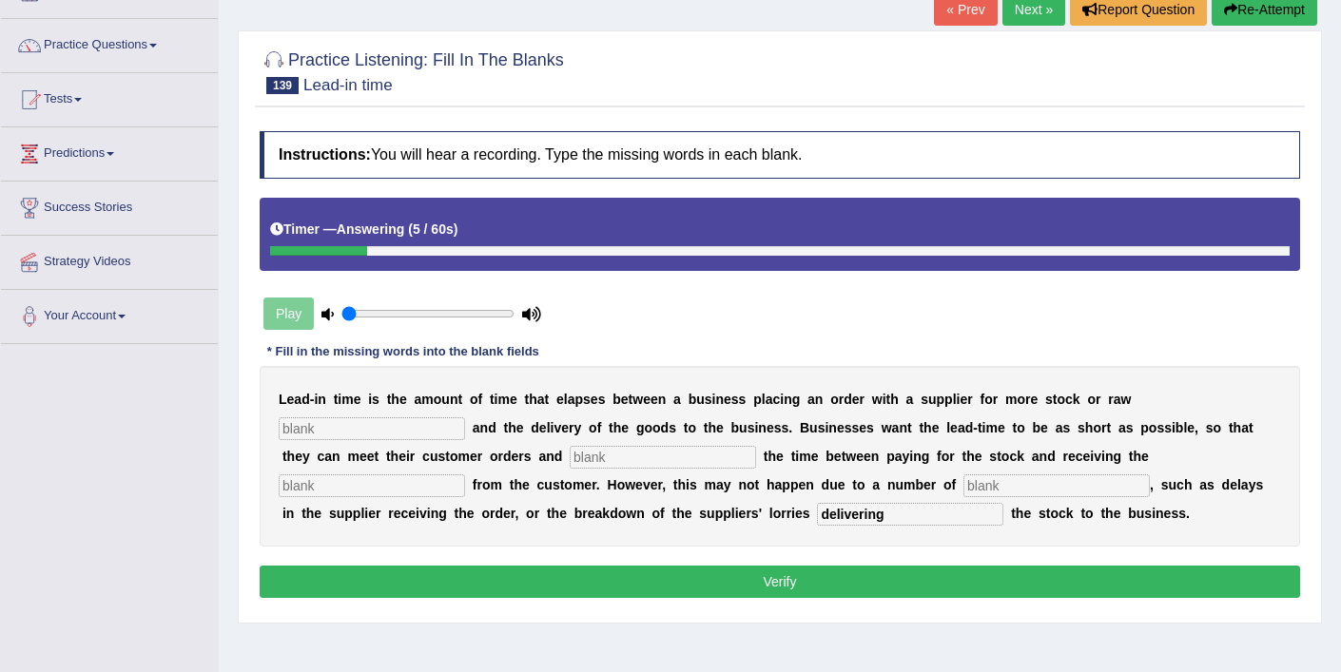
type input "delivering"
click at [408, 438] on input "text" at bounding box center [372, 428] width 186 height 23
type input "materials"
click at [575, 452] on input "text" at bounding box center [663, 457] width 186 height 23
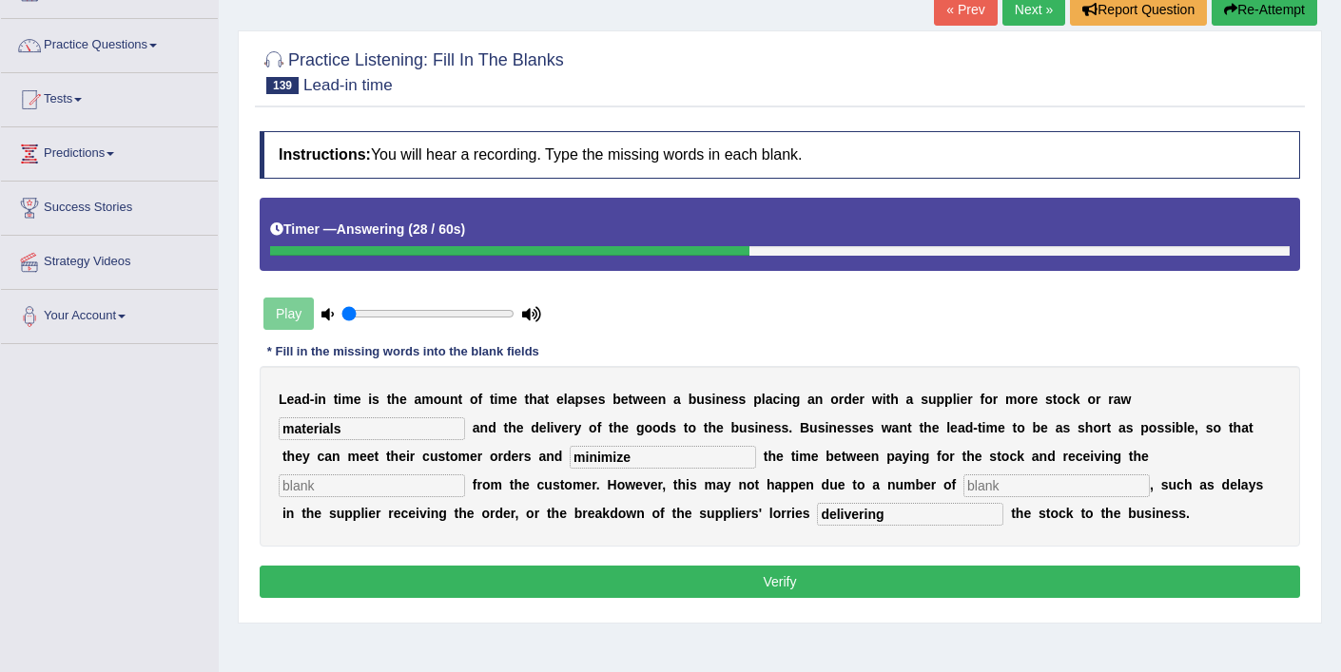
type input "minimize"
click at [465, 475] on input "text" at bounding box center [372, 486] width 186 height 23
type input "feedback"
click at [963, 486] on input "text" at bounding box center [1056, 486] width 186 height 23
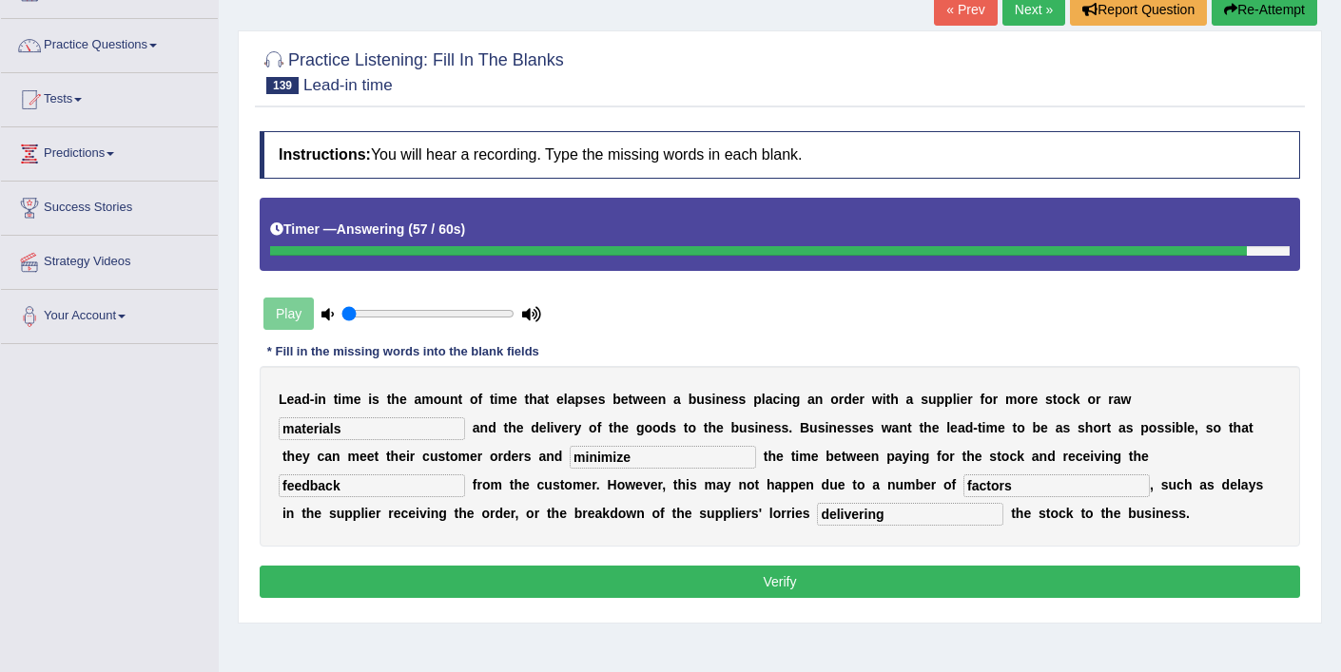
type input "factors"
click at [647, 579] on button "Verify" at bounding box center [780, 582] width 1040 height 32
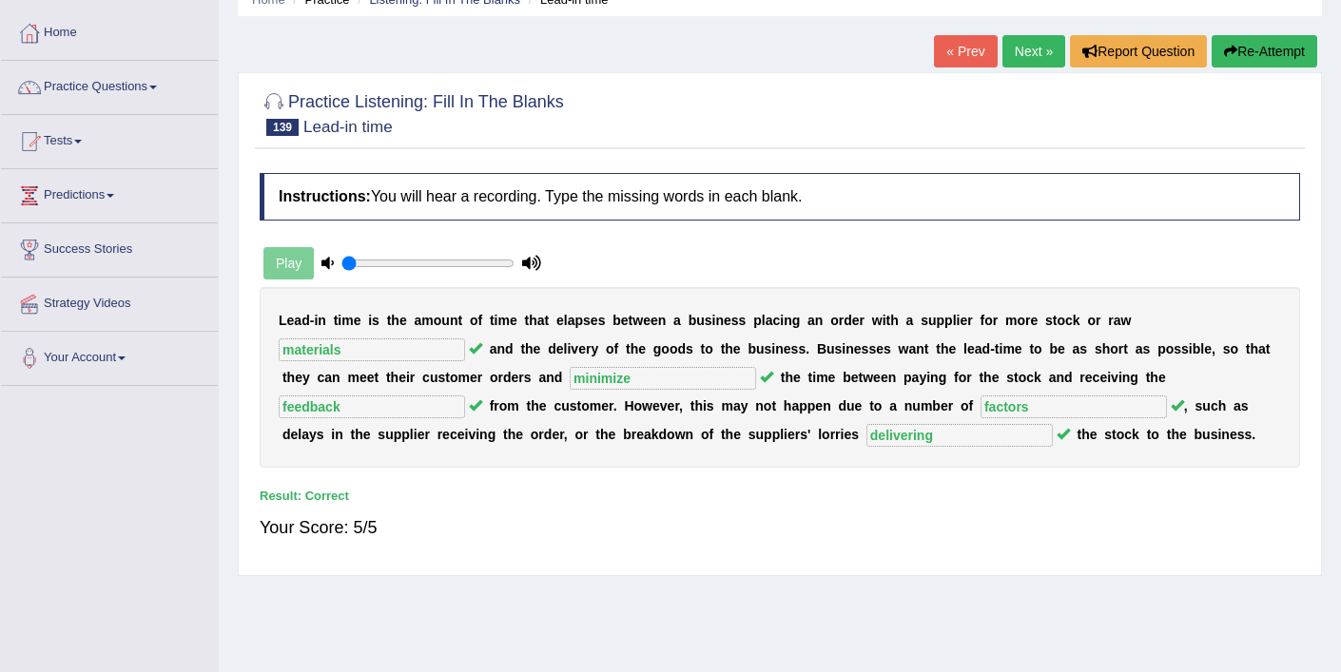
scroll to position [0, 0]
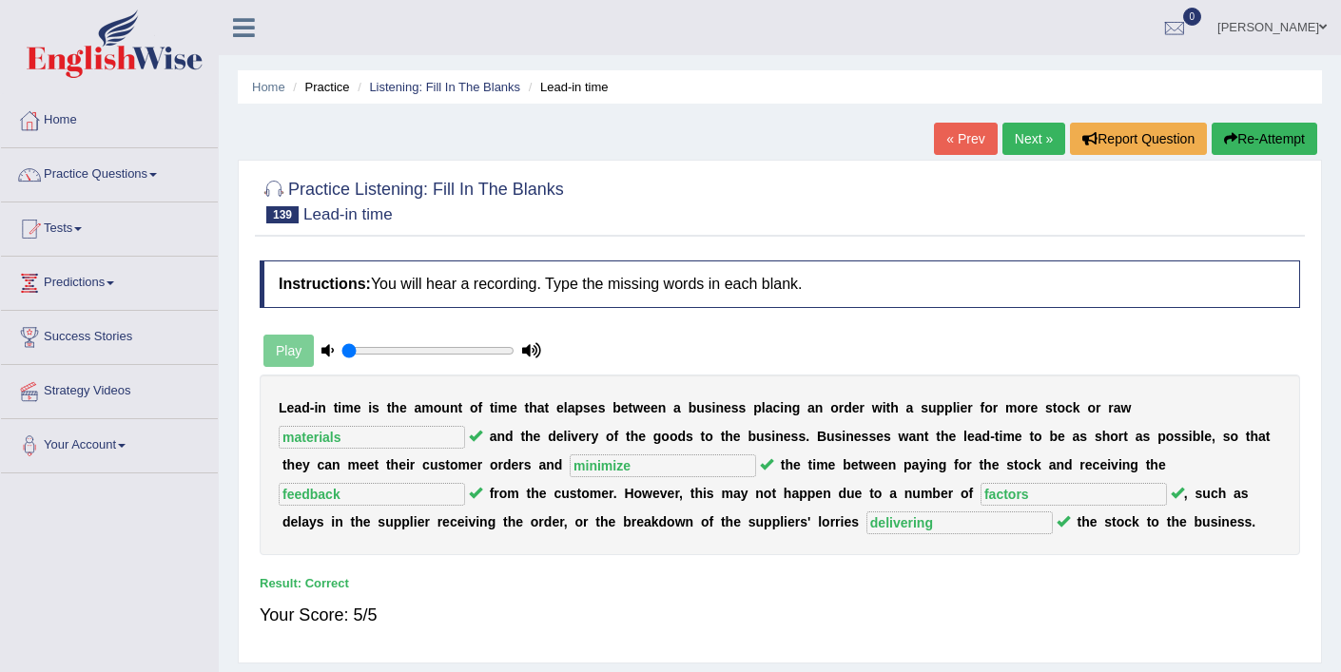
click at [1024, 144] on link "Next »" at bounding box center [1033, 139] width 63 height 32
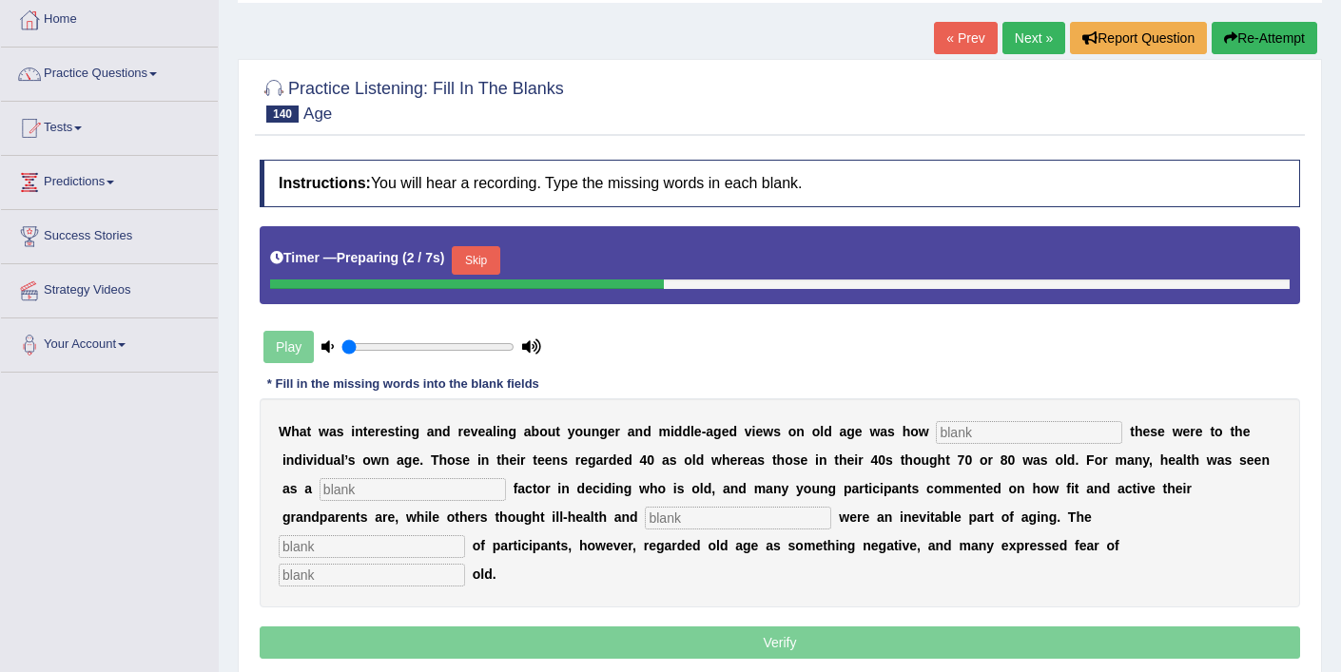
scroll to position [326, 0]
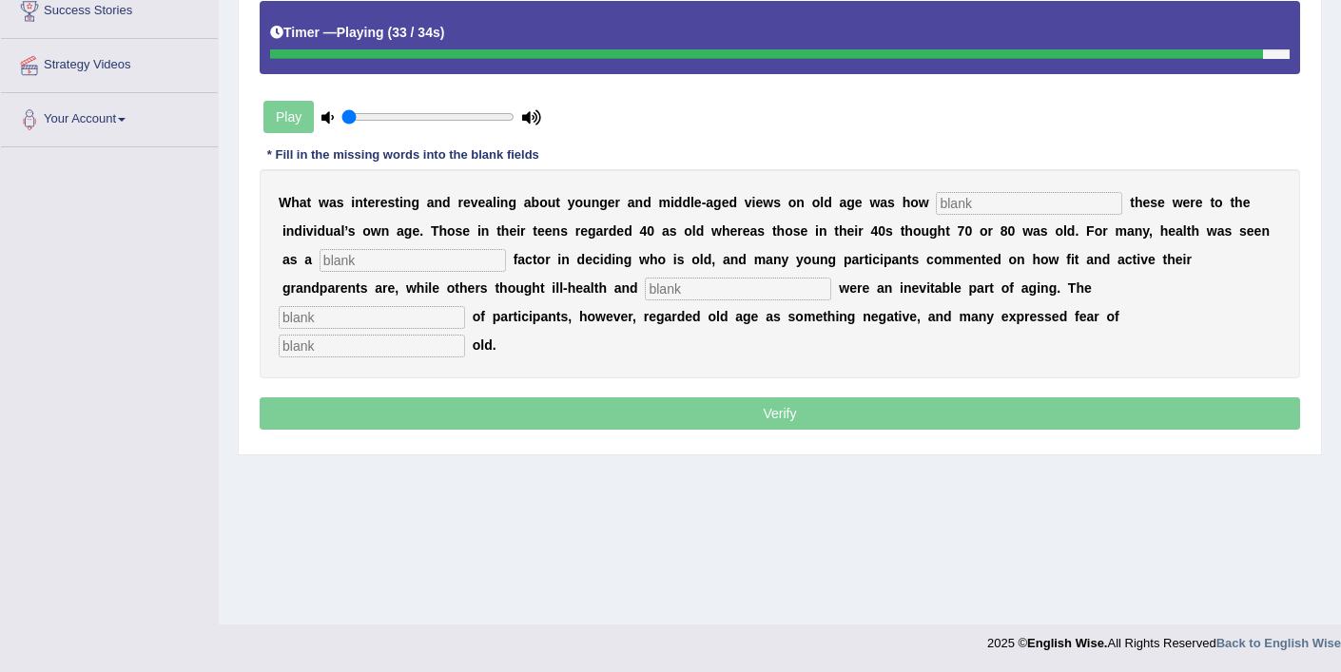
click at [465, 335] on input "text" at bounding box center [372, 346] width 186 height 23
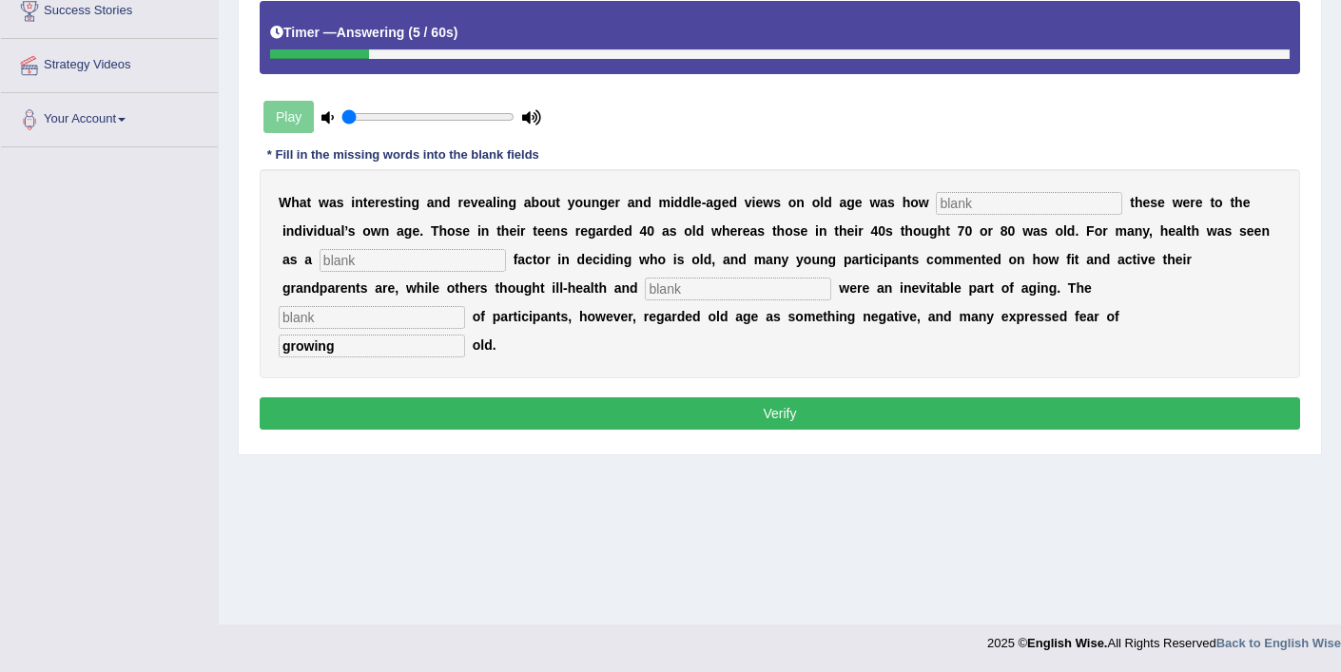
type input "growing"
click at [972, 201] on input "text" at bounding box center [1029, 203] width 186 height 23
type input "relatively"
click at [338, 261] on input "text" at bounding box center [413, 260] width 186 height 23
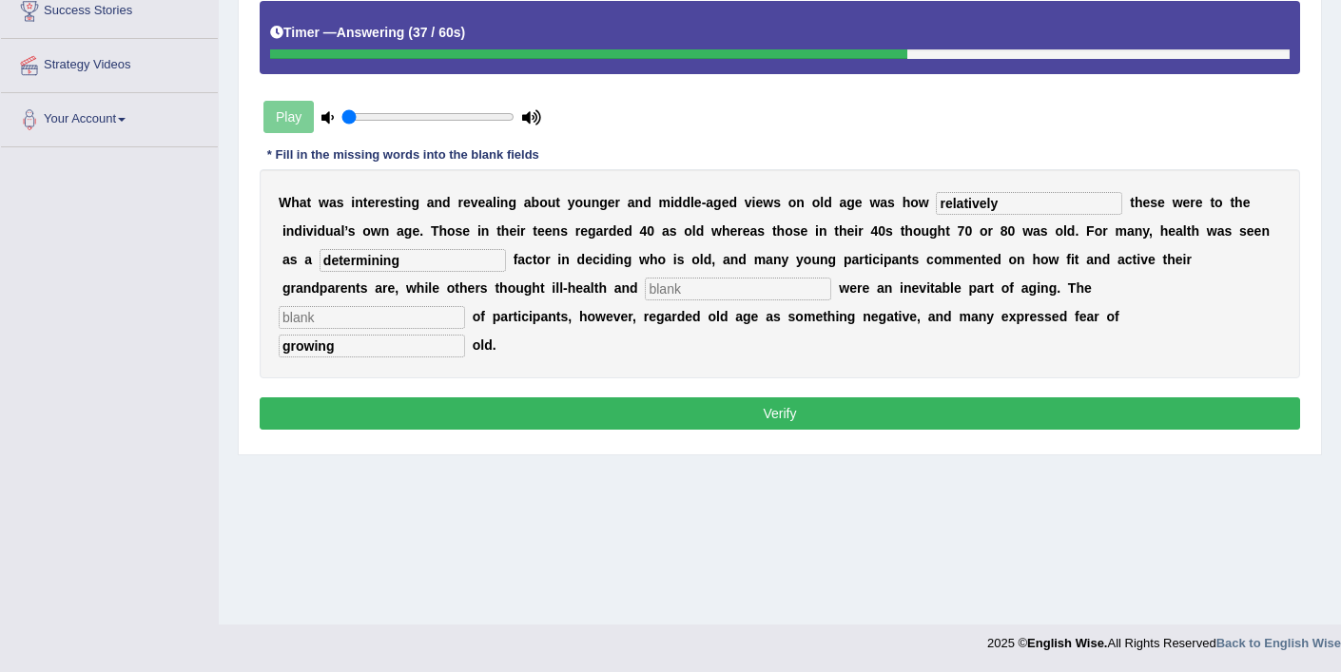
type input "determining"
click at [645, 293] on input "text" at bounding box center [738, 289] width 186 height 23
type input "dependence"
click at [465, 306] on input "text" at bounding box center [372, 317] width 186 height 23
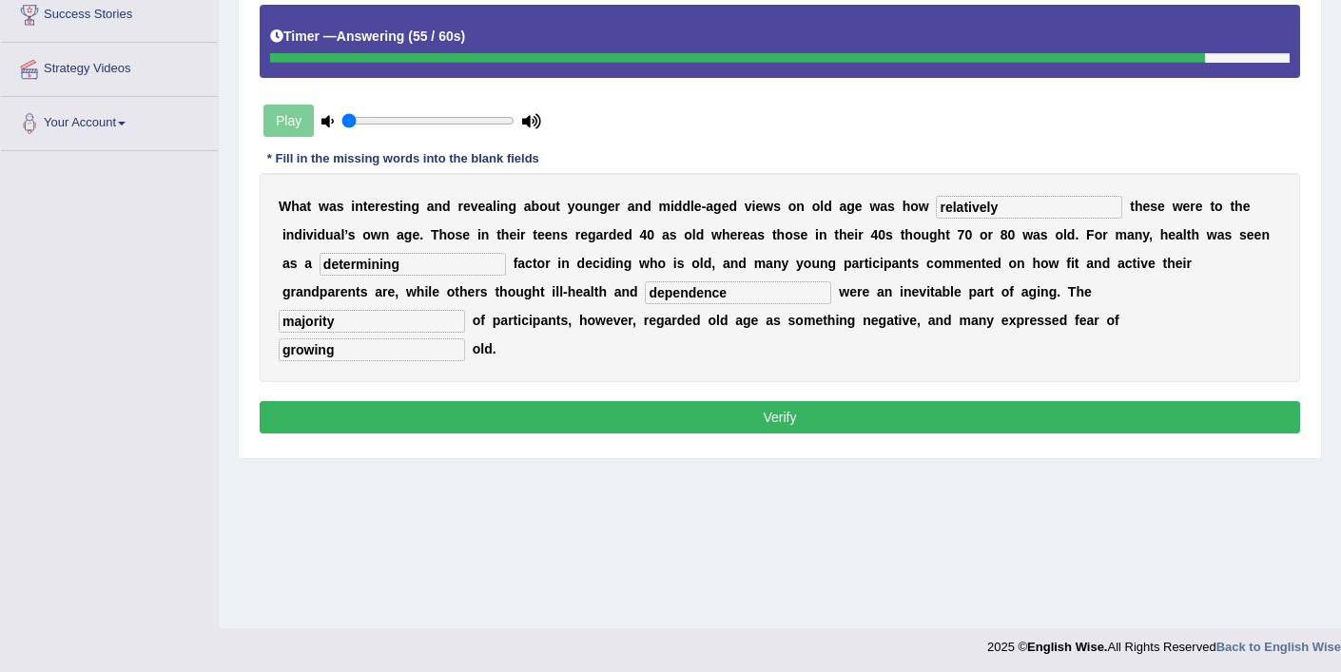
scroll to position [322, 0]
type input "majority"
click at [645, 293] on input "dependence" at bounding box center [738, 292] width 186 height 23
type input "dependance"
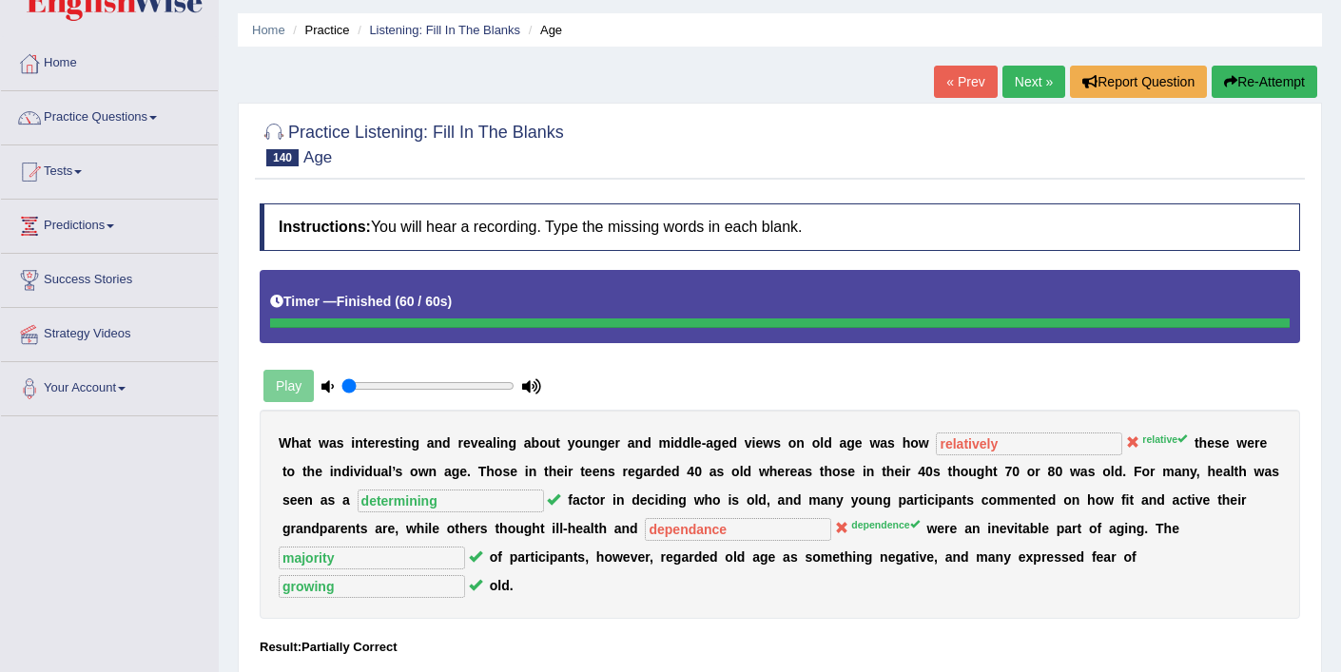
scroll to position [0, 0]
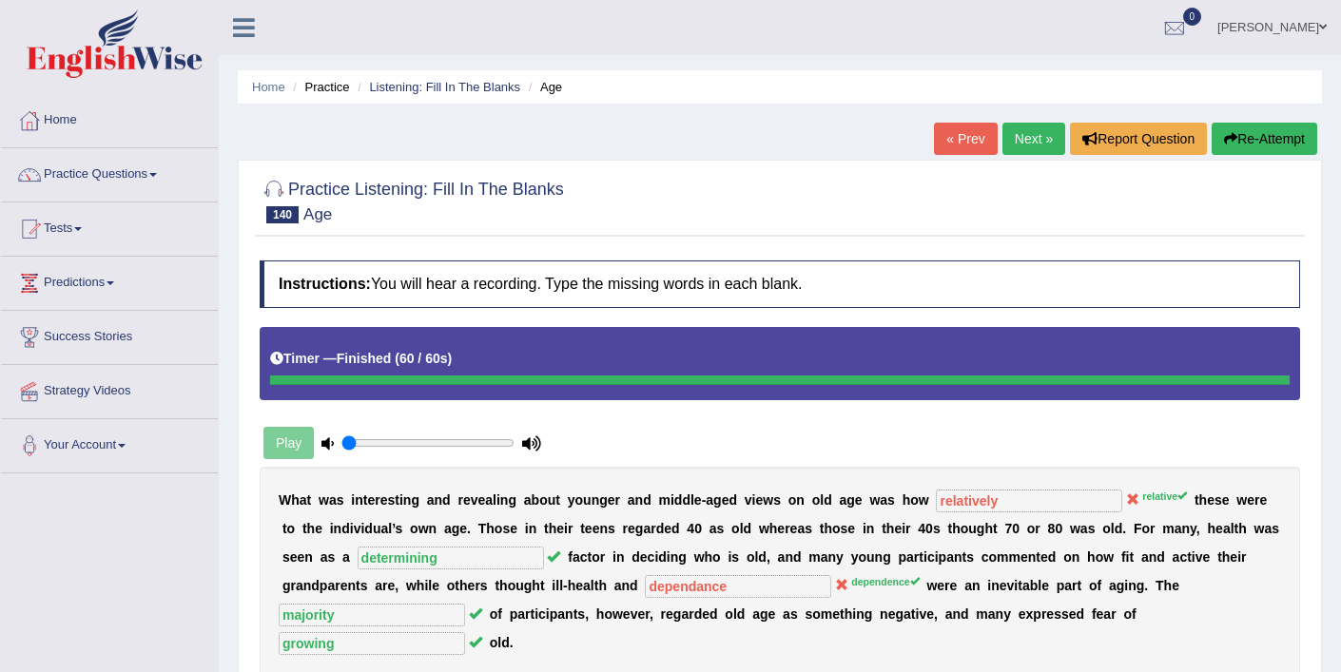
click at [1033, 141] on link "Next »" at bounding box center [1033, 139] width 63 height 32
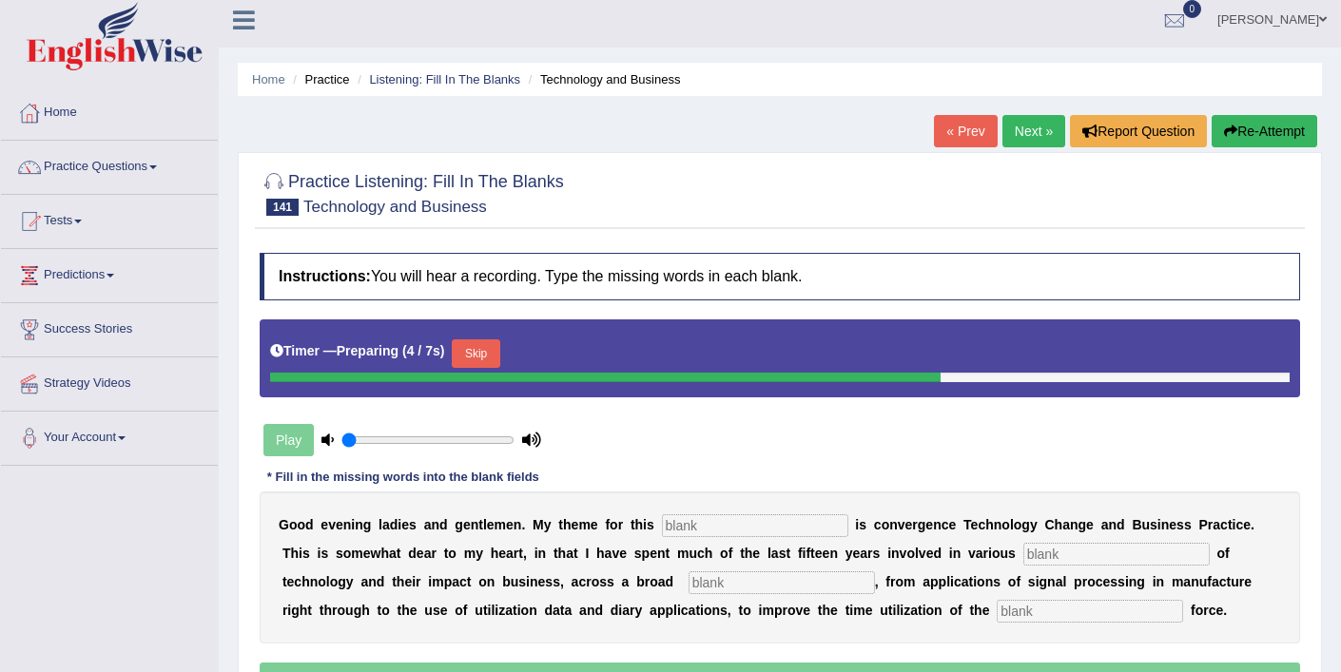
scroll to position [33, 0]
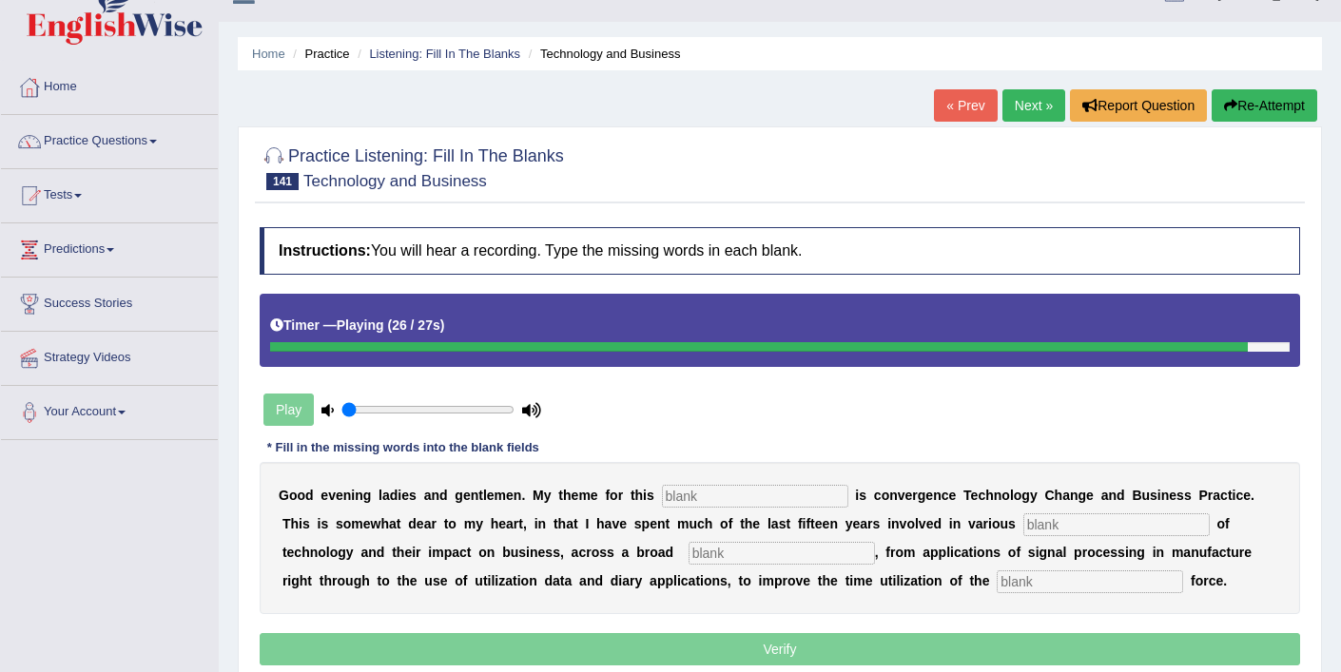
click at [997, 581] on input "text" at bounding box center [1090, 582] width 186 height 23
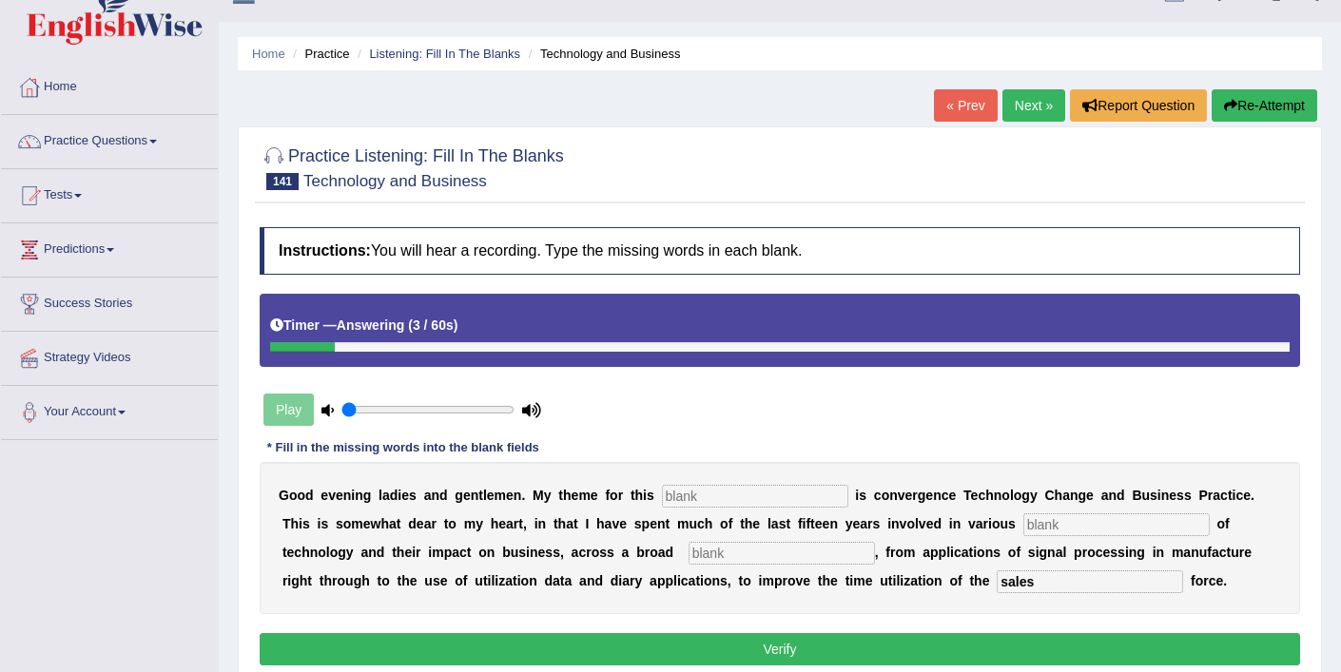
type input "sales"
click at [742, 497] on input "text" at bounding box center [755, 496] width 186 height 23
type input "session"
click at [1023, 523] on input "text" at bounding box center [1116, 525] width 186 height 23
type input "aspects"
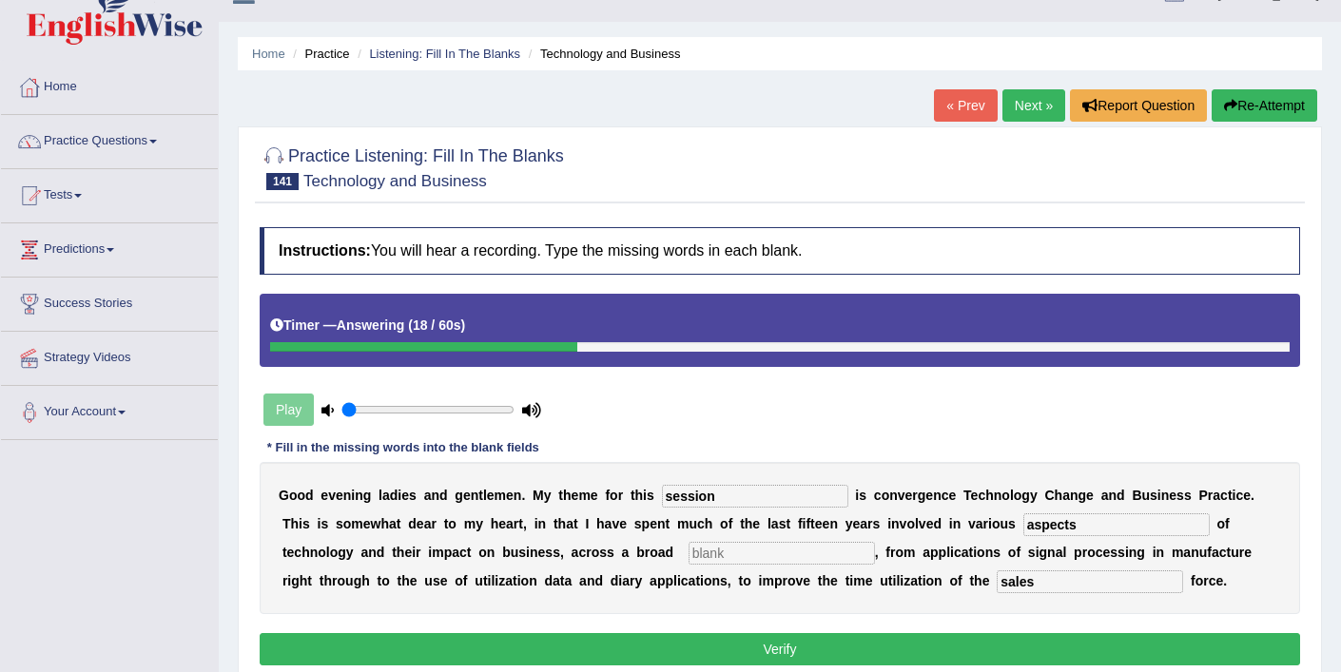
click at [688, 559] on input "text" at bounding box center [781, 553] width 186 height 23
type input "spectrum"
click at [623, 650] on button "Verify" at bounding box center [780, 649] width 1040 height 32
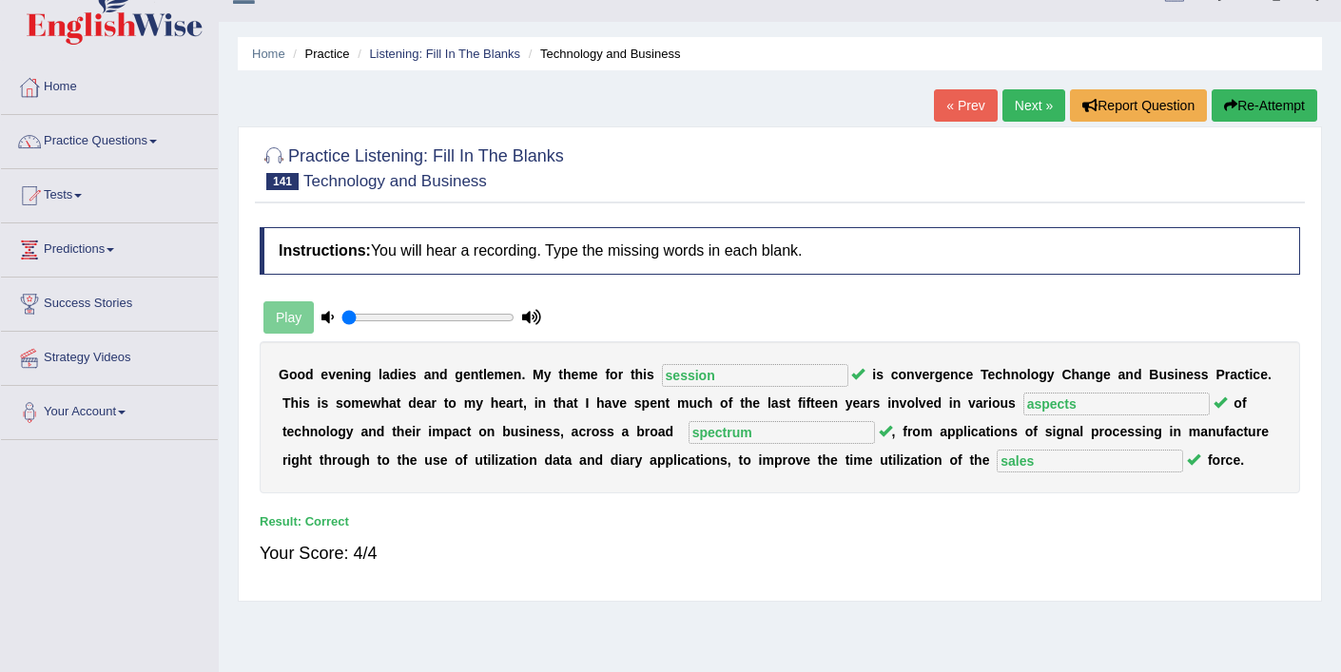
click at [1004, 112] on link "Next »" at bounding box center [1033, 105] width 63 height 32
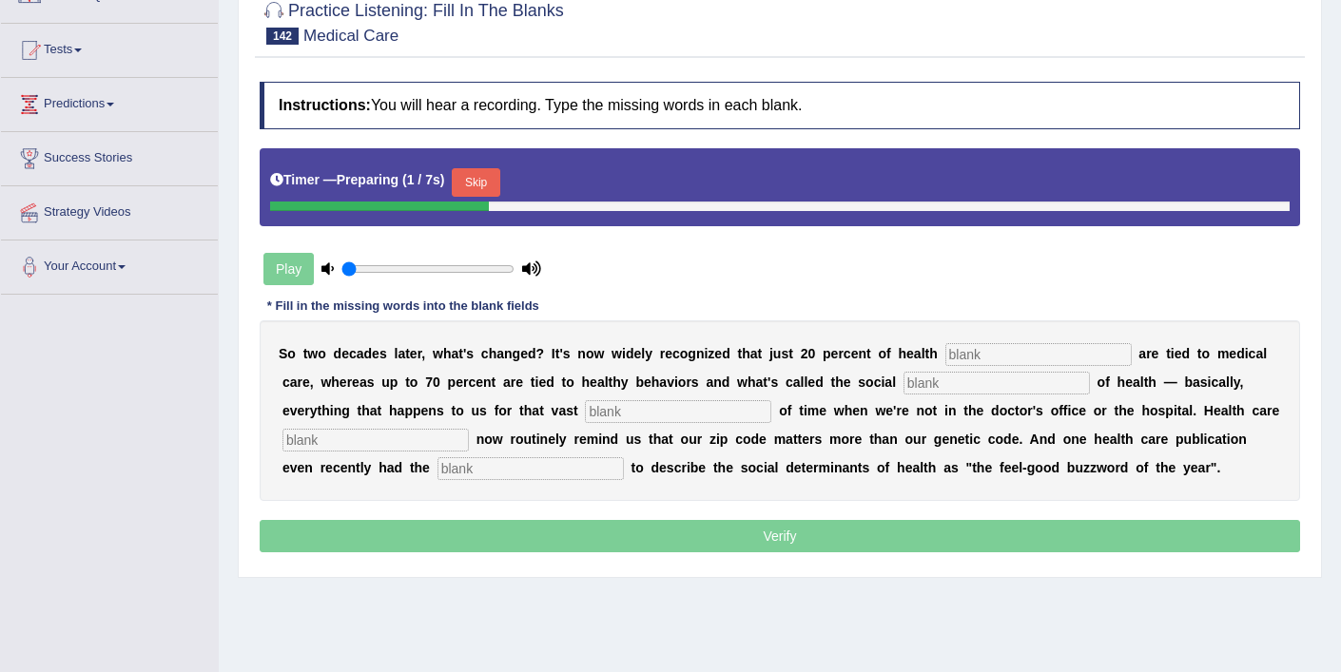
scroll to position [171, 0]
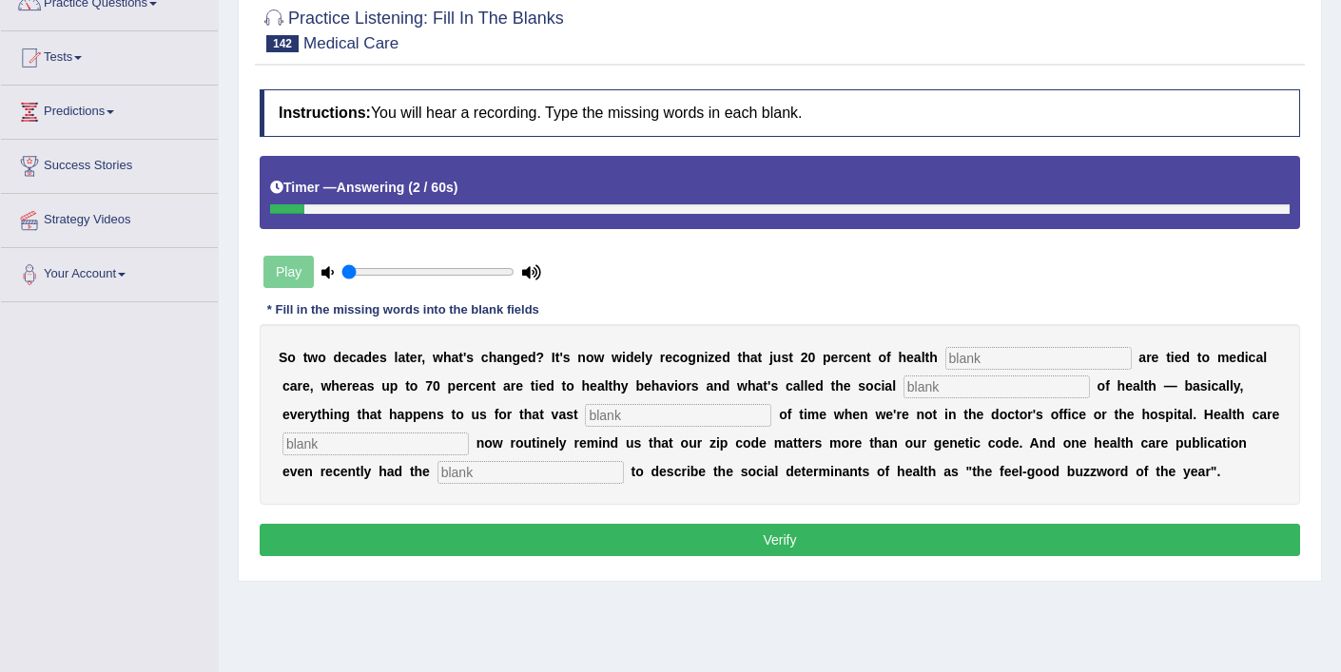
click at [501, 482] on input "text" at bounding box center [530, 472] width 186 height 23
type input "publication"
click at [962, 357] on input "text" at bounding box center [1038, 358] width 186 height 23
type input "outcomes"
click at [903, 389] on input "text" at bounding box center [996, 387] width 186 height 23
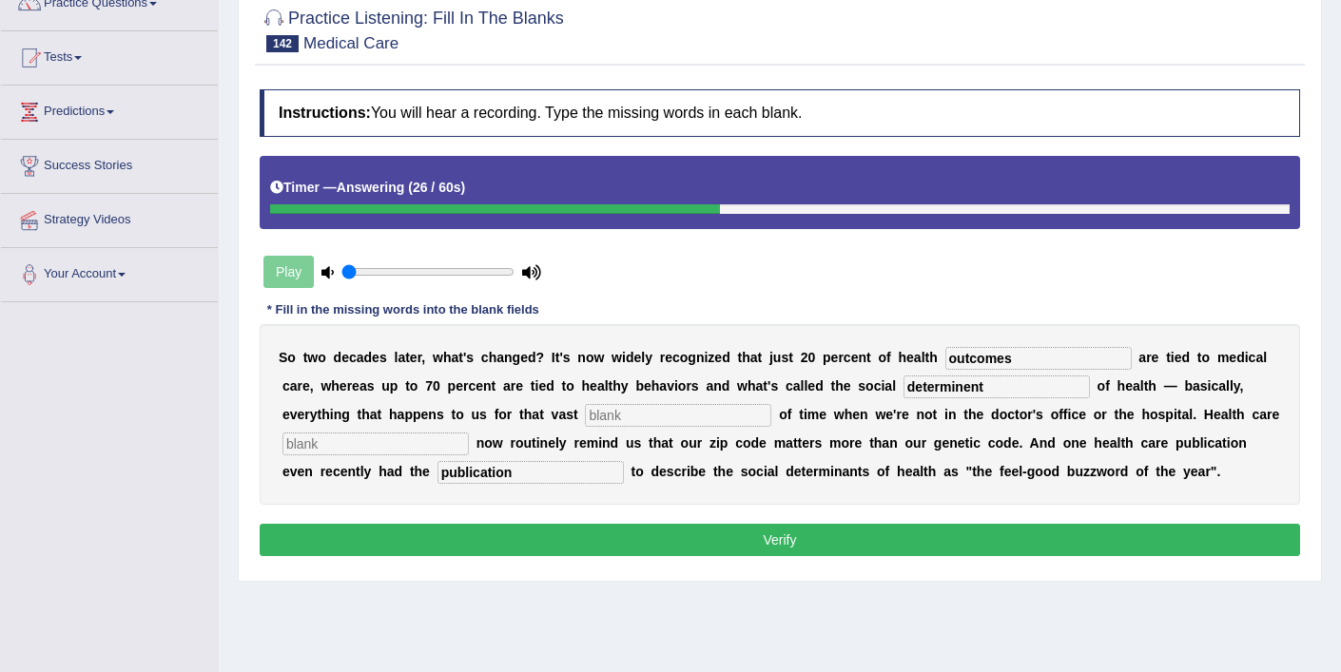
type input "determinent"
click at [625, 425] on input "text" at bounding box center [678, 415] width 186 height 23
type input "majority"
click at [391, 446] on input "text" at bounding box center [375, 444] width 186 height 23
type input "executives"
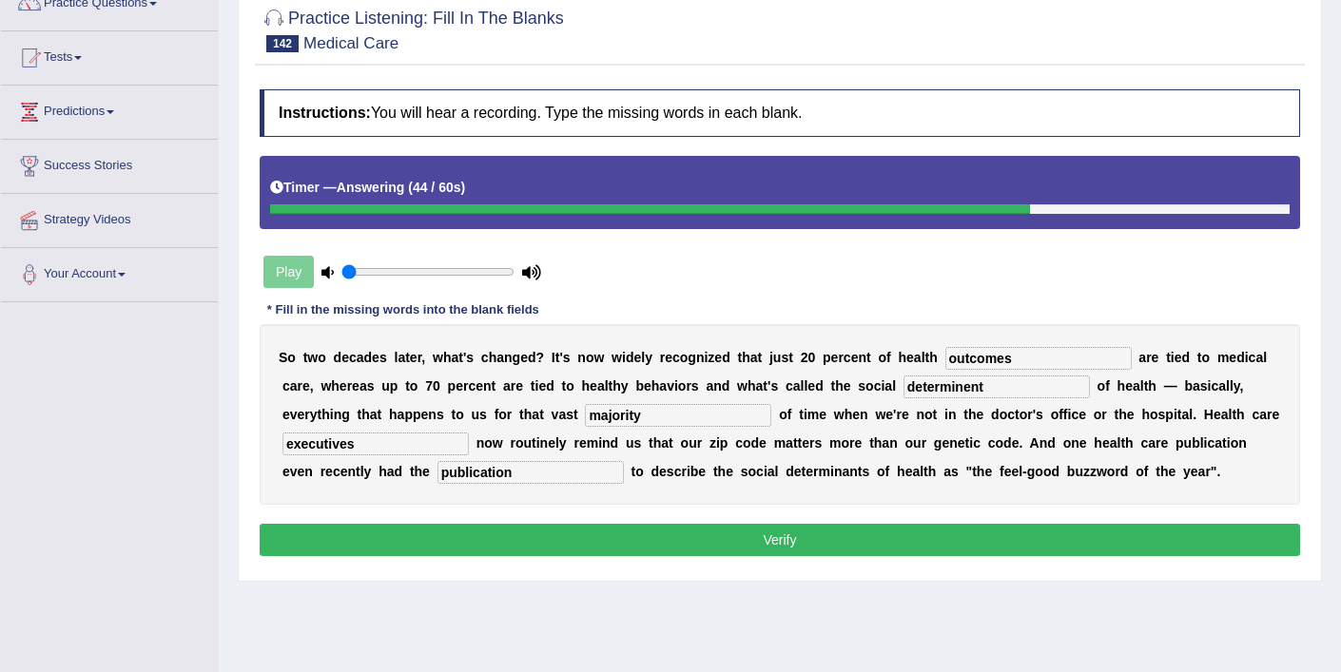
click at [739, 540] on button "Verify" at bounding box center [780, 540] width 1040 height 32
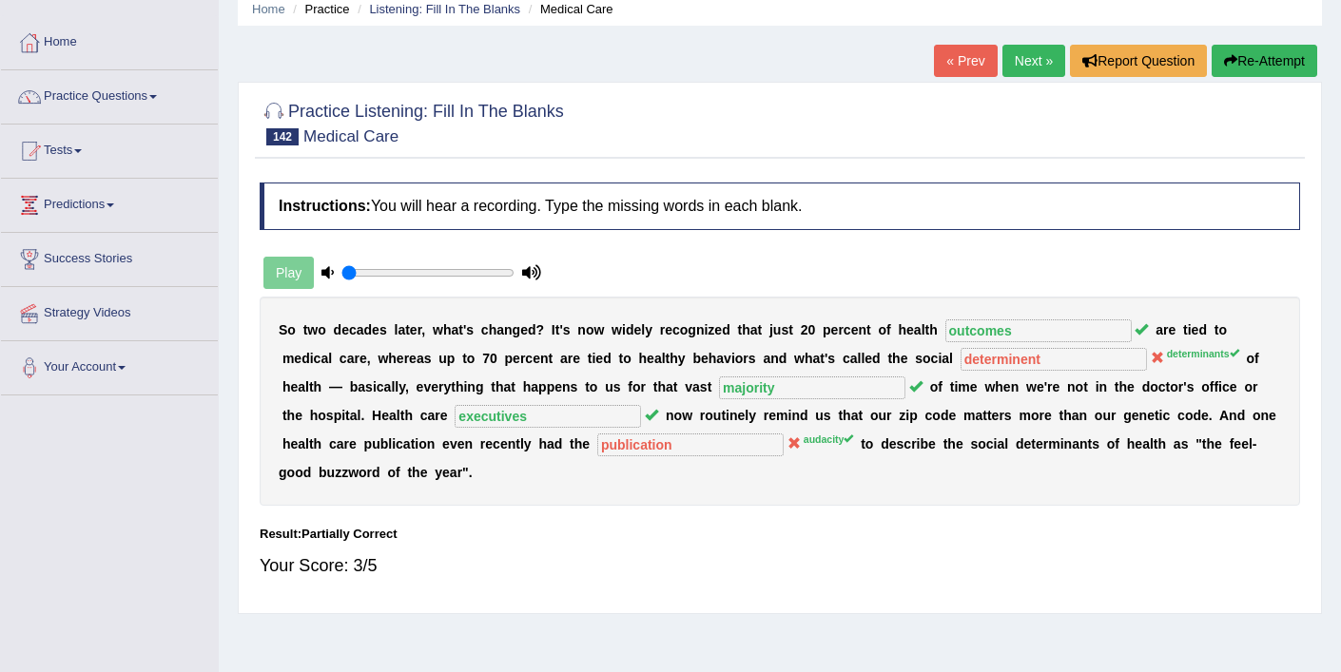
scroll to position [78, 0]
click at [1008, 61] on link "Next »" at bounding box center [1033, 61] width 63 height 32
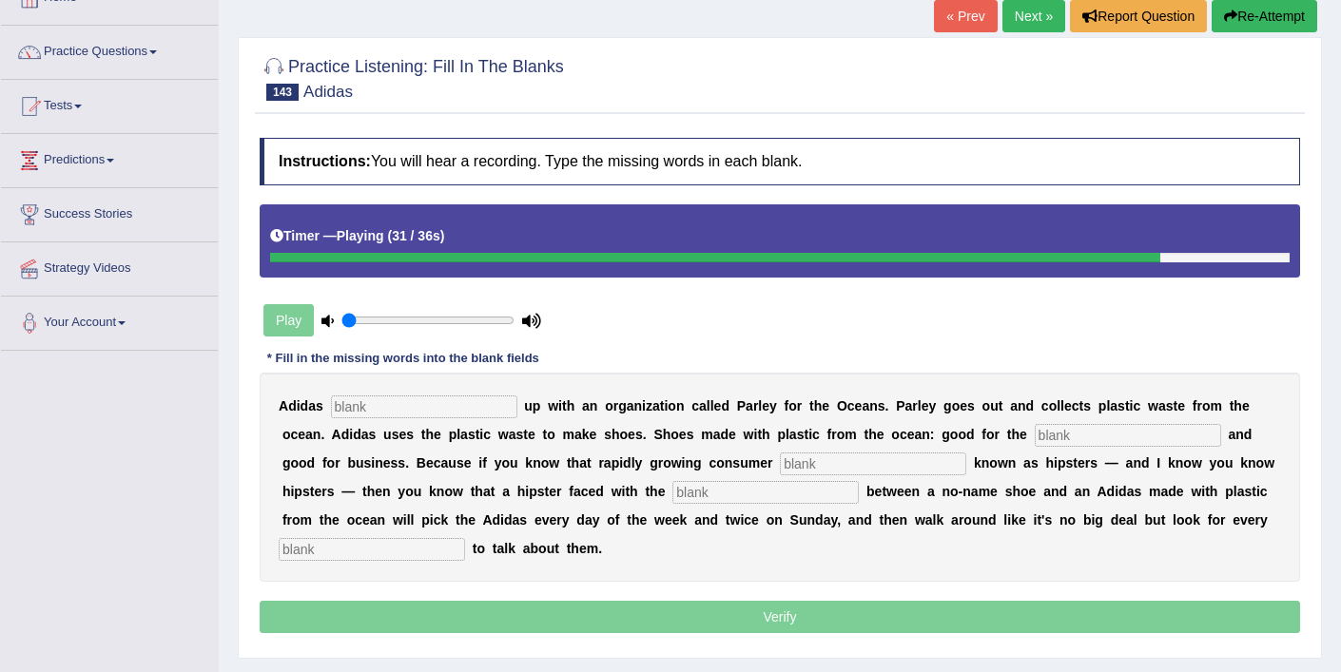
scroll to position [121, 0]
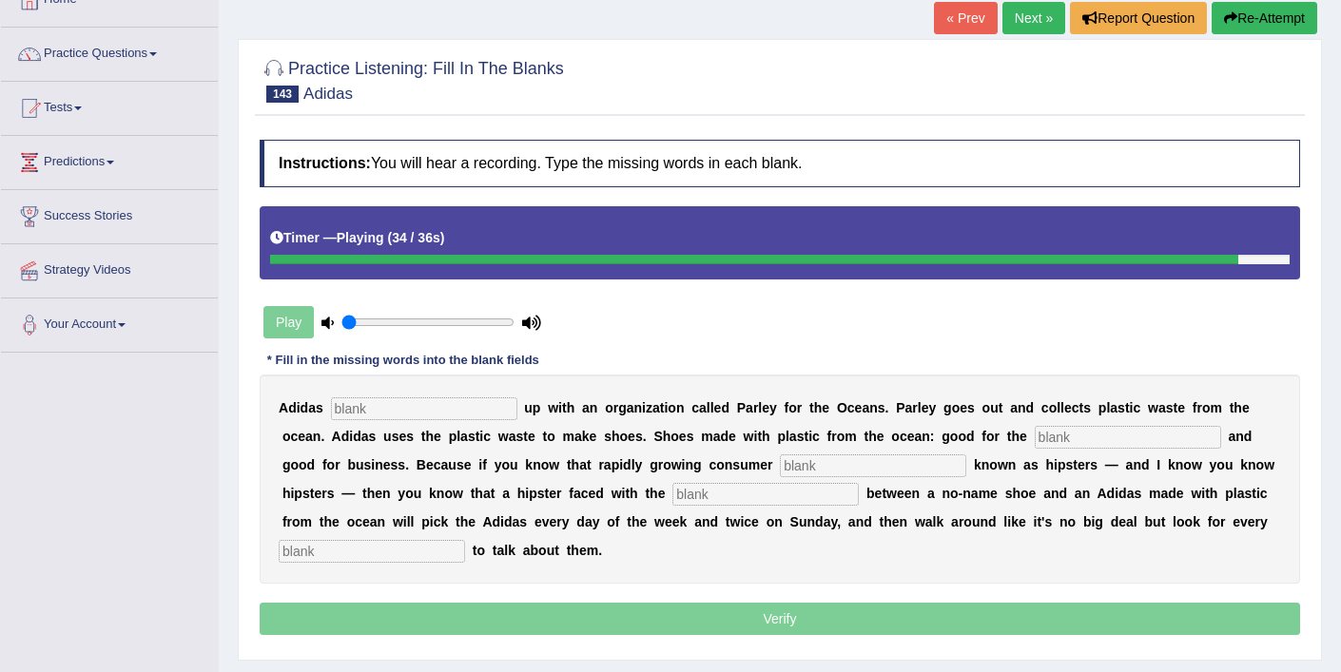
click at [362, 559] on input "text" at bounding box center [372, 551] width 186 height 23
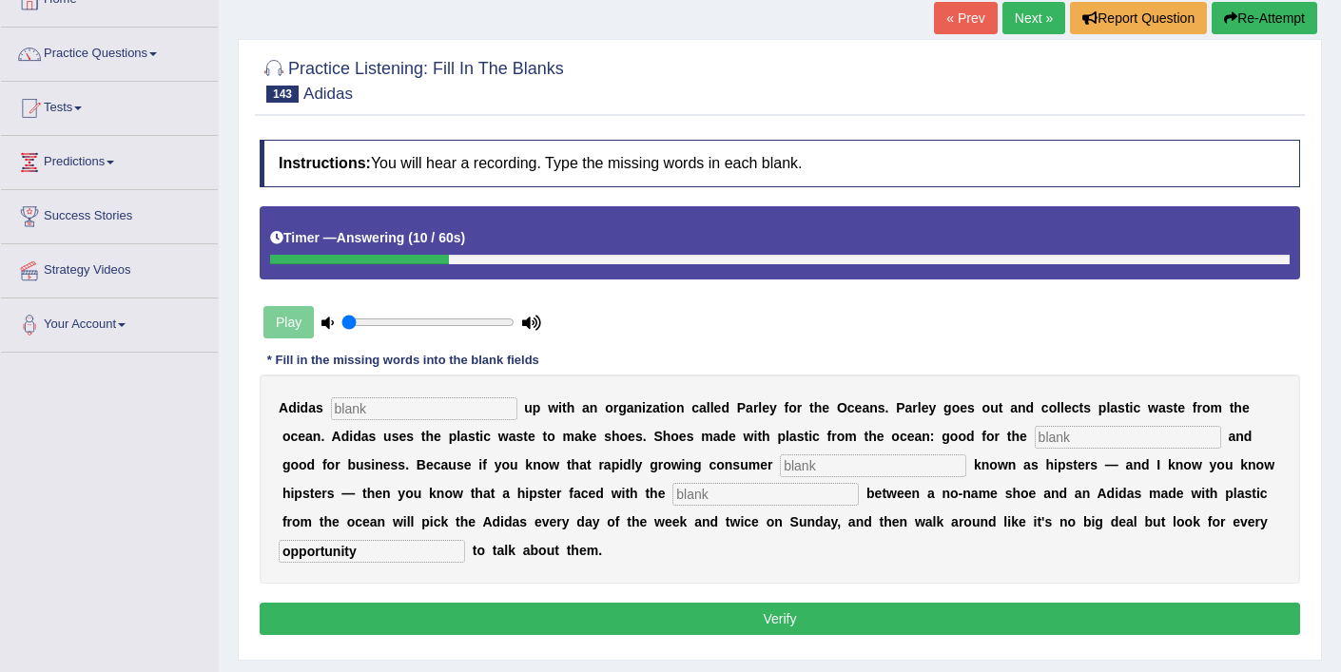
type input "opportunity"
click at [389, 409] on input "text" at bounding box center [424, 408] width 186 height 23
type input "team"
click at [1050, 435] on input "text" at bounding box center [1128, 437] width 186 height 23
type input "environment"
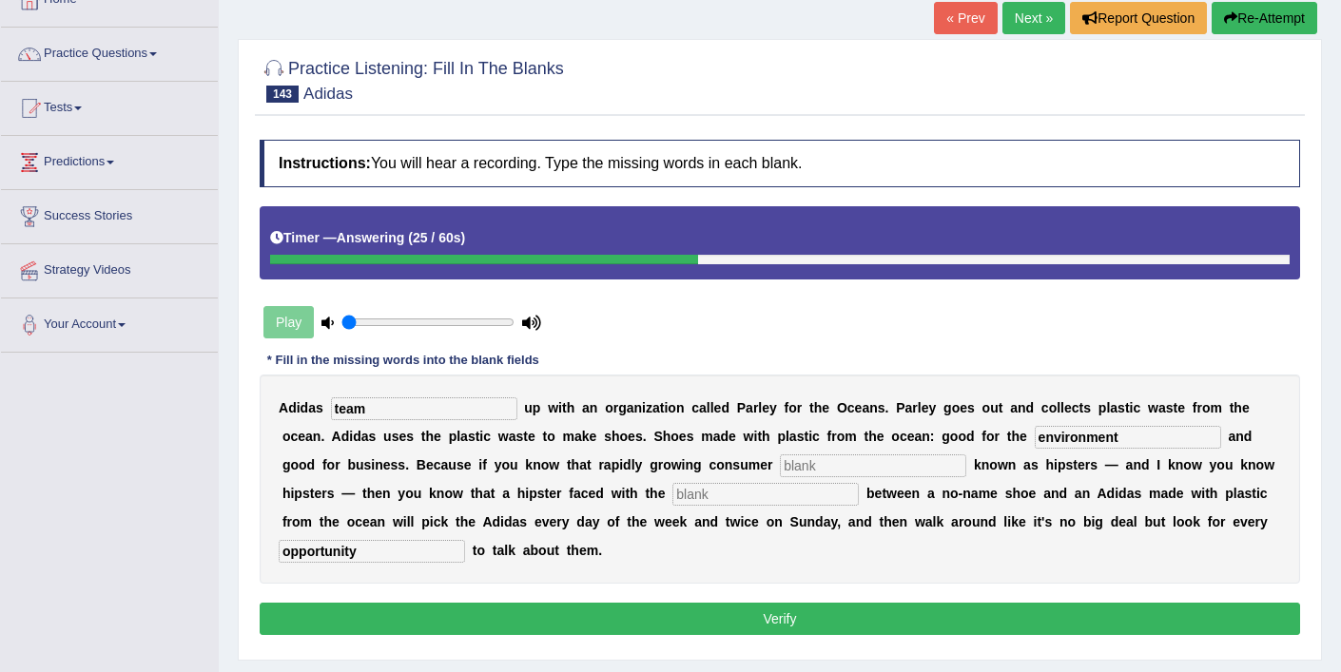
click at [841, 471] on input "text" at bounding box center [873, 466] width 186 height 23
type input "segment"
click at [724, 500] on input "text" at bounding box center [765, 494] width 186 height 23
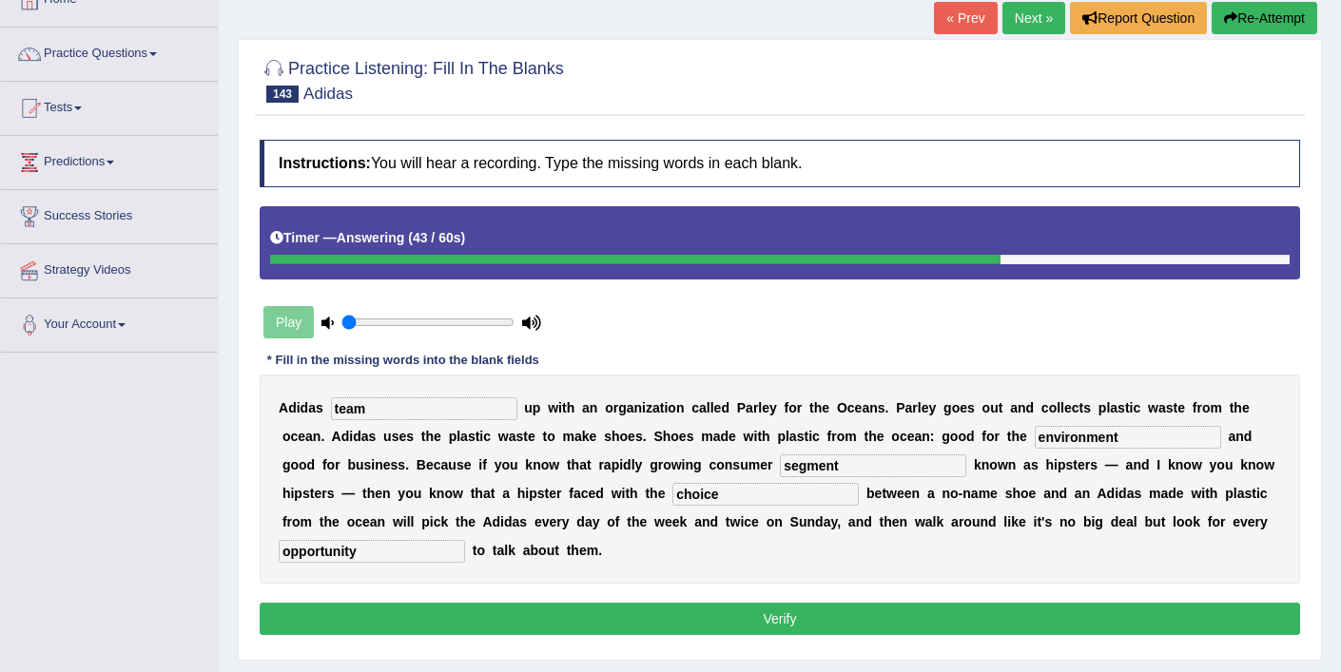
type input "choice"
click at [680, 611] on button "Verify" at bounding box center [780, 619] width 1040 height 32
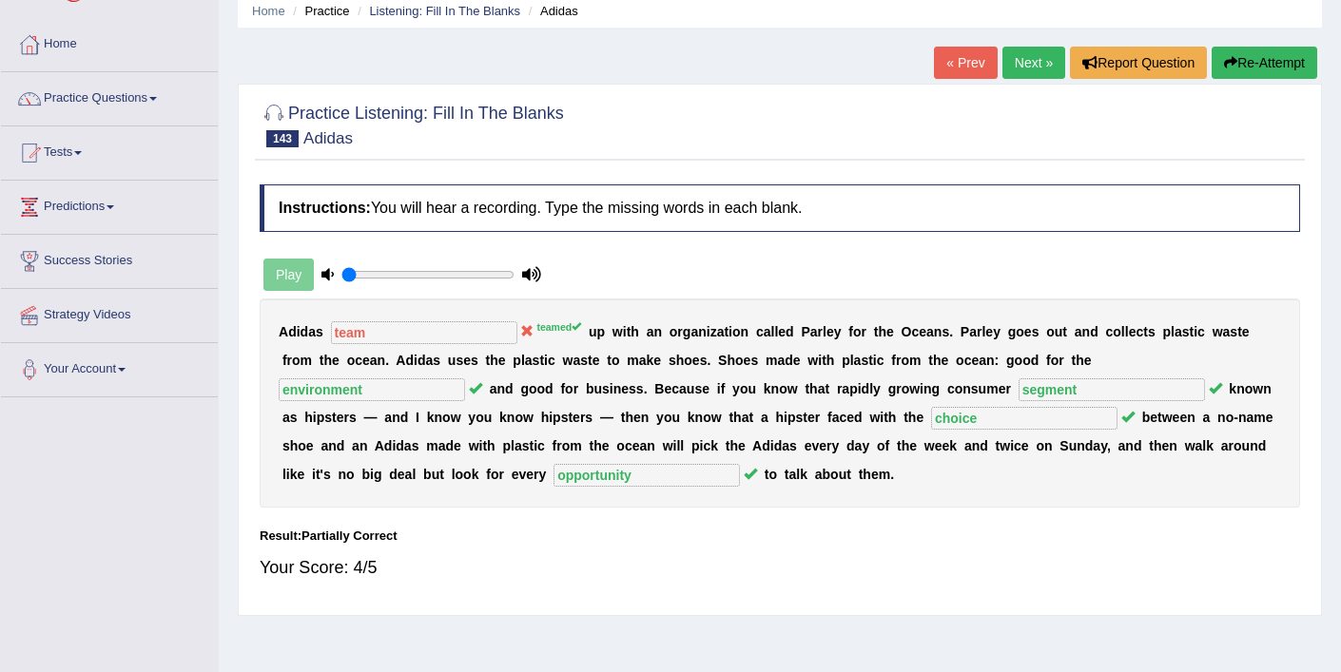
scroll to position [0, 0]
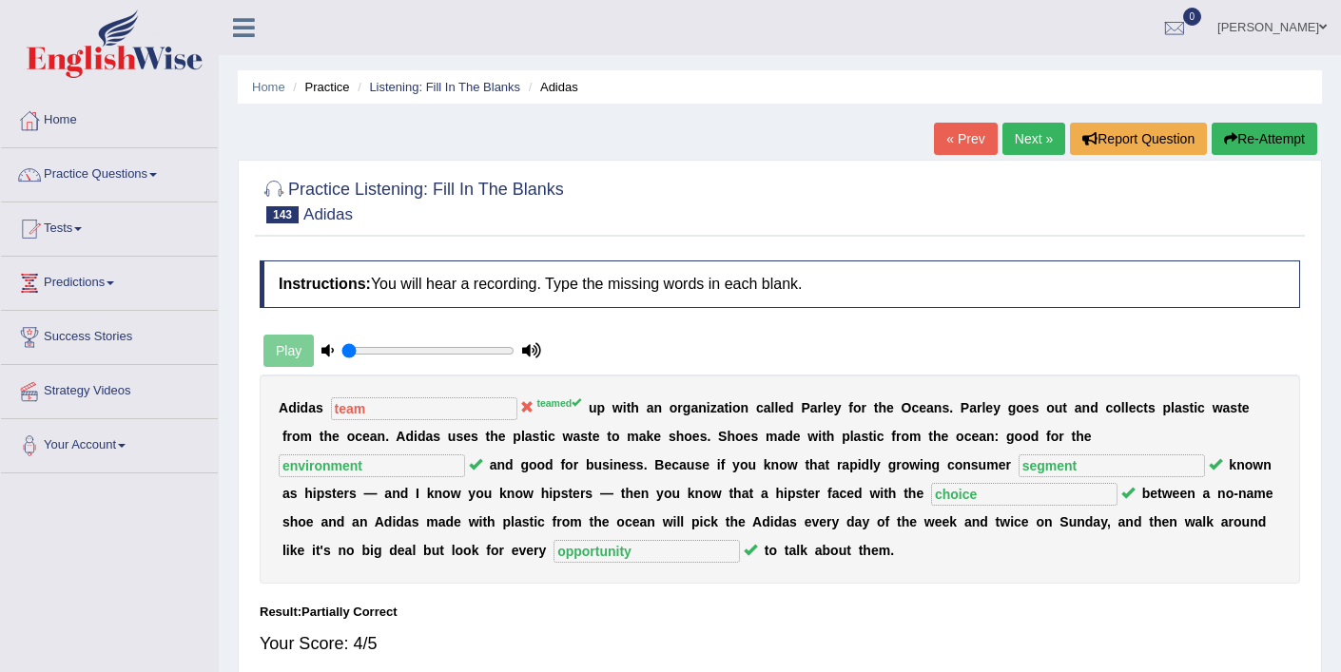
click at [1002, 145] on link "Next »" at bounding box center [1033, 139] width 63 height 32
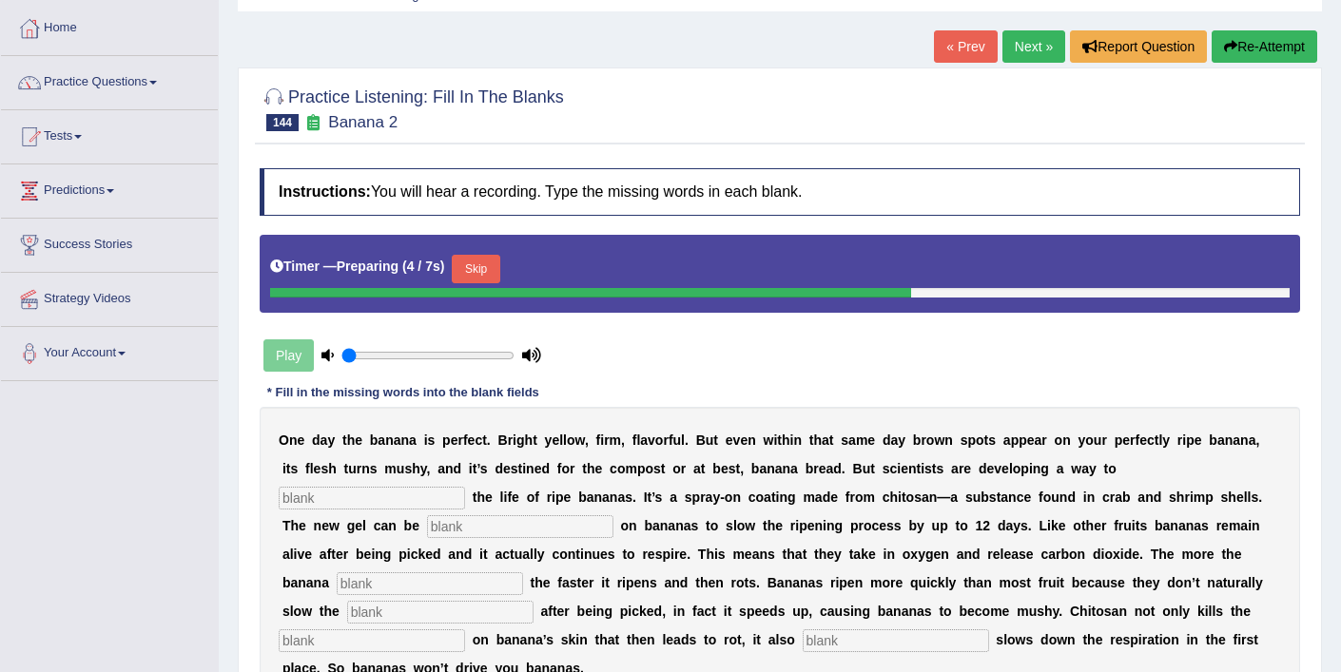
scroll to position [92, 0]
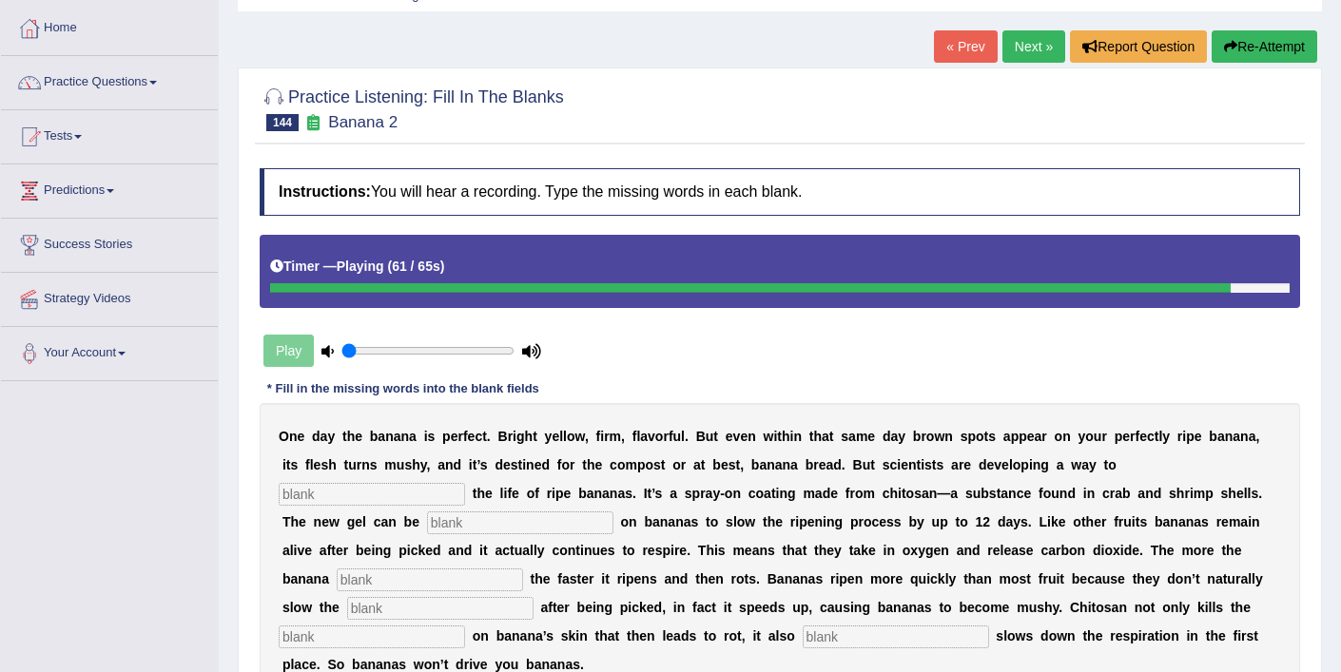
click at [803, 644] on input "text" at bounding box center [896, 637] width 186 height 23
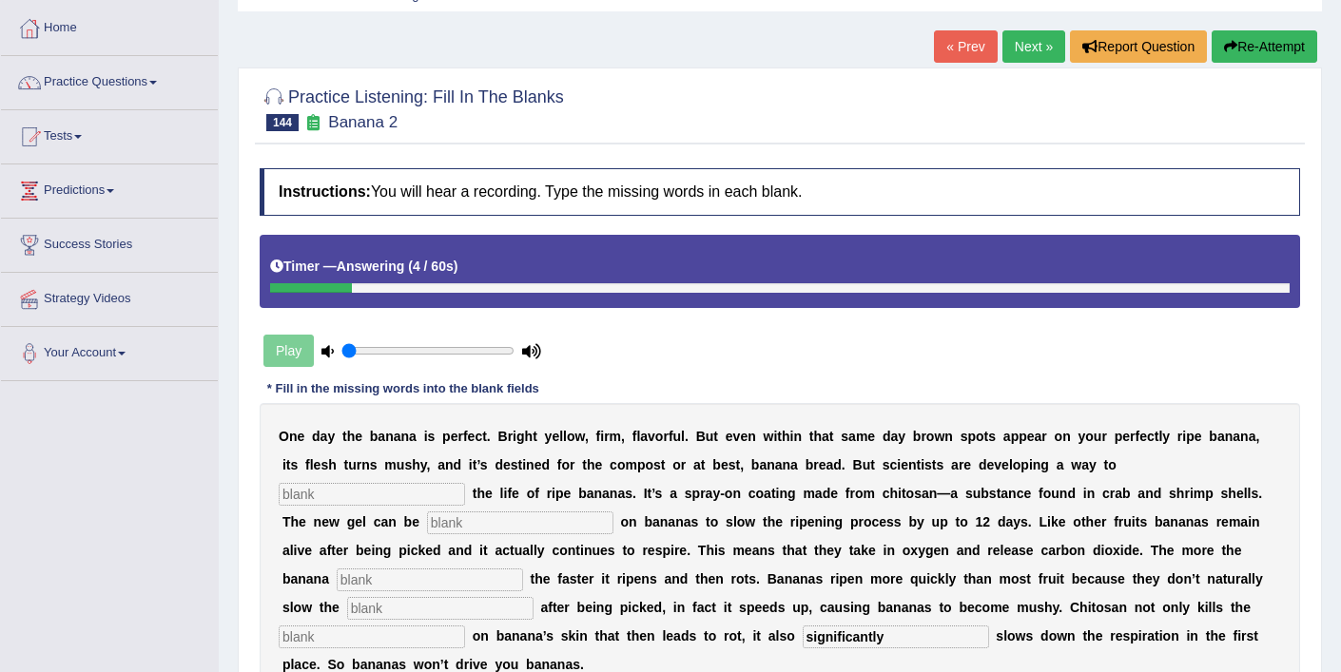
type input "significantly"
click at [465, 483] on input "text" at bounding box center [372, 494] width 186 height 23
type input "extend"
click at [427, 524] on input "text" at bounding box center [520, 523] width 186 height 23
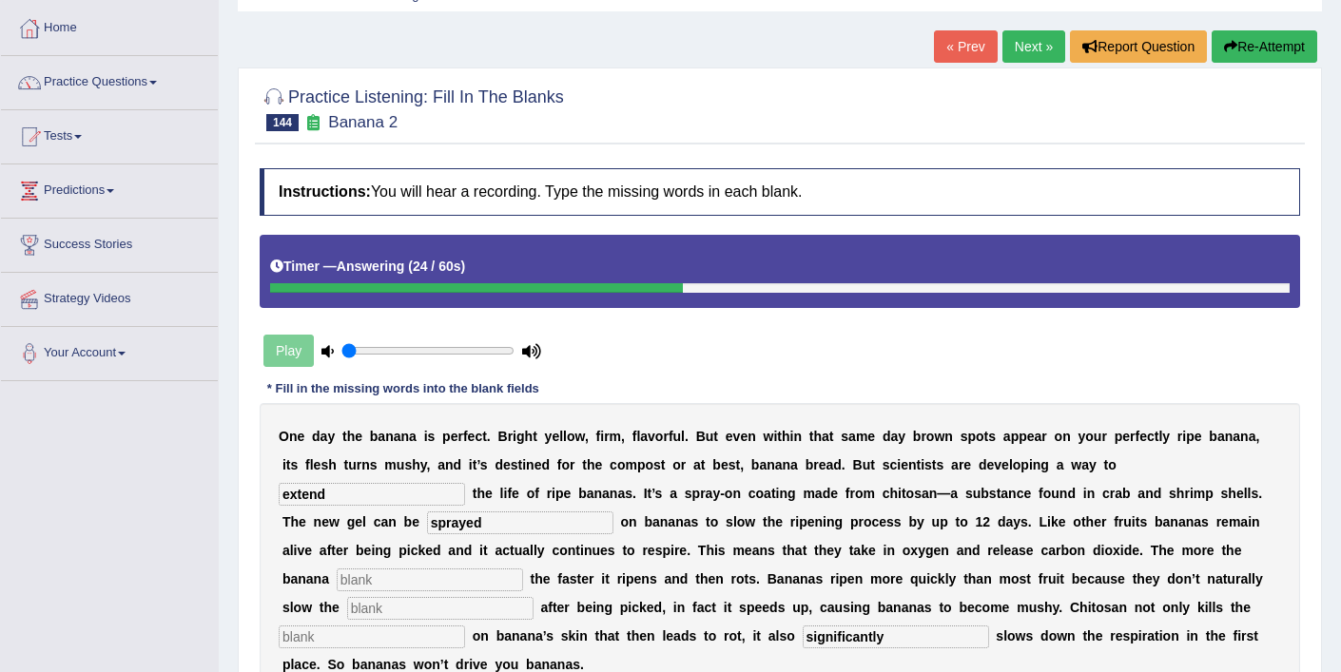
type input "sprayed"
click at [533, 597] on input "text" at bounding box center [440, 608] width 186 height 23
type input "respiration"
click at [465, 626] on input "text" at bounding box center [372, 637] width 186 height 23
type input "bacteria"
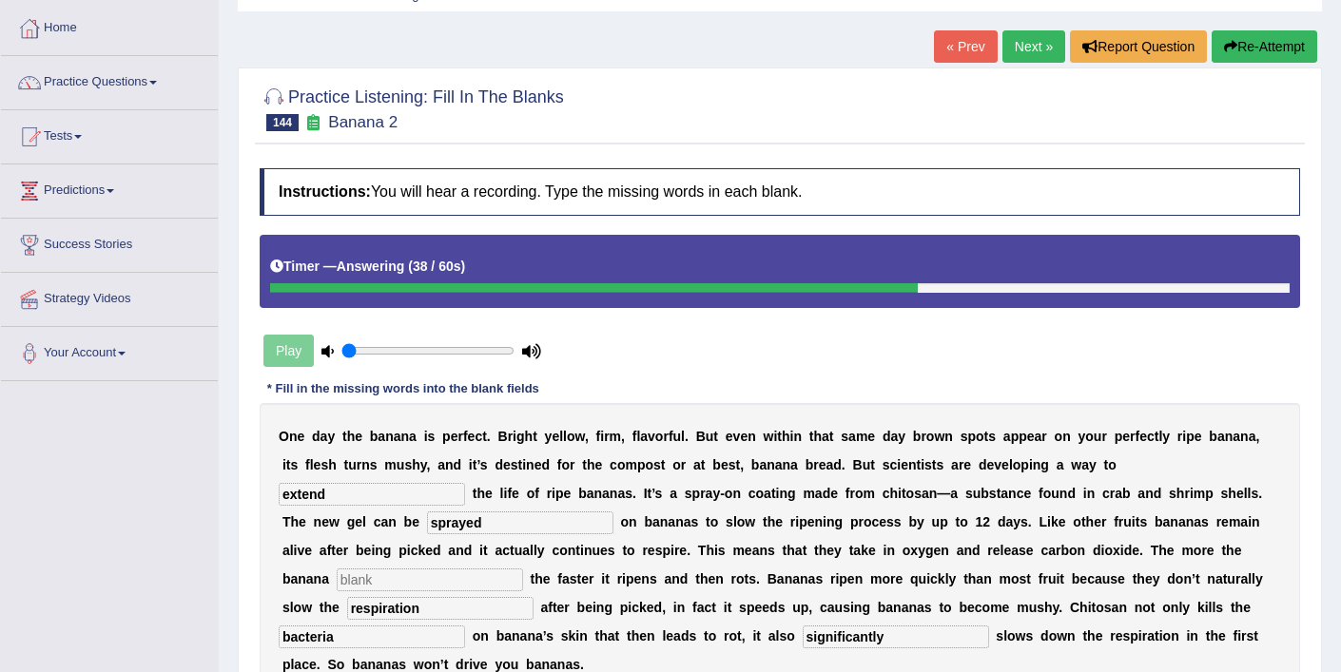
click at [523, 569] on input "text" at bounding box center [430, 580] width 186 height 23
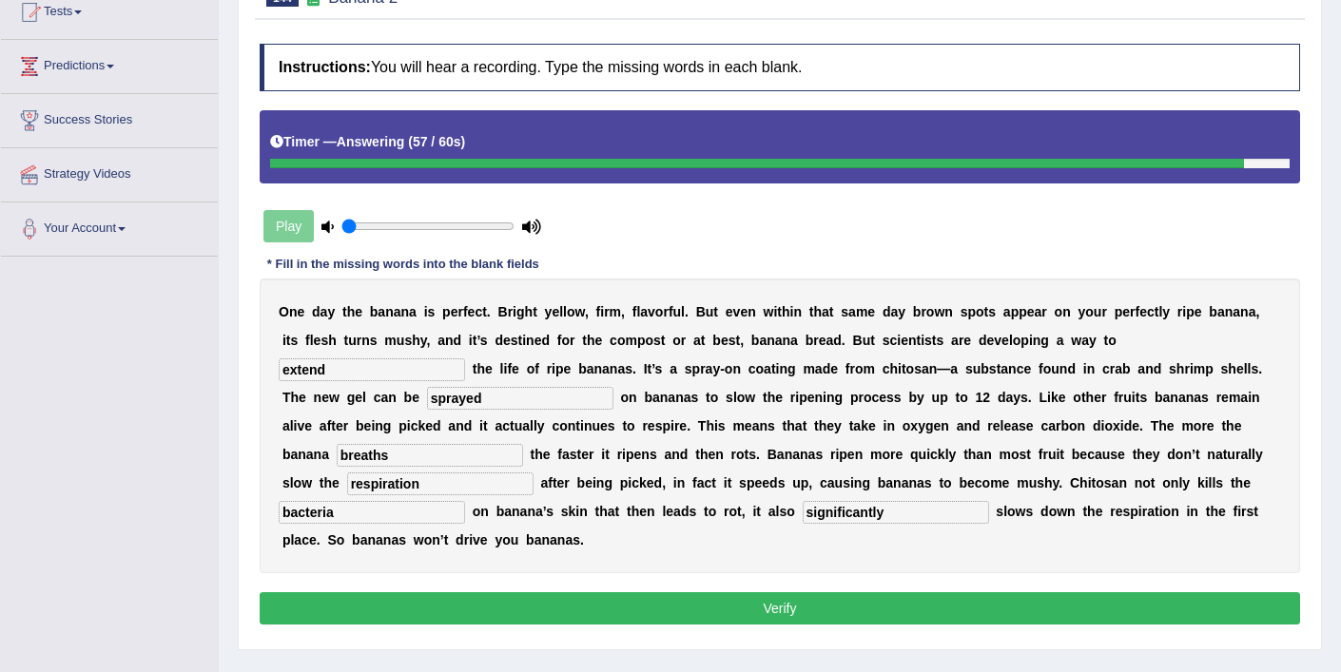
scroll to position [221, 0]
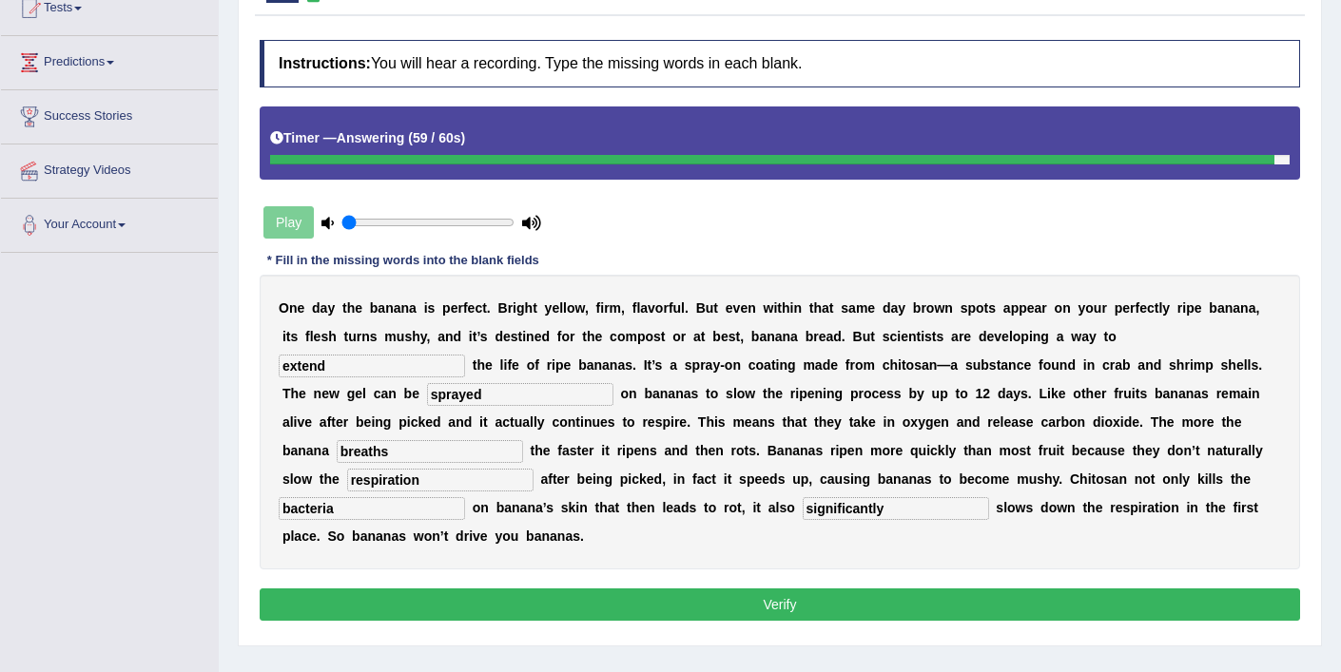
type input "breaths"
click at [663, 589] on button "Verify" at bounding box center [780, 605] width 1040 height 32
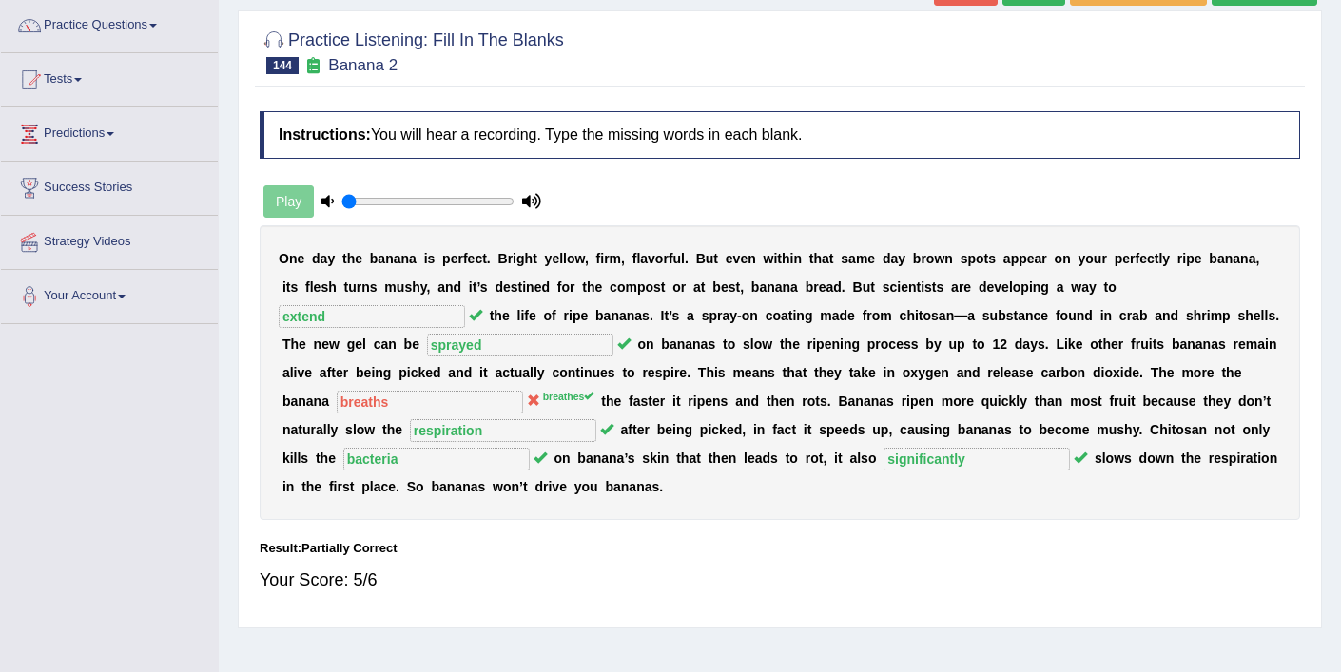
scroll to position [72, 0]
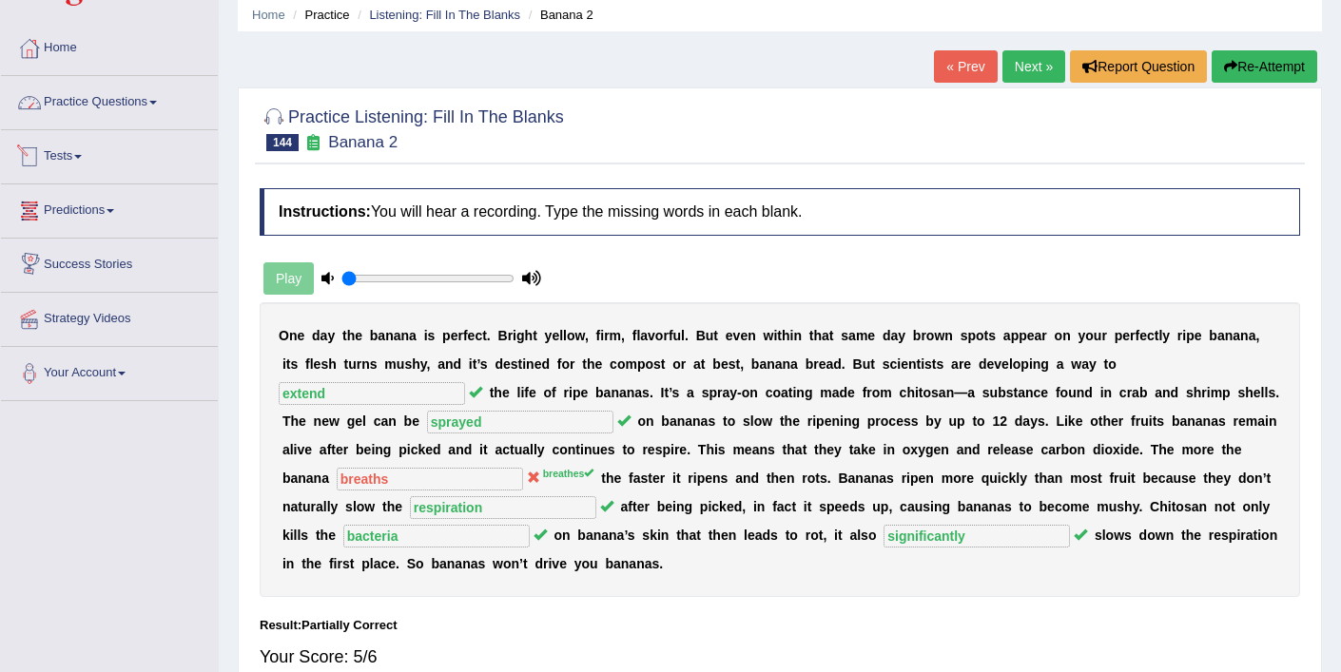
click at [106, 106] on link "Practice Questions" at bounding box center [109, 100] width 217 height 48
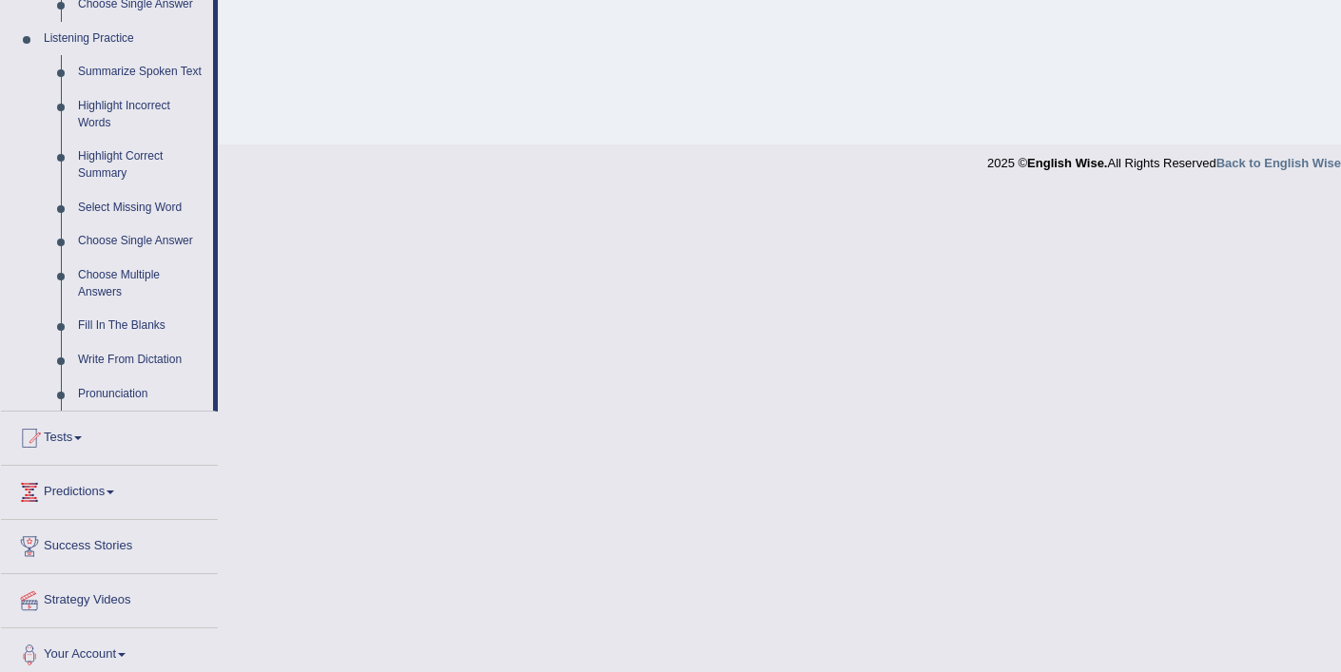
scroll to position [835, 0]
